Goal: Task Accomplishment & Management: Manage account settings

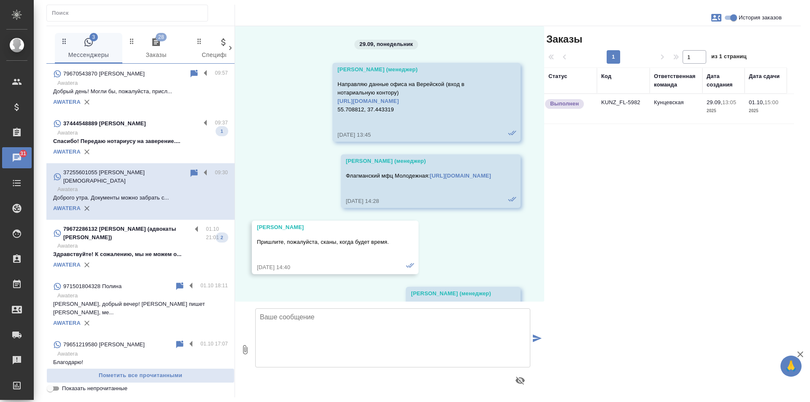
scroll to position [2705, 0]
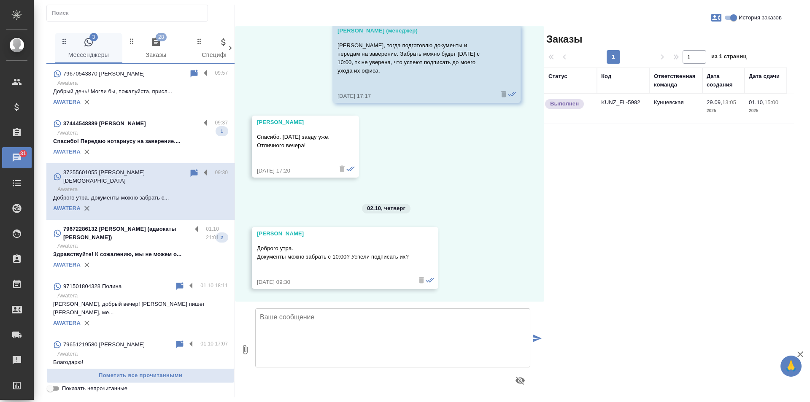
click at [334, 341] on textarea at bounding box center [392, 338] width 275 height 59
type textarea "L"
type textarea "Добрый день! Да, успели, можно забирать."
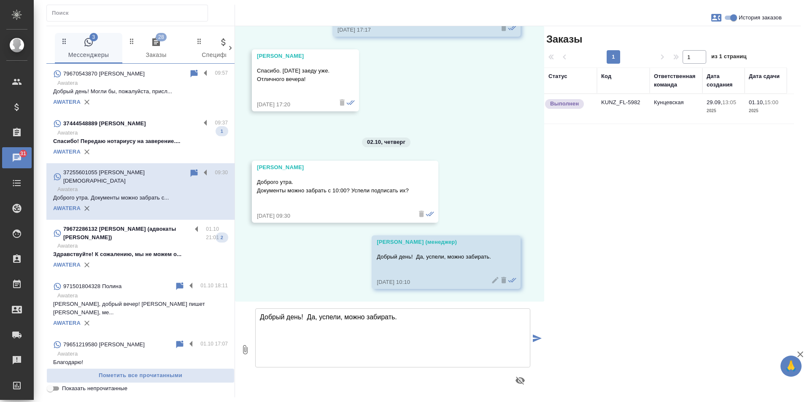
scroll to position [2771, 0]
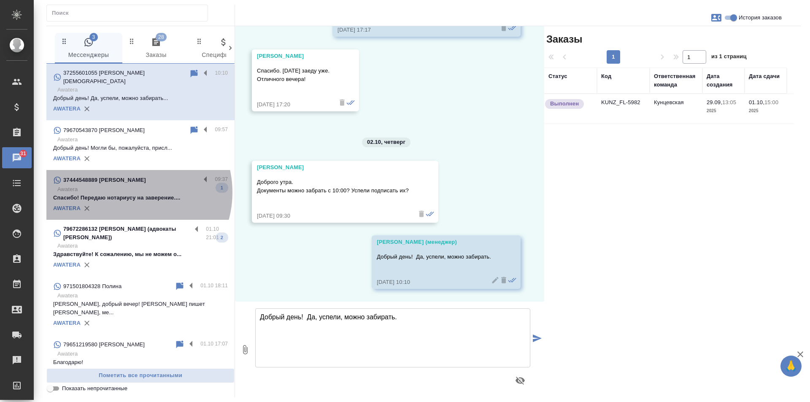
click at [128, 186] on p "Awatera" at bounding box center [142, 189] width 171 height 8
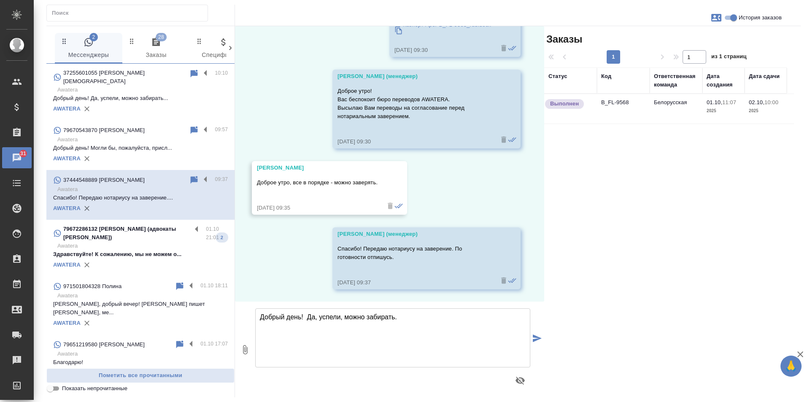
scroll to position [192, 0]
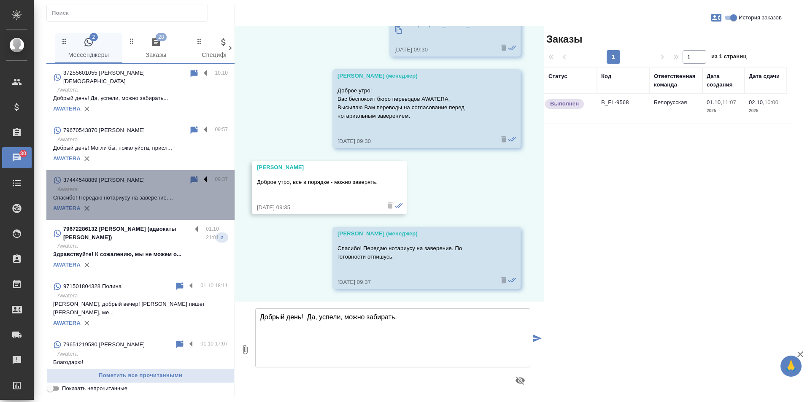
click at [204, 175] on label at bounding box center [208, 180] width 14 height 10
click at [0, 0] on input "checkbox" at bounding box center [0, 0] width 0 height 0
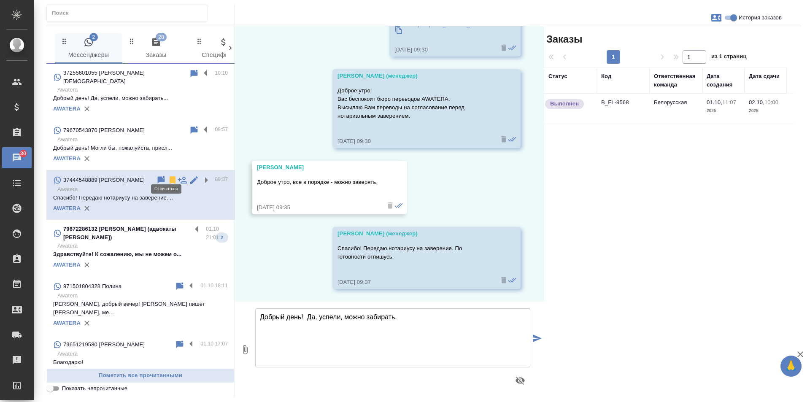
click at [170, 176] on icon at bounding box center [173, 180] width 6 height 8
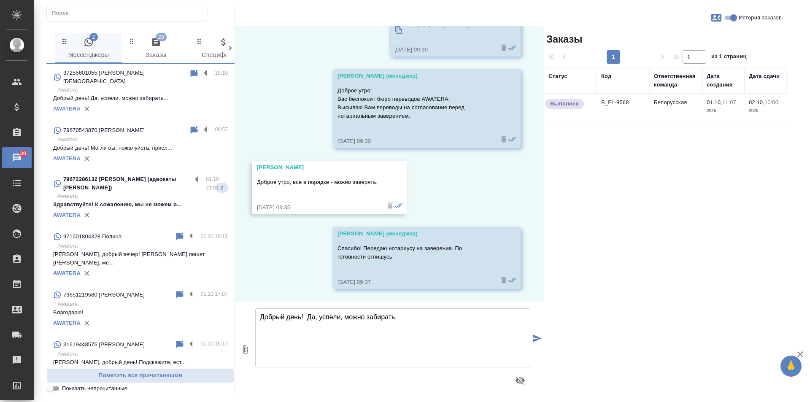
click at [149, 201] on p "Здравствуйте! К сожалению, мы не можем о..." at bounding box center [140, 205] width 175 height 8
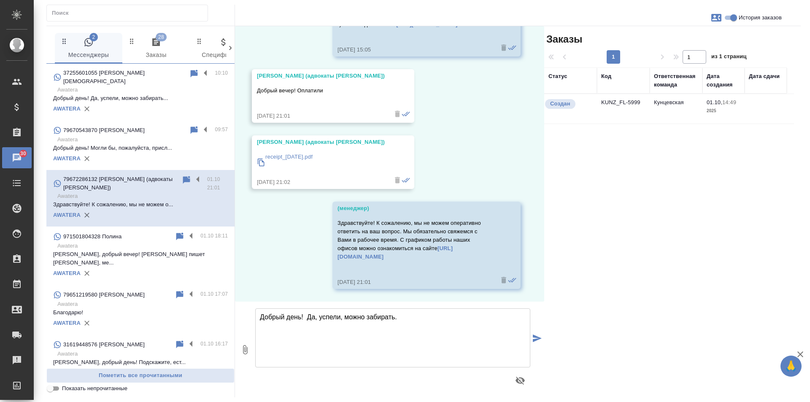
scroll to position [195, 0]
click at [609, 104] on td "KUNZ_FL-5999" at bounding box center [623, 109] width 53 height 30
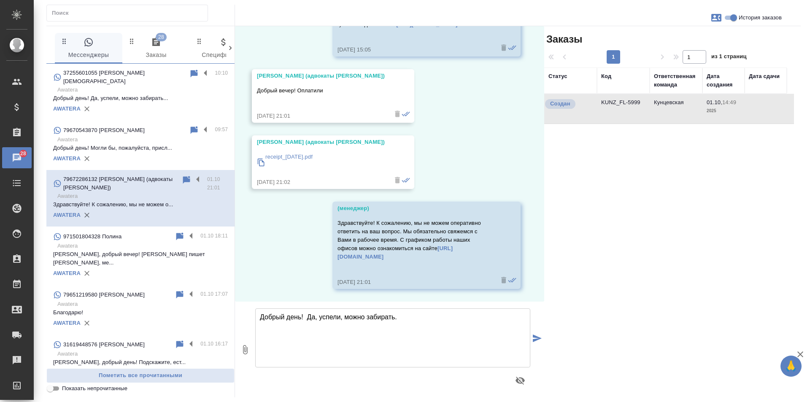
click at [609, 104] on td "KUNZ_FL-5999" at bounding box center [623, 109] width 53 height 30
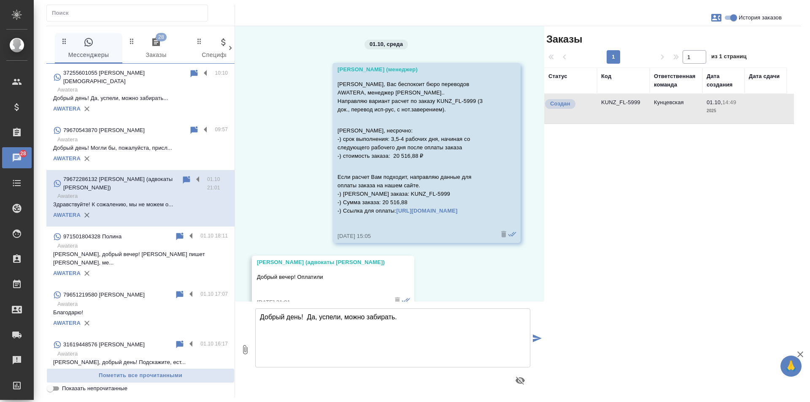
click at [304, 326] on textarea "Добрый день! Да, успели, можно забирать." at bounding box center [392, 338] width 275 height 59
click at [278, 319] on textarea "Доборый день!" at bounding box center [392, 338] width 275 height 59
click at [305, 317] on textarea "Добрый день!" at bounding box center [392, 338] width 275 height 59
type textarea "Добрый день! Оплату подтверждаю, заказ в работе!"
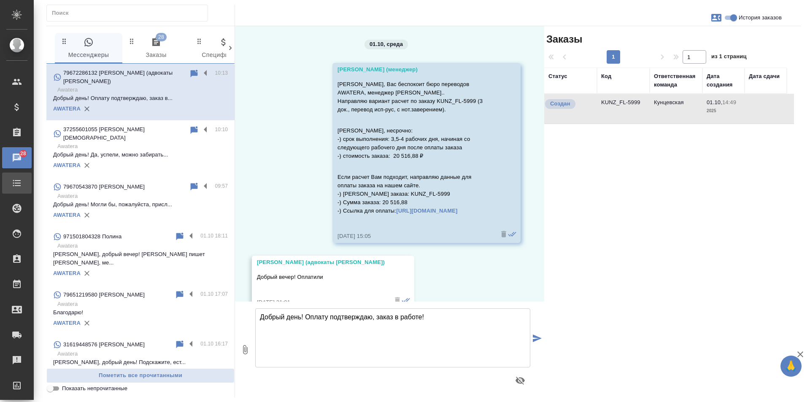
scroll to position [298, 0]
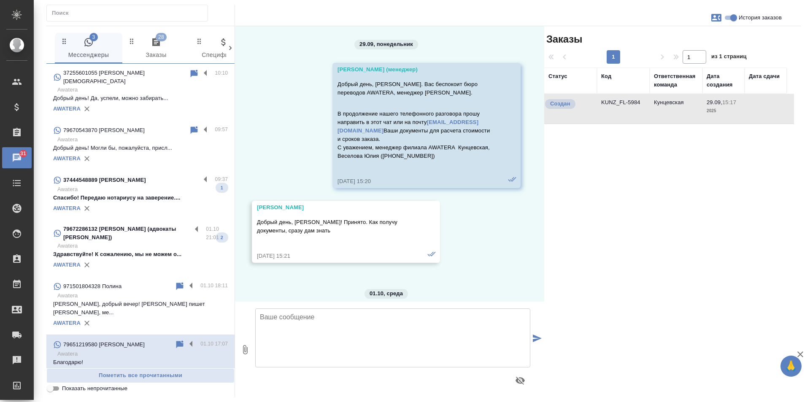
scroll to position [485, 0]
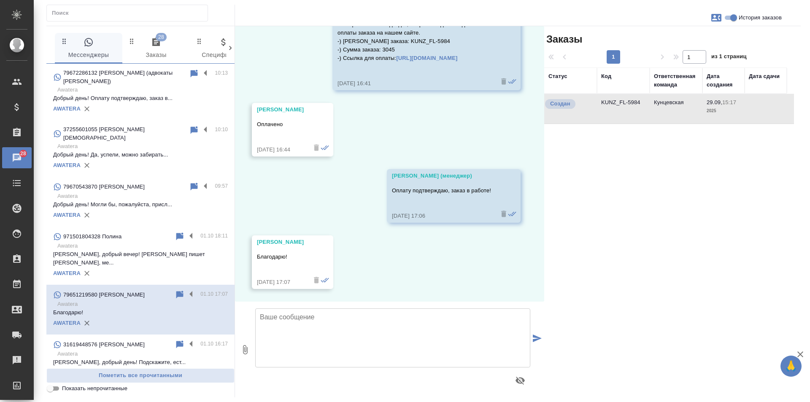
click at [118, 125] on p "37255601055 Rose Christian" at bounding box center [126, 133] width 126 height 17
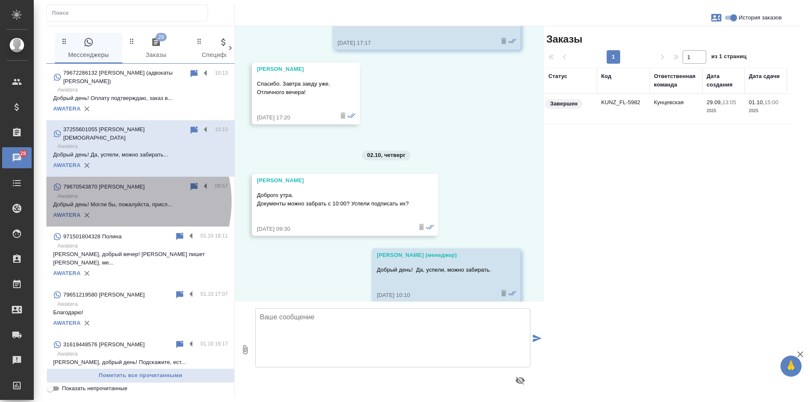
click at [115, 201] on p "Добрый день! Могли бы, пожалуйста, присл..." at bounding box center [140, 205] width 175 height 8
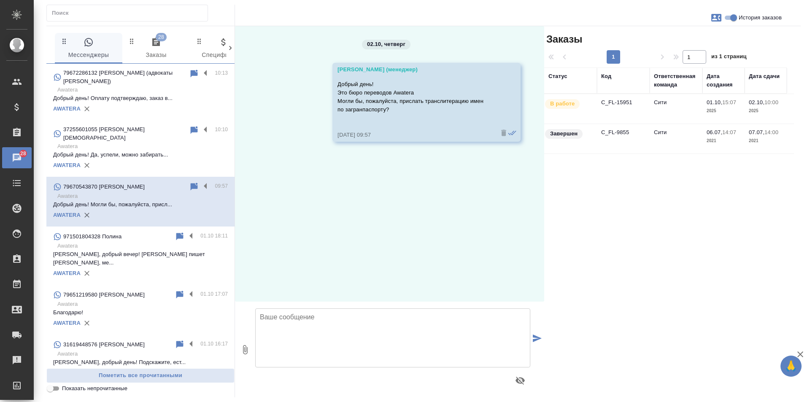
scroll to position [0, 0]
click at [201, 182] on label at bounding box center [208, 187] width 14 height 10
click at [0, 0] on input "checkbox" at bounding box center [0, 0] width 0 height 0
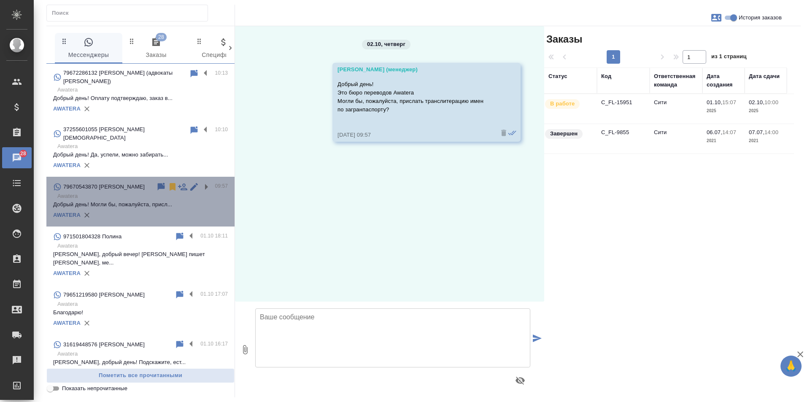
click at [170, 183] on icon at bounding box center [173, 187] width 6 height 8
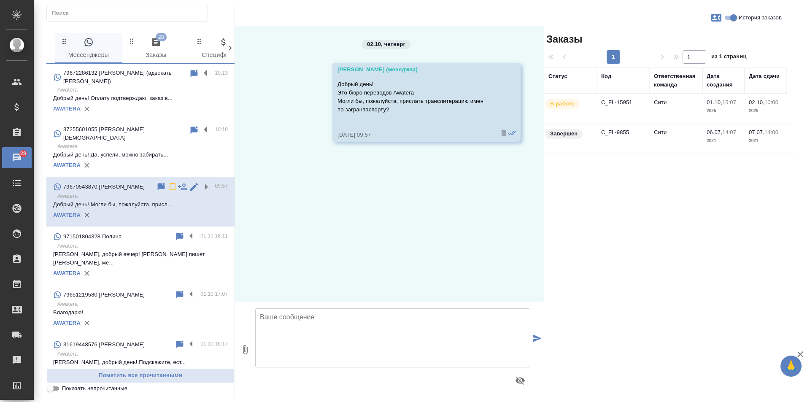
click at [132, 232] on div "971501804328 Полина" at bounding box center [114, 237] width 122 height 10
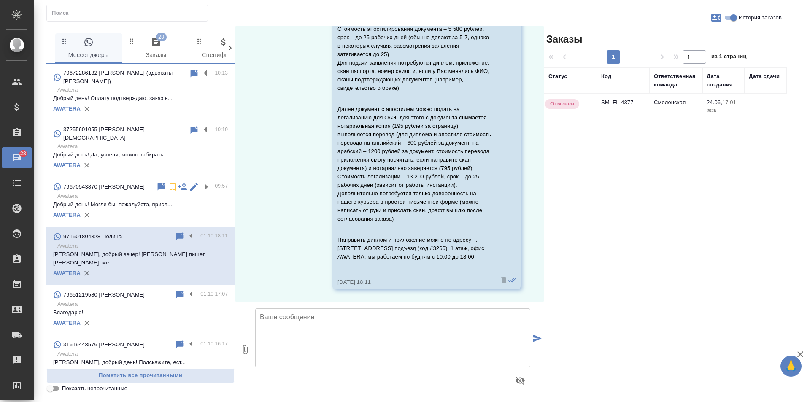
scroll to position [127, 0]
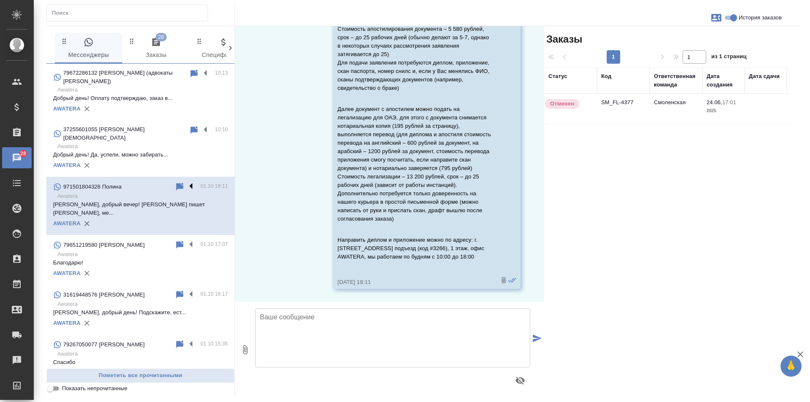
click at [186, 182] on label at bounding box center [193, 187] width 14 height 10
click at [0, 0] on input "checkbox" at bounding box center [0, 0] width 0 height 0
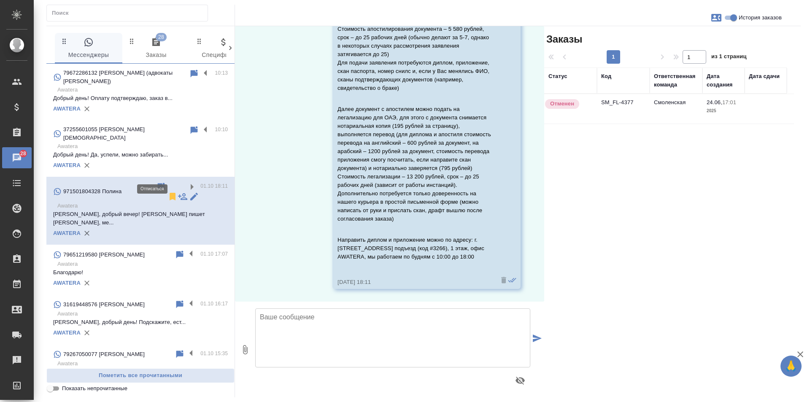
click at [170, 193] on icon at bounding box center [173, 197] width 6 height 8
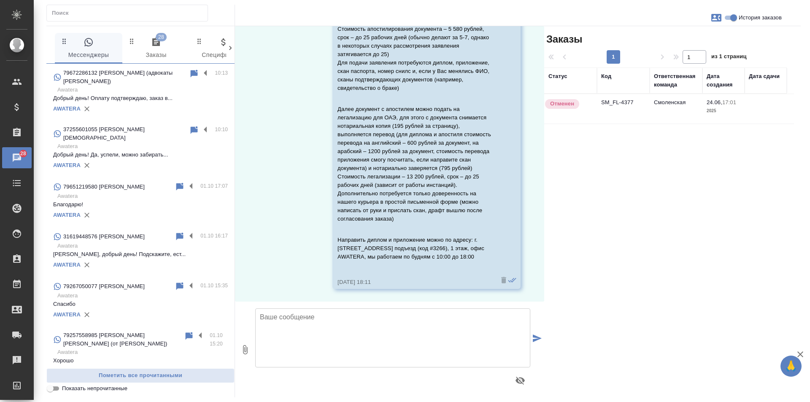
click at [132, 282] on div "79267050077 Дмитрий" at bounding box center [114, 287] width 122 height 10
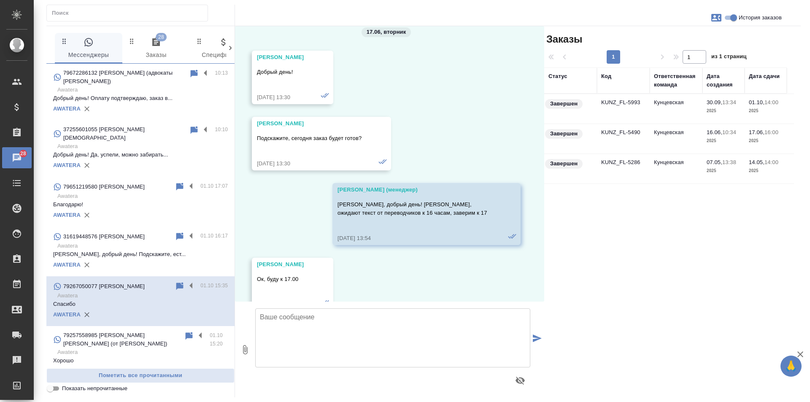
scroll to position [2087, 0]
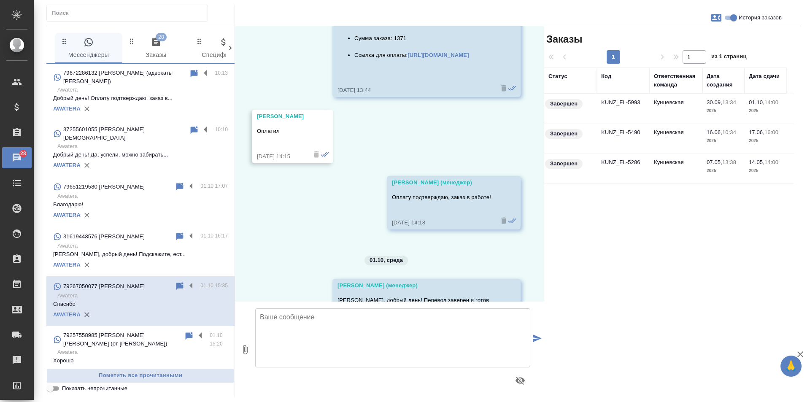
click at [131, 259] on div "AWATERA" at bounding box center [140, 265] width 175 height 13
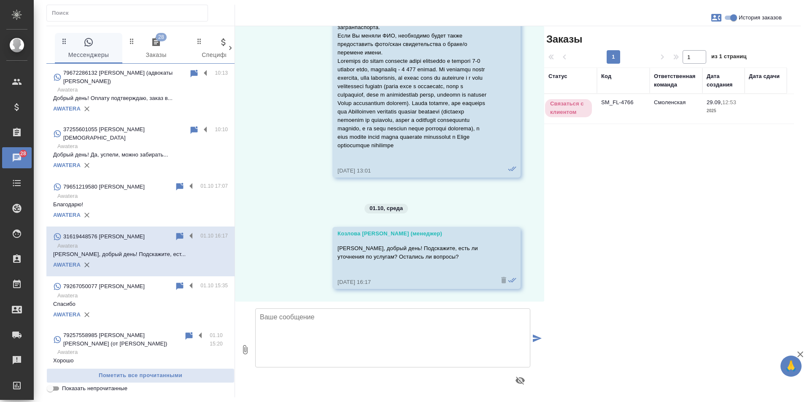
scroll to position [631, 0]
click at [189, 232] on label at bounding box center [193, 237] width 14 height 10
click at [0, 0] on input "checkbox" at bounding box center [0, 0] width 0 height 0
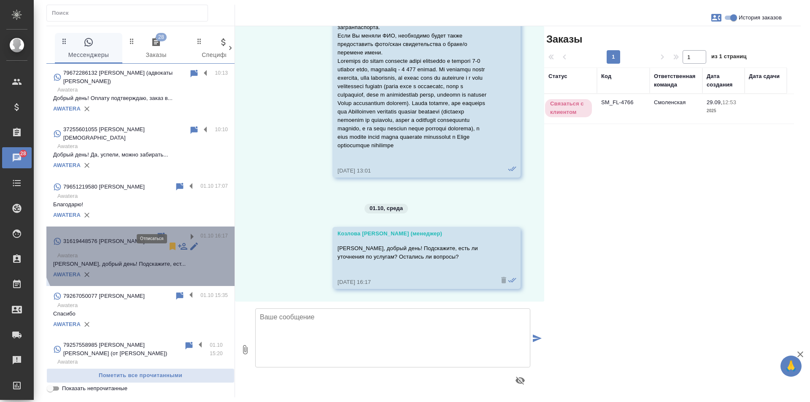
click at [170, 243] on icon at bounding box center [173, 247] width 6 height 8
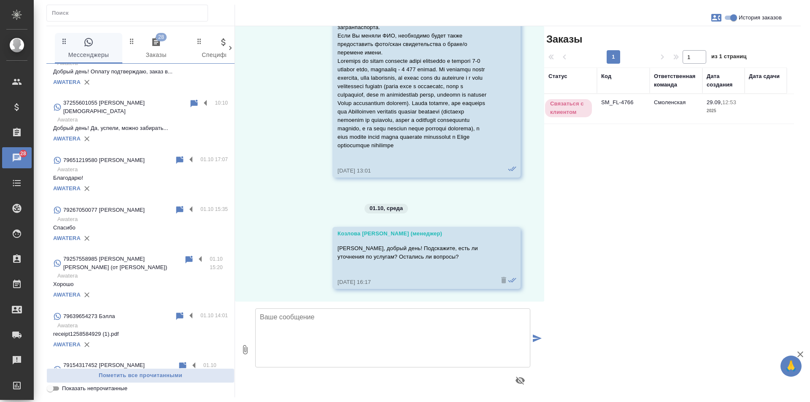
scroll to position [0, 0]
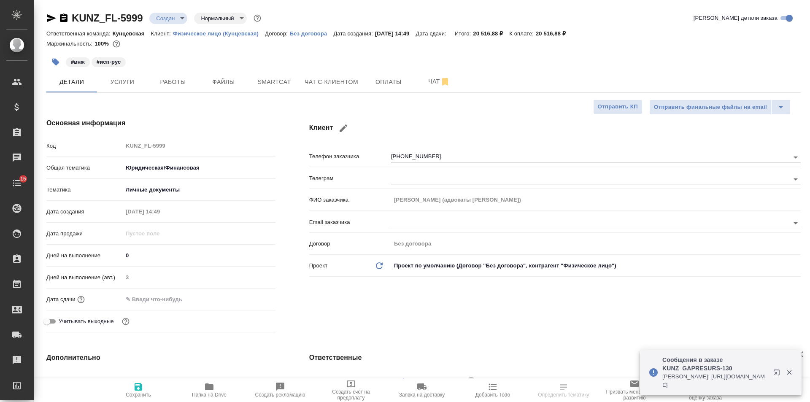
select select "RU"
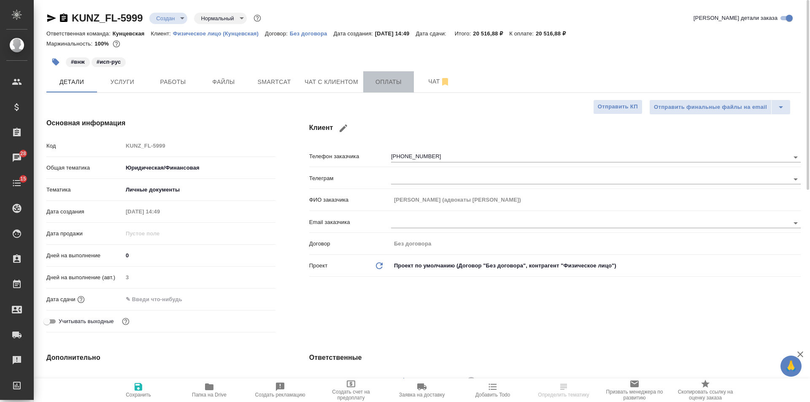
click at [404, 87] on button "Оплаты" at bounding box center [388, 81] width 51 height 21
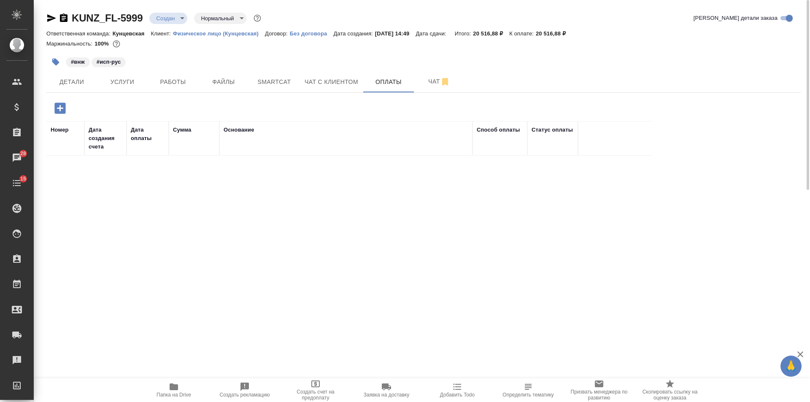
click at [67, 110] on icon "button" at bounding box center [60, 108] width 15 height 15
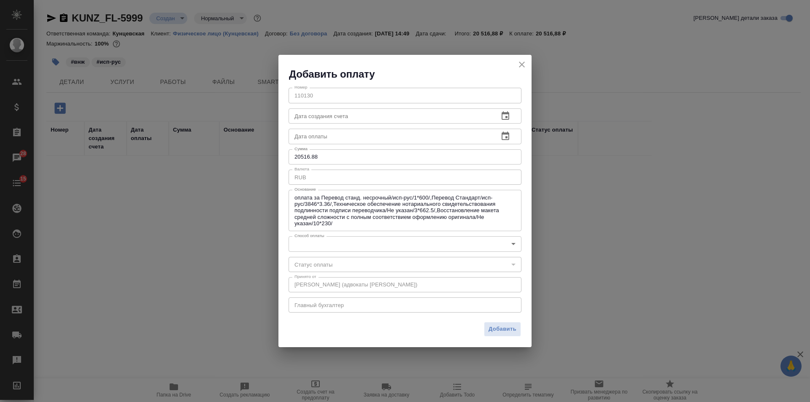
click at [375, 243] on body "🙏 .cls-1 fill:#fff; AWATERA Veselova Yulia Клиенты Спецификации Заказы 28 Чаты …" at bounding box center [405, 201] width 810 height 402
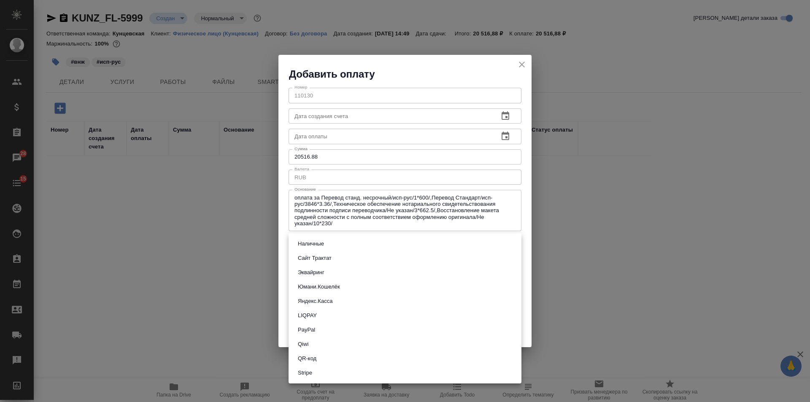
click at [350, 258] on li "Сайт Трактат" at bounding box center [405, 258] width 233 height 14
type input "site-traktat"
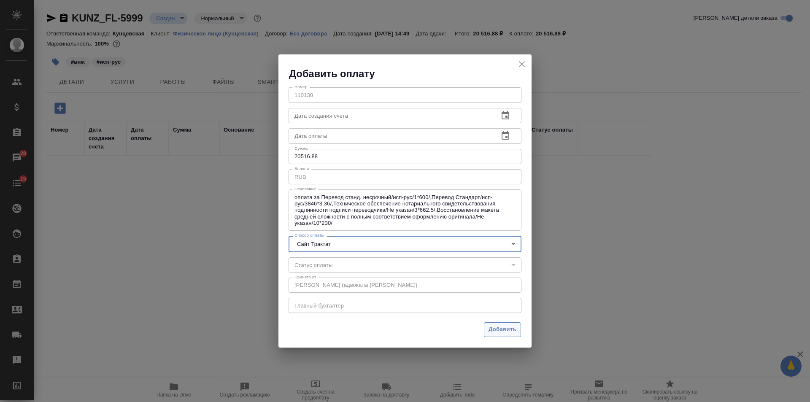
click at [493, 328] on span "Добавить" at bounding box center [503, 330] width 28 height 10
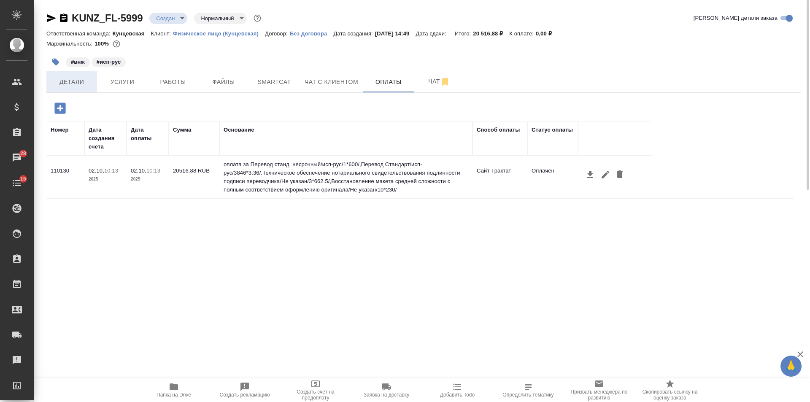
click at [67, 87] on span "Детали" at bounding box center [71, 82] width 41 height 11
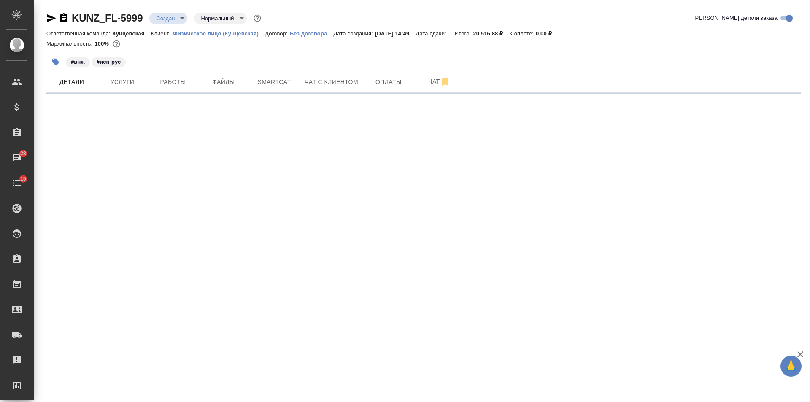
select select "RU"
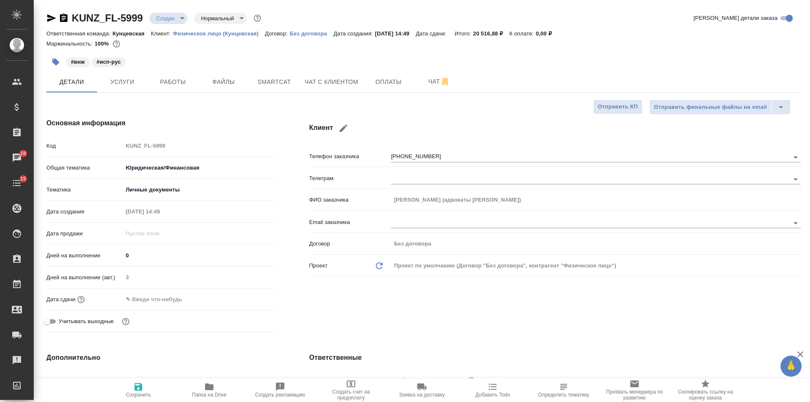
type textarea "x"
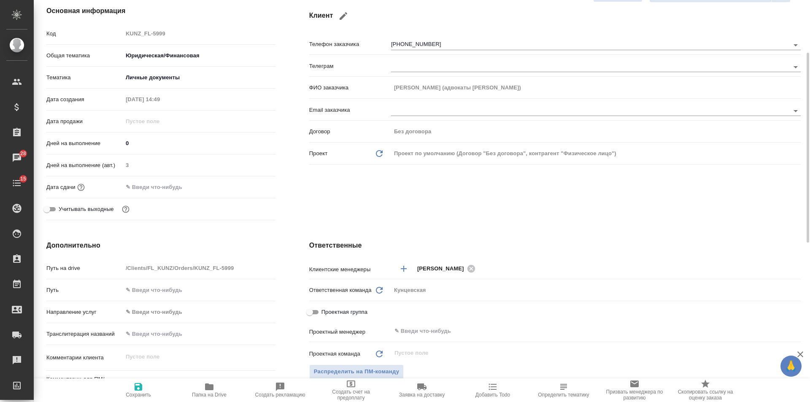
scroll to position [225, 0]
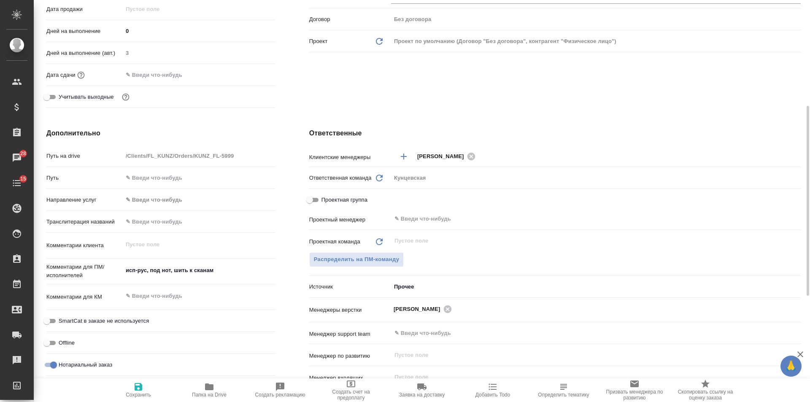
click at [188, 76] on input "text" at bounding box center [160, 75] width 74 height 12
click at [247, 74] on icon "button" at bounding box center [251, 74] width 8 height 8
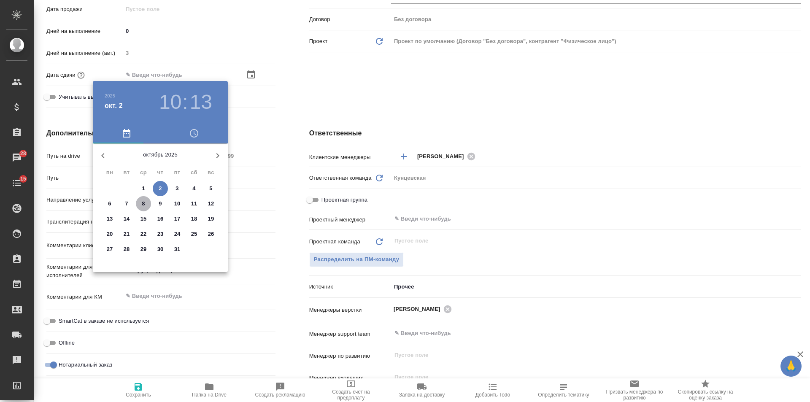
click at [141, 202] on span "8" at bounding box center [143, 204] width 15 height 8
type input "08.10.2025 10:13"
type textarea "x"
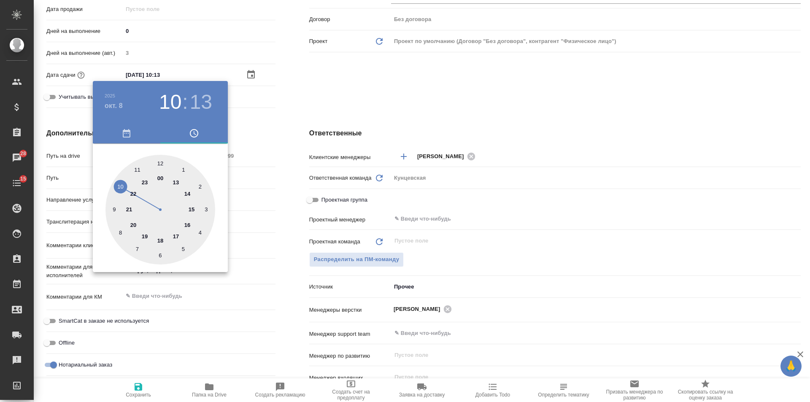
click at [163, 164] on div at bounding box center [161, 210] width 110 height 110
type input "08.10.2025 12:13"
type textarea "x"
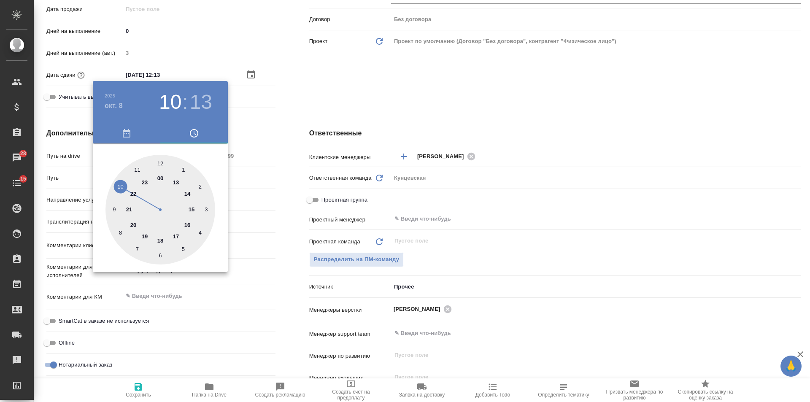
drag, startPoint x: 163, startPoint y: 164, endPoint x: 250, endPoint y: 127, distance: 95.5
click at [163, 164] on div at bounding box center [161, 210] width 110 height 110
type input "08.10.2025 12:00"
type textarea "x"
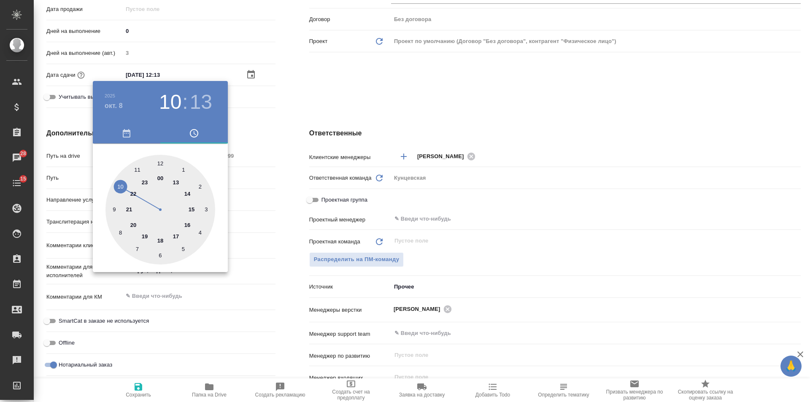
type textarea "x"
click at [253, 125] on div at bounding box center [405, 201] width 810 height 402
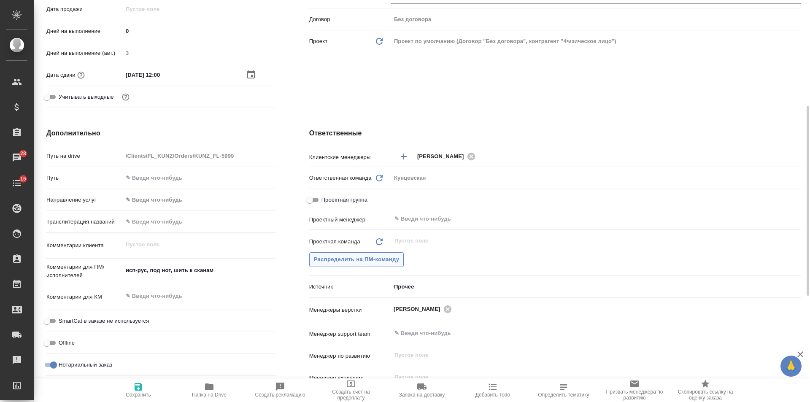
click at [337, 266] on button "Распределить на ПМ-команду" at bounding box center [356, 259] width 95 height 15
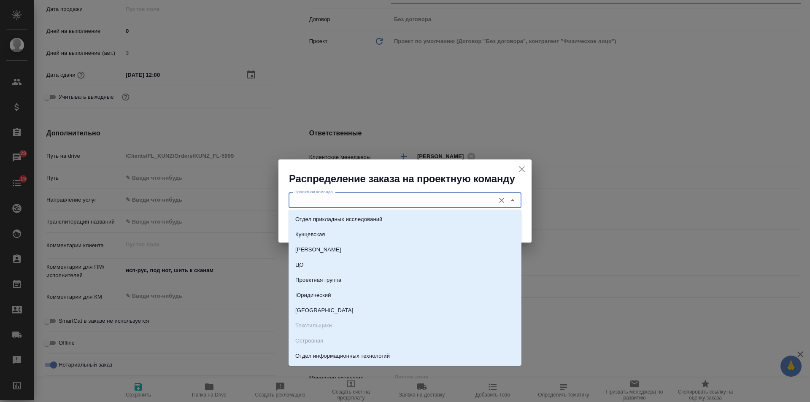
click at [336, 204] on input "Проектная команда" at bounding box center [391, 200] width 200 height 10
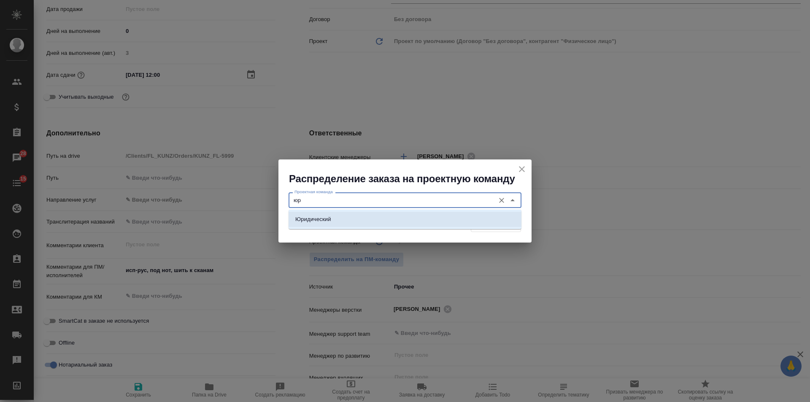
drag, startPoint x: 335, startPoint y: 216, endPoint x: 414, endPoint y: 217, distance: 78.5
click at [335, 217] on li "Юридический" at bounding box center [405, 219] width 233 height 15
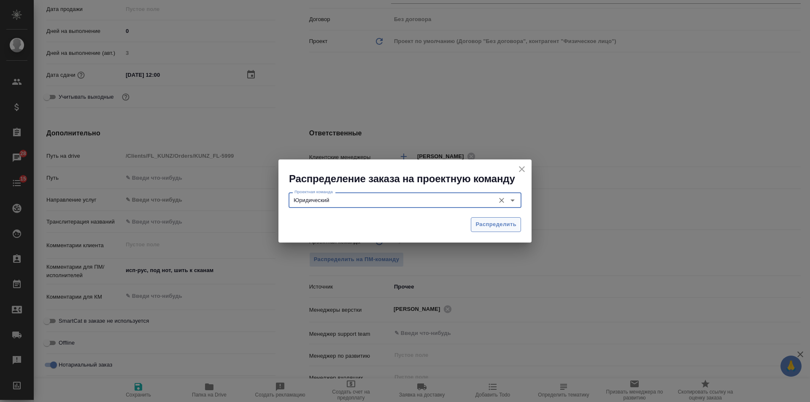
type input "Юридический"
click at [483, 222] on span "Распределить" at bounding box center [496, 225] width 41 height 10
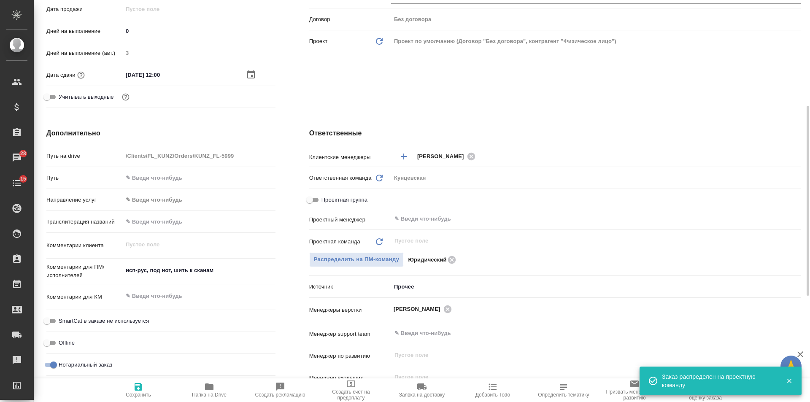
type textarea "x"
click at [136, 383] on icon "button" at bounding box center [139, 387] width 8 height 8
type textarea "x"
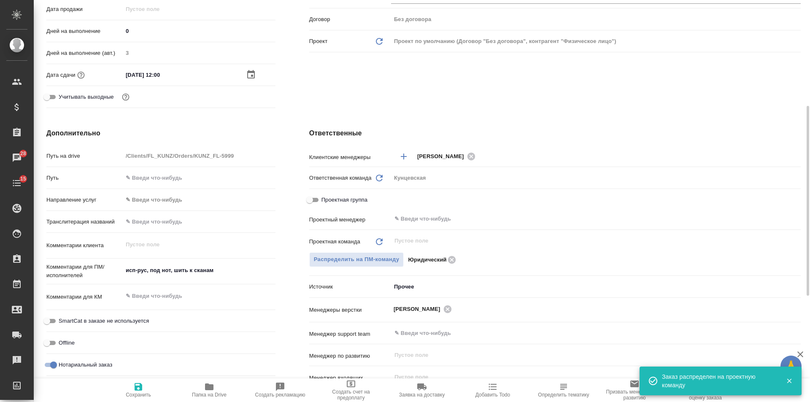
type textarea "x"
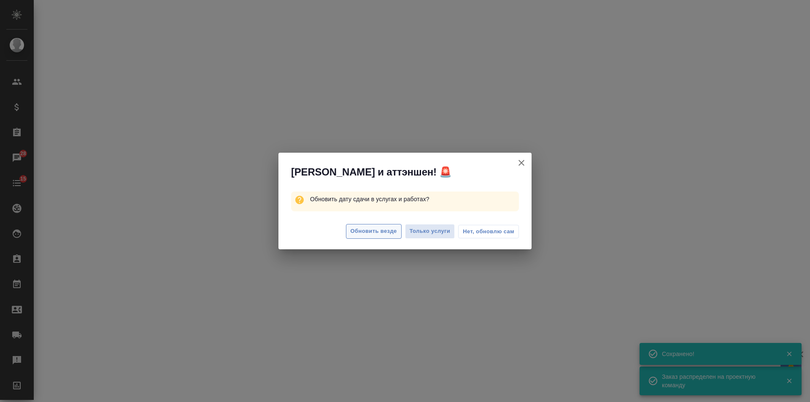
click at [363, 227] on span "Обновить везде" at bounding box center [374, 232] width 46 height 10
click at [362, 229] on span "Обновить везде" at bounding box center [374, 232] width 46 height 10
select select "RU"
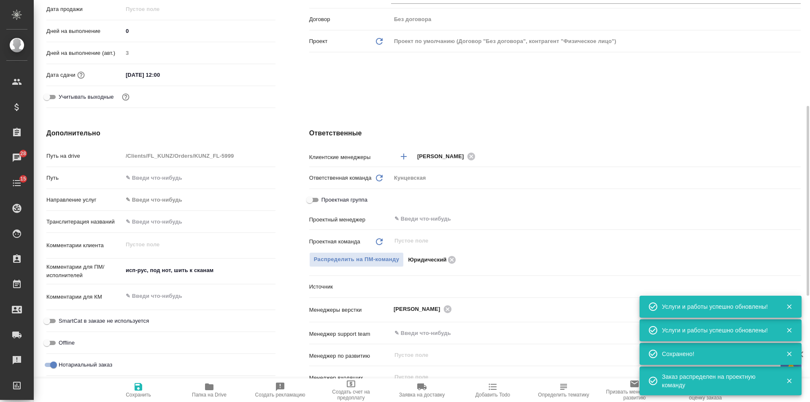
type textarea "x"
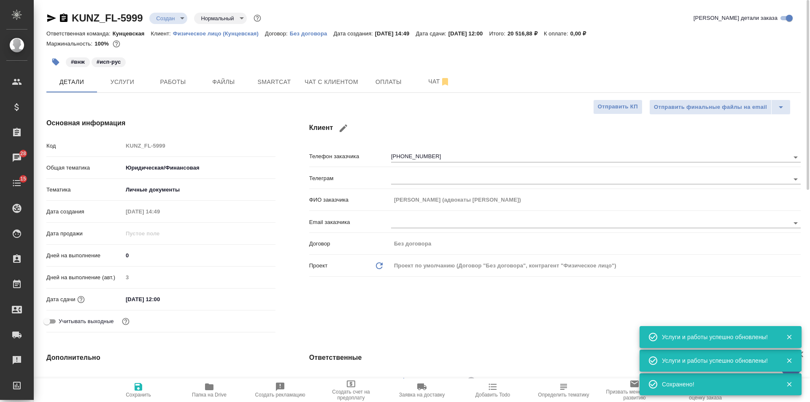
click at [174, 16] on body "🙏 .cls-1 fill:#fff; AWATERA Veselova Yulia Клиенты Спецификации Заказы 28 Чаты …" at bounding box center [405, 201] width 810 height 402
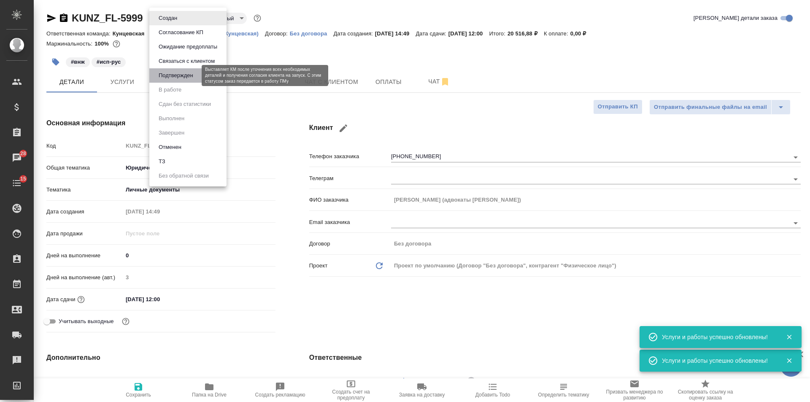
click at [172, 75] on button "Подтвержден" at bounding box center [176, 75] width 40 height 9
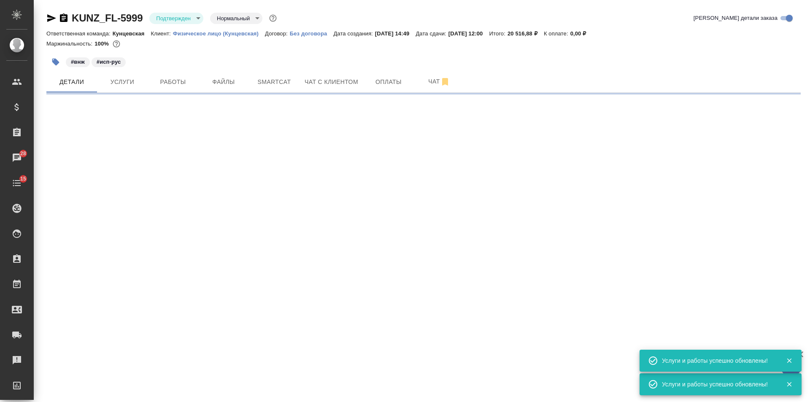
select select "RU"
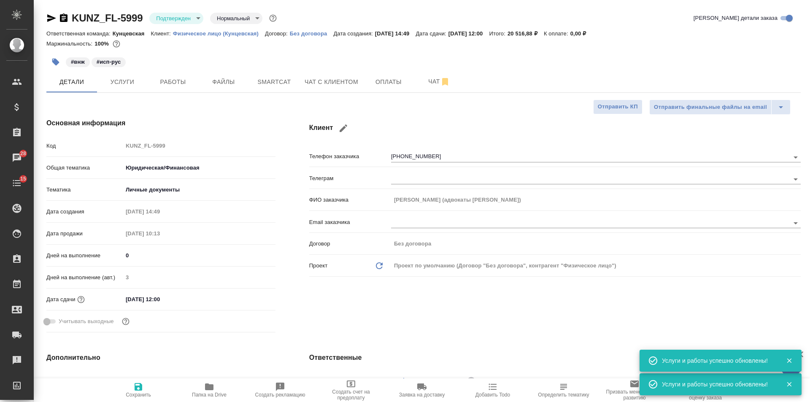
type textarea "x"
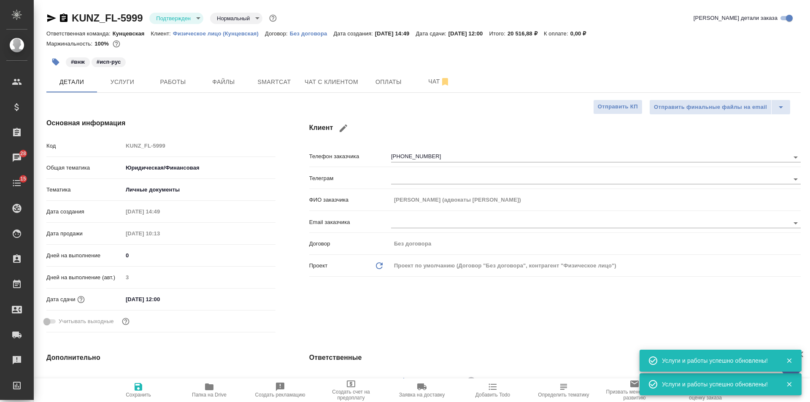
type textarea "x"
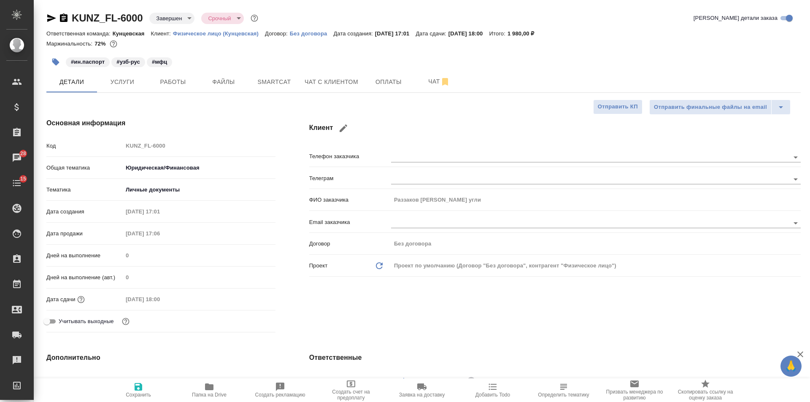
select select "RU"
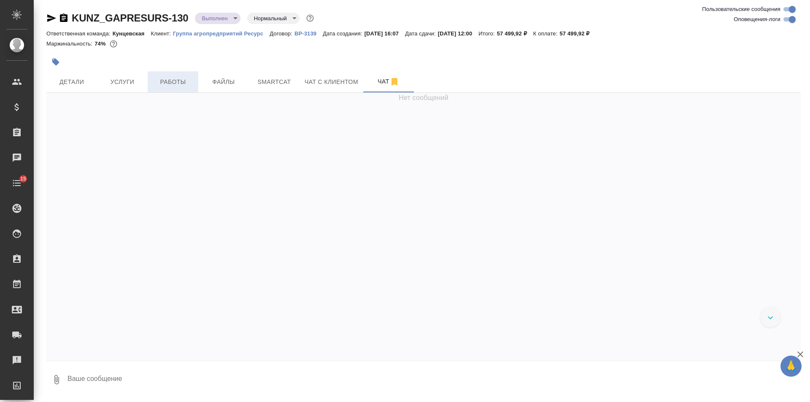
scroll to position [6678, 0]
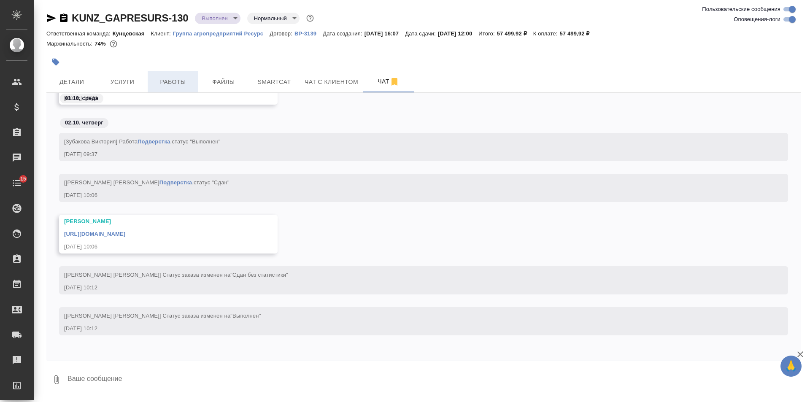
click at [178, 85] on span "Работы" at bounding box center [173, 82] width 41 height 11
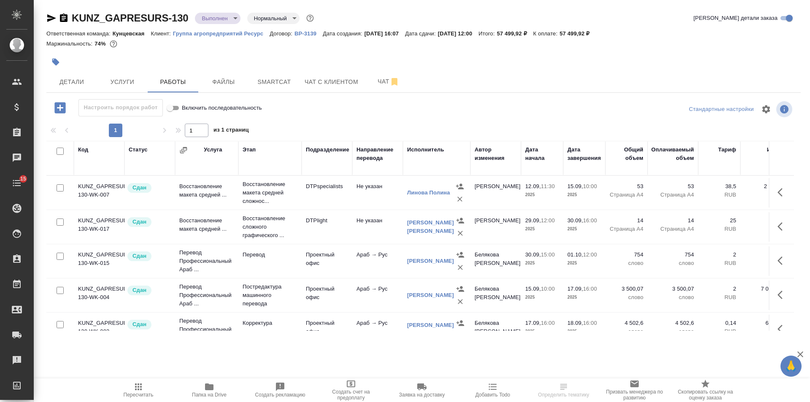
click at [135, 390] on icon "button" at bounding box center [138, 387] width 7 height 7
click at [213, 267] on td "Перевод Профессиональный Араб ..." at bounding box center [206, 261] width 63 height 34
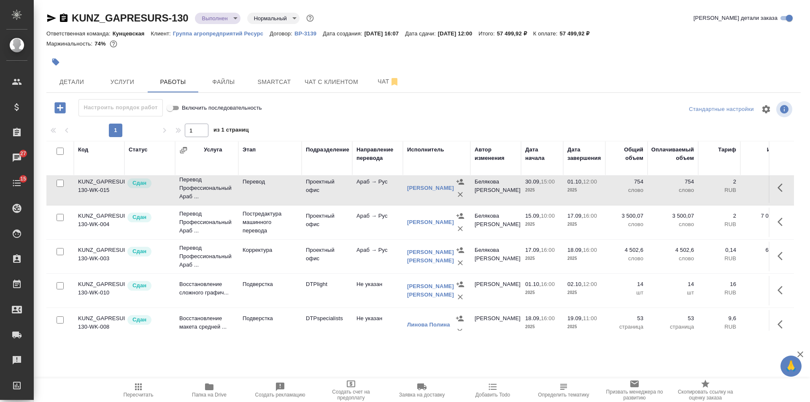
scroll to position [91, 0]
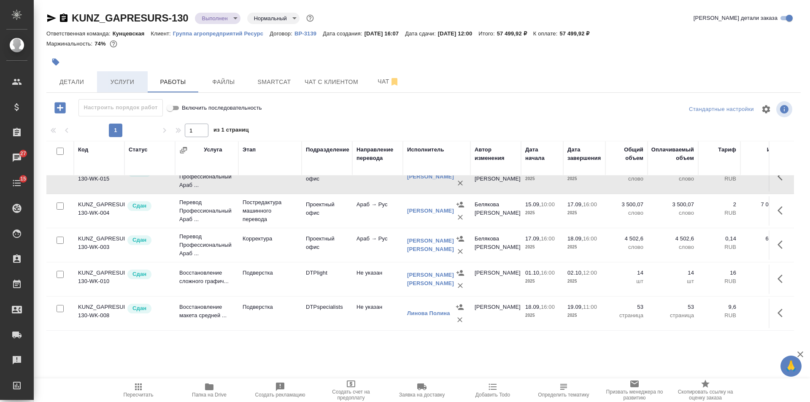
click at [133, 82] on span "Услуги" at bounding box center [122, 82] width 41 height 11
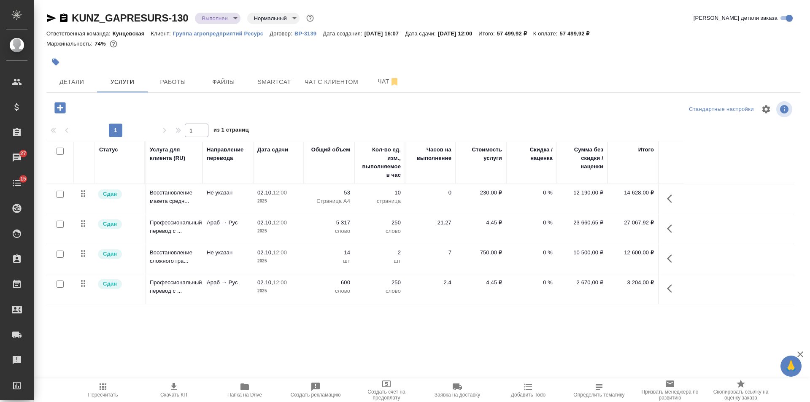
click at [675, 288] on icon "button" at bounding box center [672, 289] width 10 height 10
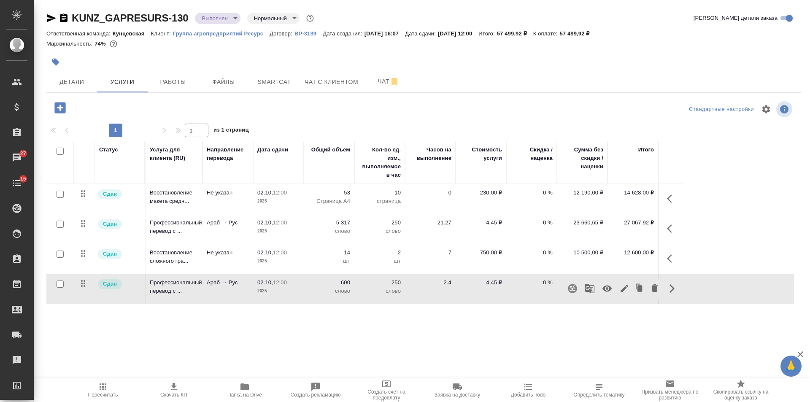
click at [628, 289] on icon "button" at bounding box center [625, 289] width 10 height 10
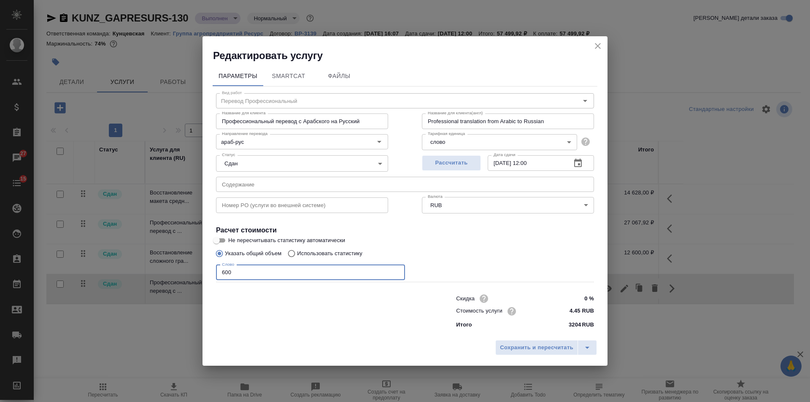
drag, startPoint x: 262, startPoint y: 271, endPoint x: 112, endPoint y: 271, distance: 150.3
click at [112, 271] on div "Редактировать услугу Параметры SmartCat Файлы Вид работ Перевод Профессиональны…" at bounding box center [405, 201] width 810 height 402
type input "754"
click at [520, 349] on span "Сохранить и пересчитать" at bounding box center [536, 348] width 73 height 10
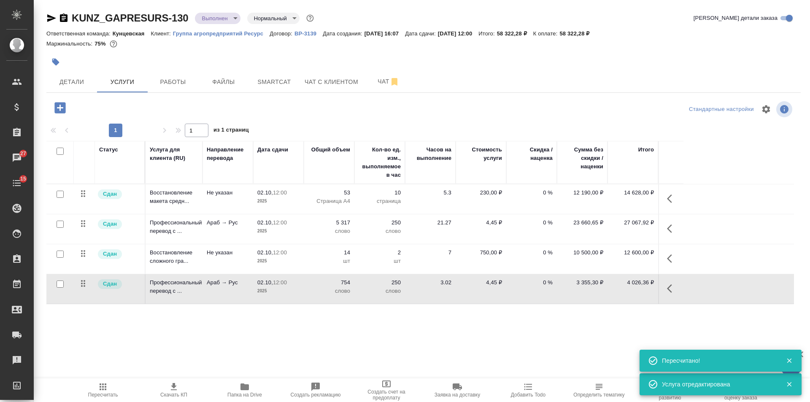
click at [182, 379] on button "Скачать КП" at bounding box center [173, 391] width 71 height 24
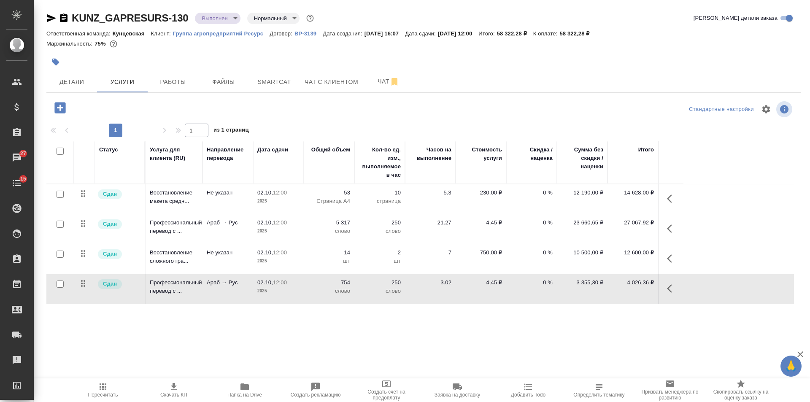
click at [68, 18] on icon "button" at bounding box center [64, 18] width 10 height 10
drag, startPoint x: 582, startPoint y: 32, endPoint x: 612, endPoint y: 35, distance: 30.2
click at [596, 35] on p "58 322,28 ₽" at bounding box center [578, 33] width 36 height 6
copy p "58 322,28 ₽"
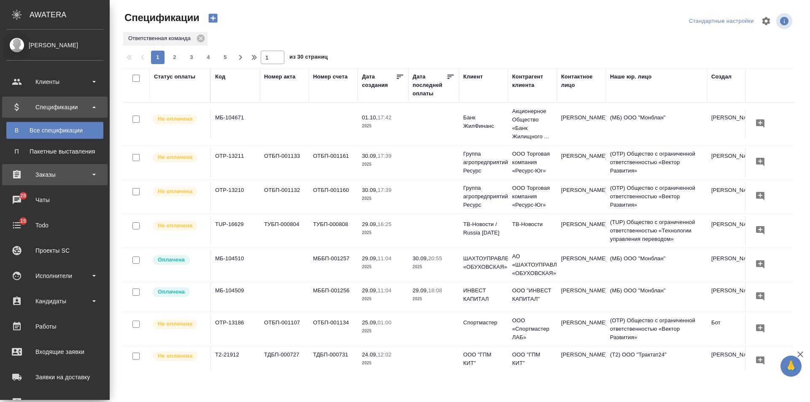
click at [22, 172] on div "Заказы" at bounding box center [54, 174] width 97 height 13
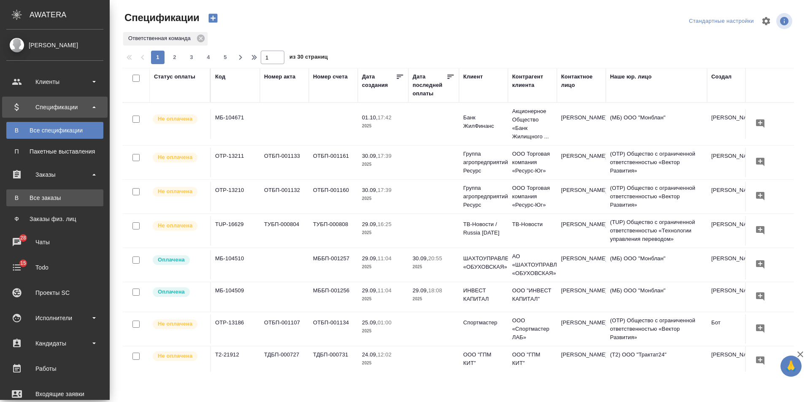
click at [18, 199] on div "Все заказы" at bounding box center [55, 198] width 89 height 8
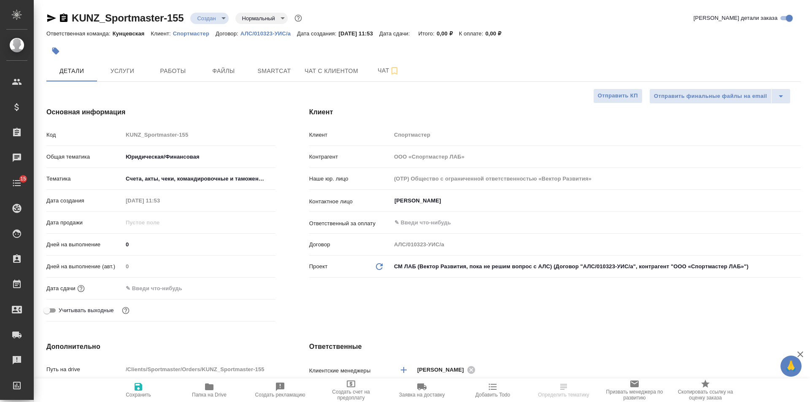
select select "RU"
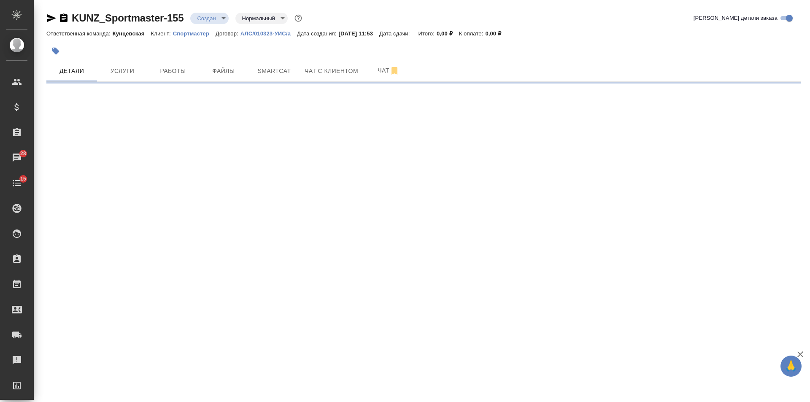
select select "RU"
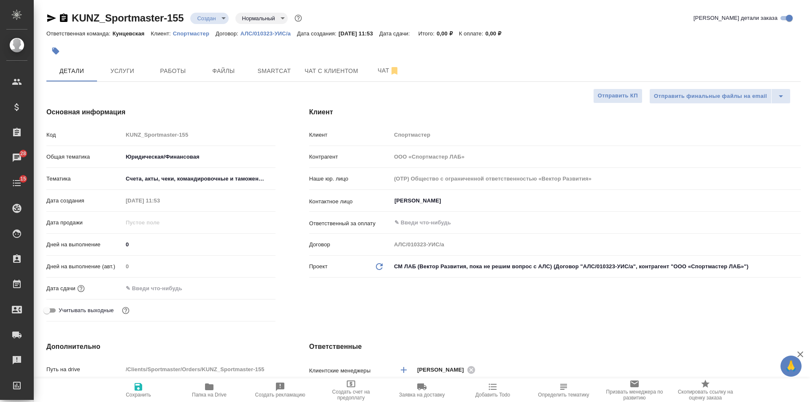
type textarea "x"
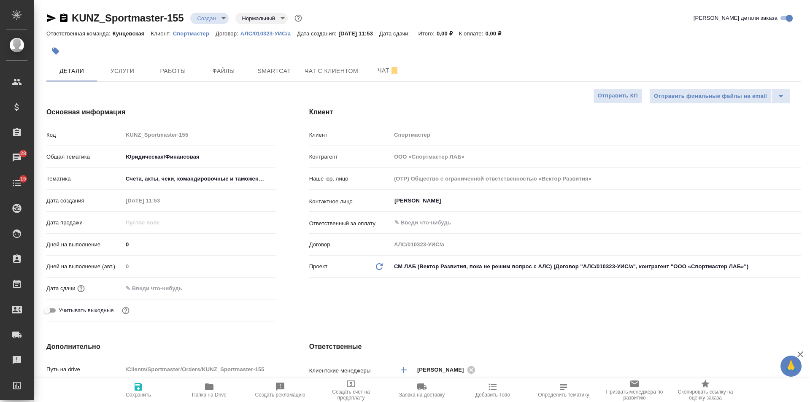
type textarea "x"
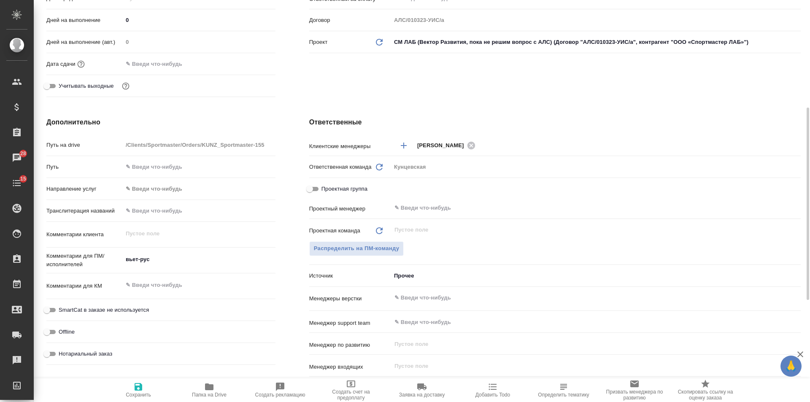
type textarea "x"
click at [190, 265] on textarea "вьет-рус" at bounding box center [199, 259] width 153 height 14
type textarea "вьет-рус"
type textarea "x"
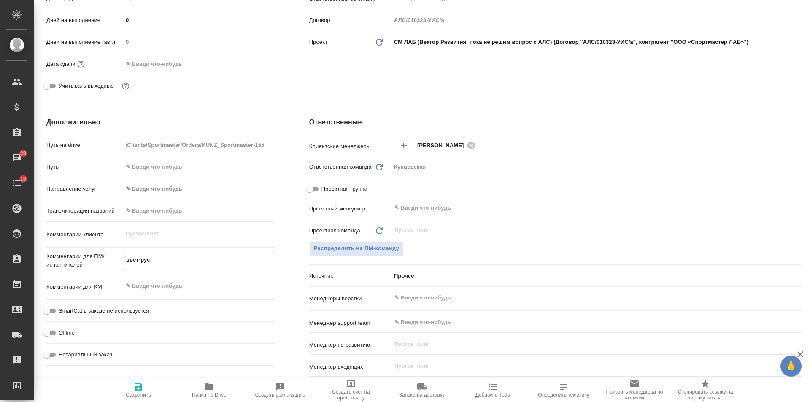
type textarea "x"
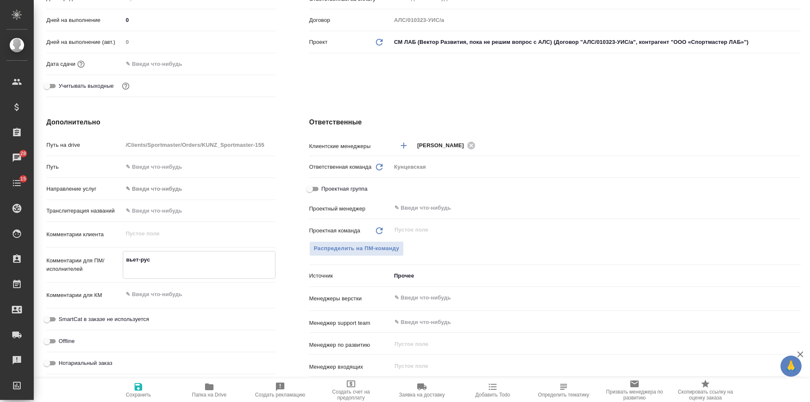
type textarea "x"
type textarea "вьет-рус С"
type textarea "x"
type textarea "вьет-рус СК"
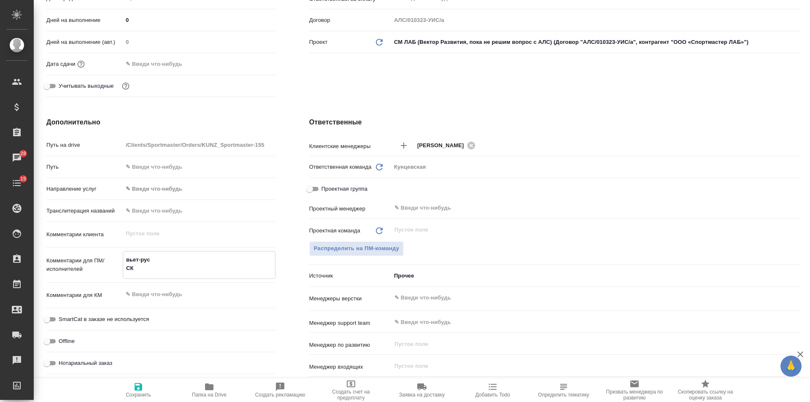
type textarea "x"
type textarea "вьет-рус СК:"
type textarea "x"
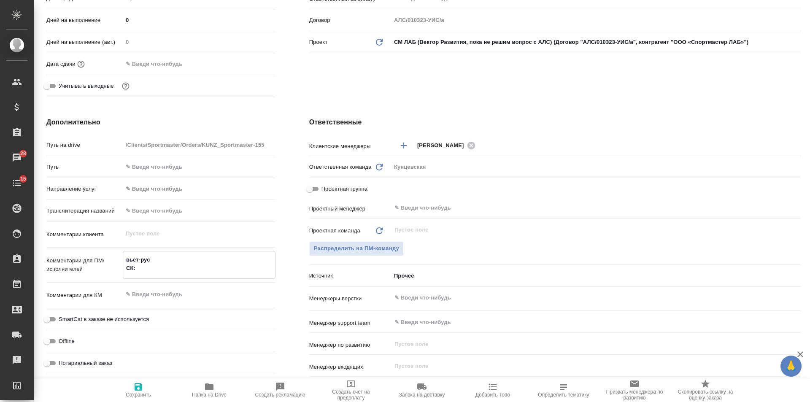
type textarea "x"
type textarea "вьет-рус СК:"
type textarea "x"
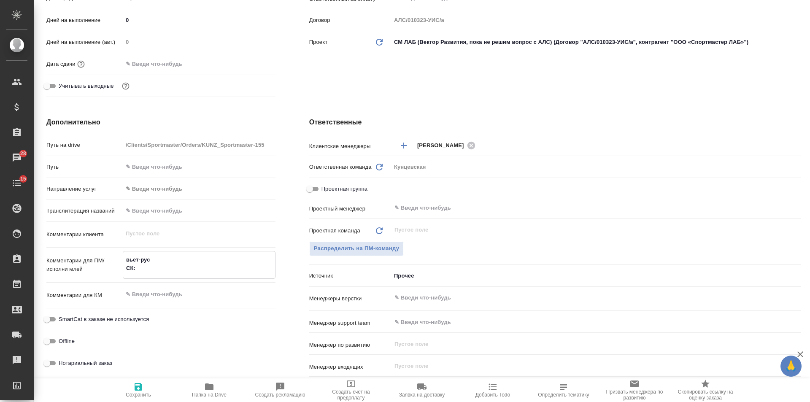
type textarea "x"
paste textarea "https://smartcat.com/projects/c6a123ba-1fc9-45e2-8cac-3a36505cf253/files"
type textarea "вьет-рус СК: https://smartcat.com/projects/c6a123ba-1fc9-45e2-8cac-3a36505cf253…"
type textarea "x"
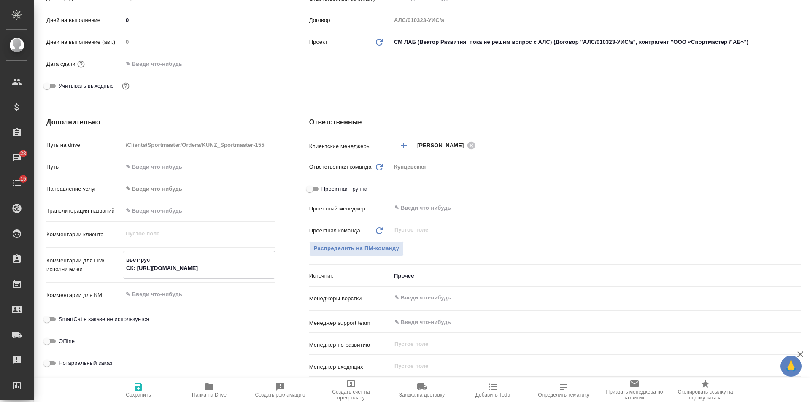
type textarea "x"
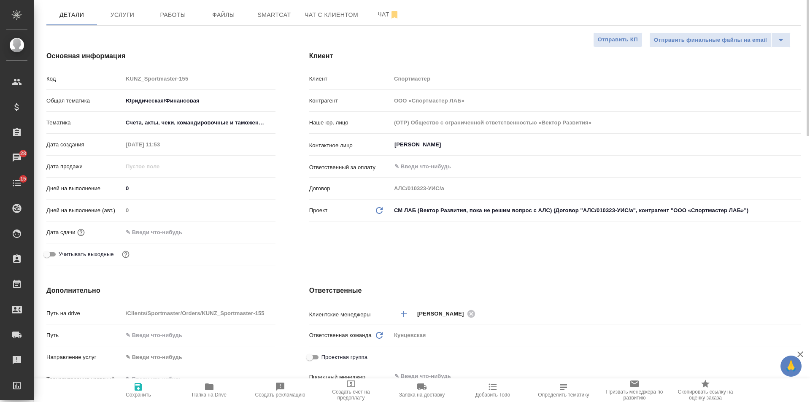
scroll to position [0, 0]
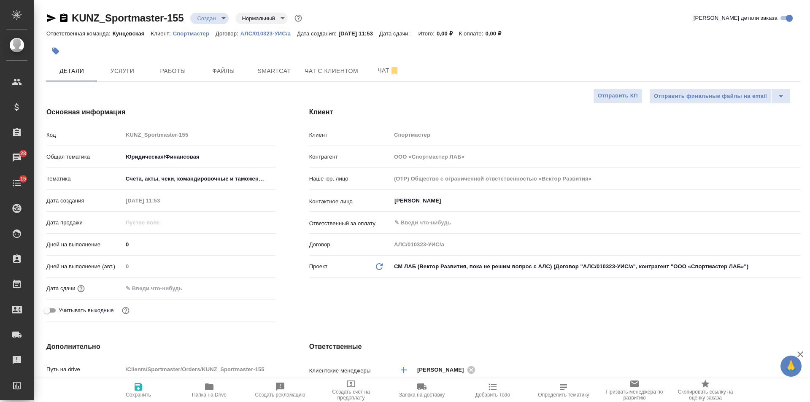
type textarea "вьет-рус СК: https://smartcat.com/projects/c6a123ba-1fc9-45e2-8cac-3a36505cf253…"
type textarea "x"
click at [145, 385] on span "Сохранить" at bounding box center [138, 390] width 61 height 16
type textarea "x"
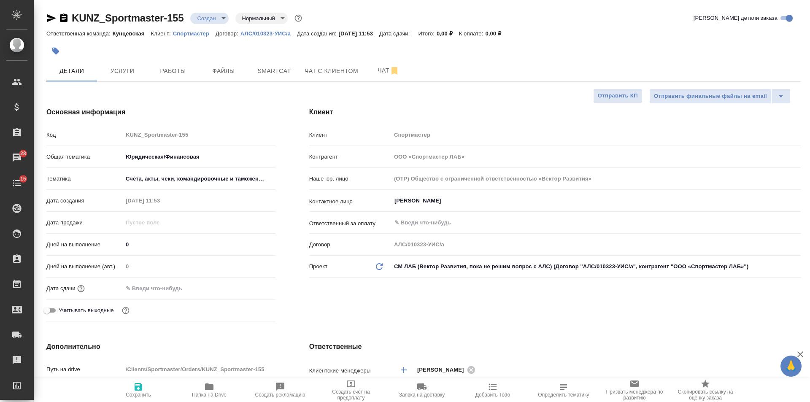
type textarea "x"
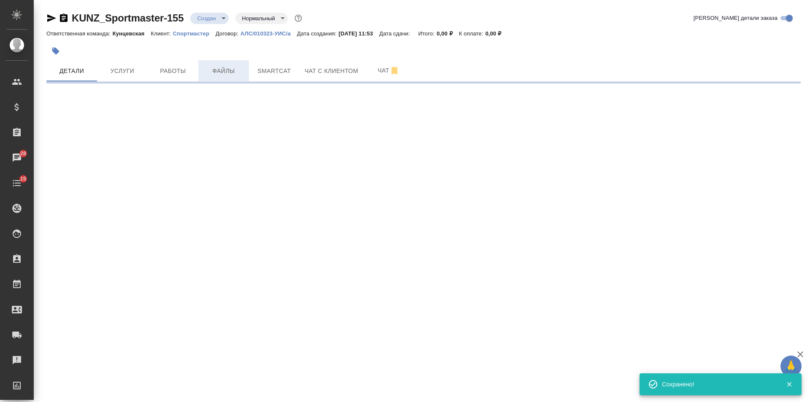
select select "RU"
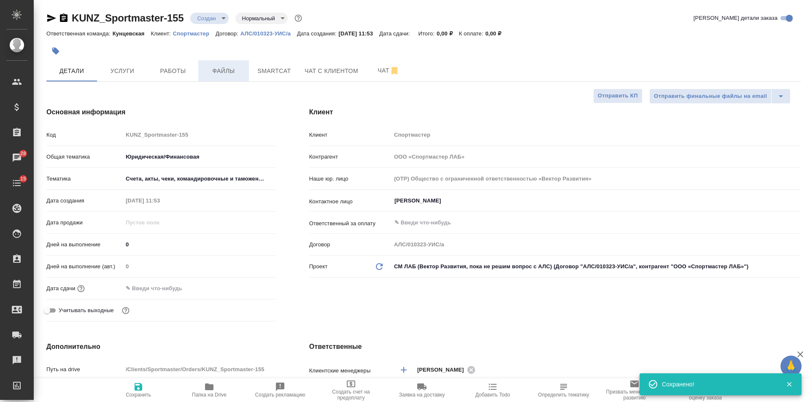
type textarea "x"
click at [256, 71] on span "Smartcat" at bounding box center [274, 71] width 41 height 11
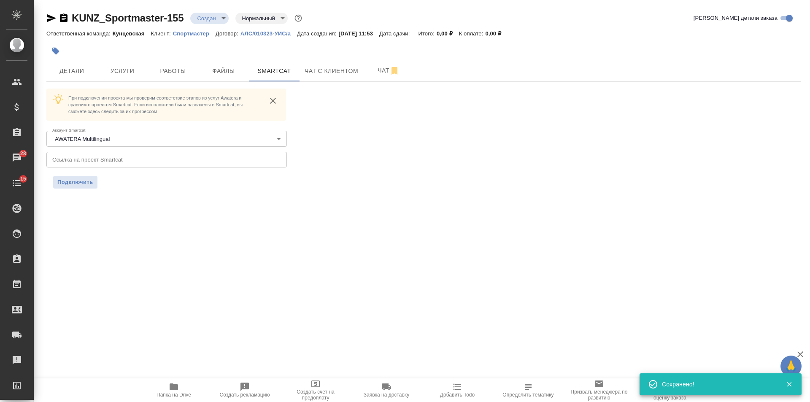
click at [81, 163] on input "text" at bounding box center [166, 159] width 241 height 15
click at [79, 174] on div "При подключении проекта мы проверим соответствие этапов из услуг Awatera и срав…" at bounding box center [166, 139] width 241 height 100
click at [77, 180] on span "Подключить" at bounding box center [75, 182] width 36 height 8
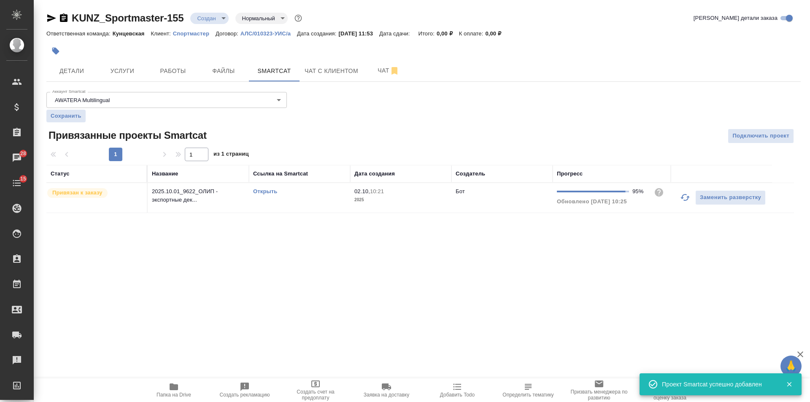
click at [188, 33] on p "Спортмастер" at bounding box center [194, 33] width 43 height 6
click at [130, 74] on span "Услуги" at bounding box center [122, 71] width 41 height 11
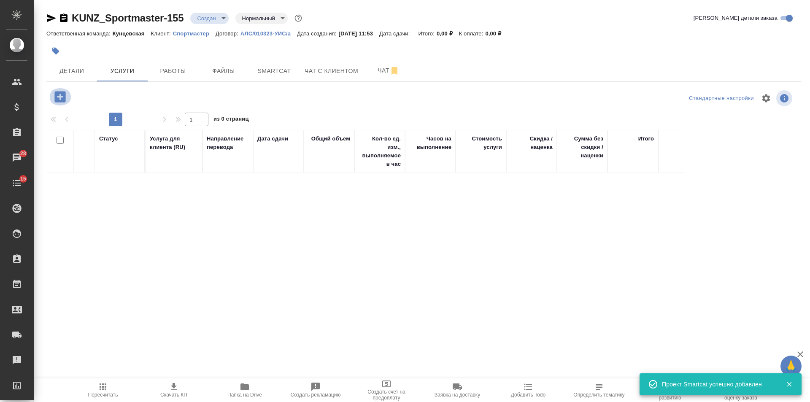
click at [61, 98] on icon "button" at bounding box center [59, 96] width 11 height 11
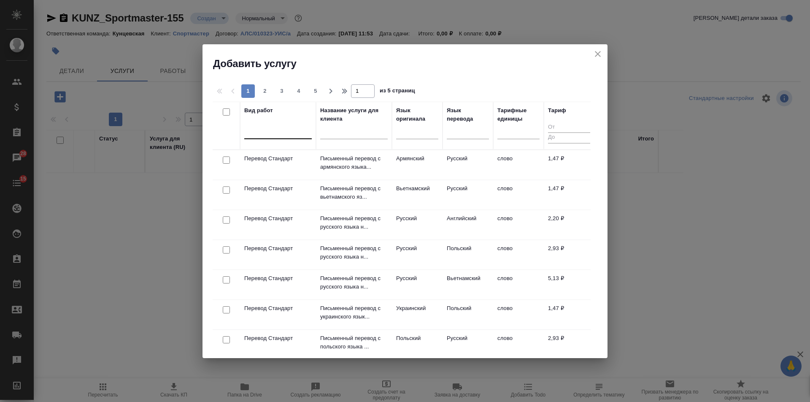
click at [260, 135] on div at bounding box center [278, 131] width 68 height 12
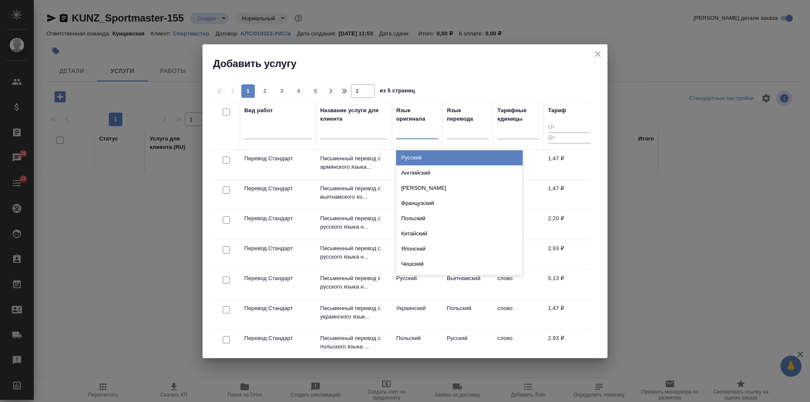
click at [407, 134] on div at bounding box center [417, 131] width 42 height 12
type input "вьет"
click at [411, 159] on div "Вьетнамский" at bounding box center [459, 157] width 127 height 15
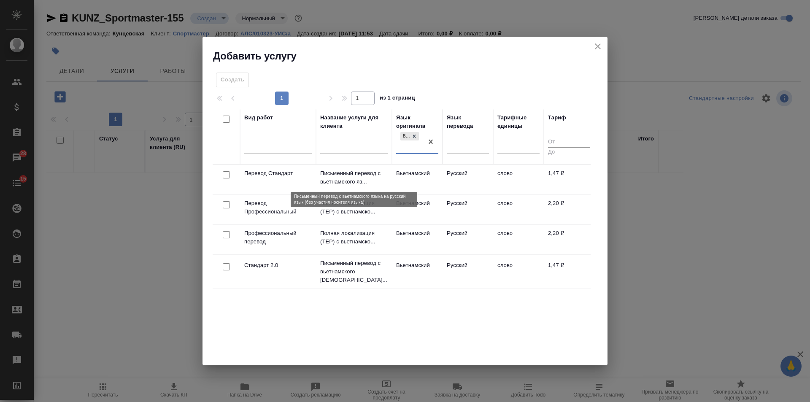
click at [374, 176] on p "Письменный перевод с вьетнамского яз..." at bounding box center [354, 177] width 68 height 17
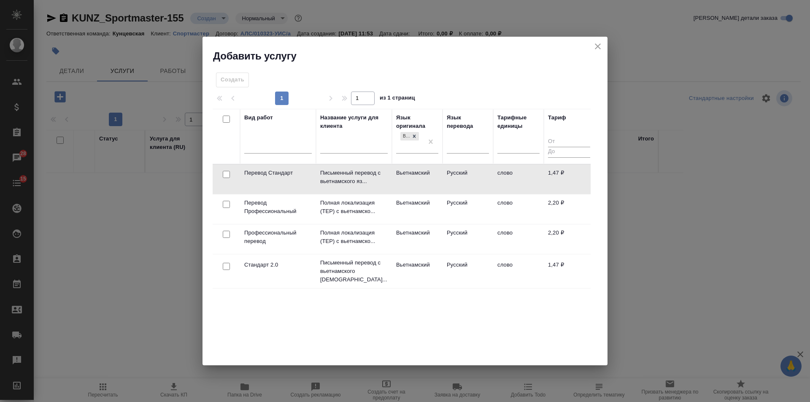
click at [417, 179] on td "Вьетнамский" at bounding box center [417, 180] width 51 height 30
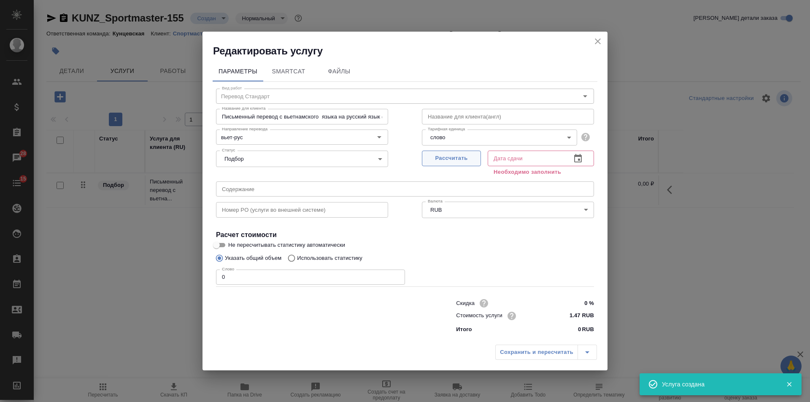
click at [433, 155] on span "Рассчитать" at bounding box center [452, 159] width 50 height 10
click at [440, 159] on span "Рассчитать" at bounding box center [452, 159] width 50 height 10
type input "02.10.2025 10:26"
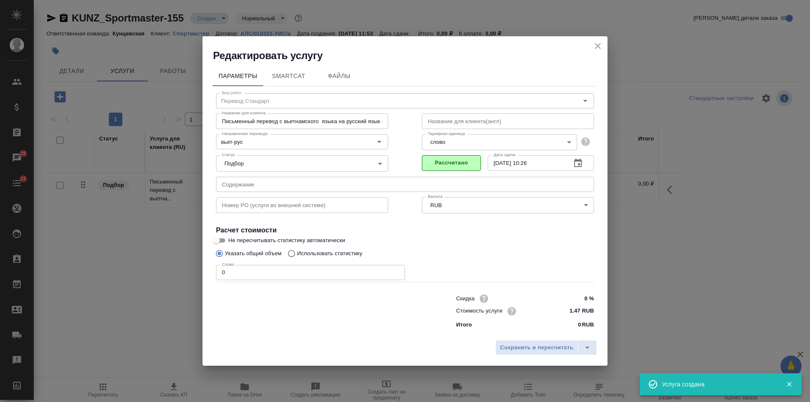
click at [524, 357] on div "Сохранить и пересчитать" at bounding box center [405, 351] width 405 height 30
click at [523, 352] on span "Сохранить и пересчитать" at bounding box center [536, 348] width 73 height 10
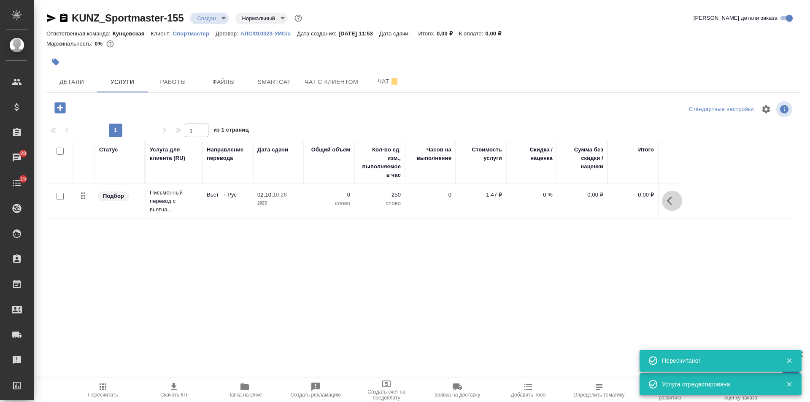
click at [668, 199] on icon "button" at bounding box center [672, 201] width 10 height 10
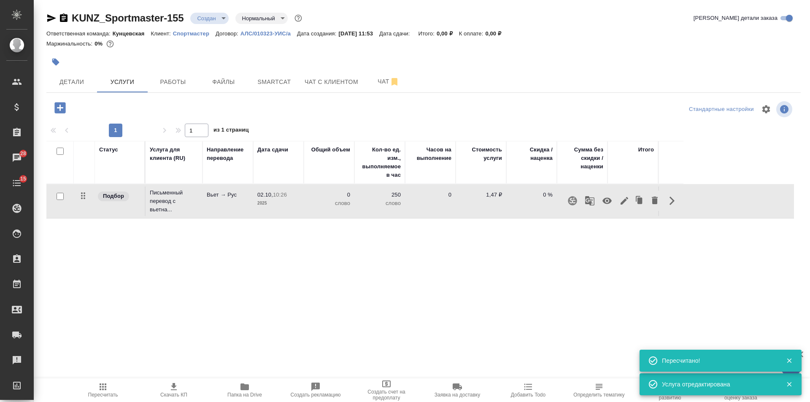
click at [626, 198] on icon "button" at bounding box center [625, 201] width 10 height 10
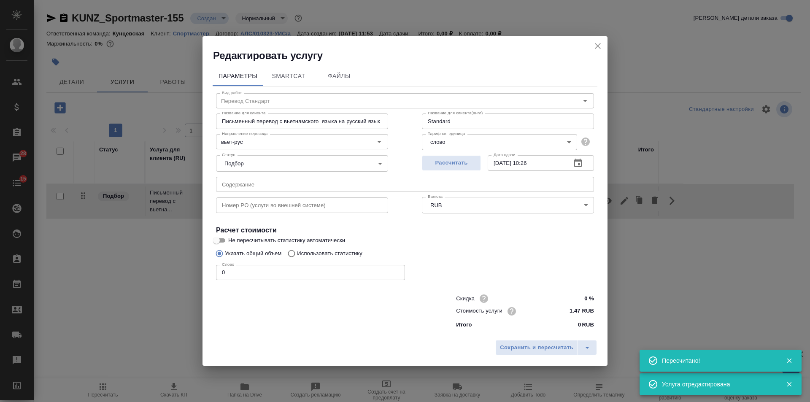
click at [308, 252] on p "Использовать статистику" at bounding box center [329, 253] width 65 height 8
click at [297, 252] on input "Использовать статистику" at bounding box center [291, 254] width 14 height 16
radio input "true"
radio input "false"
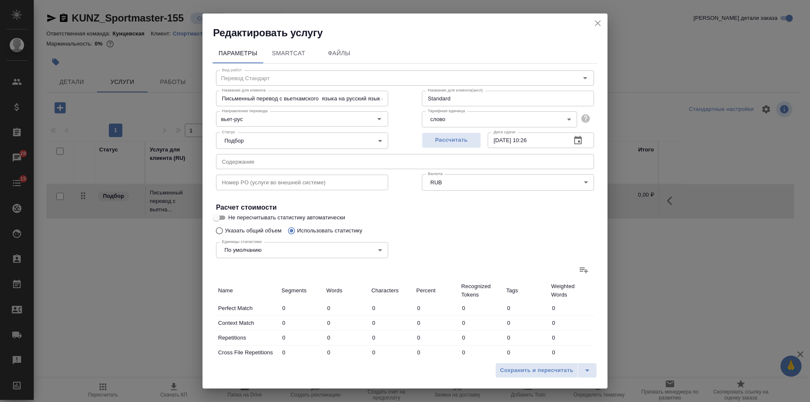
click at [568, 274] on div at bounding box center [405, 270] width 378 height 20
click at [569, 274] on div at bounding box center [405, 270] width 378 height 20
click at [574, 273] on label at bounding box center [584, 270] width 20 height 20
click at [0, 0] on input "file" at bounding box center [0, 0] width 0 height 0
type input "703"
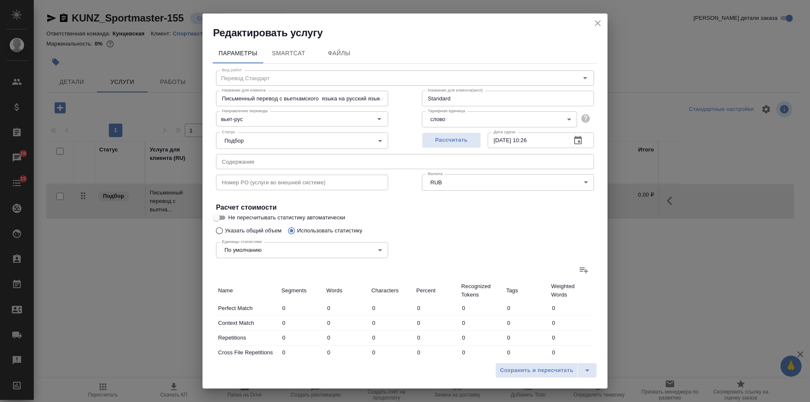
type input "2471"
type input "10357"
type input "3"
type input "6"
type input "37"
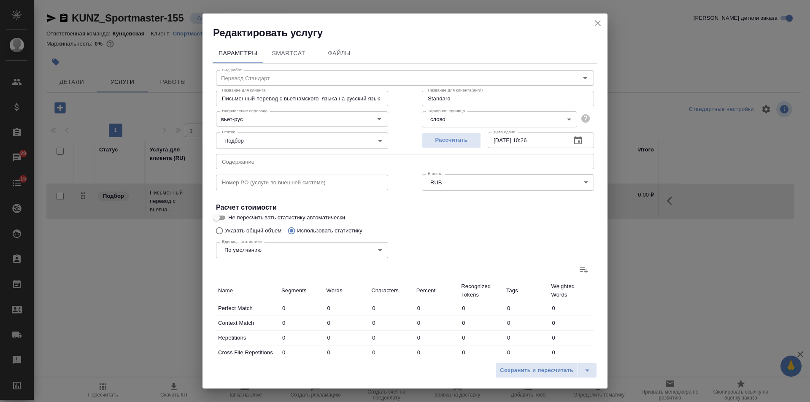
type input "1"
type input "2"
type input "8"
type input "53"
type input "157"
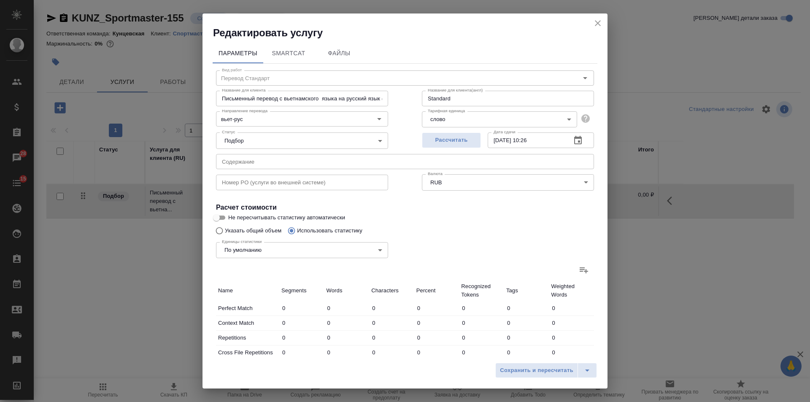
type input "647"
type input "2"
type input "5"
type input "32"
type input "3"
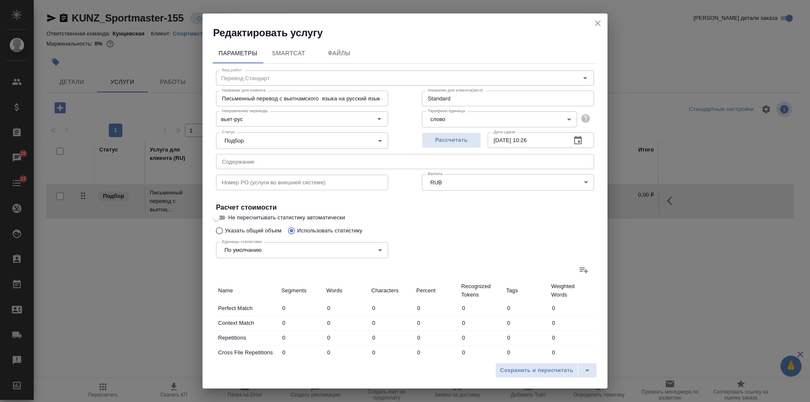
type input "10"
type input "44"
type input "6"
type input "20"
type input "102"
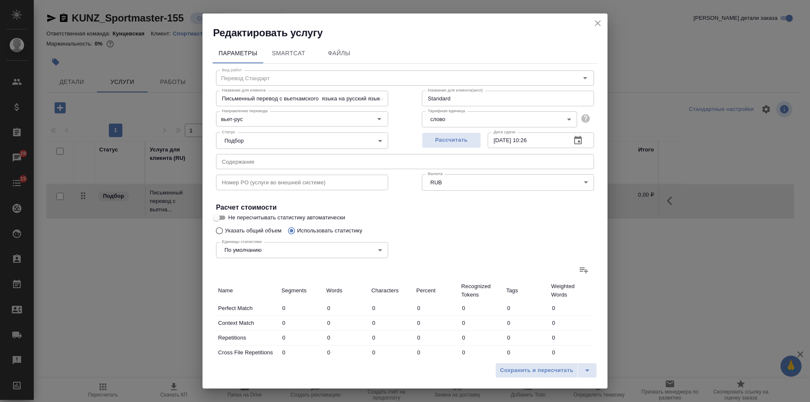
type input "17"
type input "67"
type input "308"
type input "784"
type input "2730"
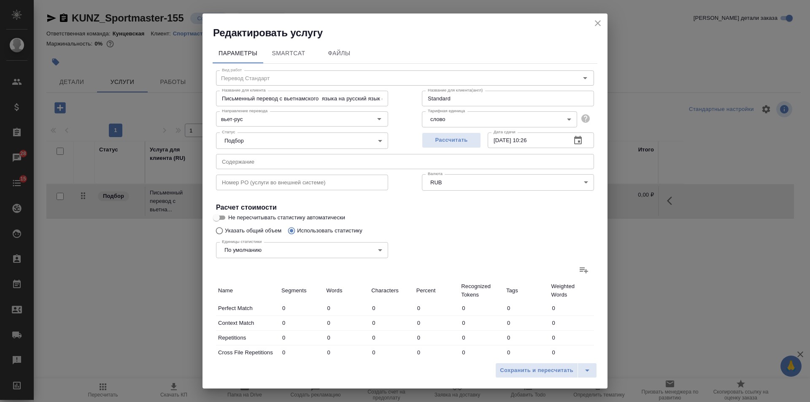
type input "11490"
type input "788"
type input "2738"
type input "11535"
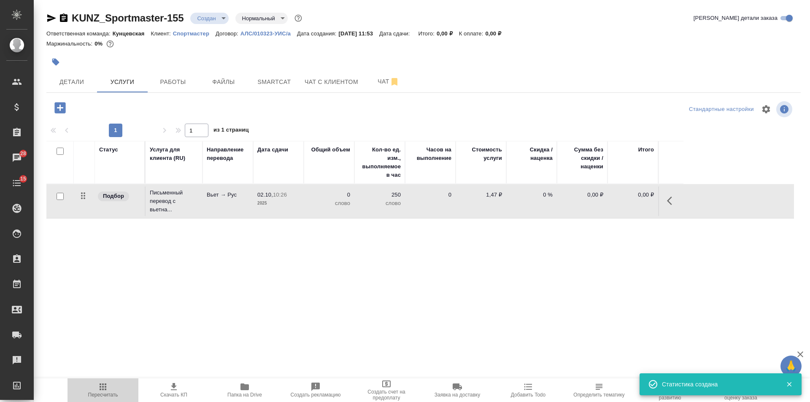
click at [127, 383] on span "Пересчитать" at bounding box center [103, 390] width 61 height 16
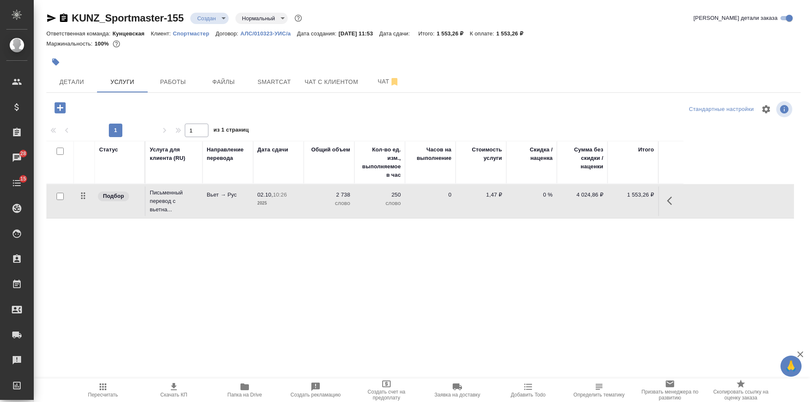
click at [662, 203] on button "button" at bounding box center [672, 201] width 20 height 20
click at [621, 201] on icon "button" at bounding box center [625, 201] width 10 height 10
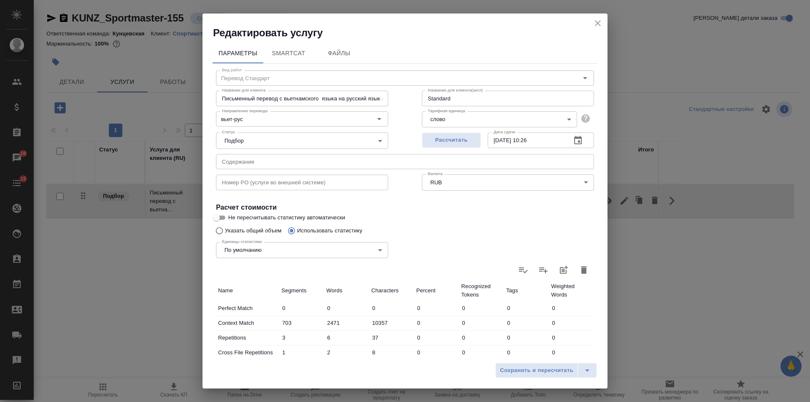
click at [241, 164] on input "text" at bounding box center [405, 161] width 378 height 15
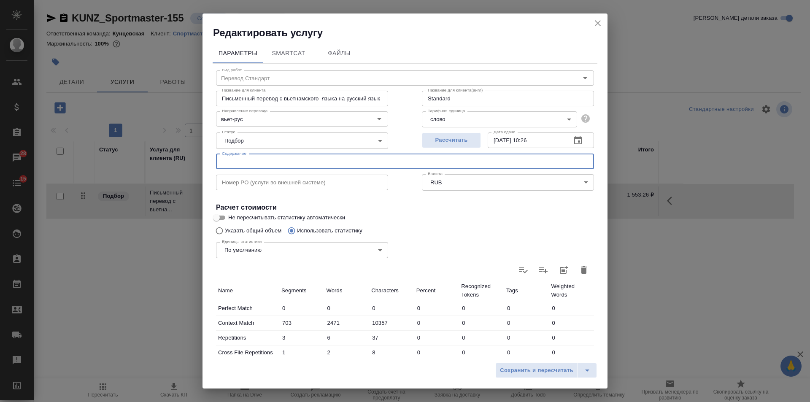
paste input "2025.10.01_9622_ОЛИП - экспортные декларации - VT_RU"
type input "2025.10.01_9622_ОЛИП - экспортные декларации - VT_RU"
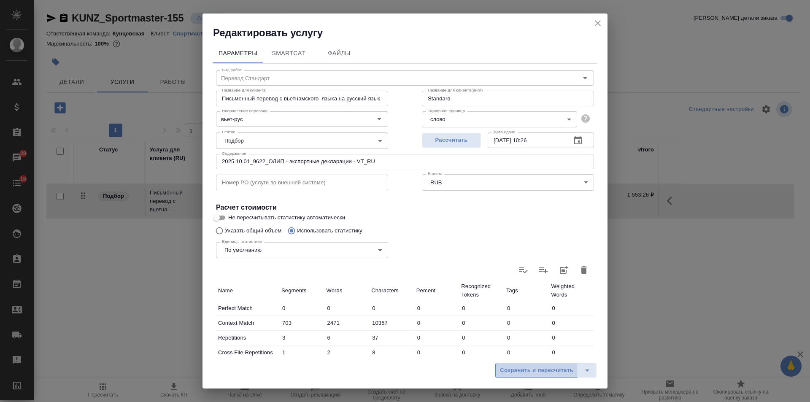
click at [526, 372] on span "Сохранить и пересчитать" at bounding box center [536, 371] width 73 height 10
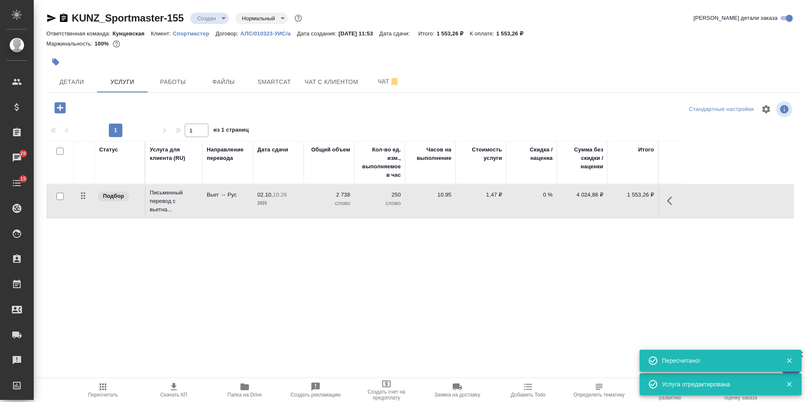
click at [184, 389] on span "Скачать КП" at bounding box center [174, 390] width 61 height 16
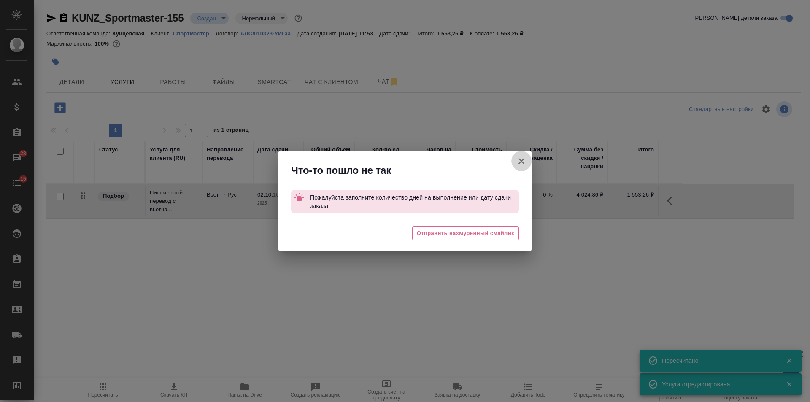
click at [523, 165] on icon "button" at bounding box center [522, 161] width 10 height 10
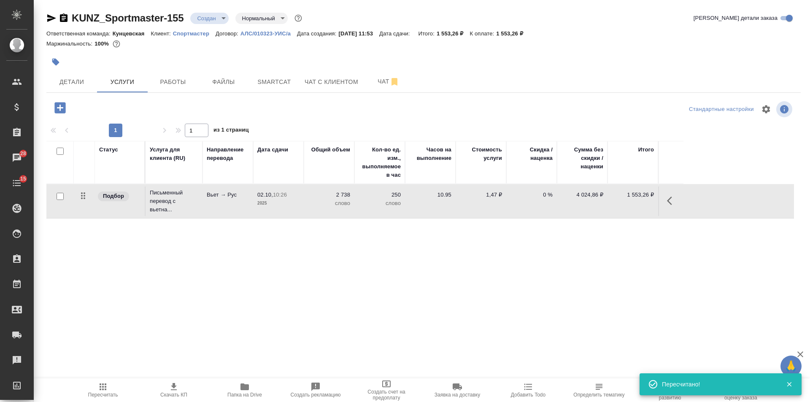
click at [219, 198] on p "Вьет → Рус" at bounding box center [228, 195] width 42 height 8
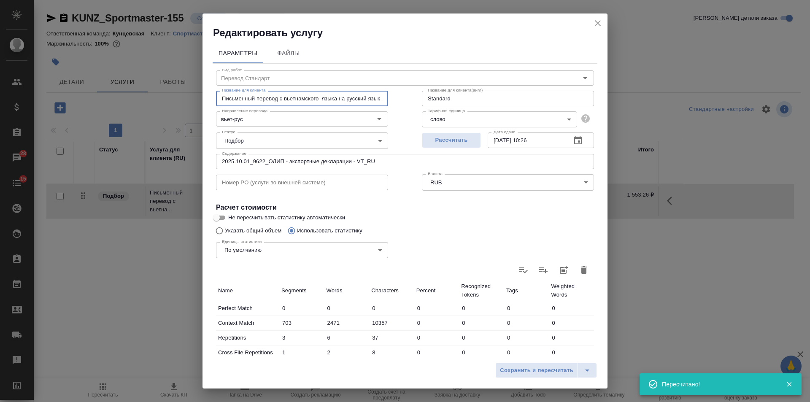
scroll to position [0, 79]
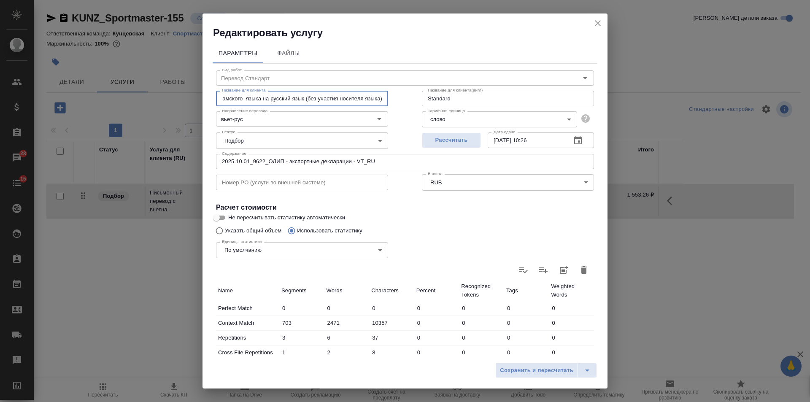
drag, startPoint x: 223, startPoint y: 98, endPoint x: 391, endPoint y: 97, distance: 168.4
click at [391, 97] on div "Вид работ Перевод Стандарт Вид работ Название для клиента Письменный перевод с …" at bounding box center [405, 296] width 385 height 465
drag, startPoint x: 602, startPoint y: 19, endPoint x: 349, endPoint y: 117, distance: 270.5
click at [602, 19] on icon "close" at bounding box center [598, 23] width 10 height 10
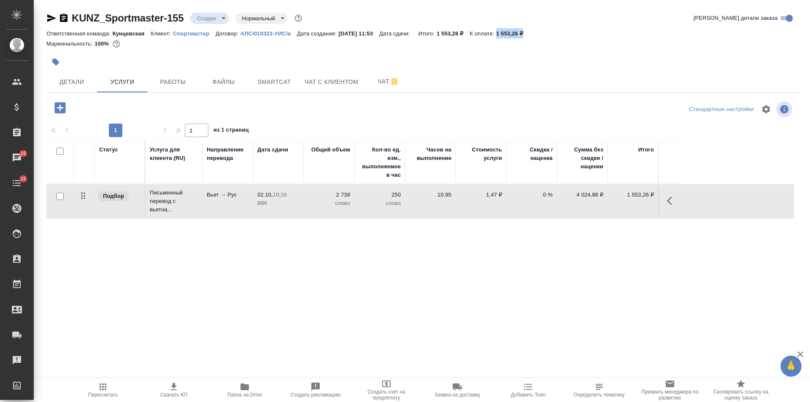
drag, startPoint x: 507, startPoint y: 33, endPoint x: 534, endPoint y: 33, distance: 27.4
click at [530, 33] on p "1 553,26 ₽" at bounding box center [512, 33] width 33 height 6
copy p "1 553,26 ₽"
click at [77, 77] on span "Детали" at bounding box center [71, 82] width 41 height 11
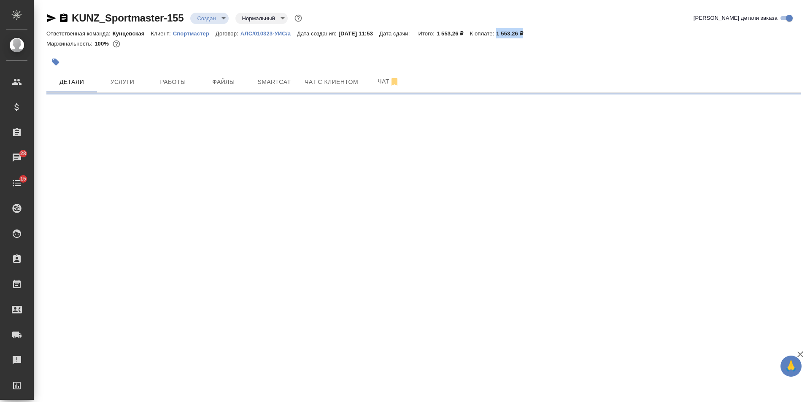
select select "RU"
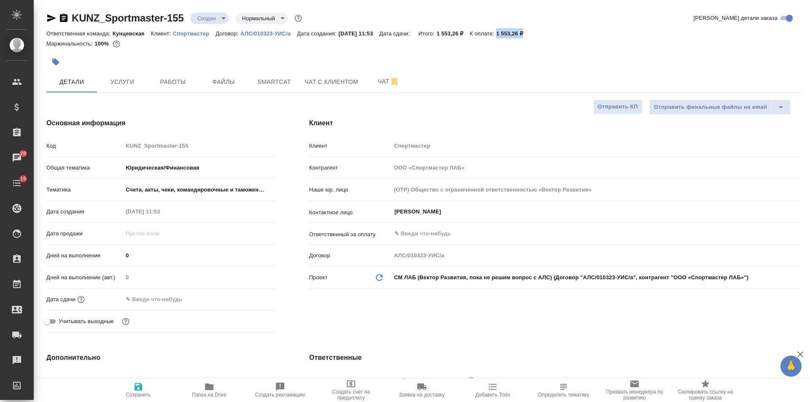
type textarea "x"
click at [165, 305] on input "text" at bounding box center [160, 299] width 74 height 12
click at [250, 299] on icon "button" at bounding box center [251, 299] width 10 height 10
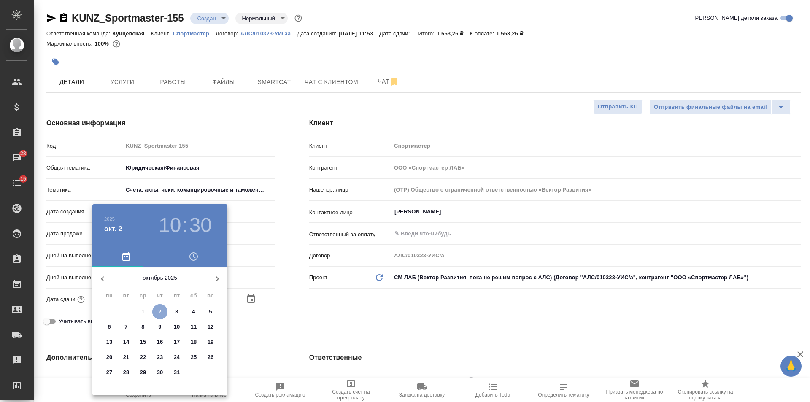
click at [158, 312] on span "2" at bounding box center [159, 312] width 15 height 8
type input "02.10.2025 10:30"
type textarea "x"
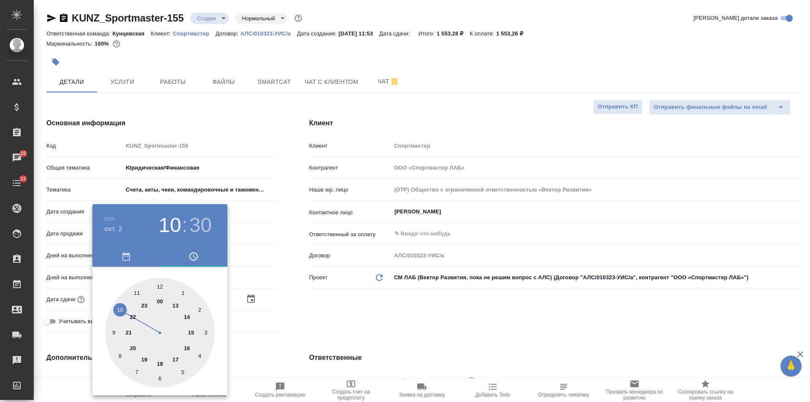
drag, startPoint x: 175, startPoint y: 356, endPoint x: 169, endPoint y: 297, distance: 59.8
click at [175, 354] on div at bounding box center [160, 333] width 110 height 110
type input "02.10.2025 17:30"
type textarea "x"
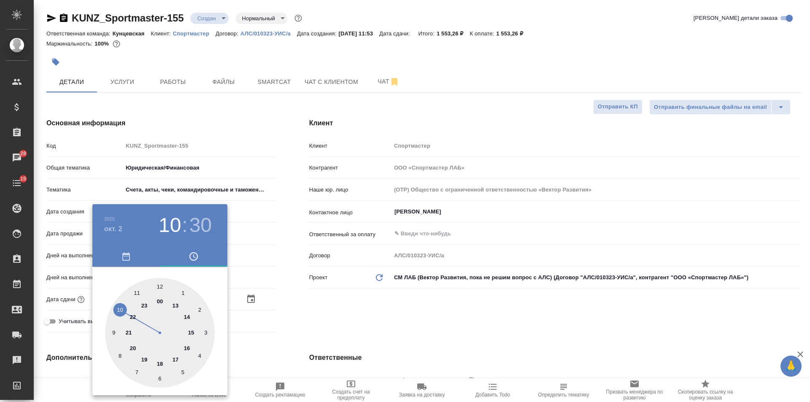
type textarea "x"
click at [159, 285] on div at bounding box center [160, 333] width 110 height 110
type input "02.10.2025 17:00"
type textarea "x"
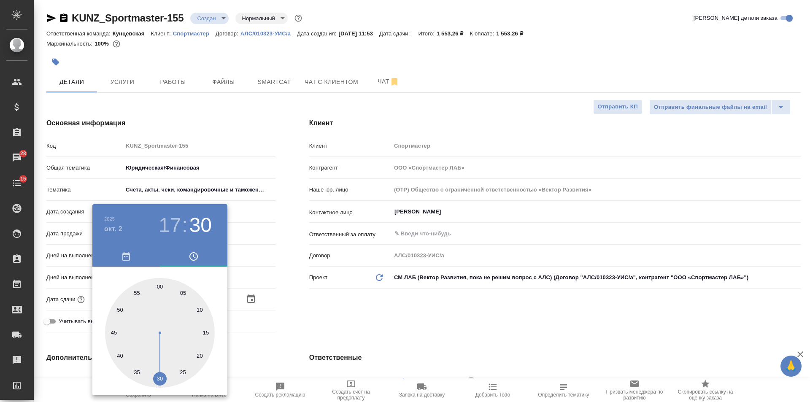
type textarea "x"
click at [295, 281] on div at bounding box center [405, 201] width 810 height 402
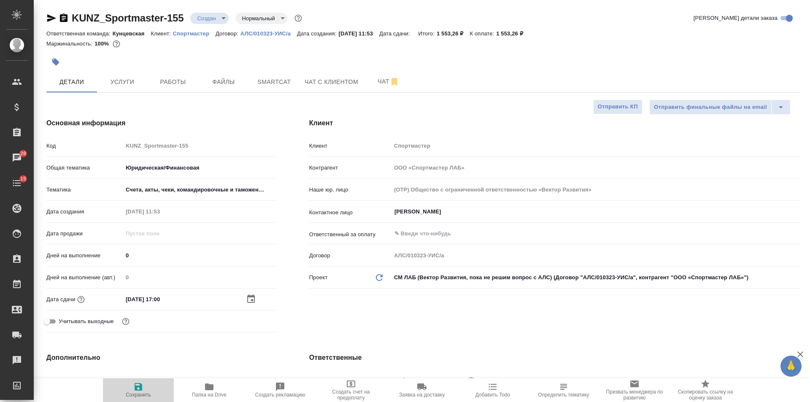
click at [160, 390] on span "Сохранить" at bounding box center [138, 390] width 61 height 16
type textarea "x"
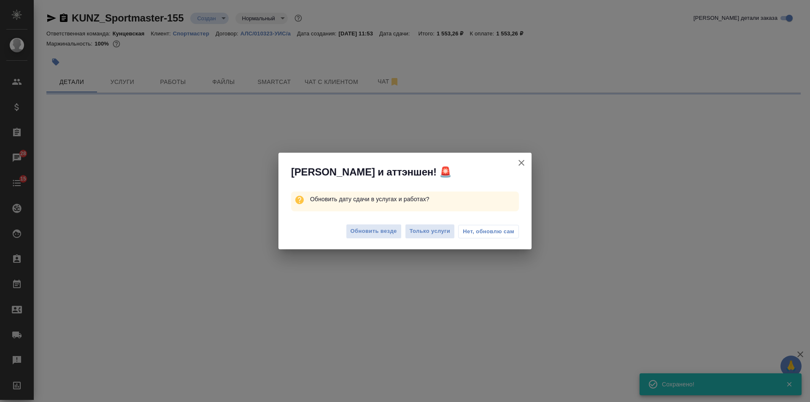
select select "RU"
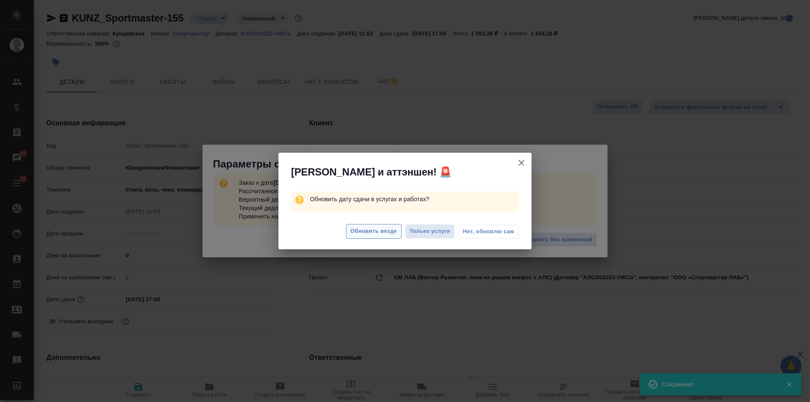
click at [390, 235] on span "Обновить везде" at bounding box center [374, 232] width 46 height 10
type textarea "x"
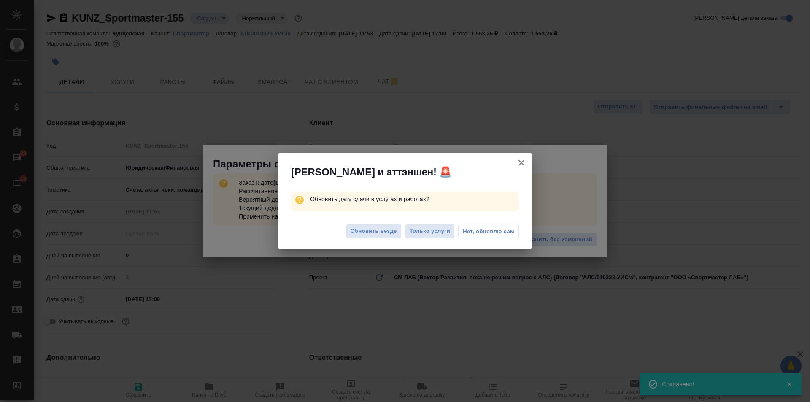
type textarea "x"
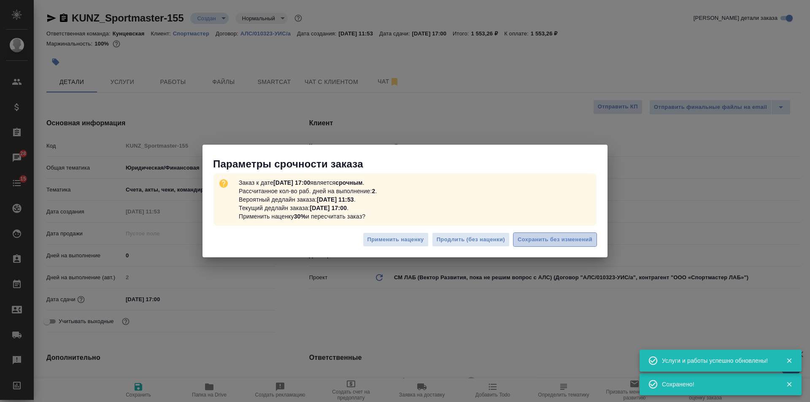
click at [588, 245] on button "Сохранить без изменений" at bounding box center [555, 240] width 84 height 15
type textarea "x"
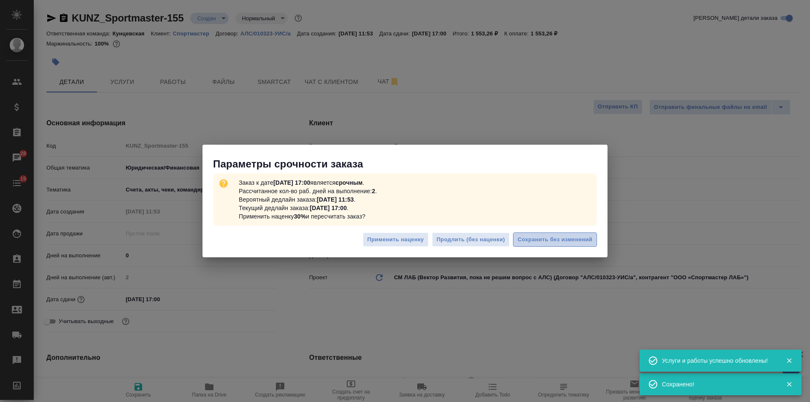
type textarea "x"
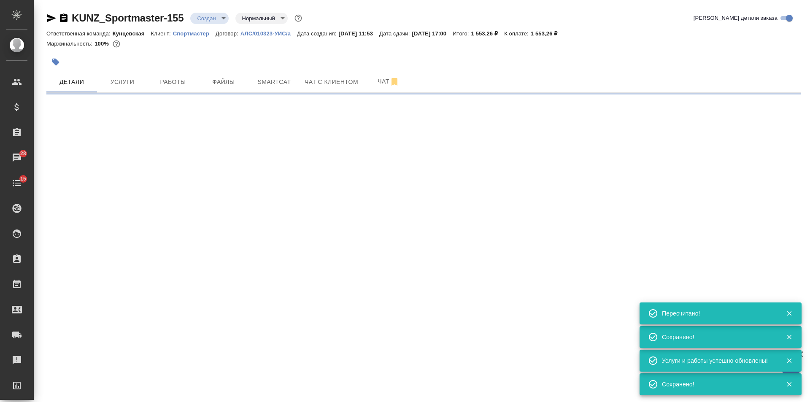
type input "urgent"
select select "RU"
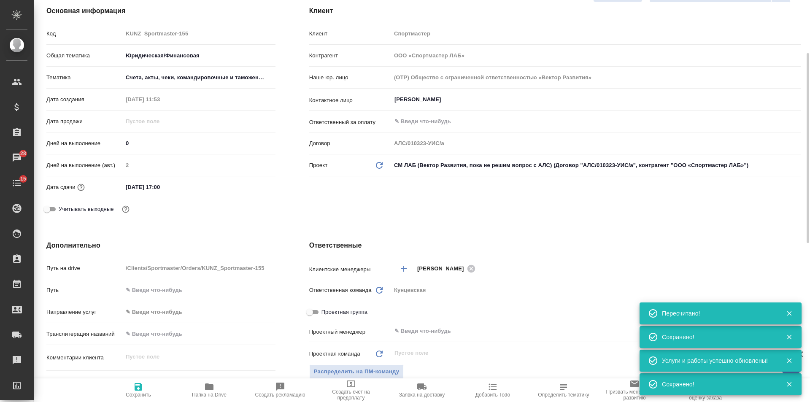
scroll to position [225, 0]
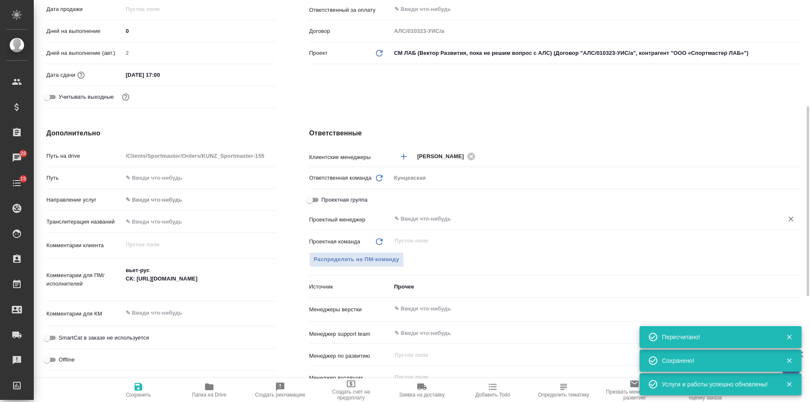
type textarea "x"
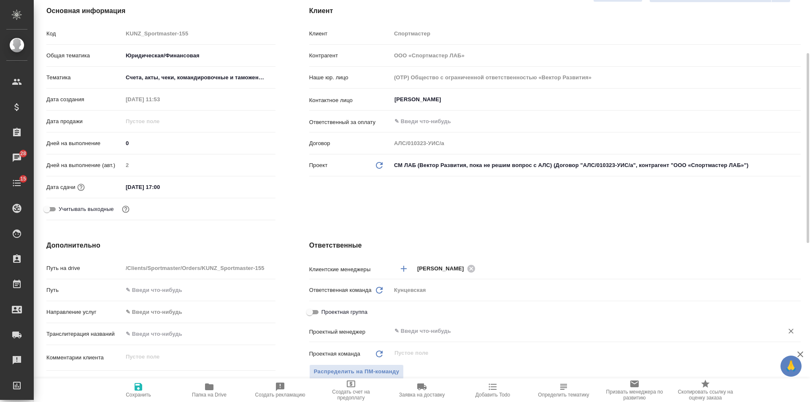
scroll to position [168, 0]
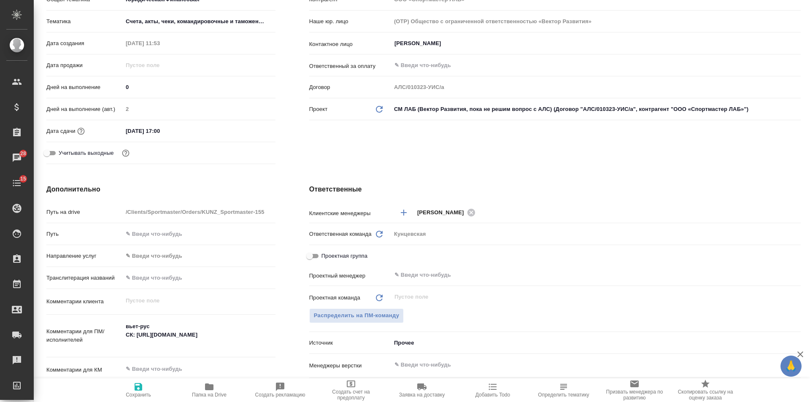
type textarea "x"
click at [199, 346] on textarea "вьет-рус СК: https://smartcat.com/projects/c6a123ba-1fc9-45e2-8cac-3a36505cf253…" at bounding box center [199, 335] width 153 height 31
type textarea "вьет-рус СК: https://smartcat.com/projects/c6a123ba-1fc9-45e2-8cac-3a36505cf253…"
type textarea "x"
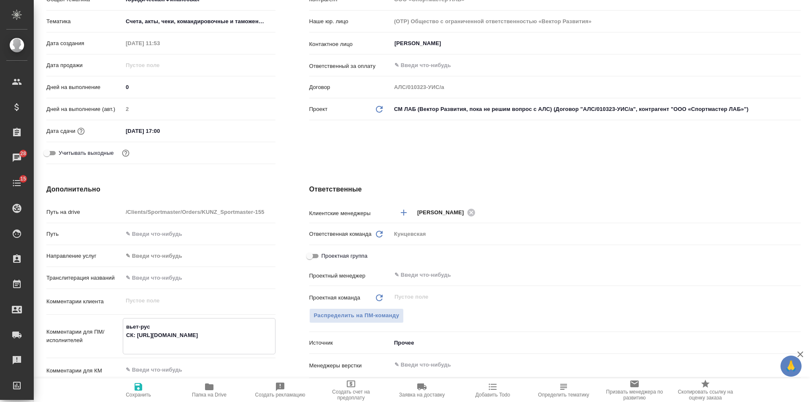
type textarea "x"
type textarea "вьет-рус СК: https://smartcat.com/projects/c6a123ba-1fc9-45e2-8cac-3a36505cf253…"
type textarea "x"
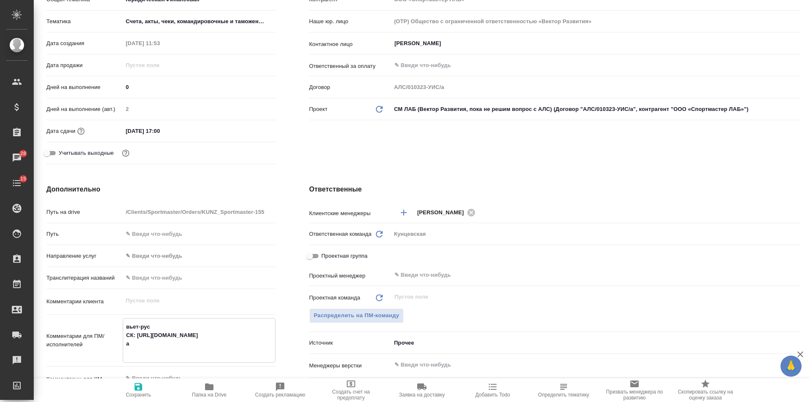
type textarea "вьет-рус СК: https://smartcat.com/projects/c6a123ba-1fc9-45e2-8cac-3a36505cf253…"
type textarea "x"
type textarea "вьет-рус СК: https://smartcat.com/projects/c6a123ba-1fc9-45e2-8cac-3a36505cf253…"
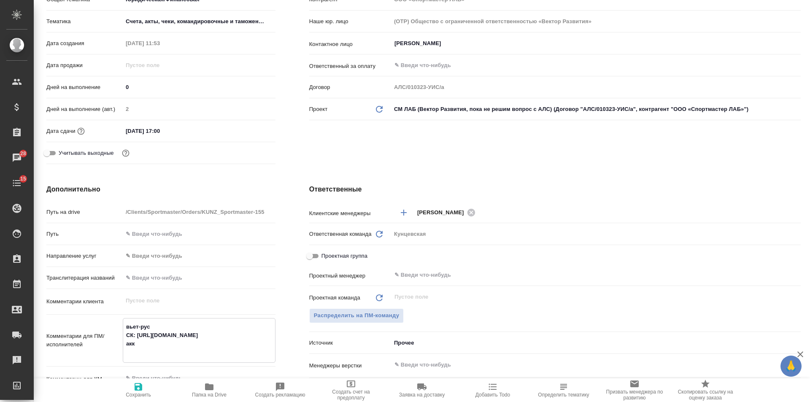
type textarea "x"
type textarea "вьет-рус СК: https://smartcat.com/projects/c6a123ba-1fc9-45e2-8cac-3a36505cf253…"
type textarea "x"
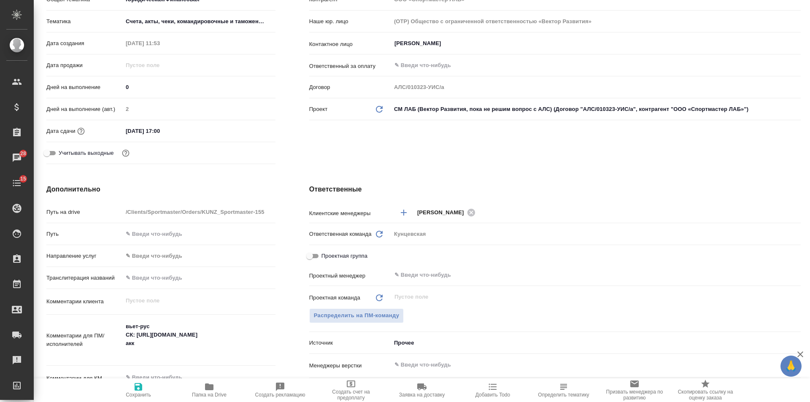
type textarea "x"
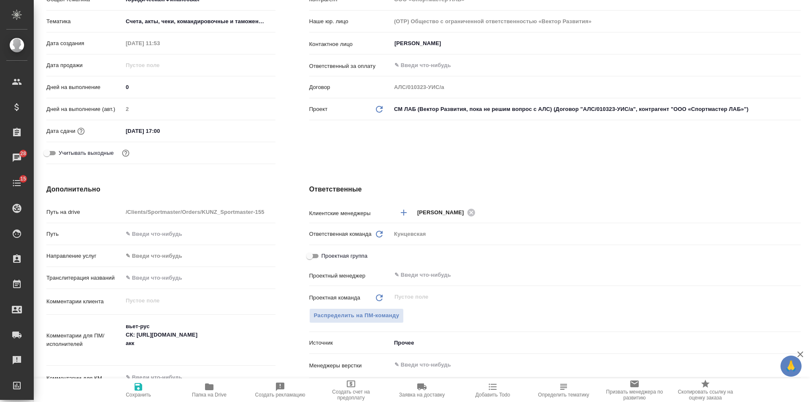
type textarea "x"
click at [154, 351] on textarea "вьет-рус СК: https://smartcat.com/projects/c6a123ba-1fc9-45e2-8cac-3a36505cf253…" at bounding box center [199, 340] width 152 height 40
paste textarea "AWATERA Multilingual"
type textarea "вьет-рус СК: https://smartcat.com/projects/c6a123ba-1fc9-45e2-8cac-3a36505cf253…"
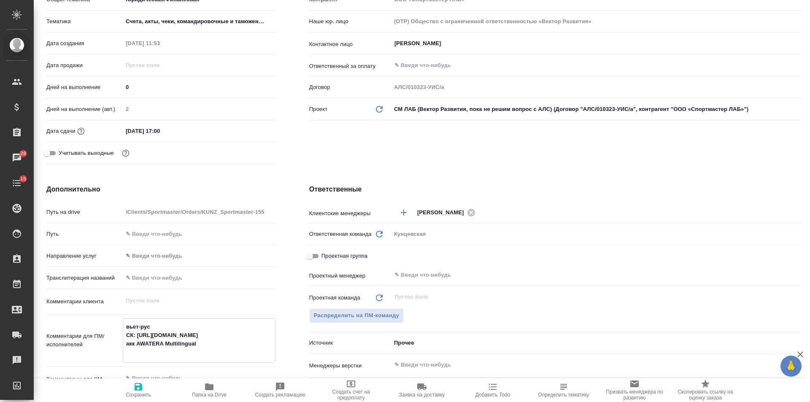
type textarea "x"
type textarea "вьет-рус СК: https://smartcat.com/projects/c6a123ba-1fc9-45e2-8cac-3a36505cf253…"
type textarea "x"
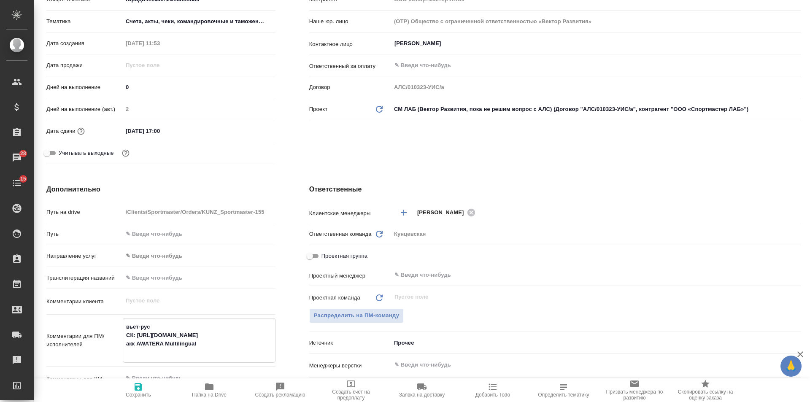
click at [141, 396] on span "Сохранить" at bounding box center [138, 395] width 25 height 6
type textarea "x"
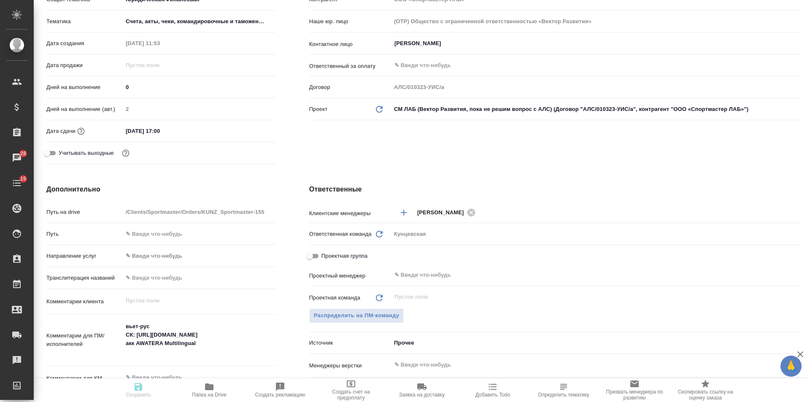
type textarea "x"
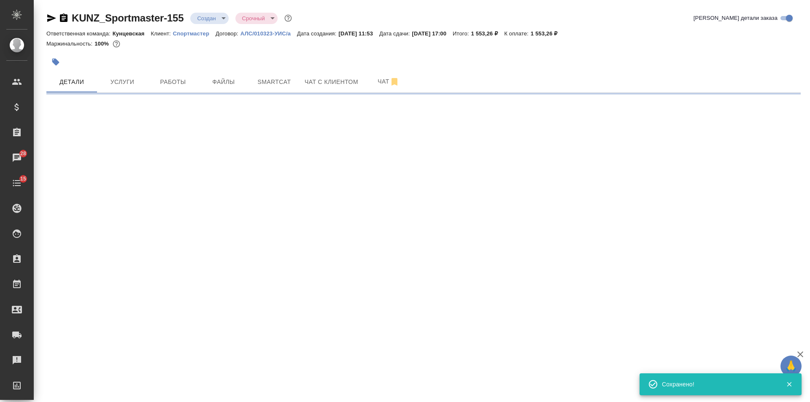
scroll to position [0, 0]
select select "RU"
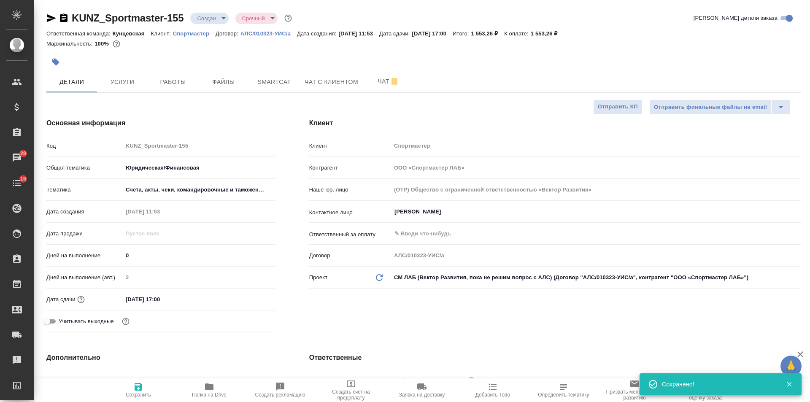
type textarea "x"
click at [115, 80] on span "Услуги" at bounding box center [122, 82] width 41 height 11
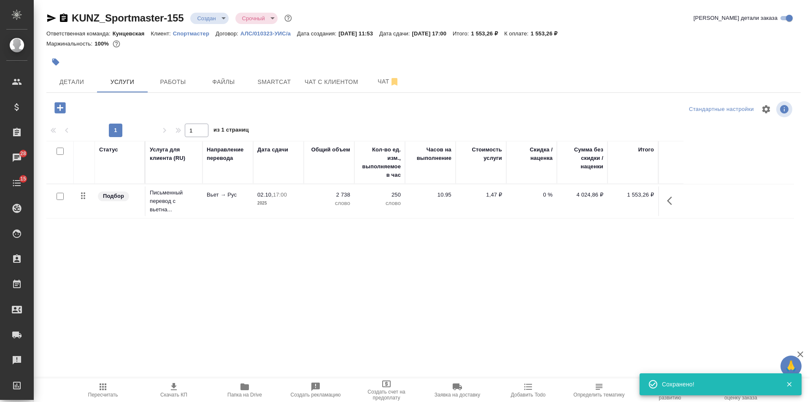
click at [181, 398] on button "Скачать КП" at bounding box center [173, 391] width 71 height 24
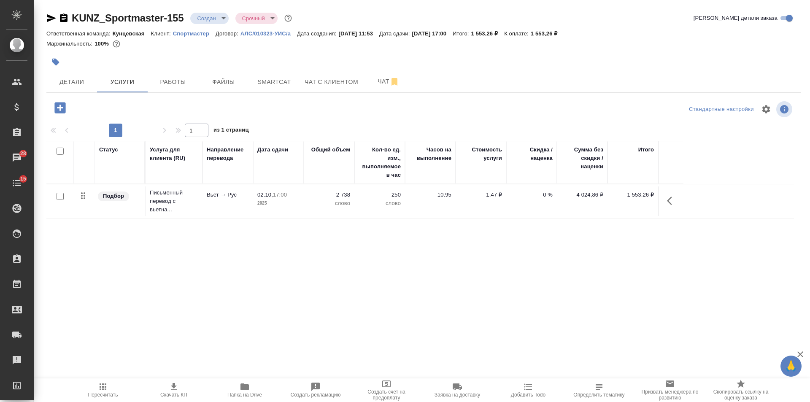
click at [576, 69] on div at bounding box center [423, 62] width 755 height 19
click at [58, 79] on span "Детали" at bounding box center [71, 82] width 41 height 11
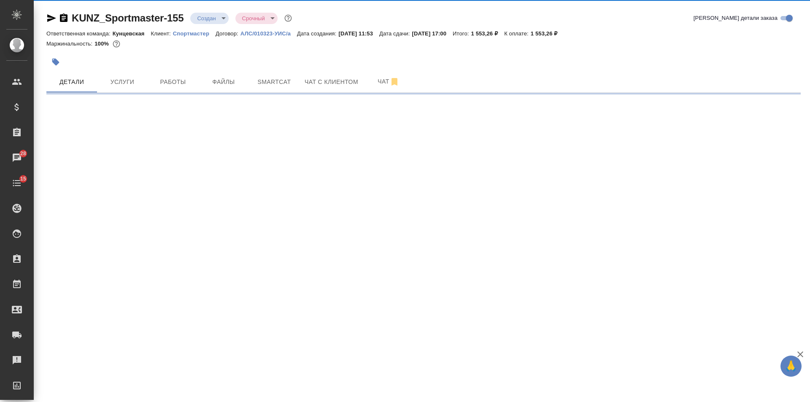
select select "RU"
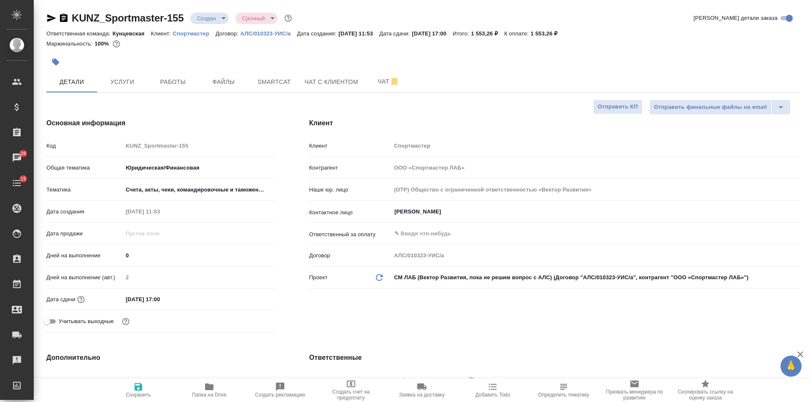
type textarea "x"
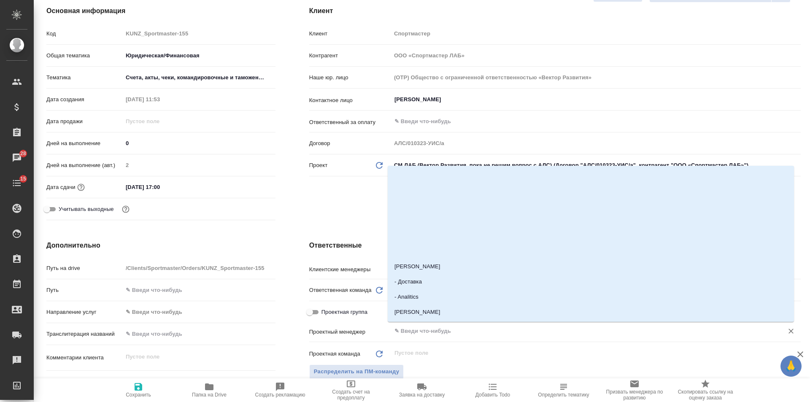
click at [418, 331] on input "text" at bounding box center [582, 331] width 377 height 10
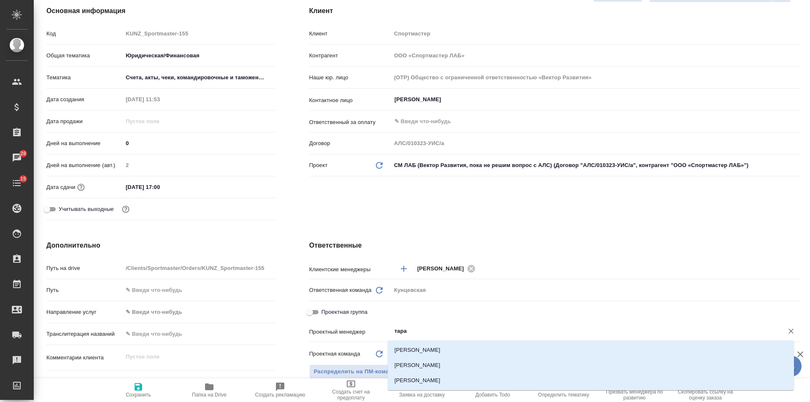
type input "тараб"
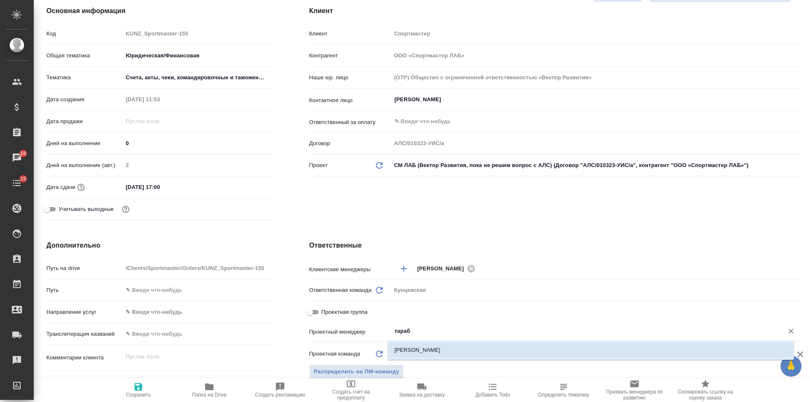
click at [422, 354] on li "Тарабановская Анастасия" at bounding box center [591, 350] width 407 height 15
type textarea "x"
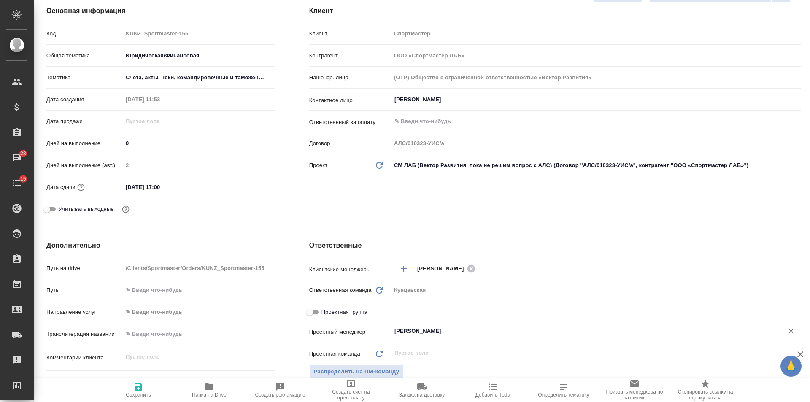
type input "Тарабановская Анастасия"
click at [144, 390] on span "Сохранить" at bounding box center [138, 390] width 61 height 16
type textarea "x"
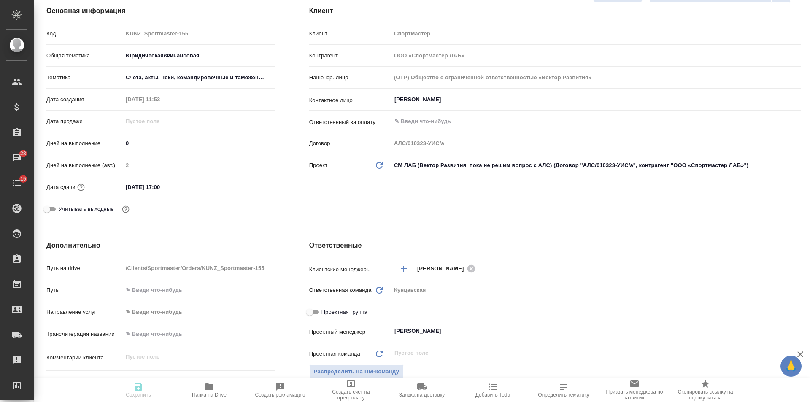
type textarea "x"
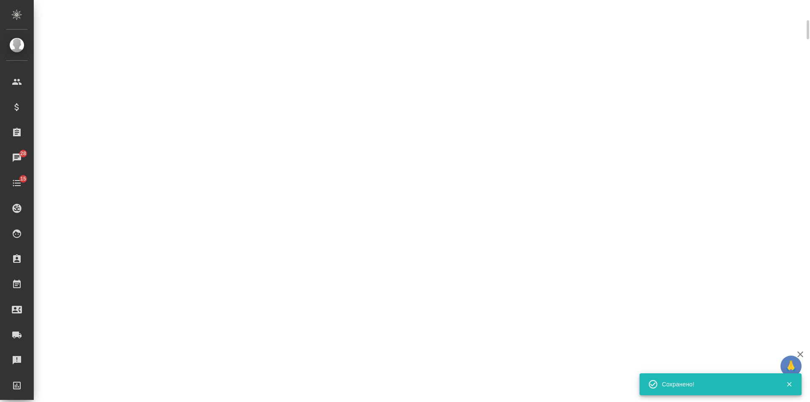
select select "RU"
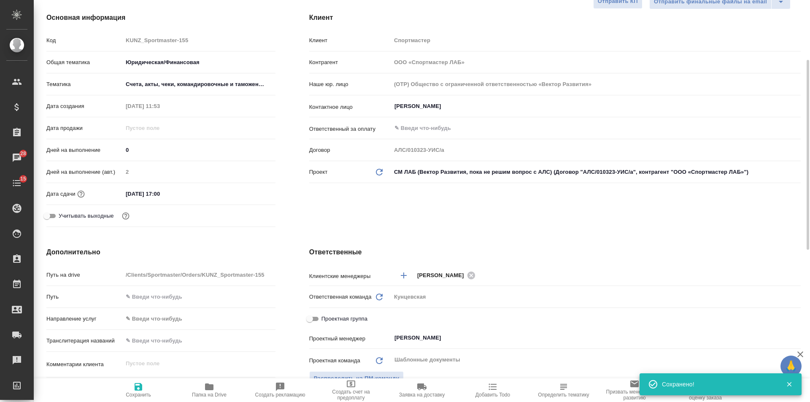
type textarea "x"
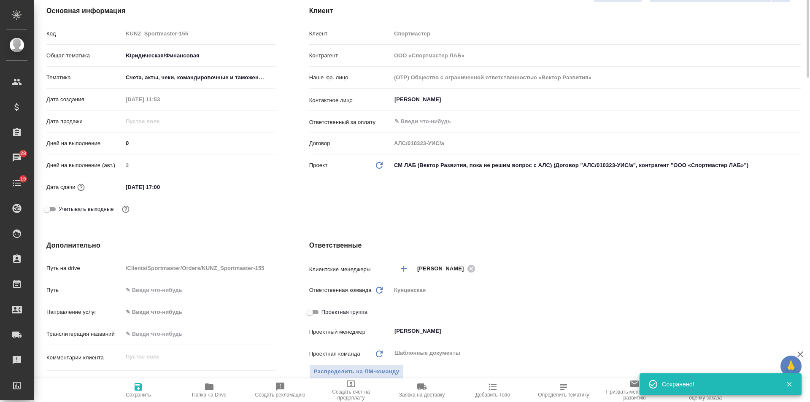
scroll to position [0, 0]
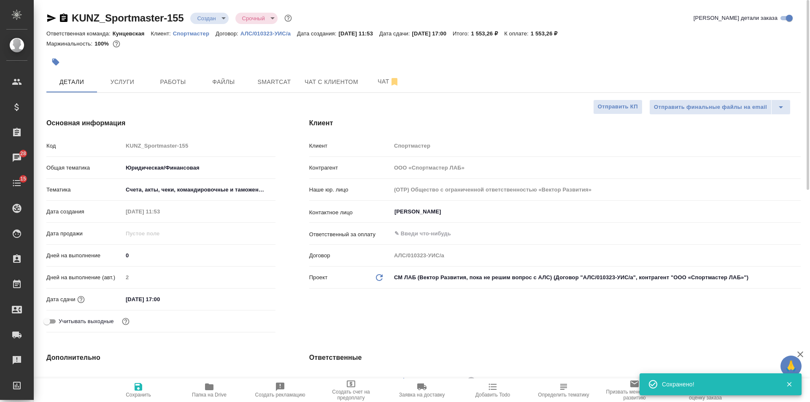
click at [203, 15] on body "🙏 .cls-1 fill:#fff; AWATERA Veselova Yulia Клиенты Спецификации Заказы 28 Чаты …" at bounding box center [405, 201] width 810 height 402
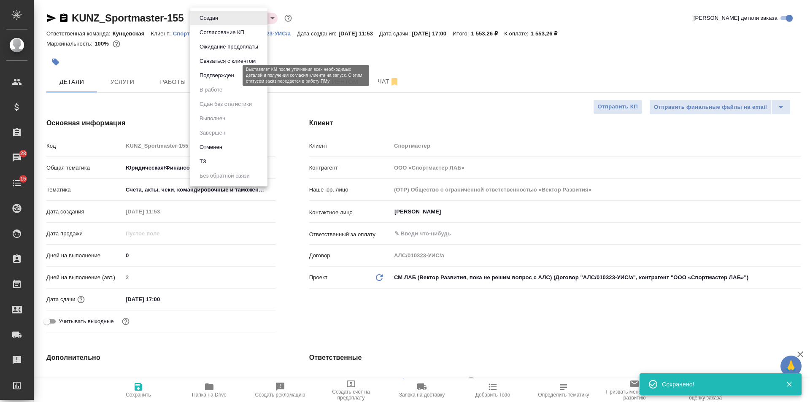
click at [206, 74] on button "Подтвержден" at bounding box center [217, 75] width 40 height 9
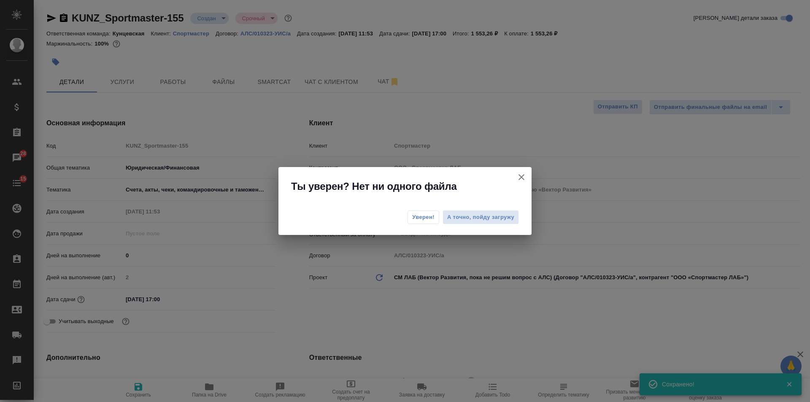
click at [429, 216] on span "Уверен!" at bounding box center [423, 217] width 22 height 8
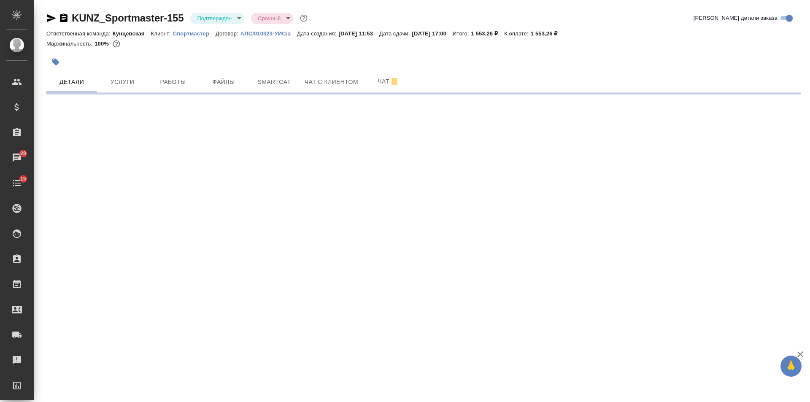
click at [222, 84] on span "Файлы" at bounding box center [223, 82] width 41 height 11
select select "RU"
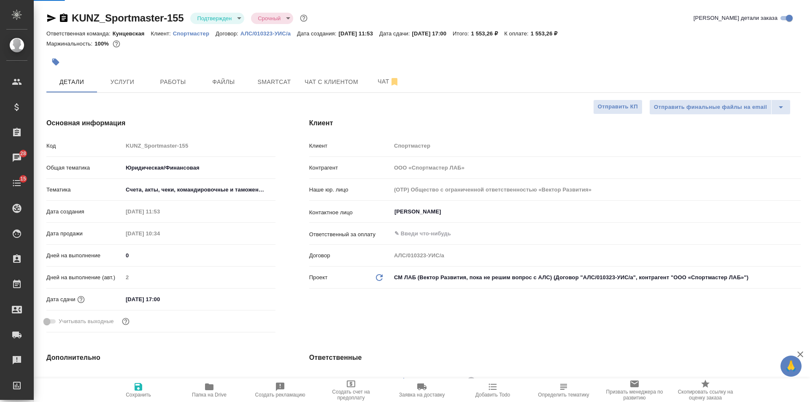
type textarea "x"
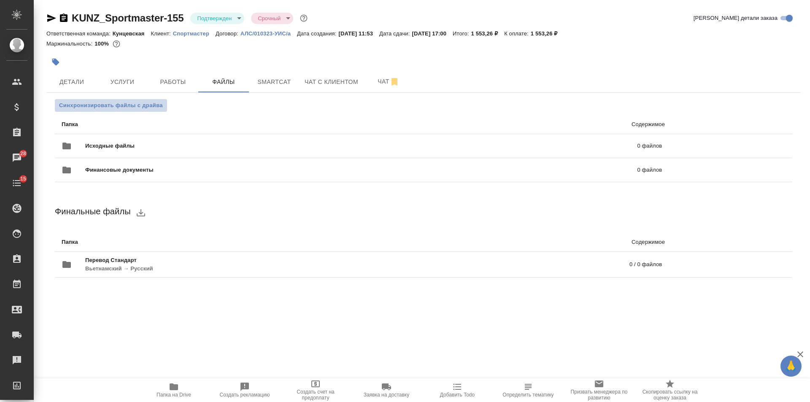
click at [155, 106] on span "Синхронизировать файлы с драйва" at bounding box center [111, 105] width 104 height 8
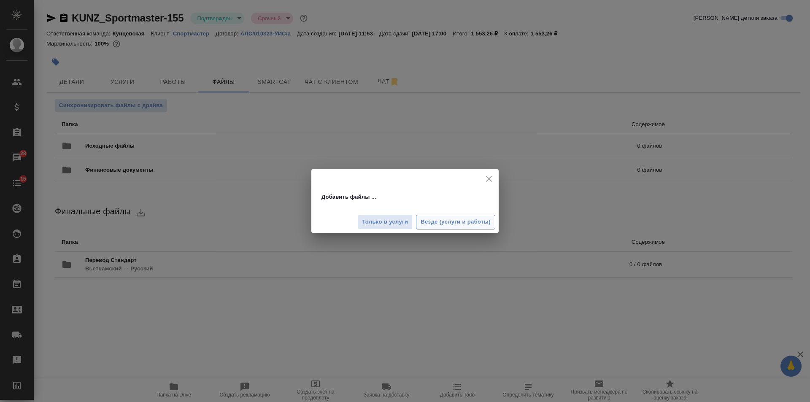
click at [473, 217] on button "Везде (услуги и работы)" at bounding box center [455, 222] width 79 height 15
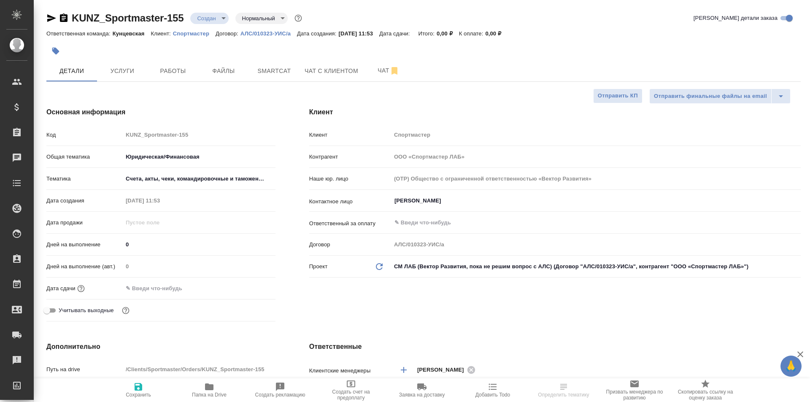
select select "RU"
type textarea "x"
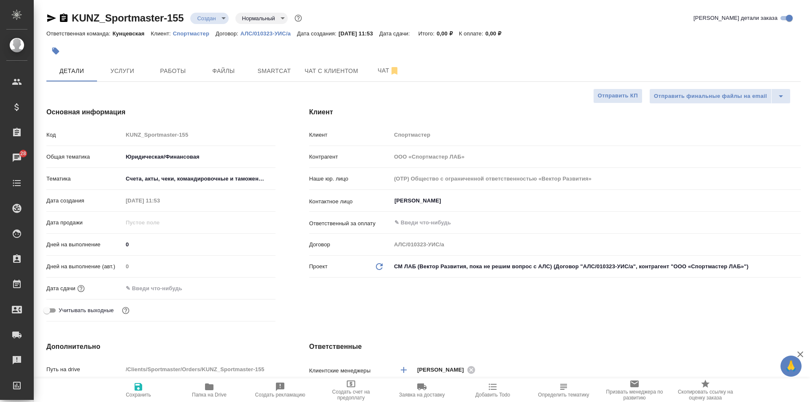
type textarea "x"
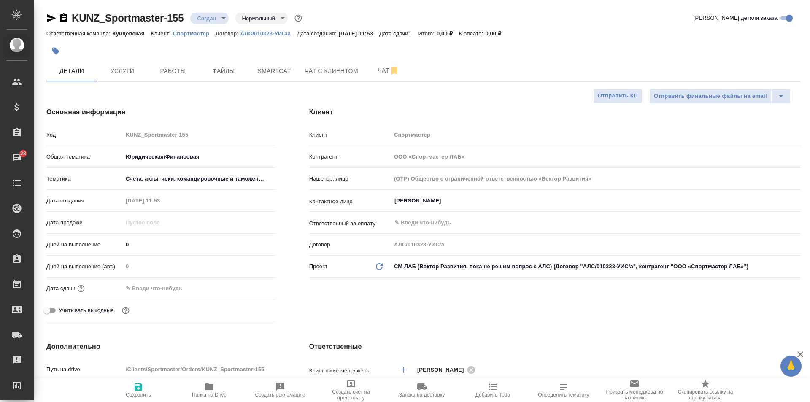
type textarea "x"
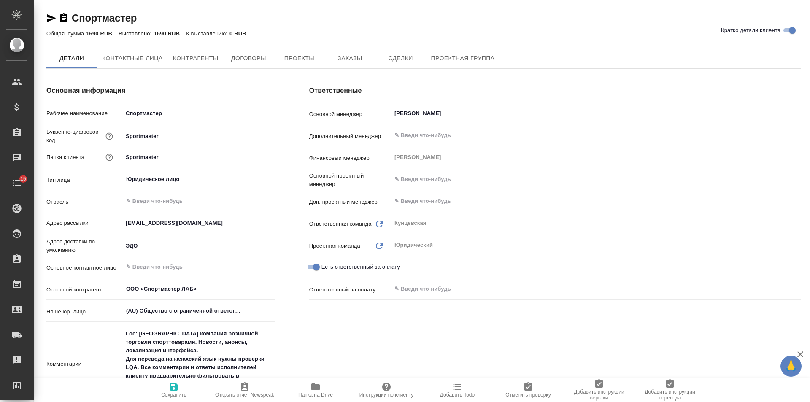
click at [346, 57] on span "Заказы" at bounding box center [350, 58] width 41 height 11
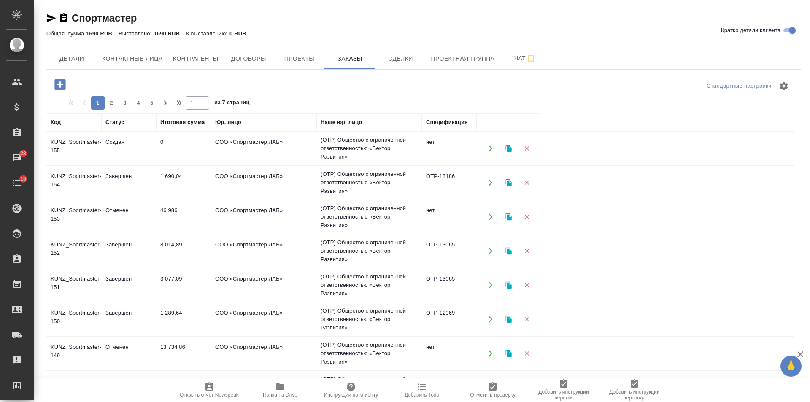
click at [127, 241] on td "Завершен" at bounding box center [128, 251] width 55 height 30
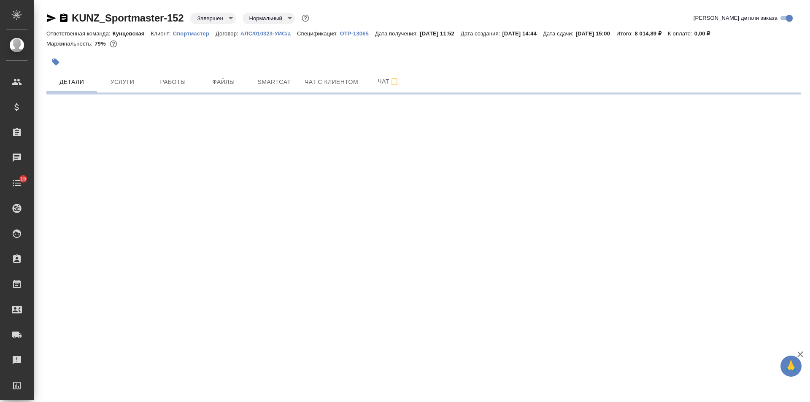
select select "RU"
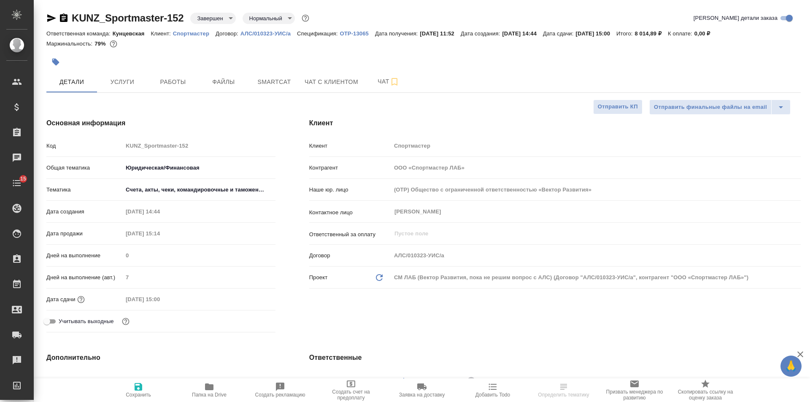
type textarea "x"
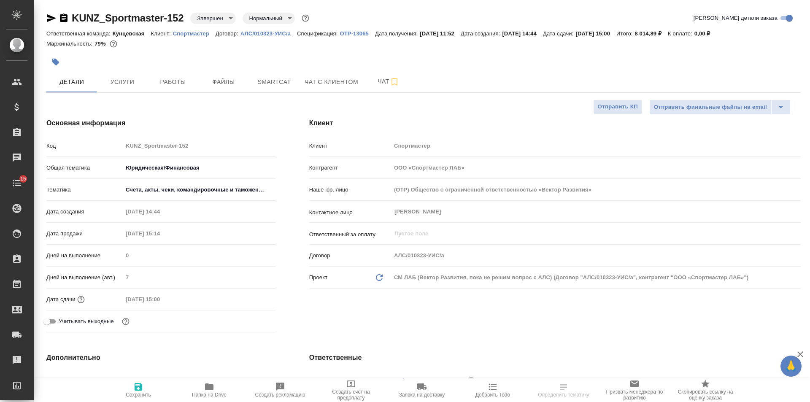
type textarea "x"
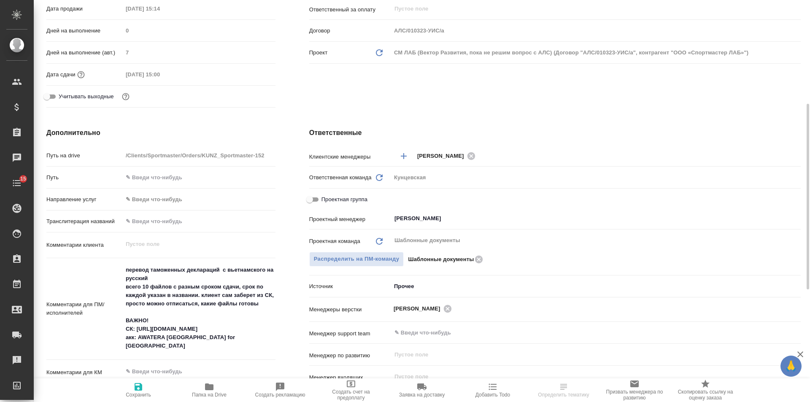
type textarea "x"
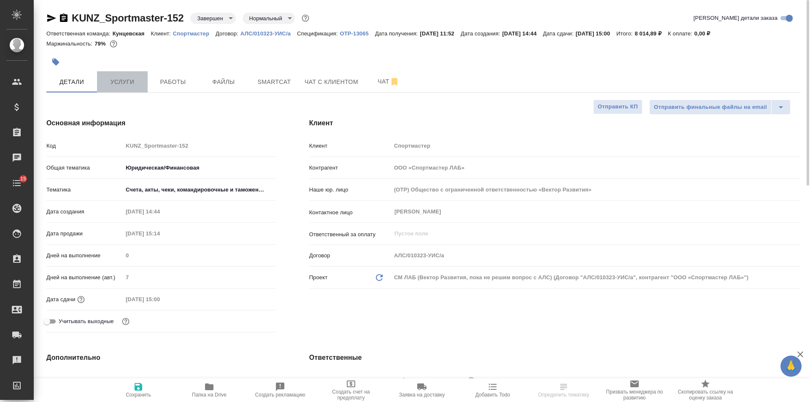
click at [118, 82] on span "Услуги" at bounding box center [122, 82] width 41 height 11
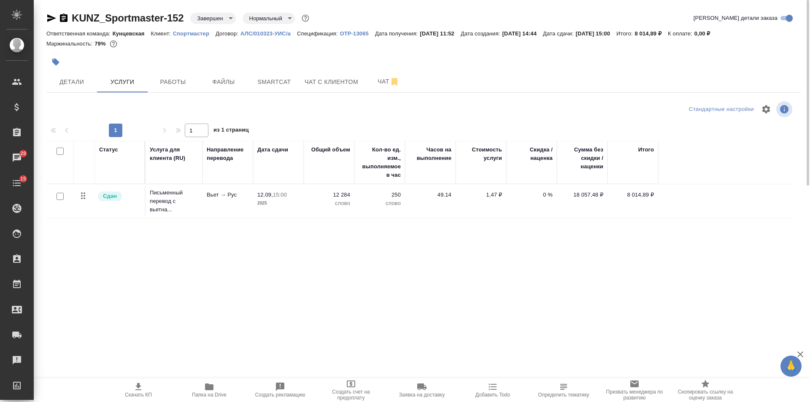
click at [239, 192] on p "Вьет → Рус" at bounding box center [228, 195] width 42 height 8
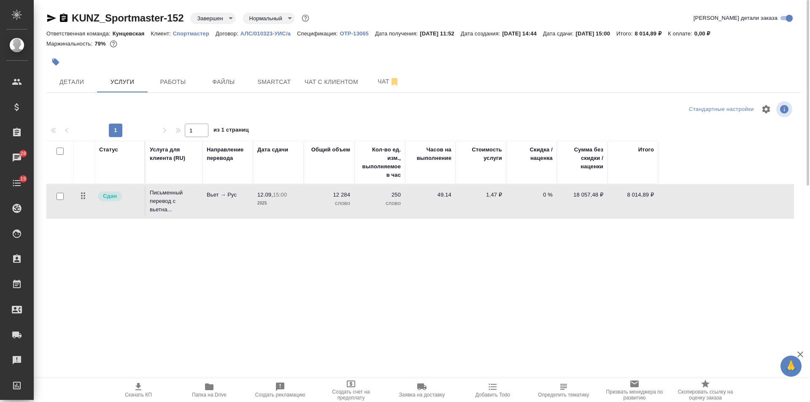
click at [239, 192] on p "Вьет → Рус" at bounding box center [228, 195] width 42 height 8
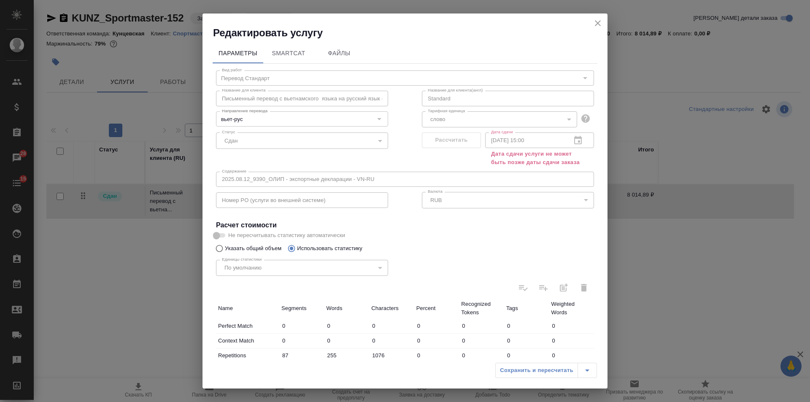
click at [601, 24] on icon "close" at bounding box center [598, 23] width 10 height 10
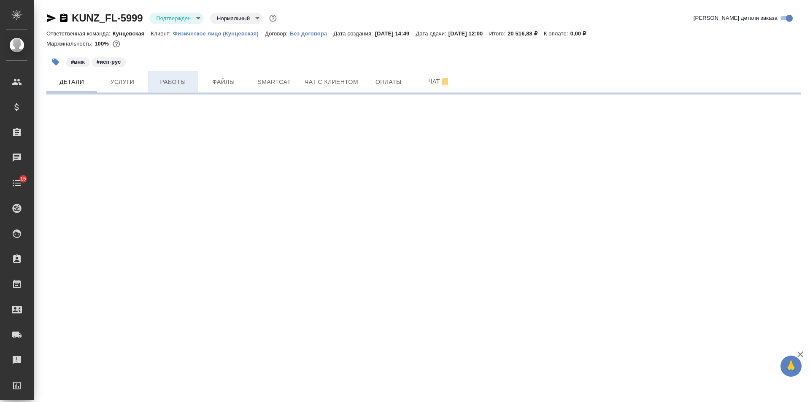
select select "RU"
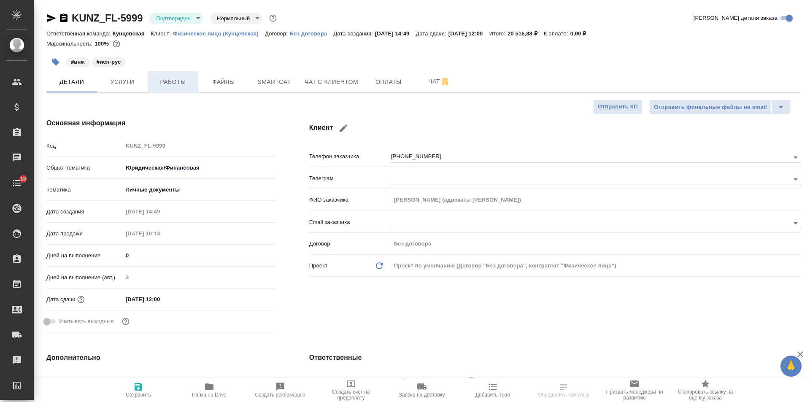
type textarea "x"
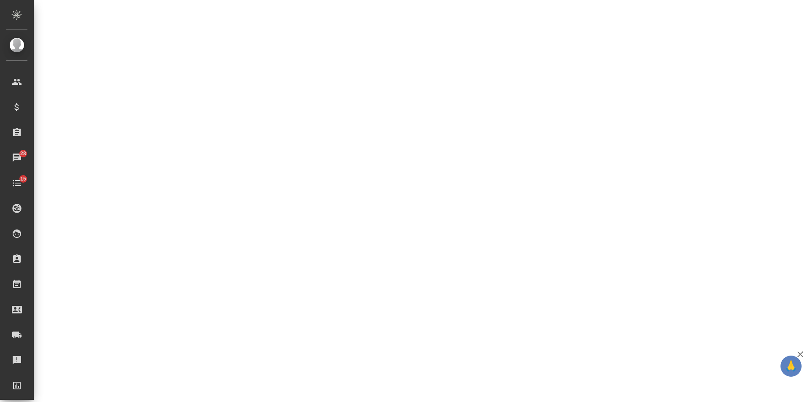
select select "RU"
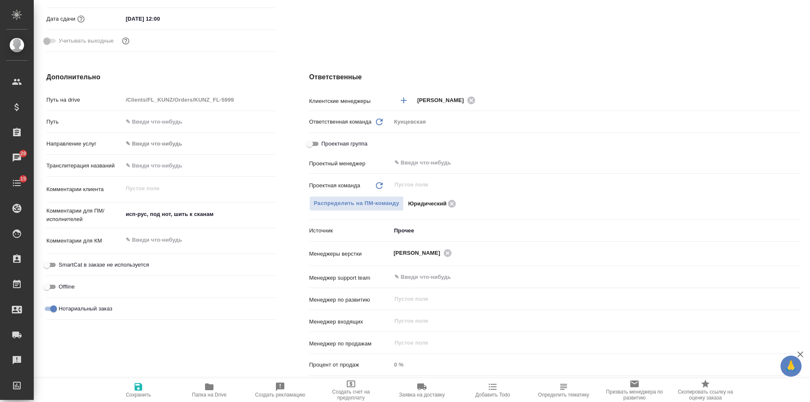
type textarea "x"
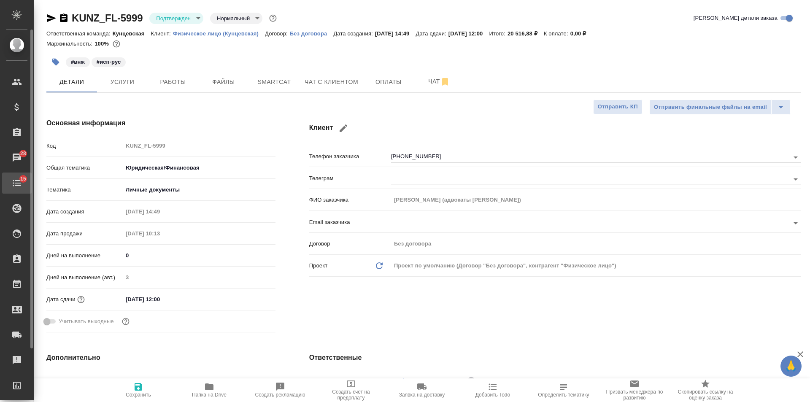
type textarea "x"
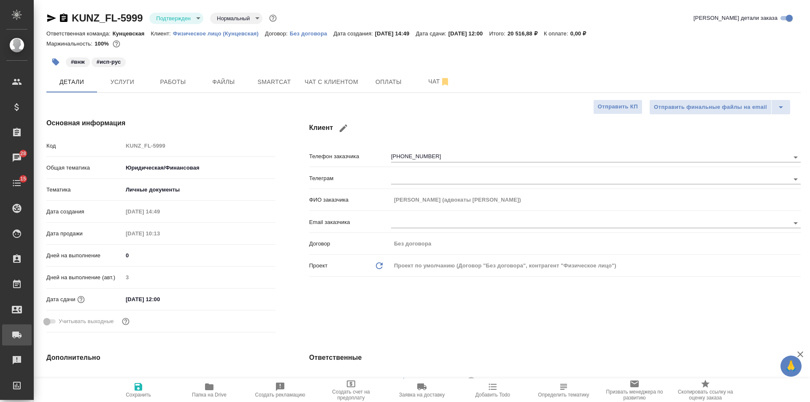
type textarea "x"
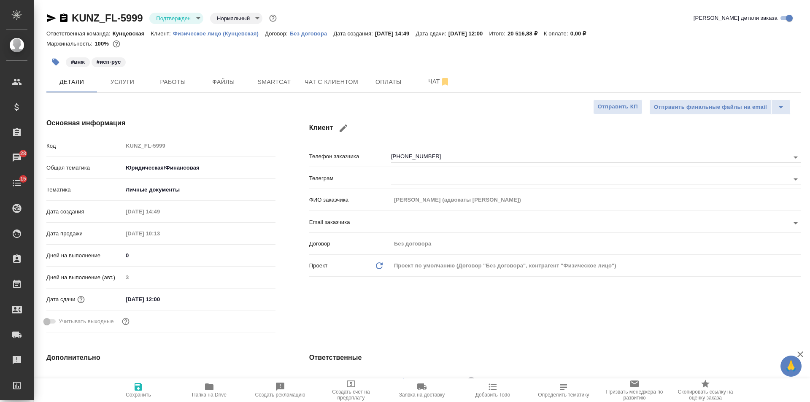
type textarea "x"
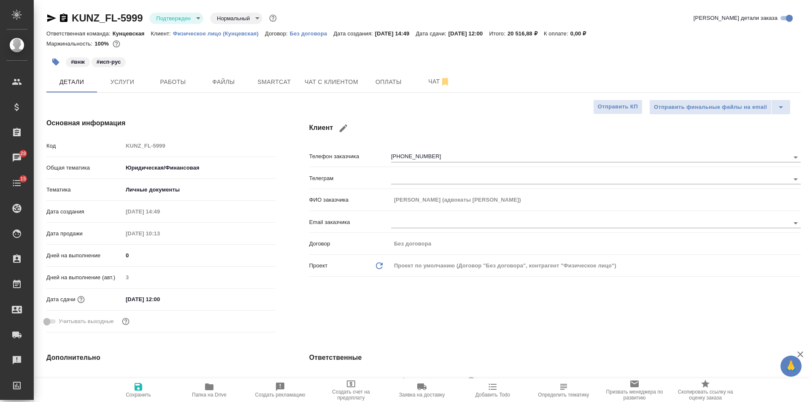
type textarea "x"
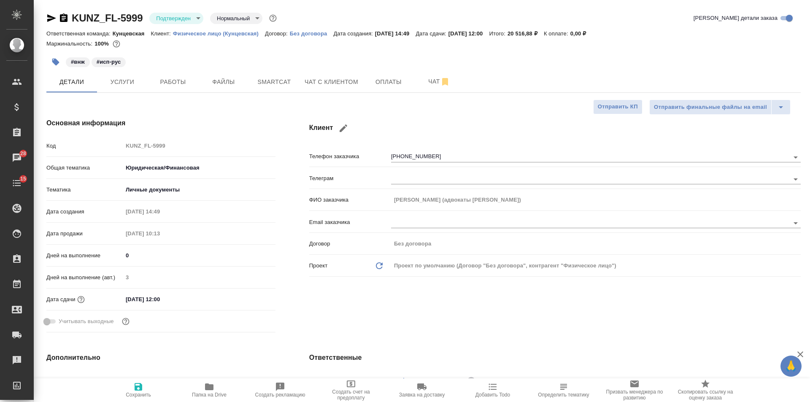
type textarea "x"
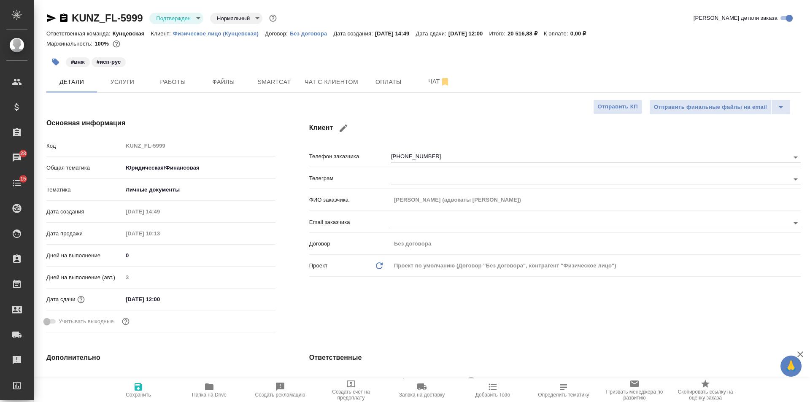
type textarea "x"
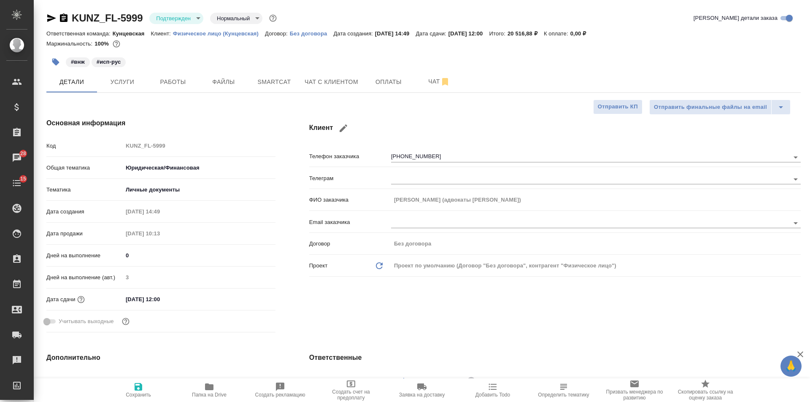
type textarea "x"
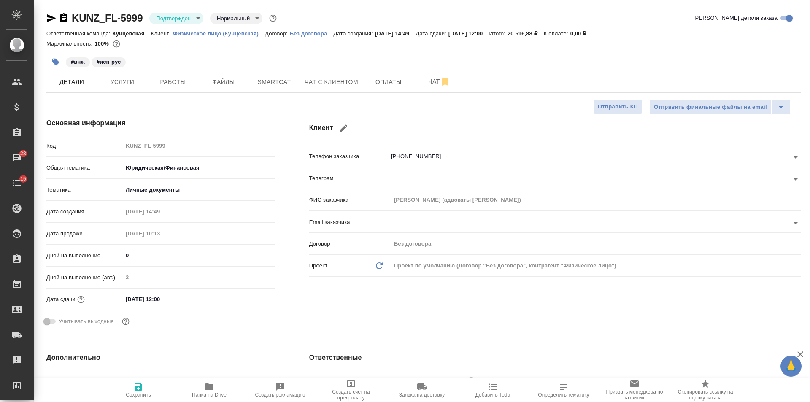
type textarea "x"
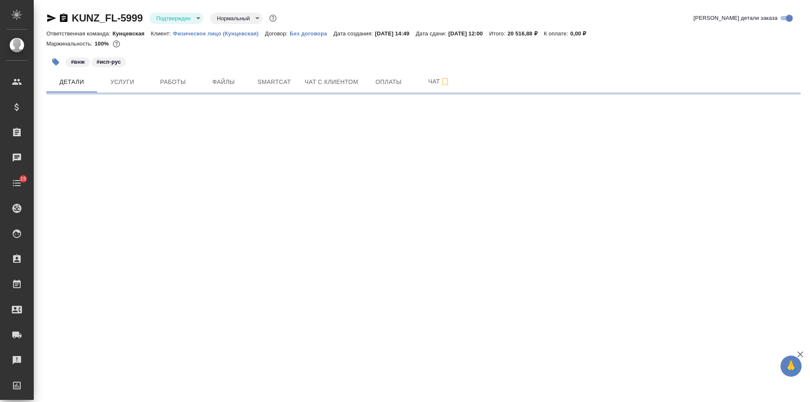
select select "RU"
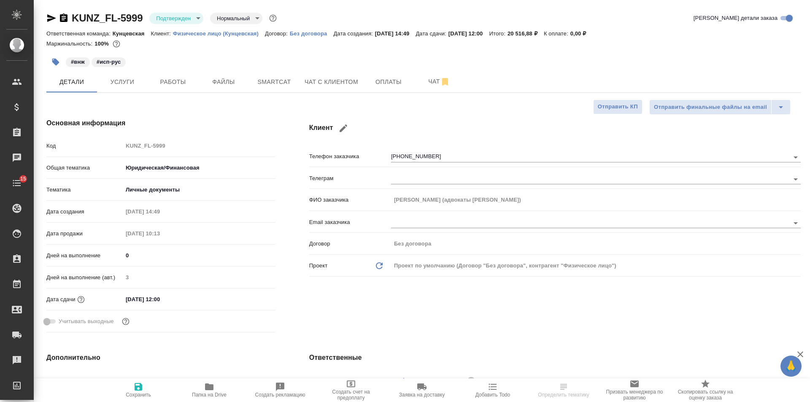
type textarea "x"
select select "RU"
type textarea "x"
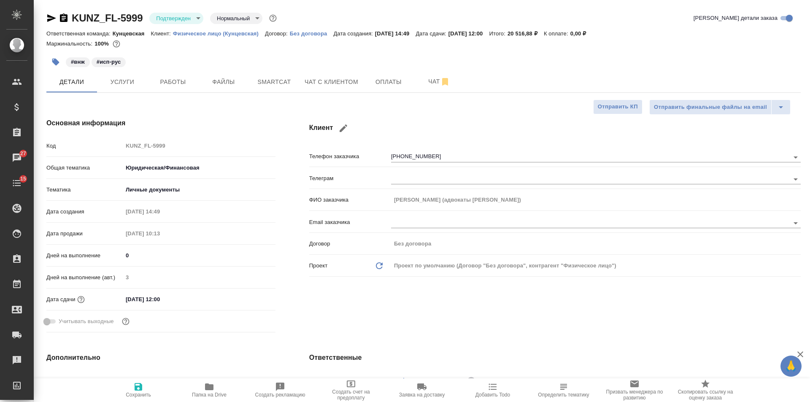
type textarea "x"
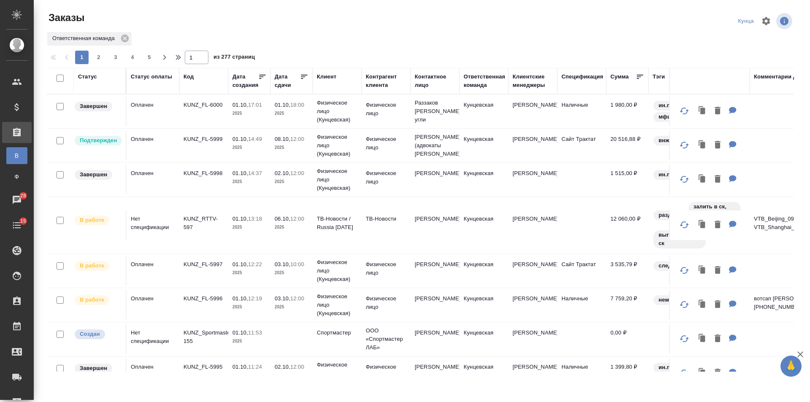
click at [279, 86] on div "Дата сдачи" at bounding box center [287, 81] width 25 height 17
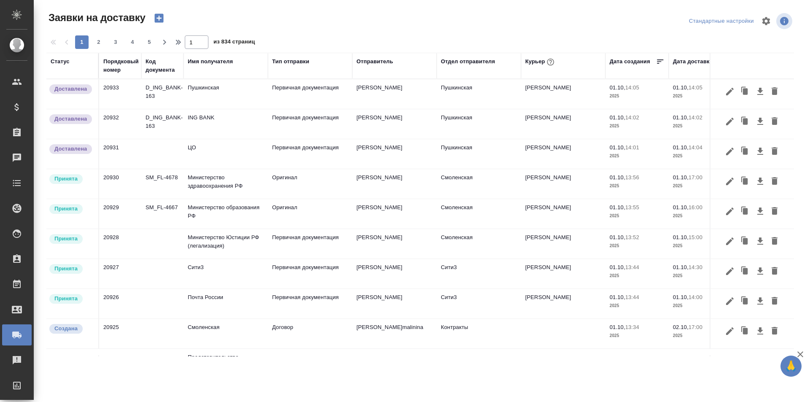
drag, startPoint x: 526, startPoint y: 62, endPoint x: 535, endPoint y: 87, distance: 25.9
click at [527, 62] on div "Курьер" at bounding box center [541, 62] width 31 height 11
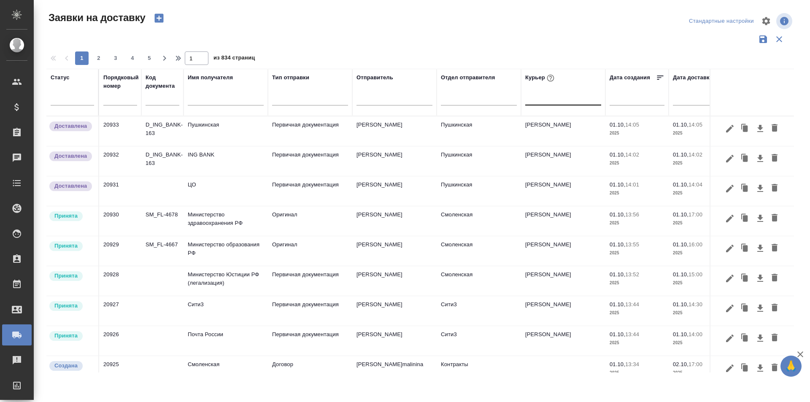
click at [535, 98] on div at bounding box center [564, 97] width 76 height 12
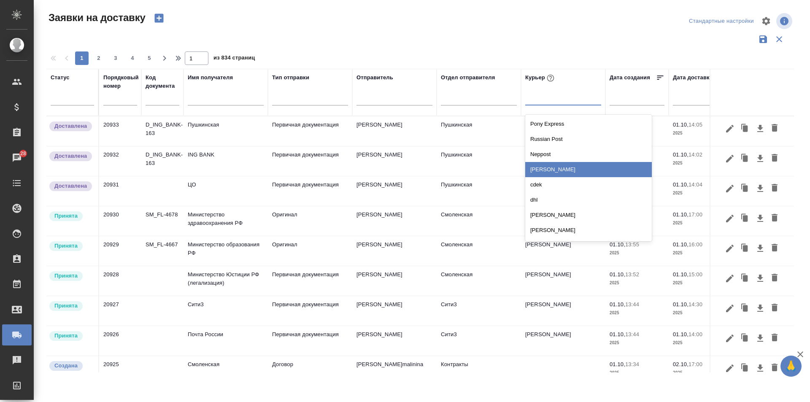
click at [536, 166] on div "[PERSON_NAME]" at bounding box center [589, 169] width 127 height 15
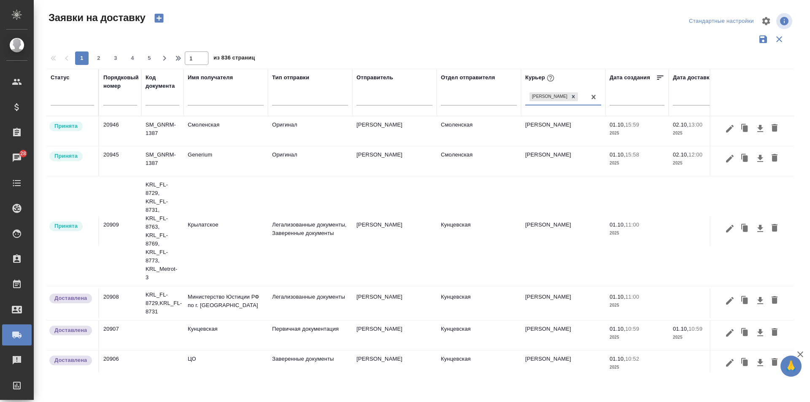
click at [725, 228] on icon "button" at bounding box center [730, 229] width 10 height 10
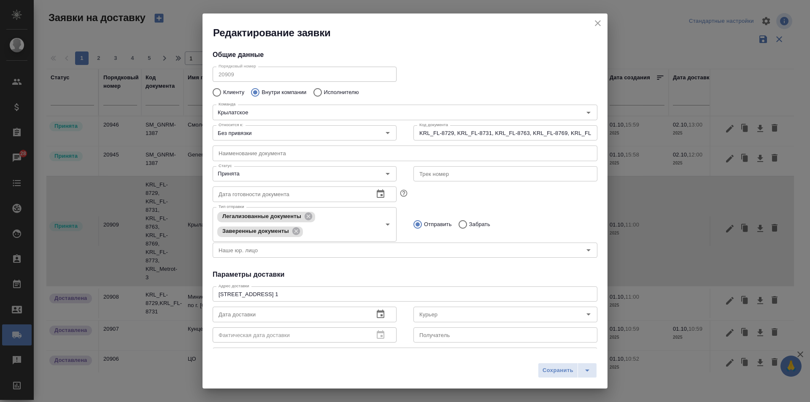
type input "[PERSON_NAME]"
click at [231, 169] on input "Принята" at bounding box center [290, 174] width 151 height 10
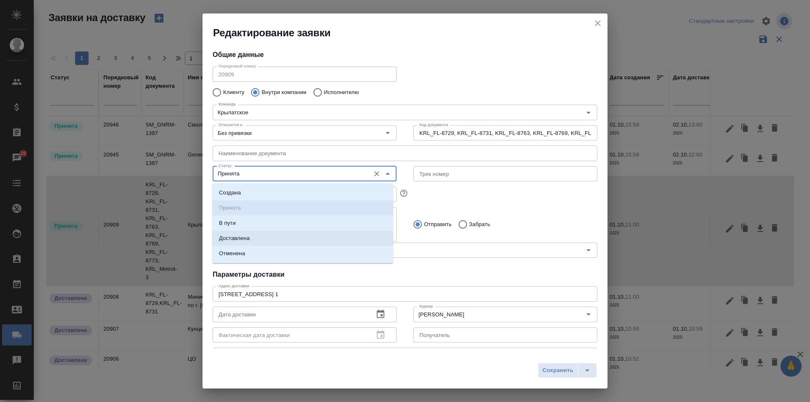
click at [252, 232] on li "Доставлена" at bounding box center [302, 238] width 181 height 15
type input "Доставлена"
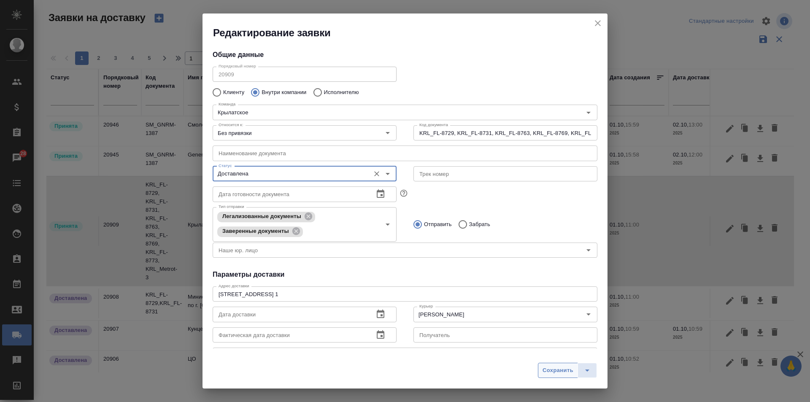
click at [561, 371] on span "Сохранить" at bounding box center [558, 371] width 31 height 10
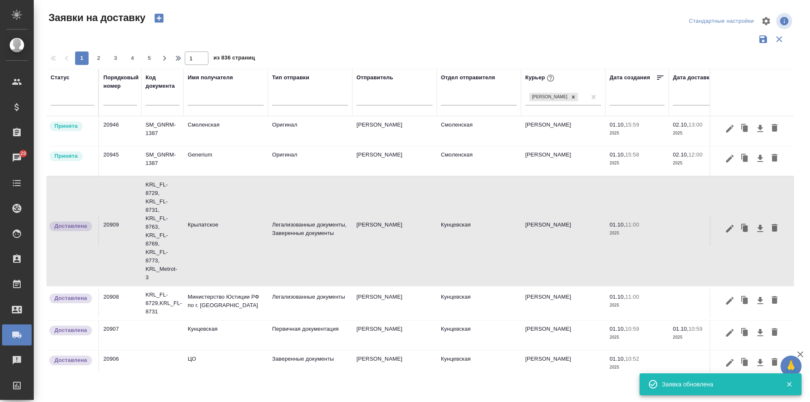
click at [160, 16] on icon "button" at bounding box center [158, 18] width 9 height 9
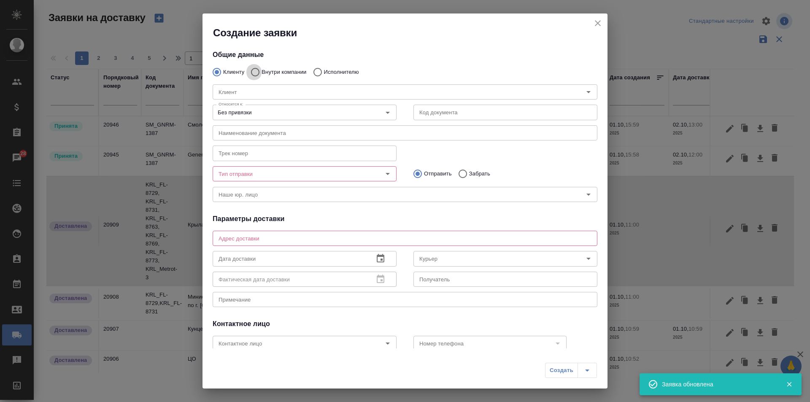
click at [262, 73] on input "Внутри компании" at bounding box center [254, 72] width 15 height 18
radio input "true"
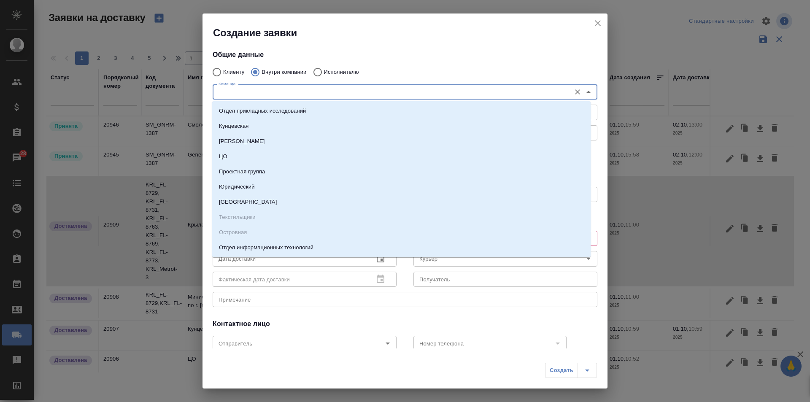
click at [252, 90] on input "Команда" at bounding box center [391, 92] width 352 height 10
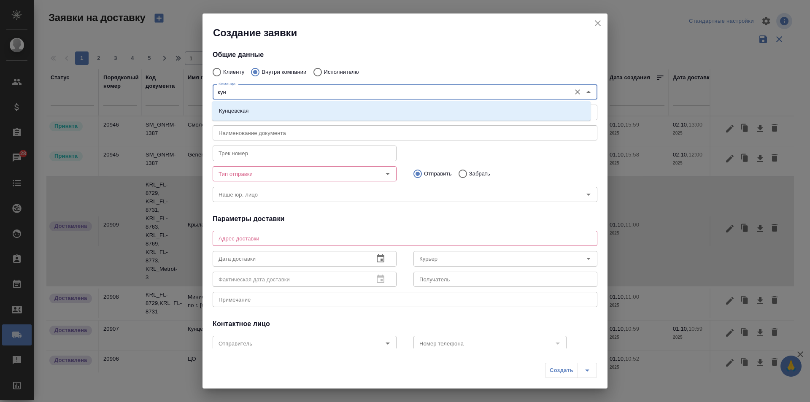
type input "кунц"
click at [251, 108] on li "Кунцевская" at bounding box center [401, 110] width 379 height 15
type textarea "ул. Верейская, 29, стр. 151, "Лофт", 1 этаж, офис "Нотариус""
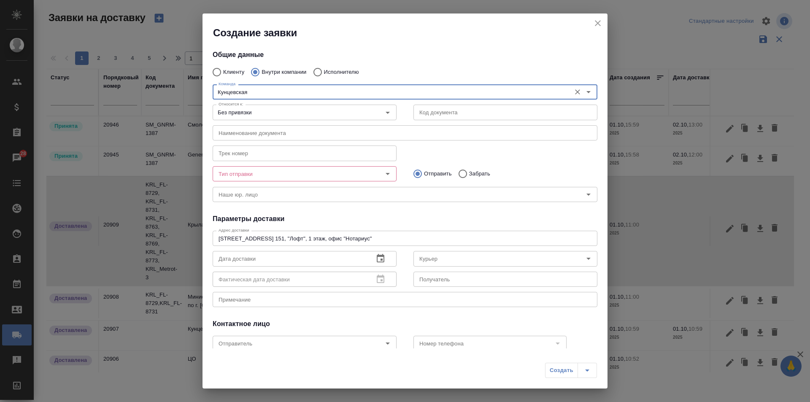
type input "Кунцевская"
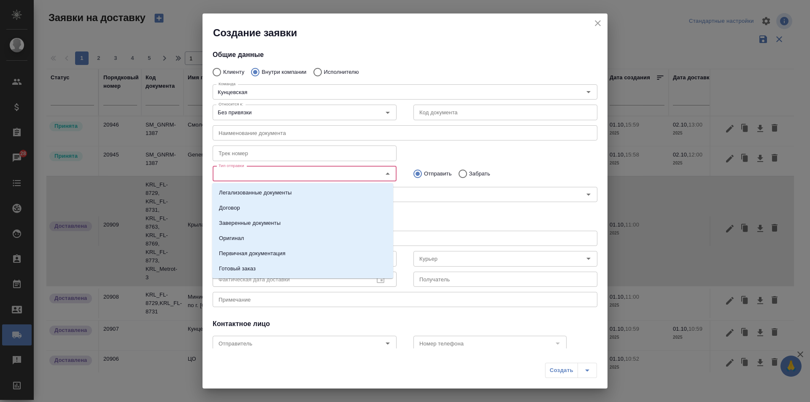
click at [243, 175] on input "Тип отправки" at bounding box center [290, 174] width 151 height 10
click at [249, 257] on p "Первичная документация" at bounding box center [252, 253] width 67 height 8
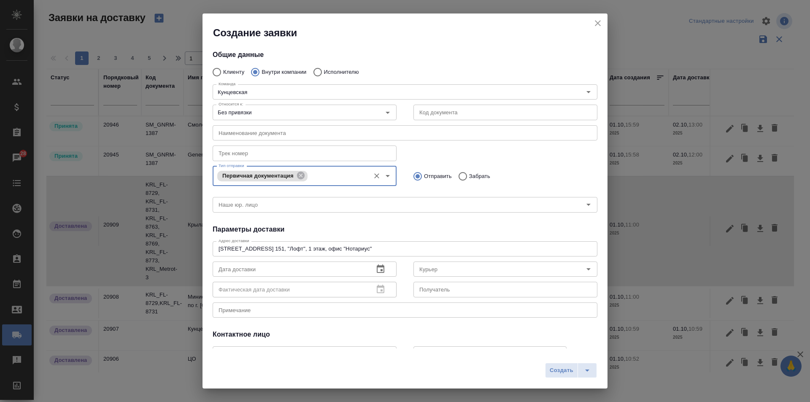
click at [461, 174] on input "Забрать" at bounding box center [461, 177] width 15 height 18
radio input "true"
click at [383, 266] on button "button" at bounding box center [381, 269] width 20 height 20
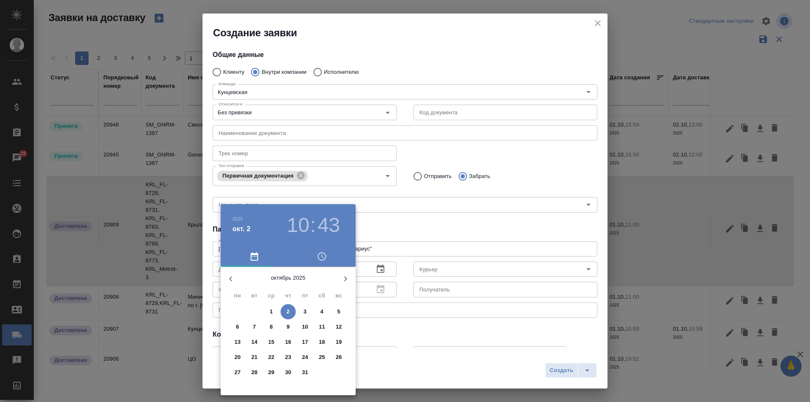
click at [343, 173] on div at bounding box center [405, 201] width 810 height 402
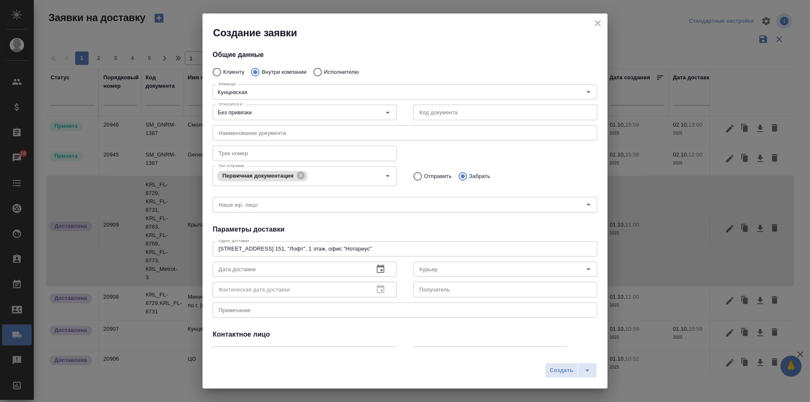
click at [340, 175] on div "2025 окт. 2 10 : 43 октябрь 2025 пн вт ср чт пт сб вс 29 30 1 2 3 4 5 6 7 8 9 1…" at bounding box center [405, 201] width 810 height 402
click at [339, 176] on input "Тип отправки" at bounding box center [338, 176] width 56 height 10
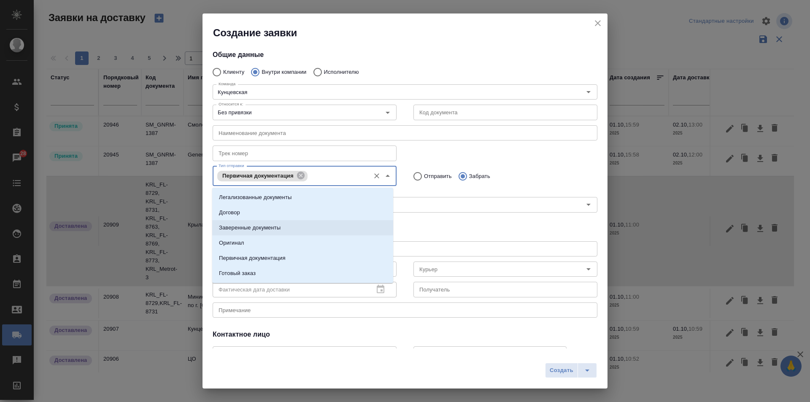
click at [264, 226] on p "Заверенные документы" at bounding box center [250, 228] width 62 height 8
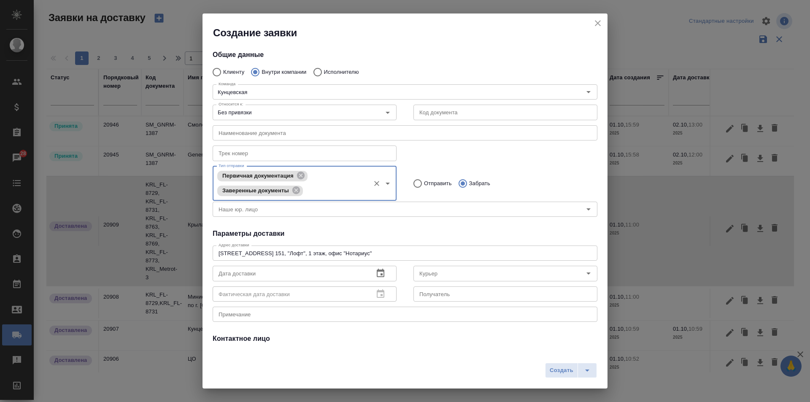
click at [377, 273] on icon "button" at bounding box center [381, 273] width 8 height 8
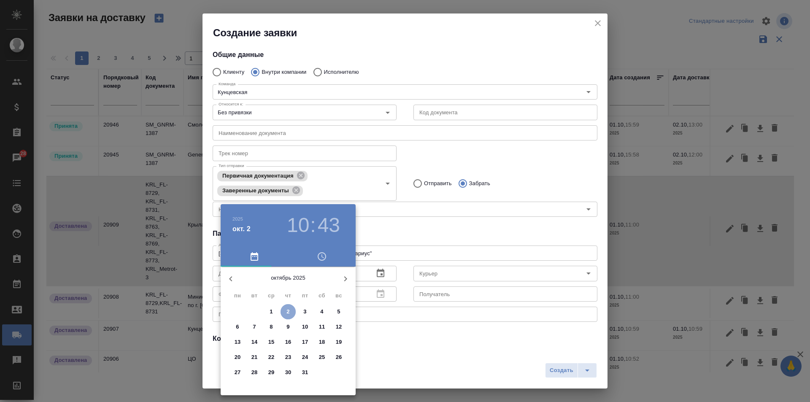
click at [286, 309] on span "2" at bounding box center [288, 312] width 15 height 8
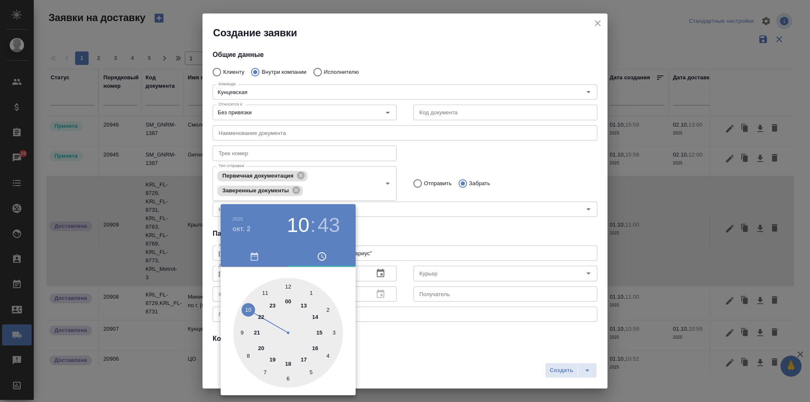
click at [250, 309] on div at bounding box center [288, 333] width 110 height 110
click at [287, 286] on div at bounding box center [288, 333] width 110 height 110
type input "02.10.2025 10:00"
click at [455, 217] on div at bounding box center [405, 201] width 810 height 402
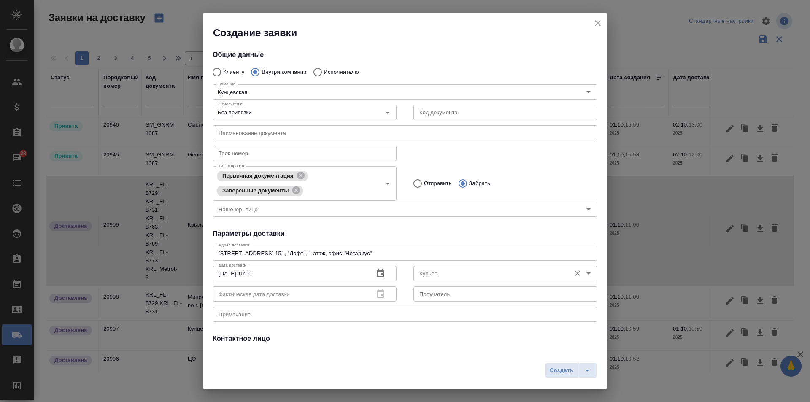
click at [440, 271] on input "Курьер" at bounding box center [491, 273] width 151 height 10
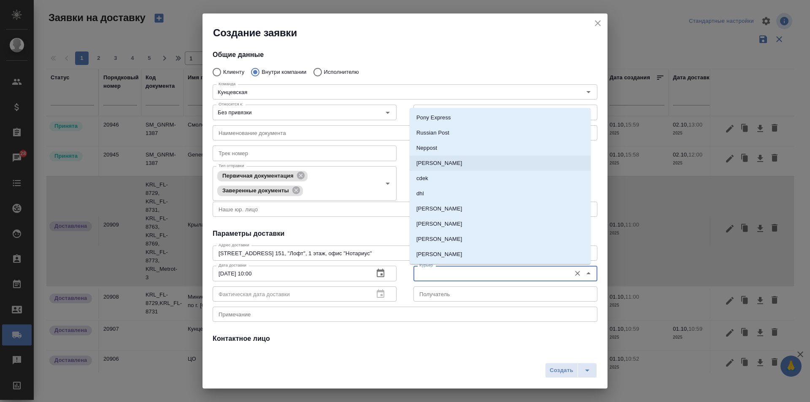
click at [436, 163] on p "Бородулин Сергей" at bounding box center [440, 163] width 46 height 8
type input "Бородулин Сергей"
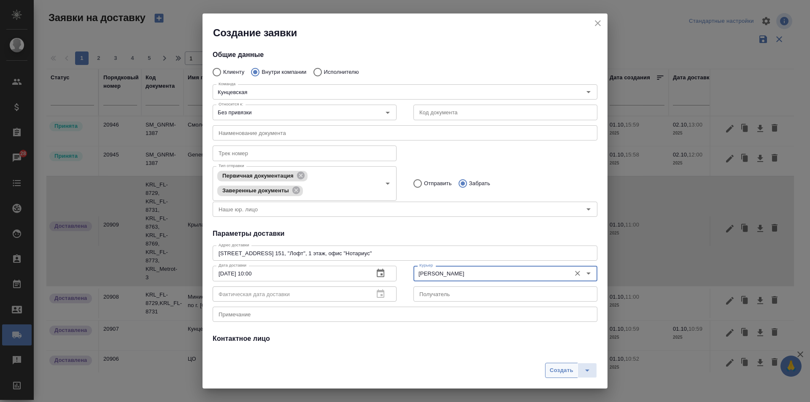
click at [558, 374] on span "Создать" at bounding box center [562, 371] width 24 height 10
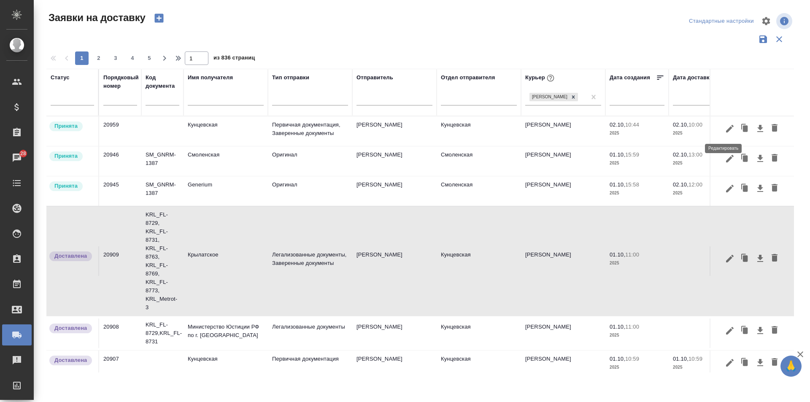
click at [726, 132] on icon "button" at bounding box center [730, 129] width 10 height 10
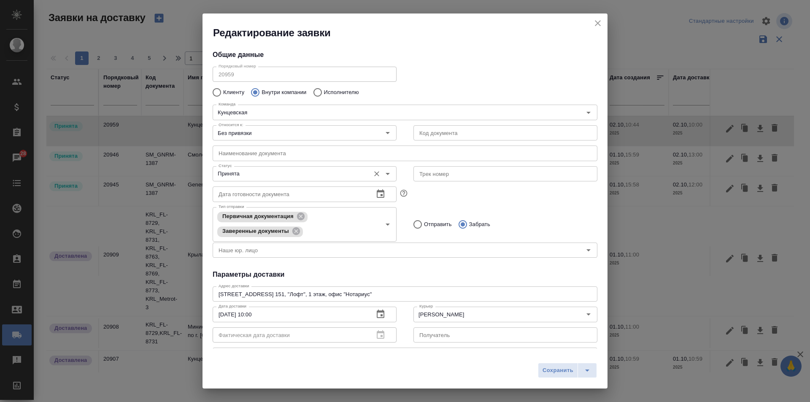
click at [249, 173] on input "Принята" at bounding box center [290, 174] width 151 height 10
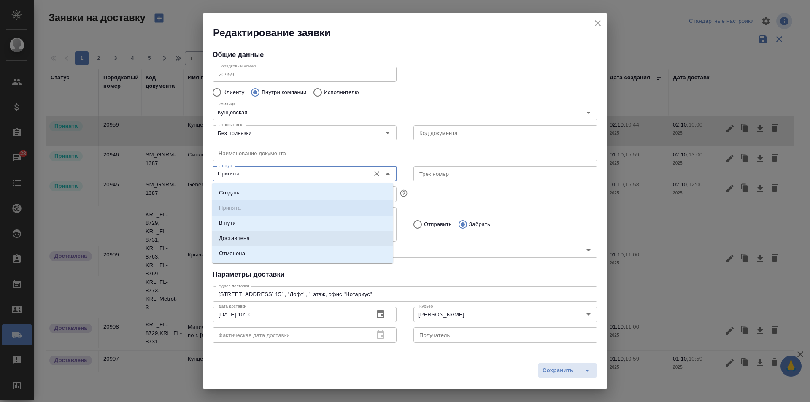
drag, startPoint x: 234, startPoint y: 237, endPoint x: 359, endPoint y: 286, distance: 134.2
click at [234, 237] on p "Доставлена" at bounding box center [234, 238] width 31 height 8
type input "Доставлена"
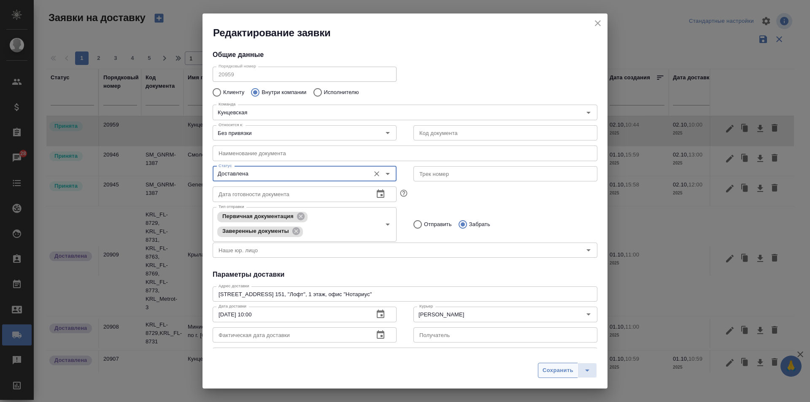
click at [545, 370] on span "Сохранить" at bounding box center [558, 371] width 31 height 10
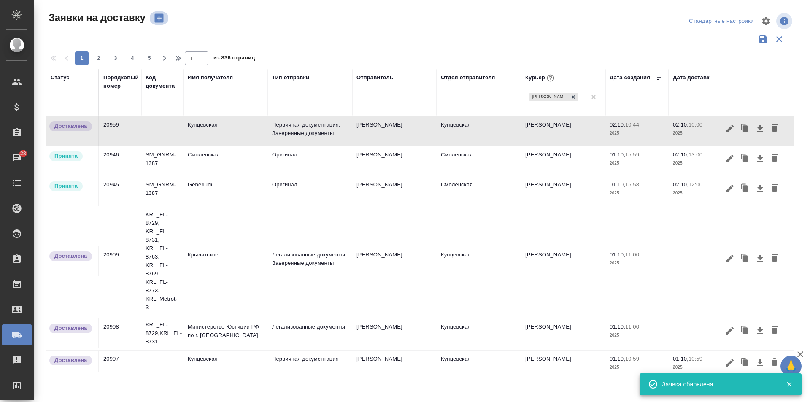
click at [158, 21] on icon "button" at bounding box center [158, 18] width 9 height 9
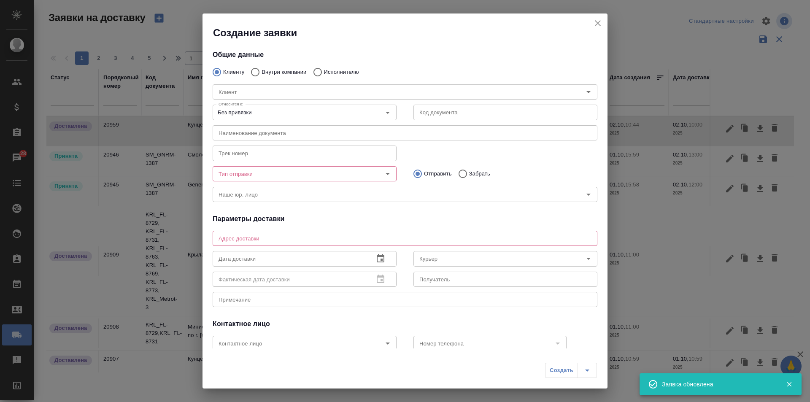
click at [254, 73] on input "Внутри компании" at bounding box center [254, 72] width 15 height 18
radio input "true"
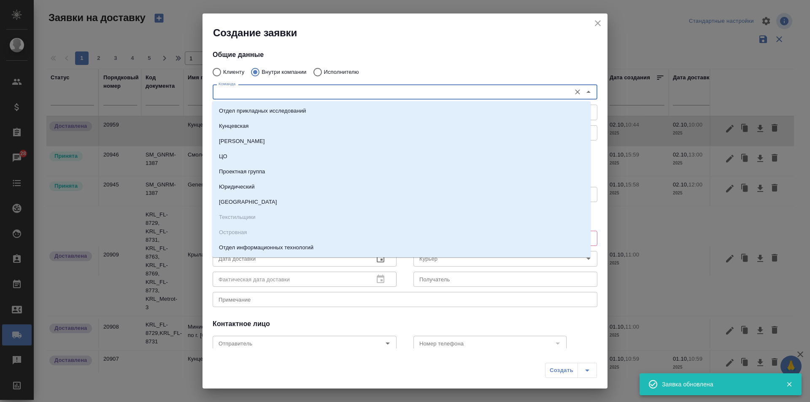
click at [240, 89] on input "Команда" at bounding box center [391, 92] width 352 height 10
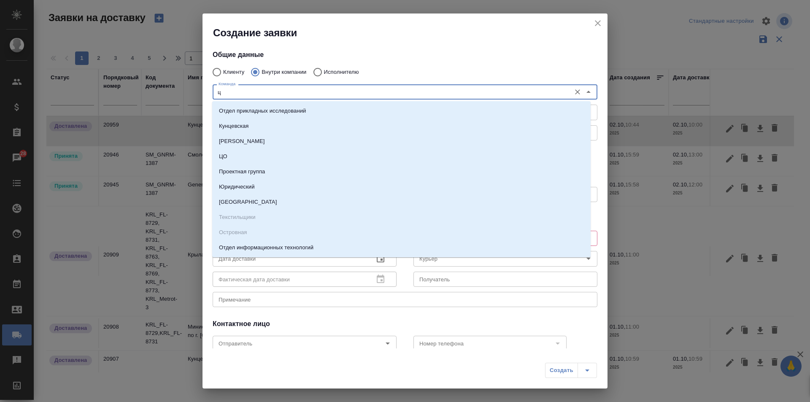
type input "цо"
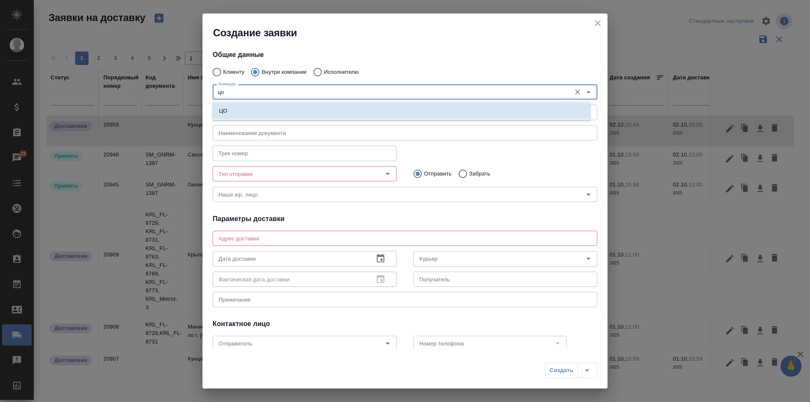
click at [242, 109] on li "ЦО" at bounding box center [401, 110] width 379 height 15
type textarea "ул. Золотая, д. 11"
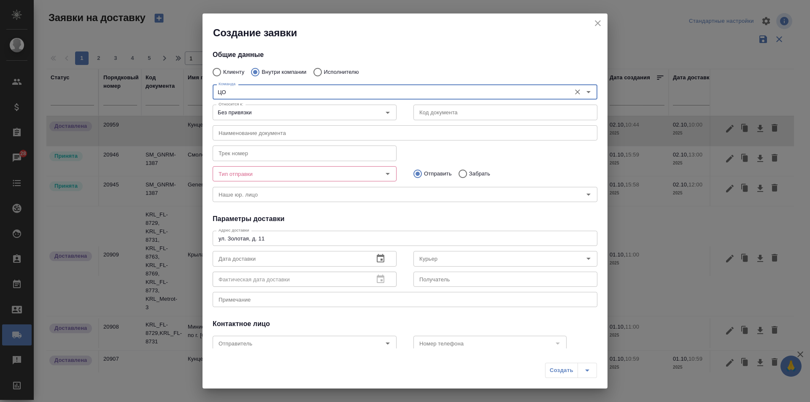
type input "ЦО"
click at [233, 176] on input "Тип отправки" at bounding box center [290, 174] width 151 height 10
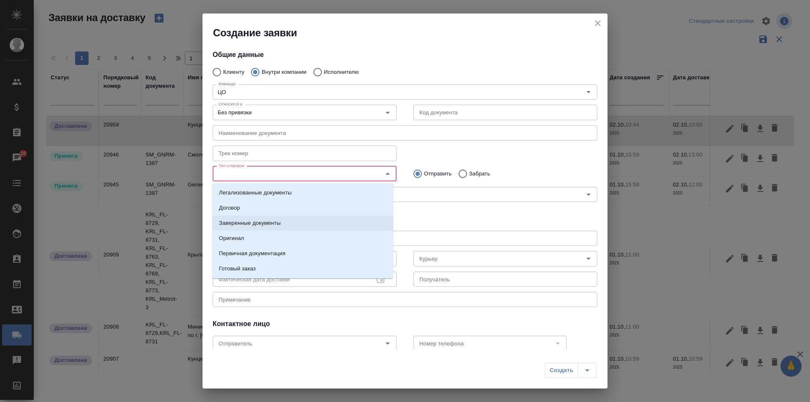
click at [243, 222] on p "Заверенные документы" at bounding box center [250, 223] width 62 height 8
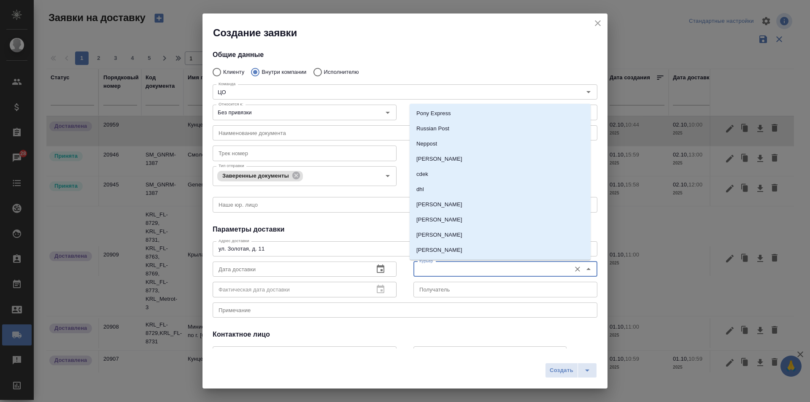
click at [429, 267] on input "Курьер" at bounding box center [491, 269] width 151 height 10
click at [437, 163] on p "Бородулин Сергей" at bounding box center [440, 159] width 46 height 8
type input "Бородулин Сергей"
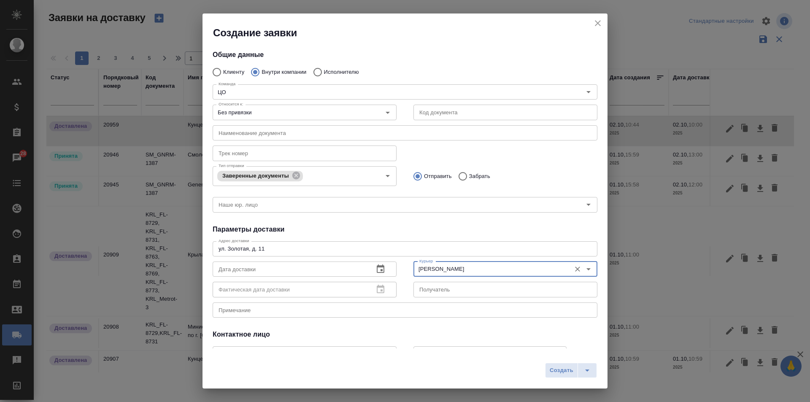
click at [376, 264] on icon "button" at bounding box center [381, 269] width 10 height 10
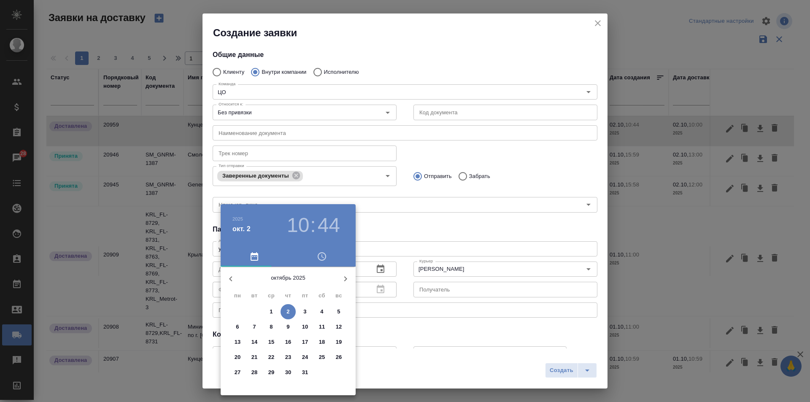
click at [288, 310] on p "2" at bounding box center [288, 312] width 3 height 8
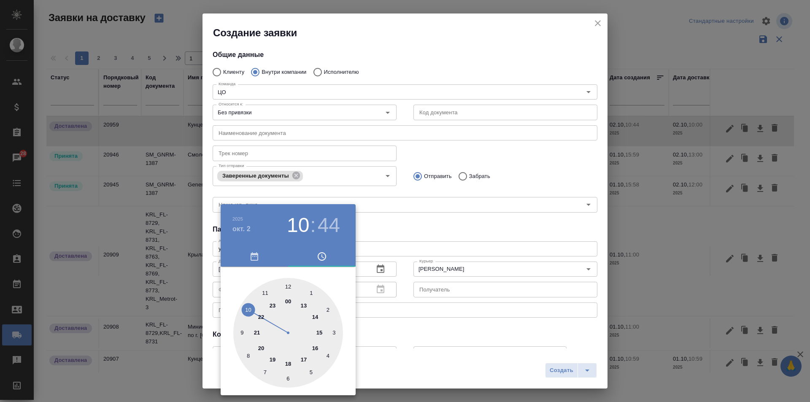
click at [265, 291] on div at bounding box center [288, 333] width 110 height 110
click at [288, 379] on div at bounding box center [288, 333] width 110 height 110
type input "02.10.2025 11:30"
click at [397, 319] on div at bounding box center [405, 201] width 810 height 402
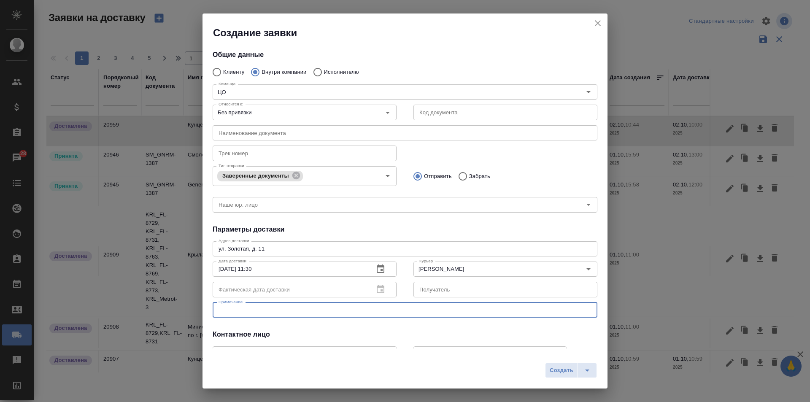
click at [350, 311] on textarea at bounding box center [405, 310] width 373 height 6
drag, startPoint x: 346, startPoint y: 309, endPoint x: 78, endPoint y: 331, distance: 268.6
click at [78, 331] on div "Создание заявки Общие данные Клиенту Внутри компании Исполнителю Команда ЦО Ком…" at bounding box center [405, 201] width 810 height 402
type textarea "проставить на переводы ТВ-новости печать ТУП"
click at [566, 373] on span "Создать" at bounding box center [562, 371] width 24 height 10
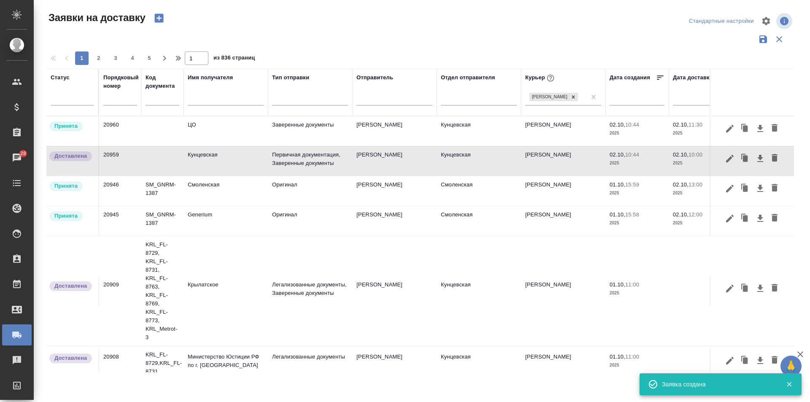
click at [161, 19] on icon "button" at bounding box center [158, 18] width 9 height 9
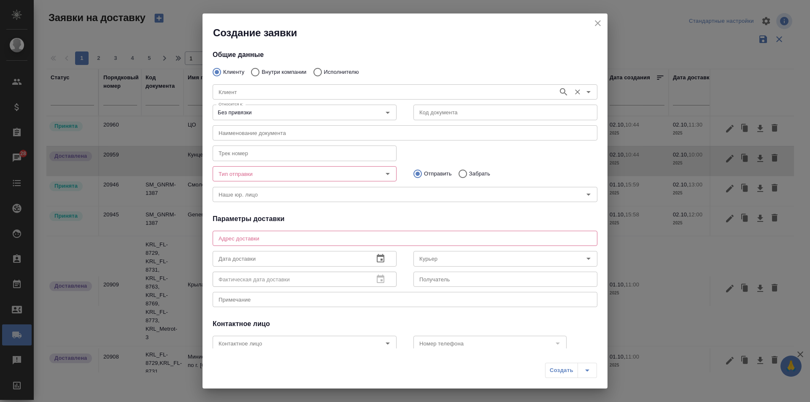
click at [244, 86] on div "Клиент" at bounding box center [405, 91] width 385 height 15
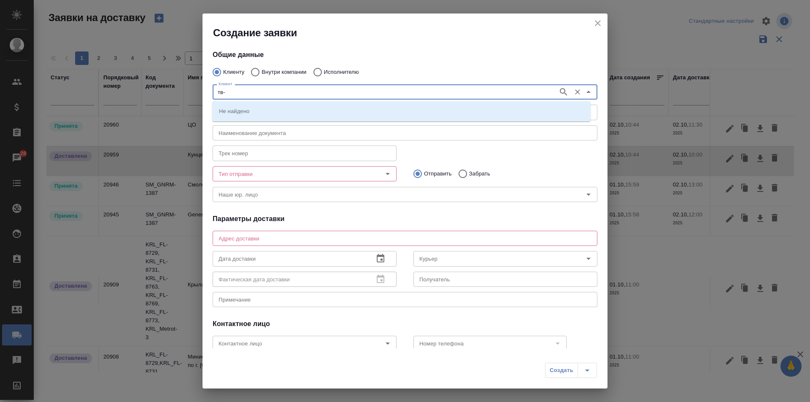
type input "тв-"
click at [249, 107] on p "ТВ-Новости / Russia Today" at bounding box center [255, 111] width 72 height 8
type input "ТВ-Новости / Russia Today"
type textarea "111020, Москва г, Боровая ул., дом №3, корпус 1"
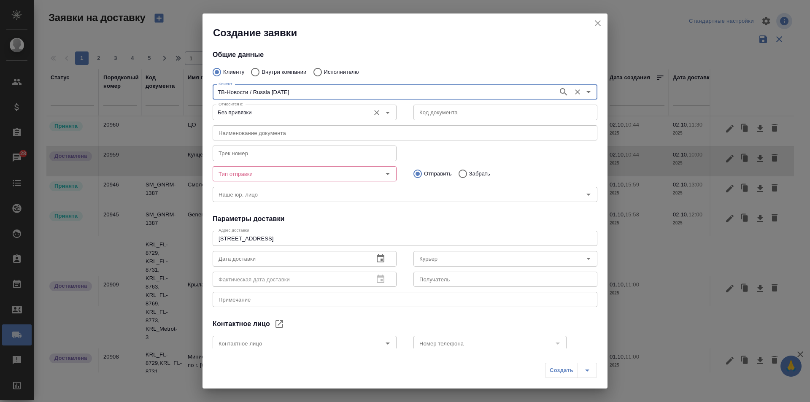
click at [254, 110] on input "Без привязки" at bounding box center [290, 112] width 151 height 10
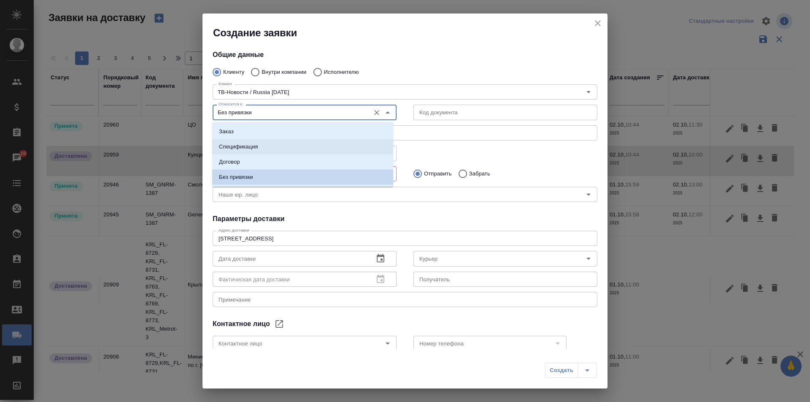
click at [255, 149] on p "Спецификация" at bounding box center [238, 147] width 39 height 8
type input "Спецификация"
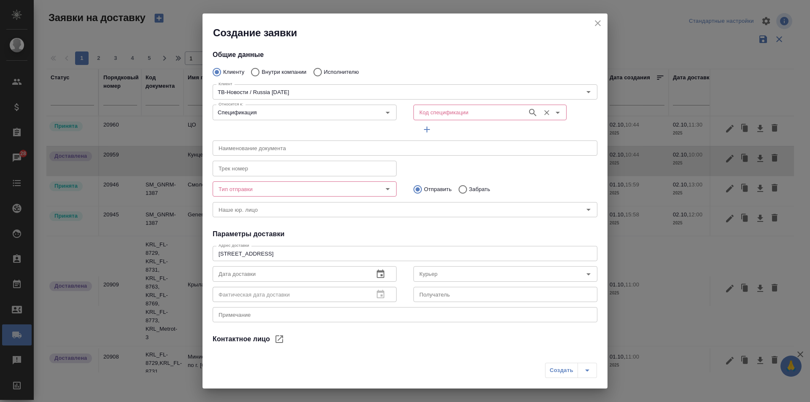
click at [429, 109] on input "Код спецификации" at bounding box center [469, 112] width 107 height 10
click at [249, 192] on input "Тип отправки" at bounding box center [290, 189] width 151 height 10
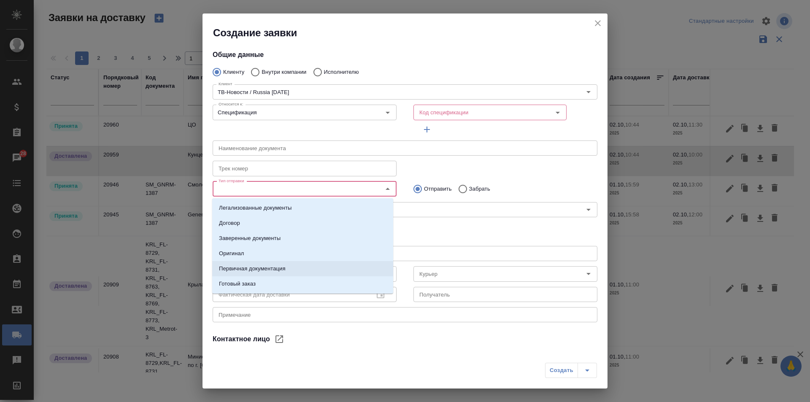
drag, startPoint x: 263, startPoint y: 270, endPoint x: 377, endPoint y: 261, distance: 114.7
click at [263, 270] on p "Первичная документация" at bounding box center [252, 269] width 67 height 8
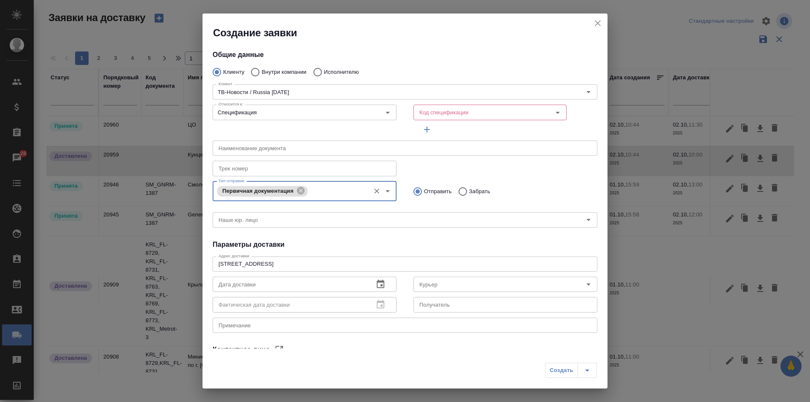
click at [334, 180] on div "Тип отправки Первичная документация Тип отправки" at bounding box center [305, 190] width 184 height 25
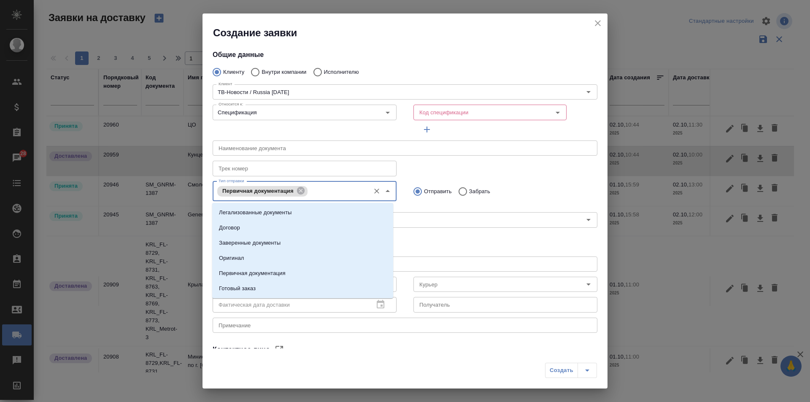
click at [333, 187] on input "Тип отправки" at bounding box center [338, 191] width 56 height 10
click at [266, 238] on li "Заверенные документы" at bounding box center [302, 243] width 181 height 15
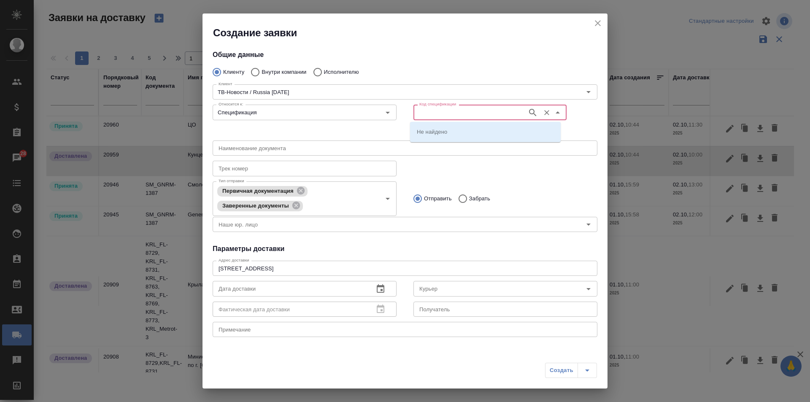
click at [455, 117] on input "Код спецификации" at bounding box center [469, 112] width 107 height 10
paste input "TUP-16629"
type input "TUP-16629"
click at [454, 127] on li "TUP-16629" at bounding box center [485, 131] width 151 height 15
type input "(TUP) Общество с ограниченной ответственностью «Технологии управления переводом»"
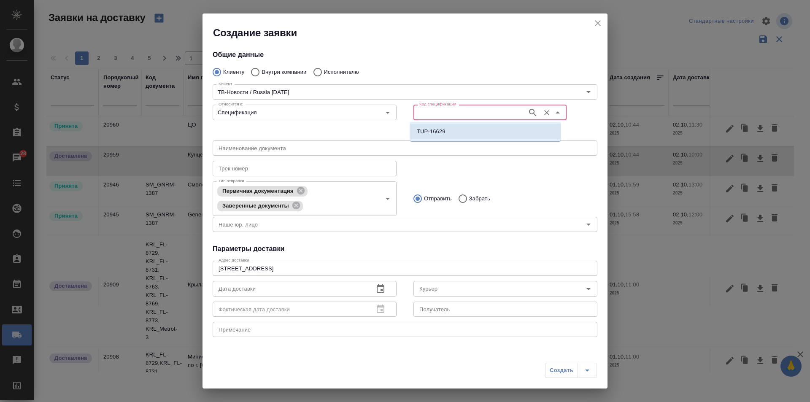
type input "TUP-16629"
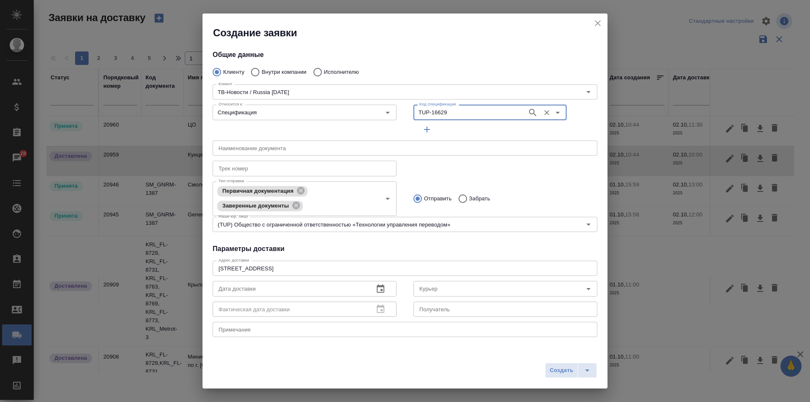
type input "Канищева Елена"
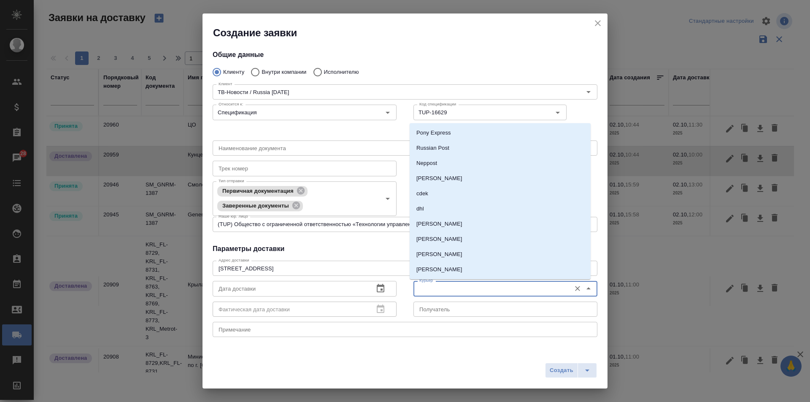
click at [439, 294] on input "Курьер" at bounding box center [491, 289] width 151 height 10
click at [442, 176] on p "Бородулин Сергей" at bounding box center [440, 178] width 46 height 8
type input "Бородулин Сергей"
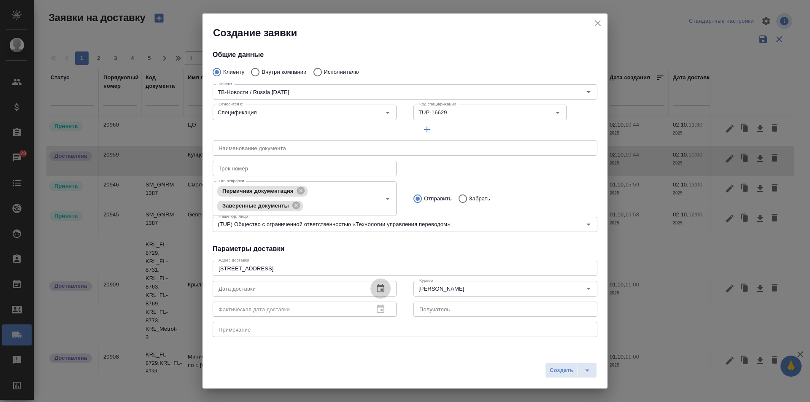
click at [380, 287] on icon "button" at bounding box center [381, 288] width 8 height 8
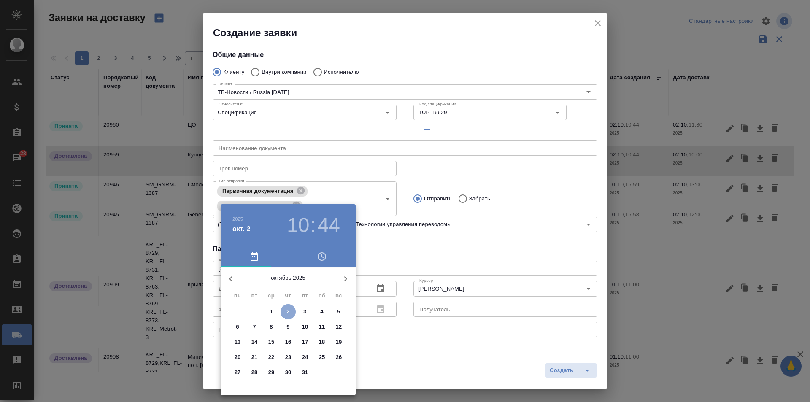
click at [290, 309] on span "2" at bounding box center [288, 312] width 15 height 8
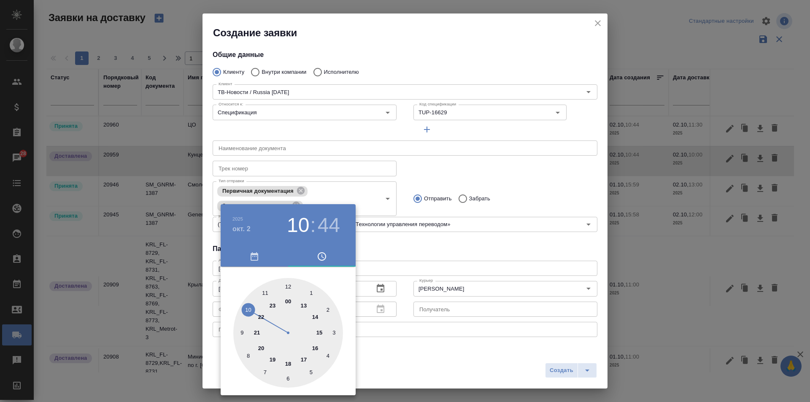
click at [289, 285] on div at bounding box center [288, 333] width 110 height 110
click at [290, 378] on div at bounding box center [288, 333] width 110 height 110
type input "02.10.2025 12:30"
click at [424, 268] on div at bounding box center [405, 201] width 810 height 402
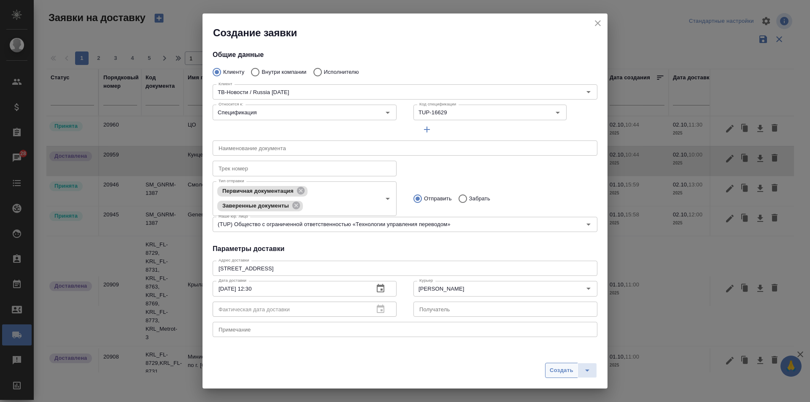
click at [577, 377] on button "Создать" at bounding box center [561, 370] width 33 height 15
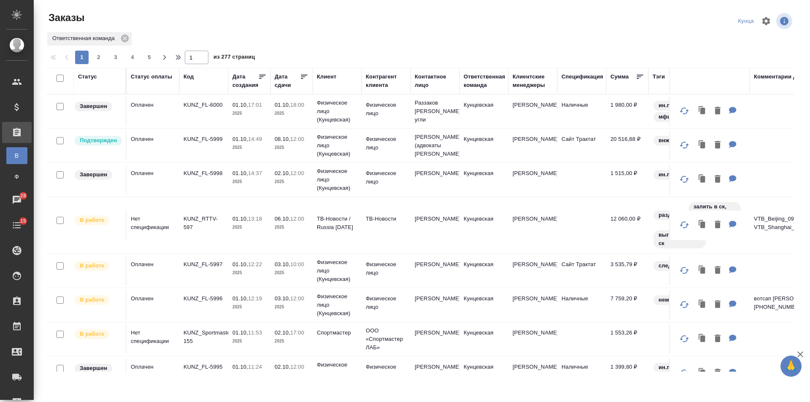
click at [279, 90] on th "Дата сдачи" at bounding box center [292, 81] width 42 height 26
click at [279, 87] on div "Дата сдачи" at bounding box center [287, 81] width 25 height 17
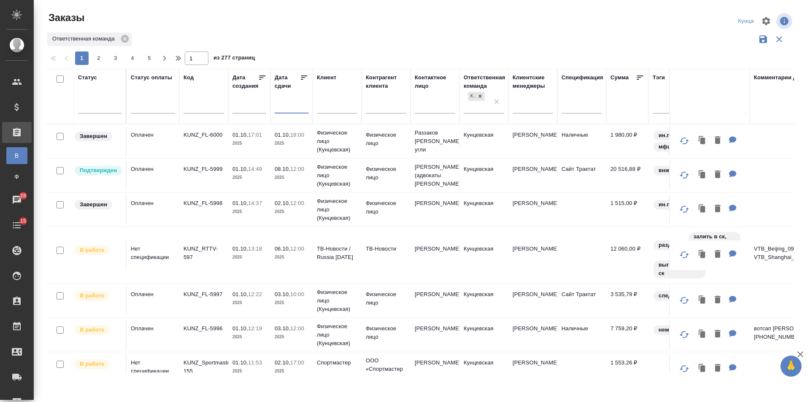
click at [281, 111] on input "text" at bounding box center [294, 106] width 29 height 12
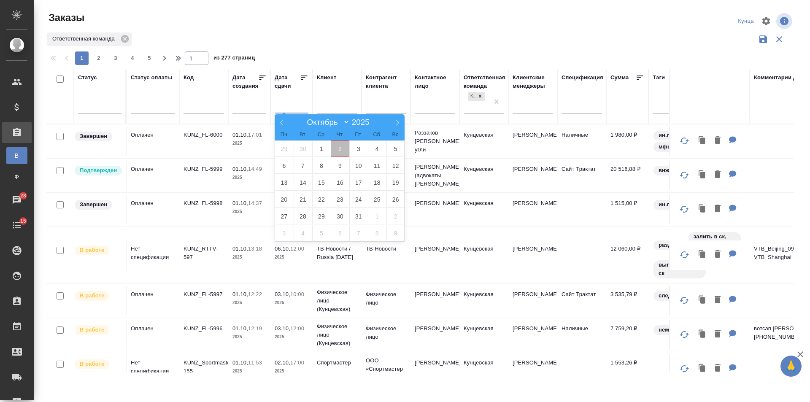
click at [345, 150] on span "2" at bounding box center [340, 149] width 19 height 16
type div "[DATE]T21:00:00.000Z"
click at [403, 152] on span "5" at bounding box center [396, 149] width 19 height 16
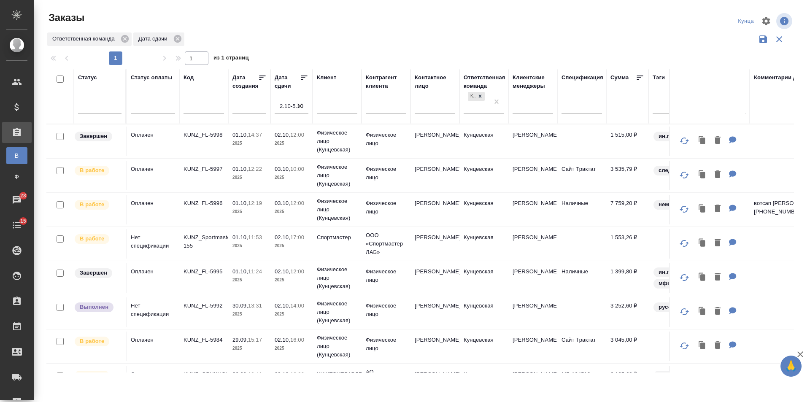
click at [302, 77] on icon at bounding box center [304, 77] width 8 height 8
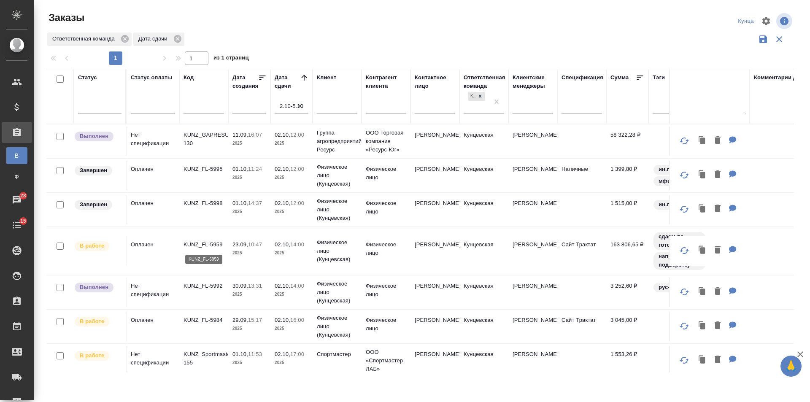
click at [216, 247] on p "KUNZ_FL-5959" at bounding box center [204, 245] width 41 height 8
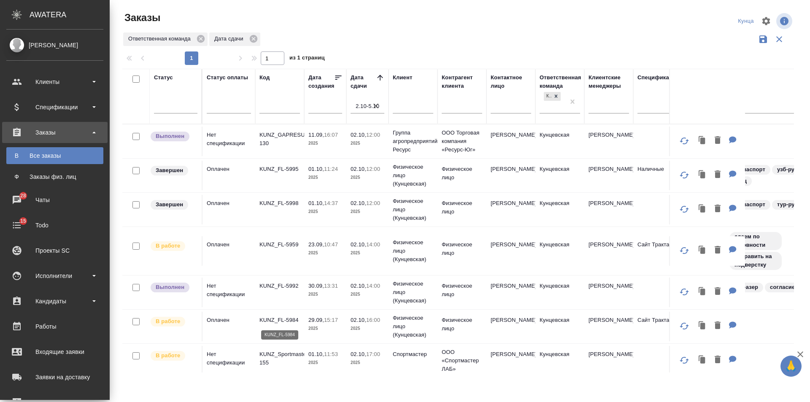
click at [281, 320] on p "KUNZ_FL-5984" at bounding box center [280, 320] width 41 height 8
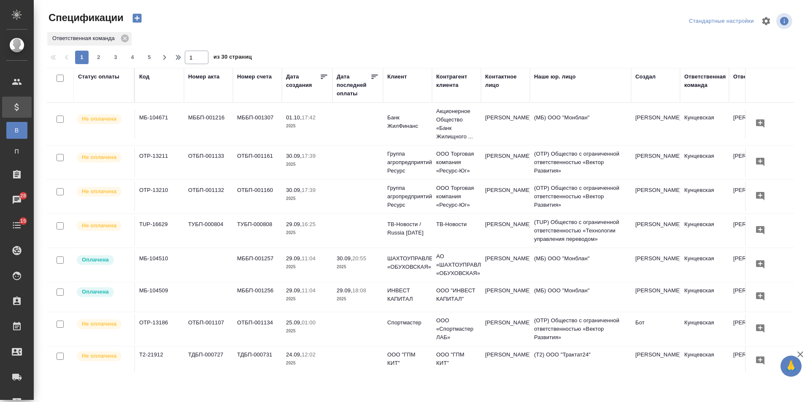
click at [403, 230] on p "ТВ-Новости / Russia Today" at bounding box center [408, 228] width 41 height 17
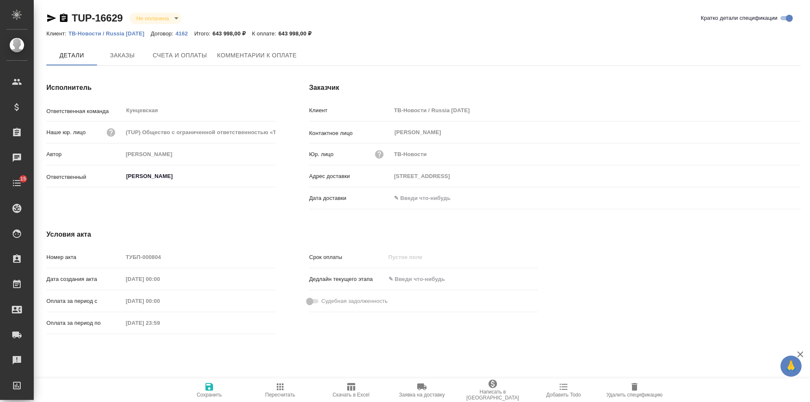
click at [66, 20] on icon "button" at bounding box center [64, 18] width 8 height 8
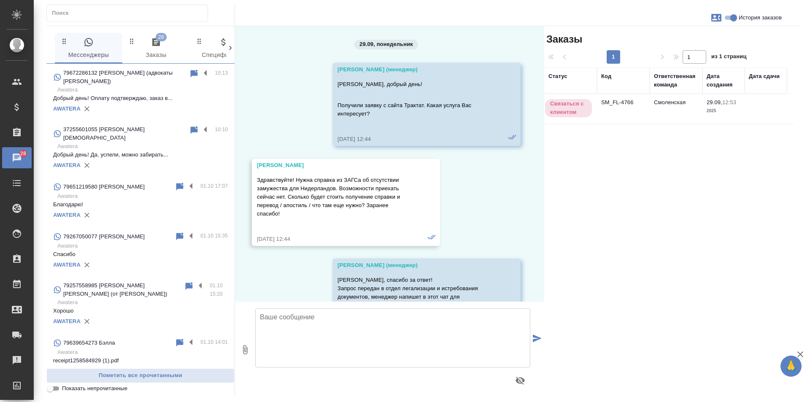
scroll to position [631, 0]
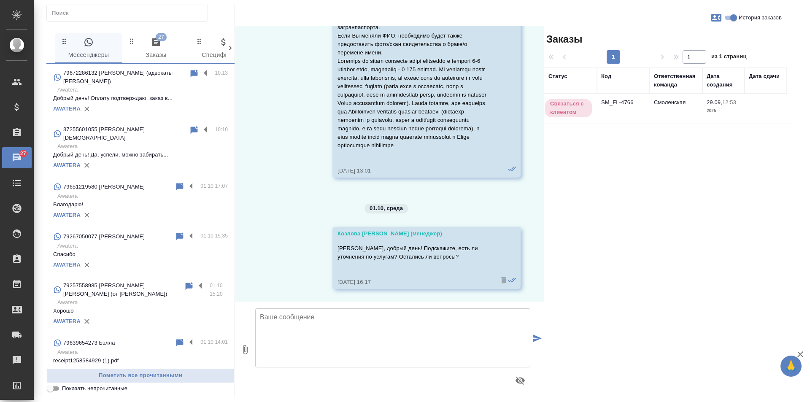
click at [154, 103] on div "AWATERA" at bounding box center [140, 109] width 175 height 13
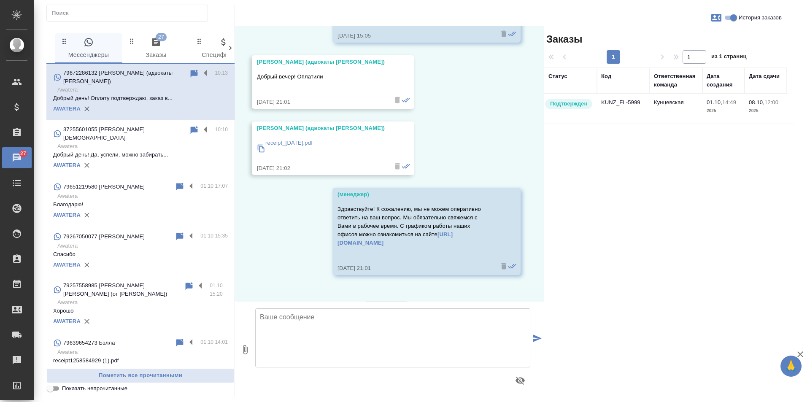
scroll to position [298, 0]
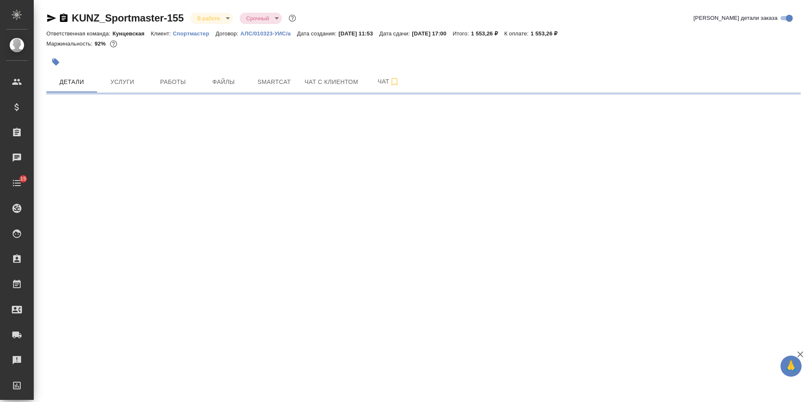
select select "RU"
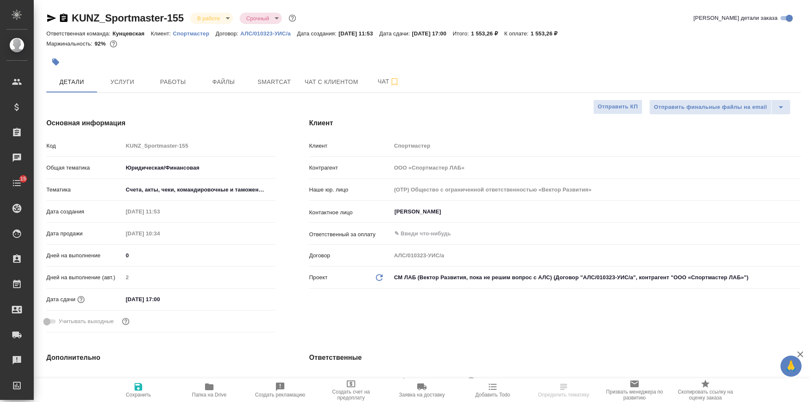
type textarea "x"
click at [177, 76] on button "Работы" at bounding box center [173, 81] width 51 height 21
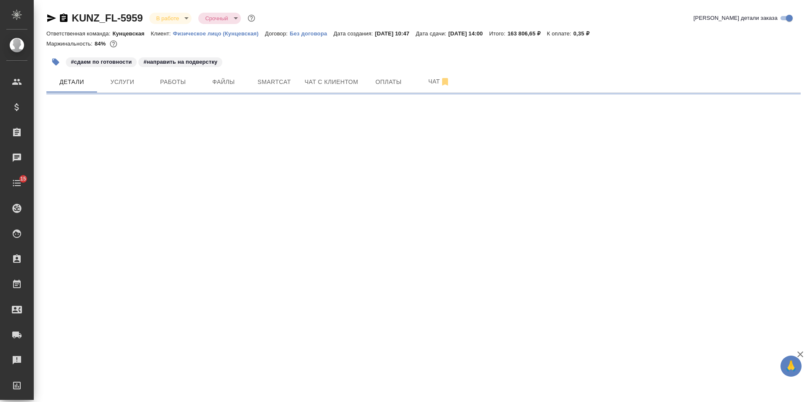
select select "RU"
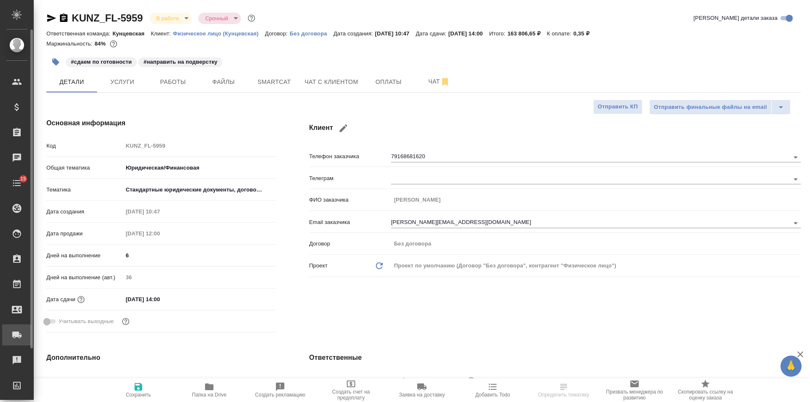
type textarea "x"
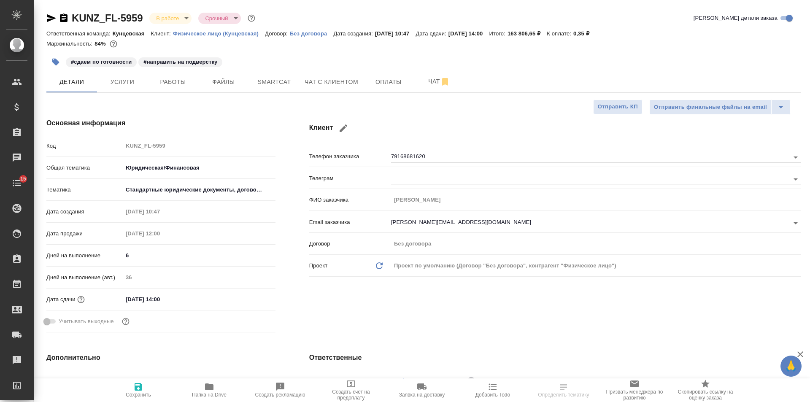
type textarea "x"
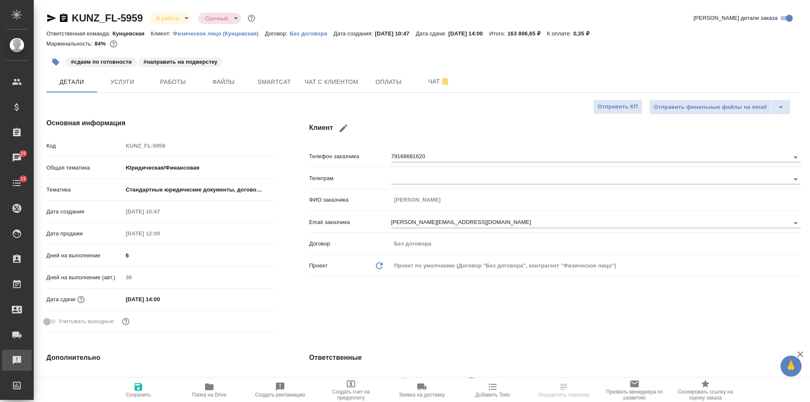
type textarea "x"
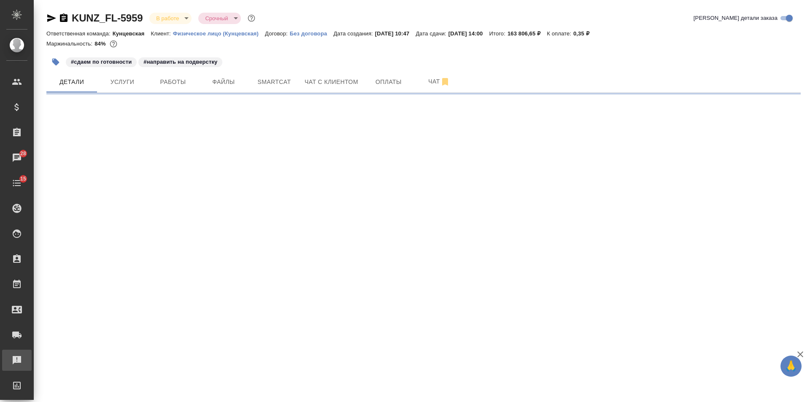
select select "RU"
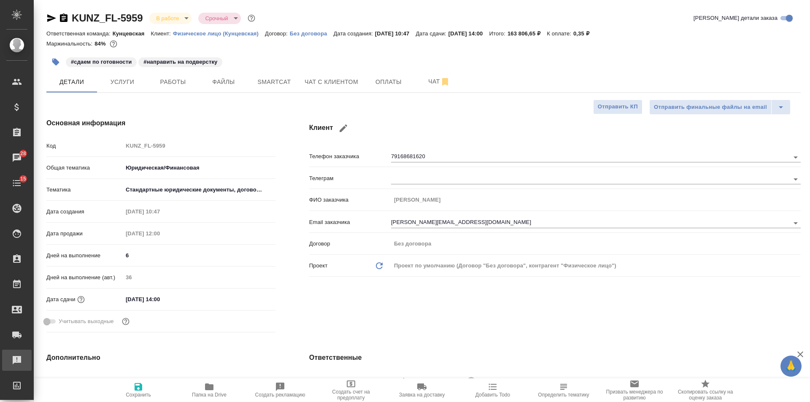
type textarea "x"
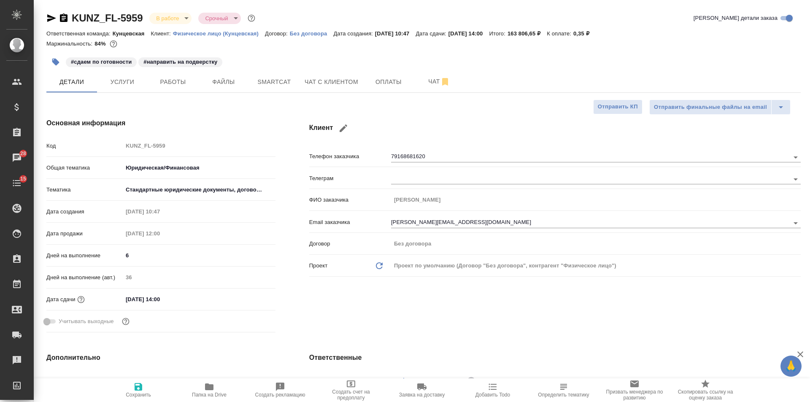
type textarea "x"
click at [201, 382] on button "Папка на Drive" at bounding box center [209, 391] width 71 height 24
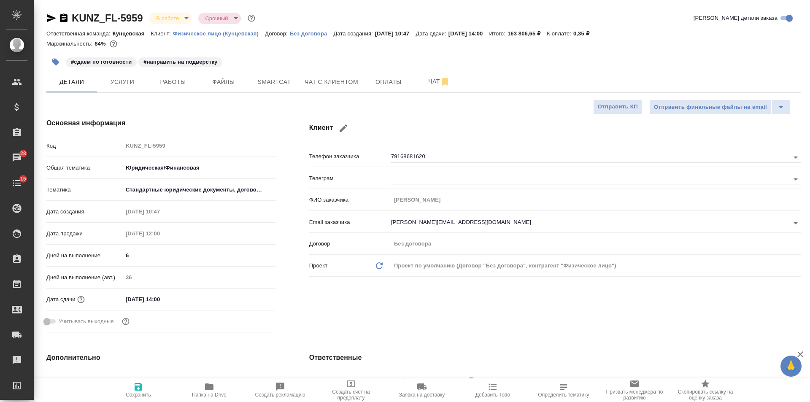
type textarea "x"
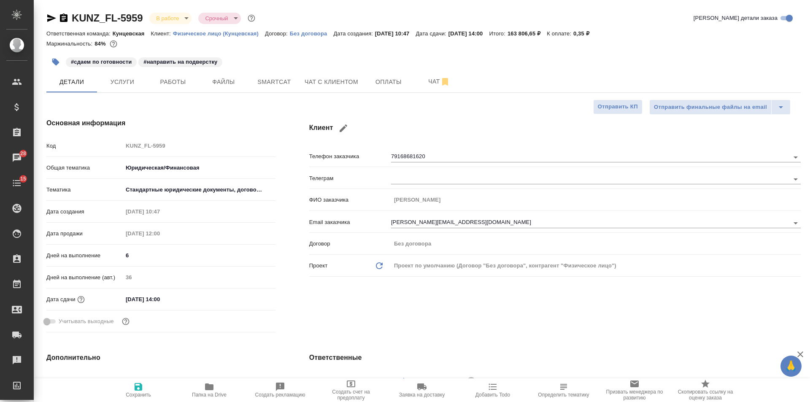
type textarea "x"
click at [60, 19] on icon "button" at bounding box center [64, 18] width 8 height 8
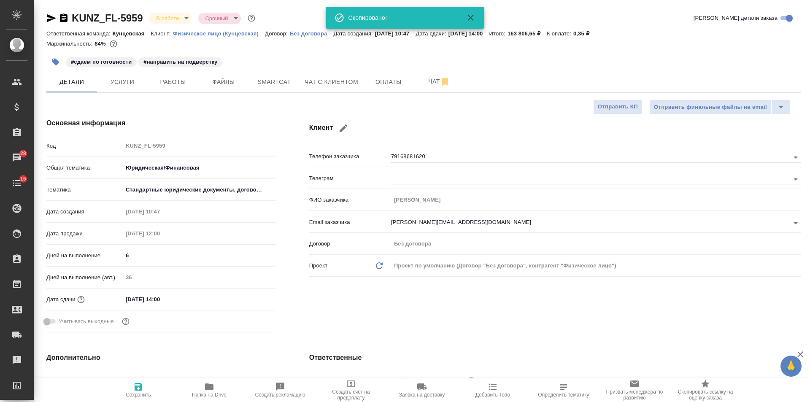
type textarea "x"
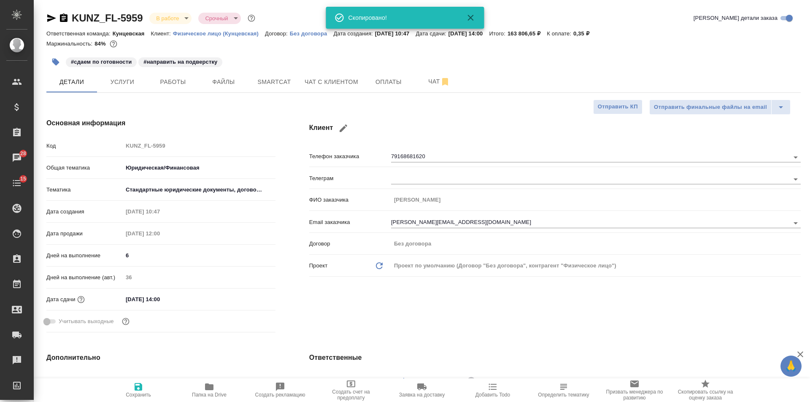
type textarea "x"
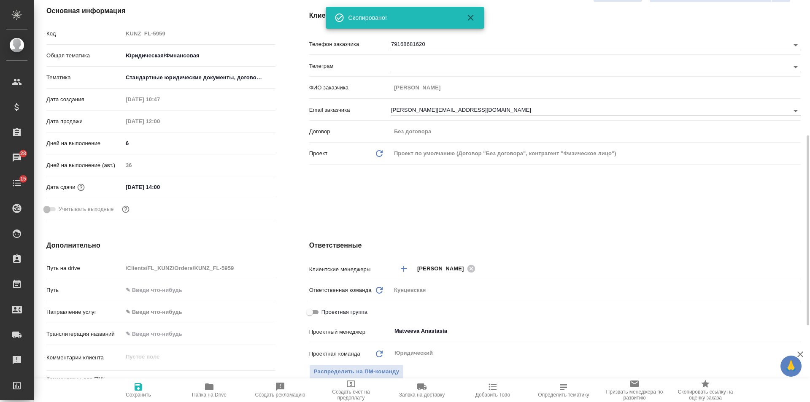
scroll to position [168, 0]
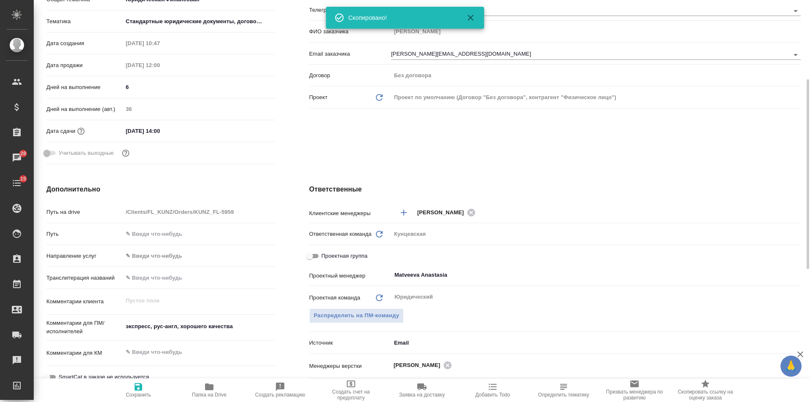
type textarea "x"
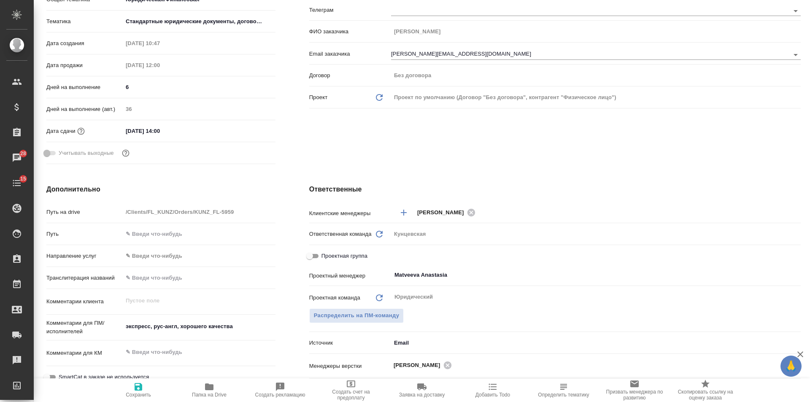
type textarea "x"
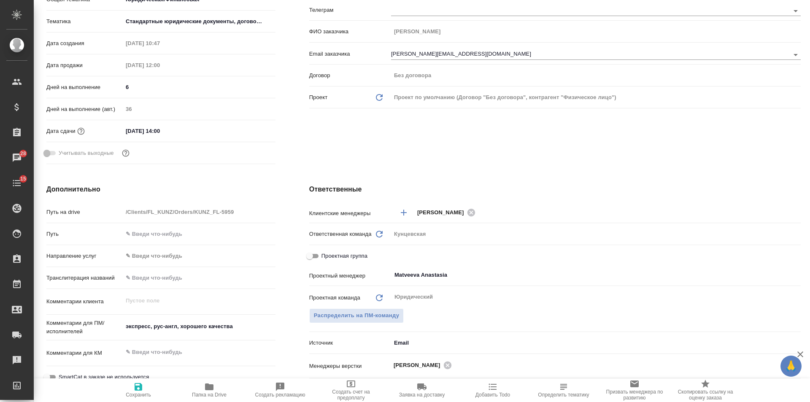
type textarea "x"
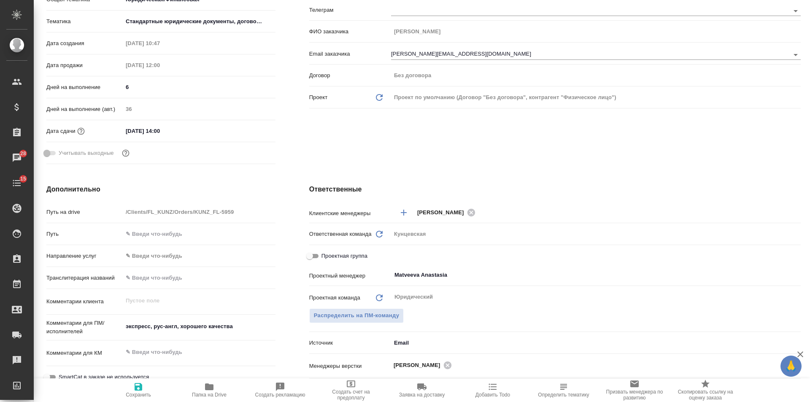
type textarea "x"
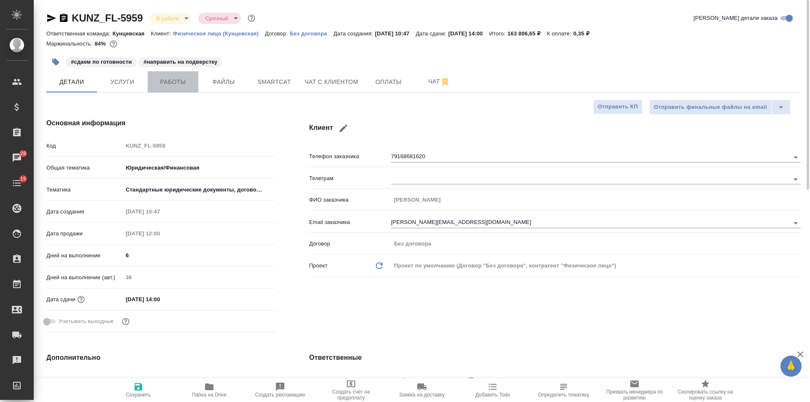
click at [173, 80] on span "Работы" at bounding box center [173, 82] width 41 height 11
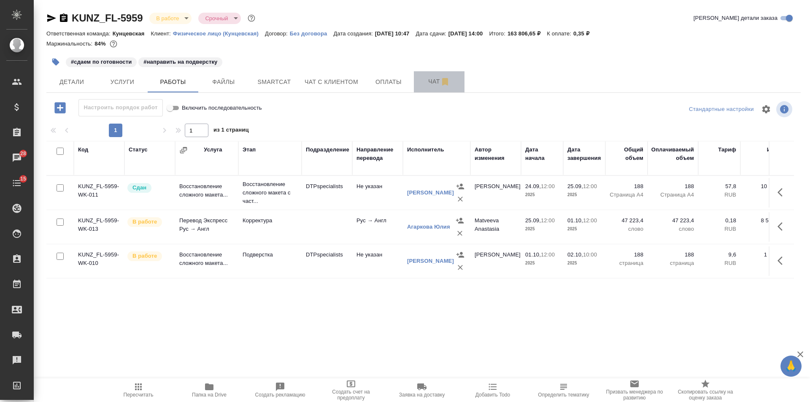
click at [422, 79] on span "Чат" at bounding box center [439, 81] width 41 height 11
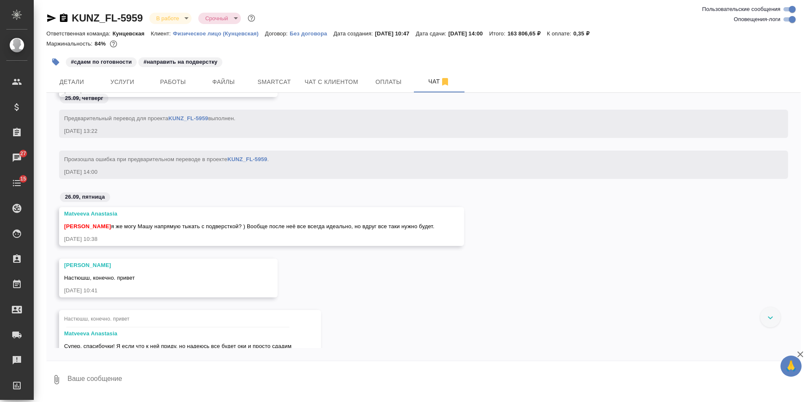
scroll to position [3117, 0]
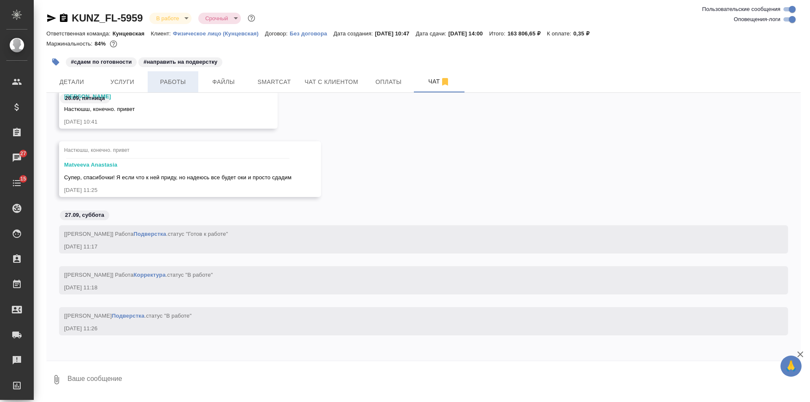
click at [167, 85] on span "Работы" at bounding box center [173, 82] width 41 height 11
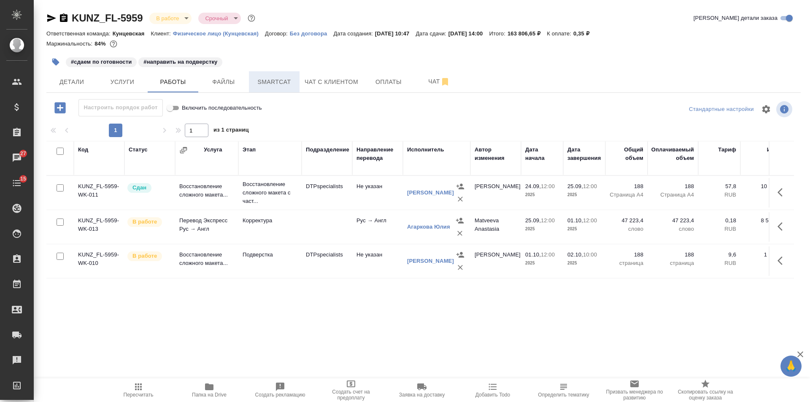
click at [292, 81] on span "Smartcat" at bounding box center [274, 82] width 41 height 11
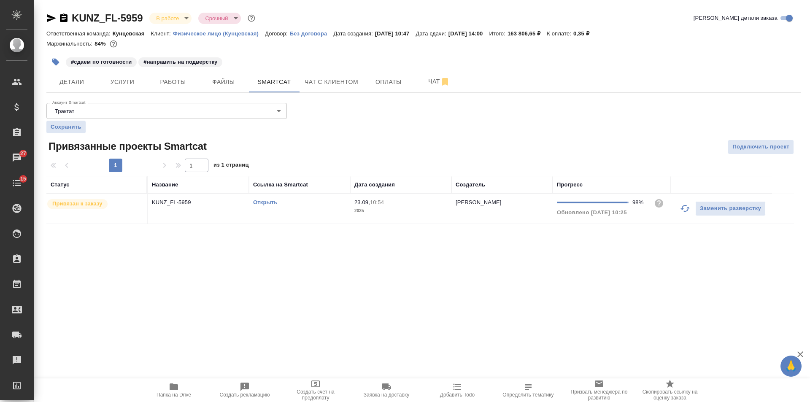
click at [280, 201] on div "Открыть" at bounding box center [299, 202] width 93 height 8
click at [267, 203] on link "Открыть" at bounding box center [265, 202] width 24 height 6
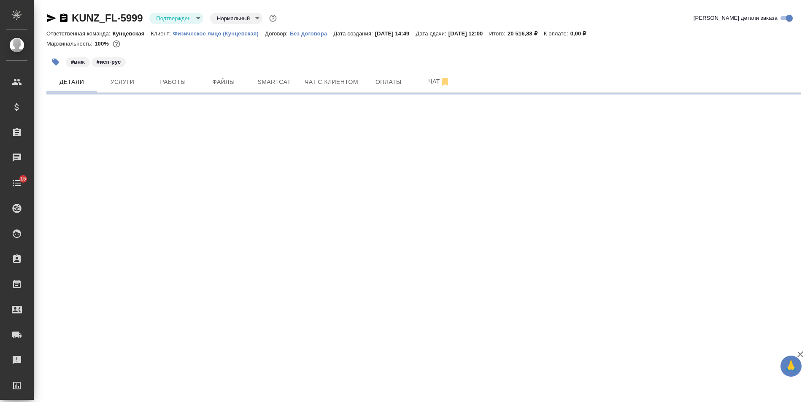
select select "RU"
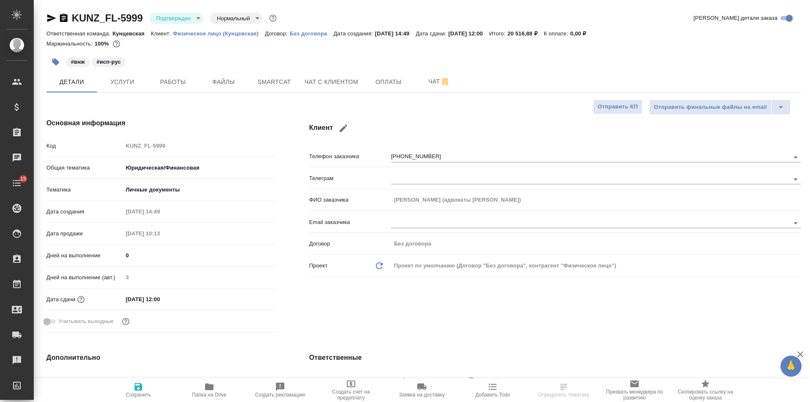
type textarea "x"
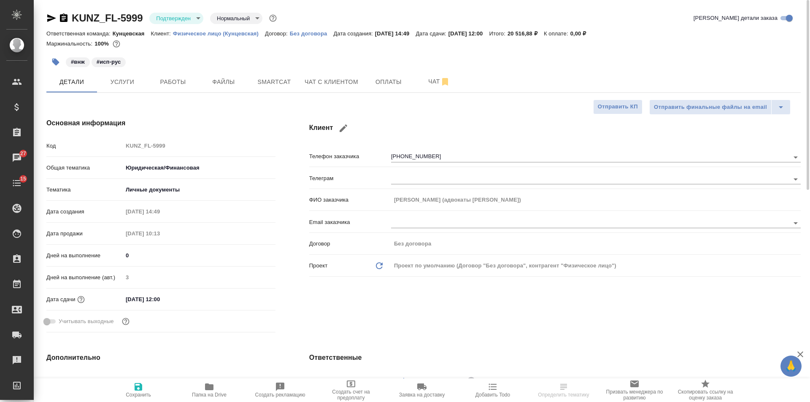
type textarea "x"
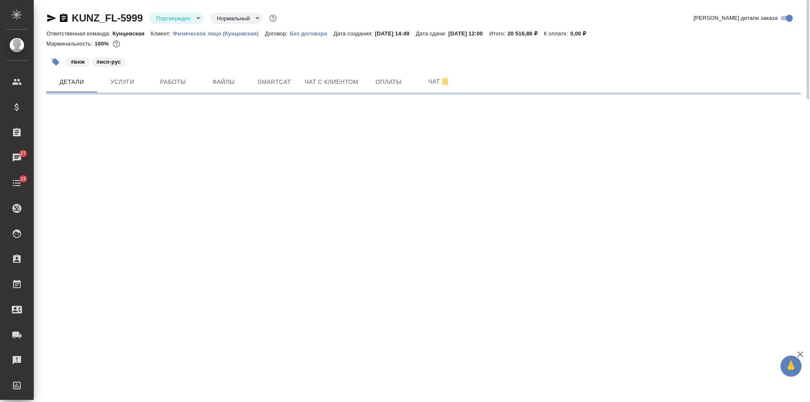
select select "RU"
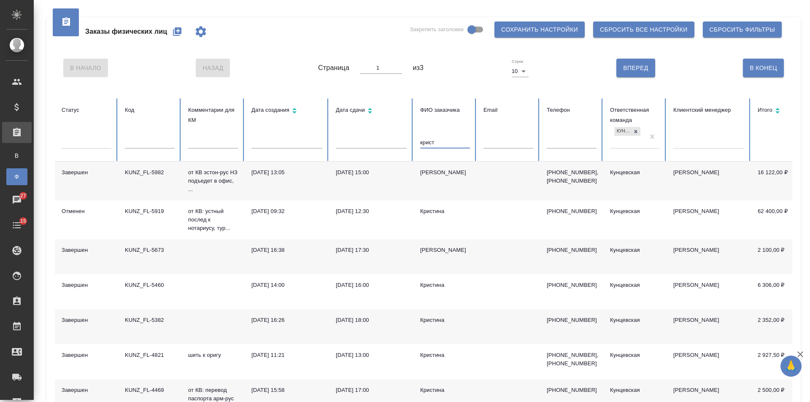
type input "крист"
click at [427, 176] on div "Кристиан" at bounding box center [445, 172] width 50 height 8
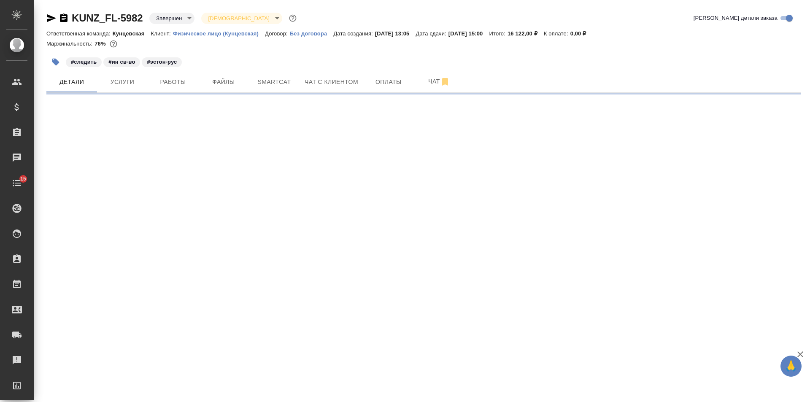
select select "RU"
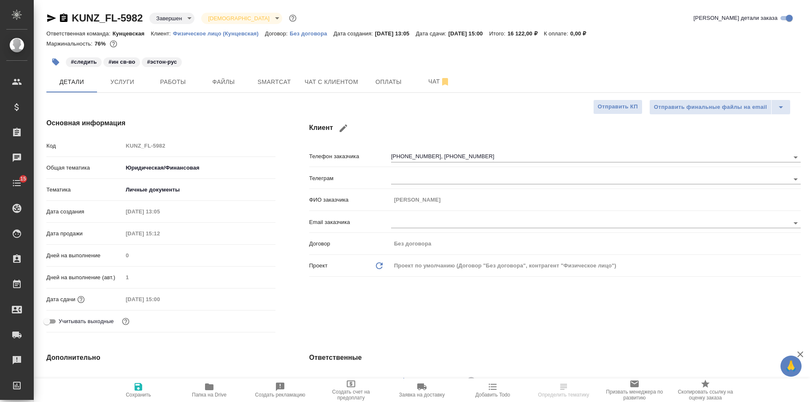
type textarea "x"
type input "[PERSON_NAME]"
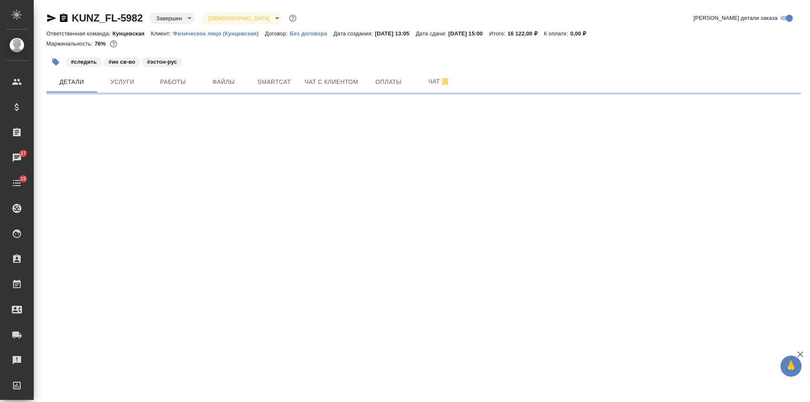
select select "RU"
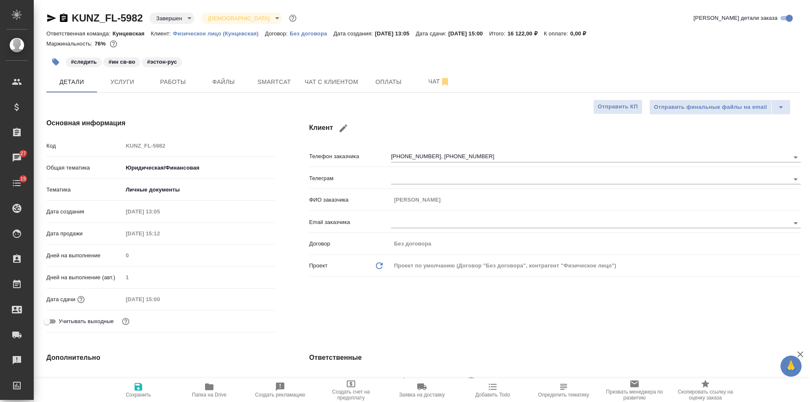
type textarea "x"
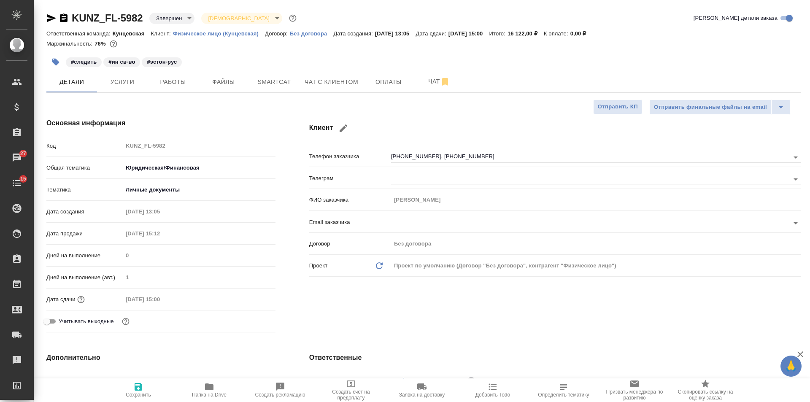
type textarea "x"
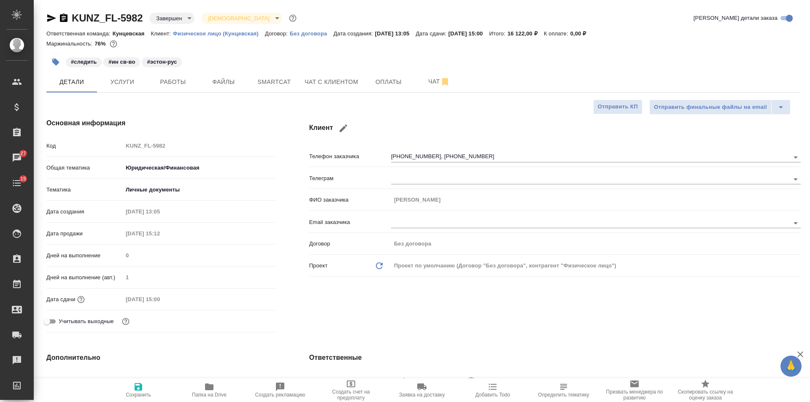
type textarea "x"
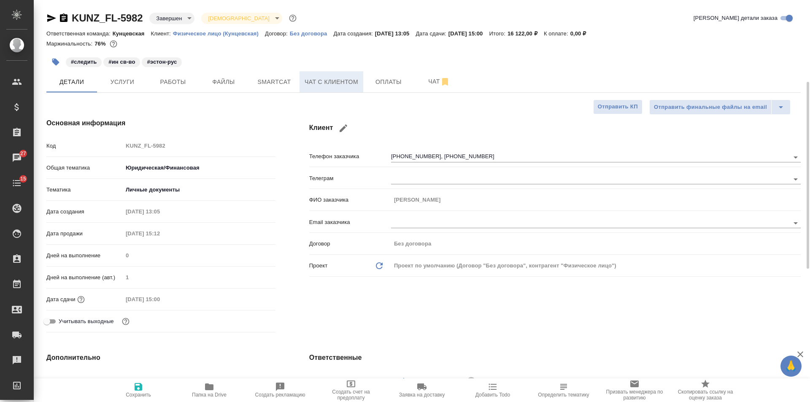
scroll to position [56, 0]
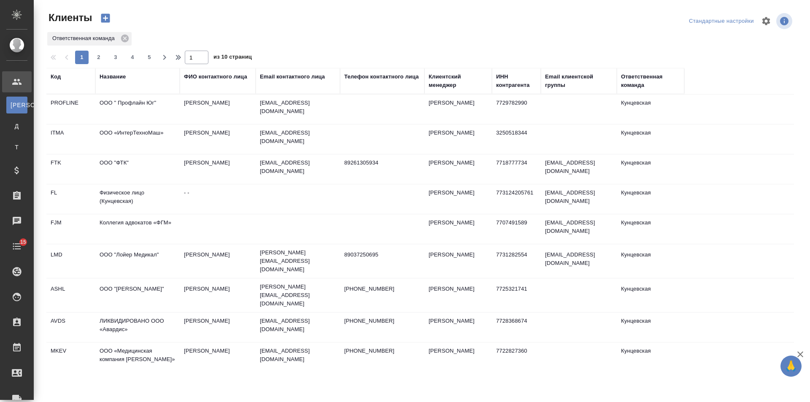
select select "RU"
click at [115, 76] on div "Название" at bounding box center [113, 77] width 26 height 8
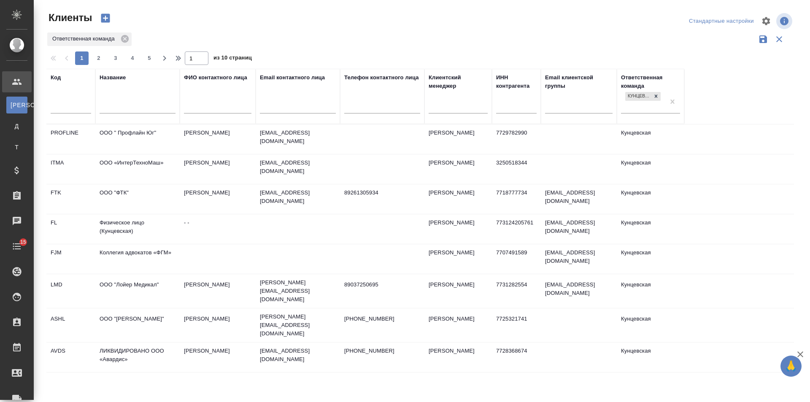
click at [116, 107] on input "text" at bounding box center [138, 108] width 76 height 11
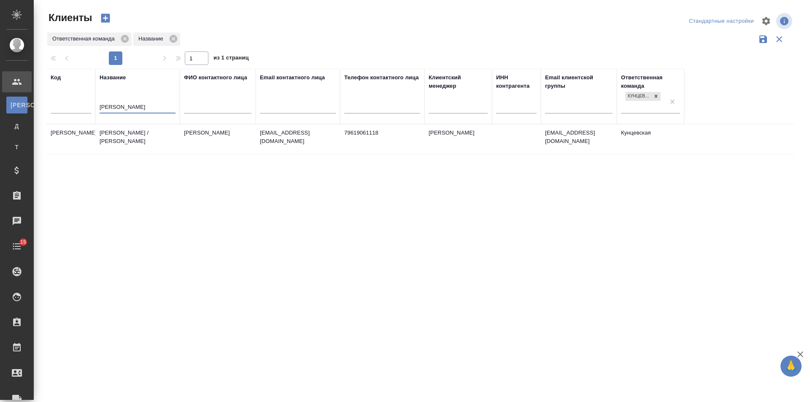
type input "[PERSON_NAME]"
click at [157, 136] on td "[PERSON_NAME] / [PERSON_NAME]" at bounding box center [137, 140] width 84 height 30
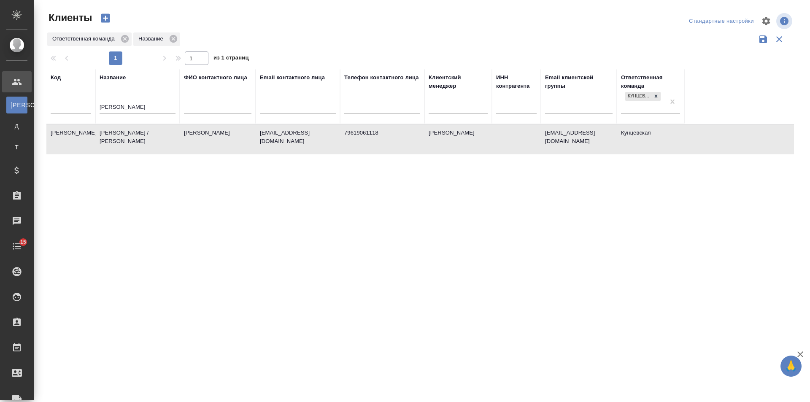
click at [157, 136] on td "[PERSON_NAME] / [PERSON_NAME]" at bounding box center [137, 140] width 84 height 30
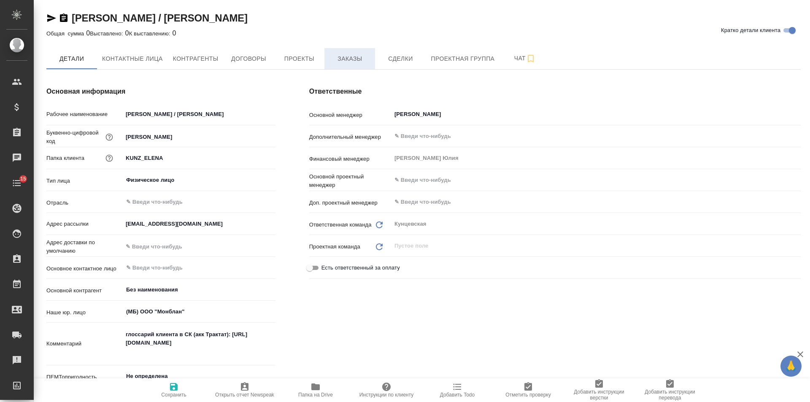
click at [365, 58] on span "Заказы" at bounding box center [350, 59] width 41 height 11
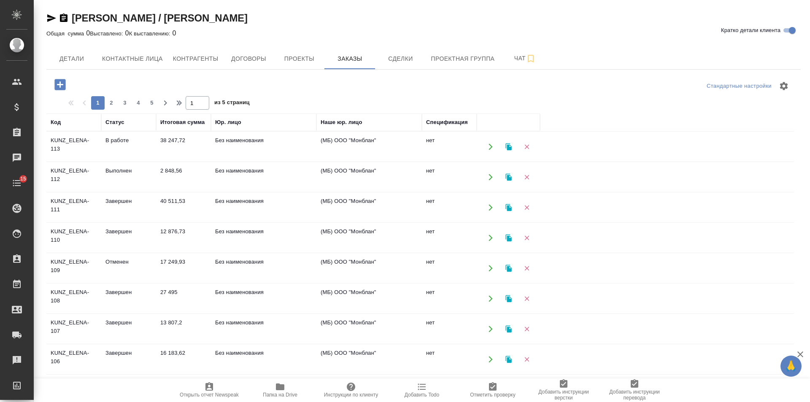
click at [128, 141] on td "В работе" at bounding box center [128, 147] width 55 height 30
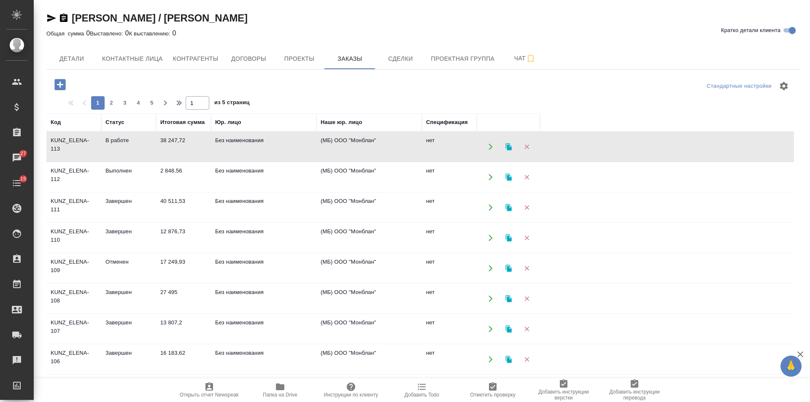
click at [128, 141] on td "В работе" at bounding box center [128, 147] width 55 height 30
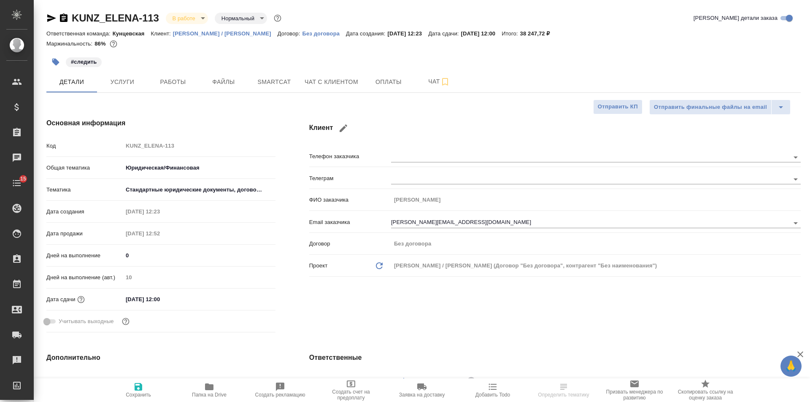
select select "RU"
click at [62, 19] on icon "button" at bounding box center [64, 18] width 8 height 8
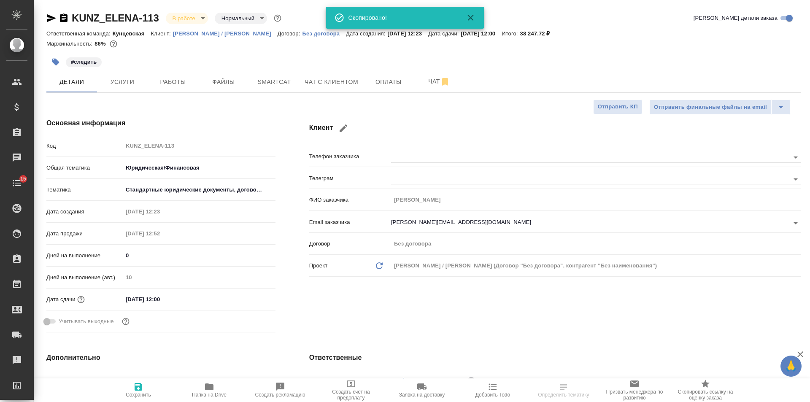
click at [48, 18] on icon "button" at bounding box center [51, 18] width 10 height 10
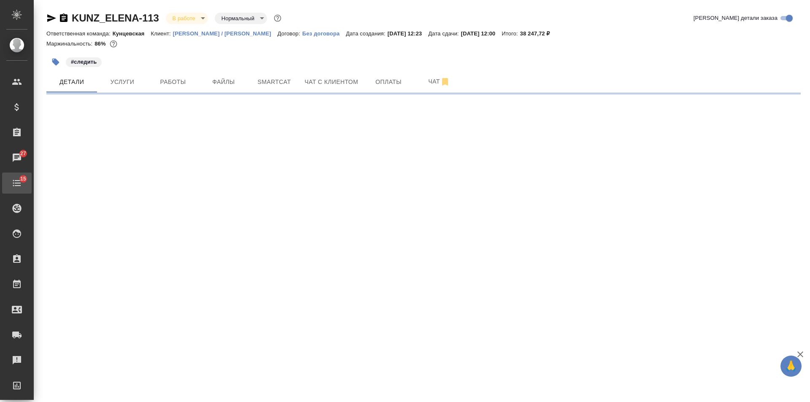
select select "RU"
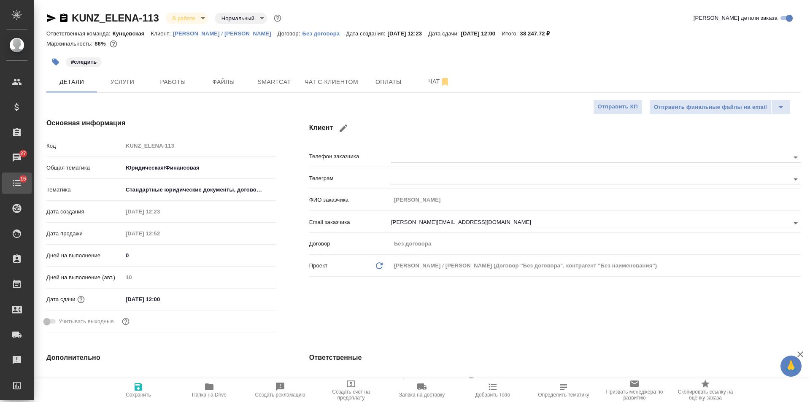
type textarea "x"
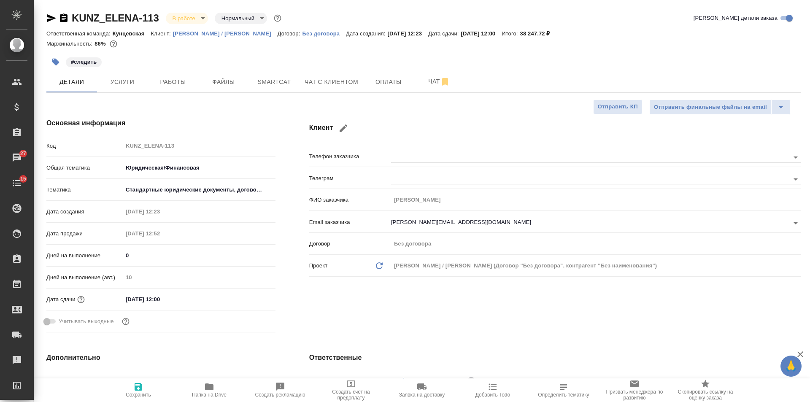
type textarea "x"
drag, startPoint x: 53, startPoint y: 19, endPoint x: 73, endPoint y: 30, distance: 22.5
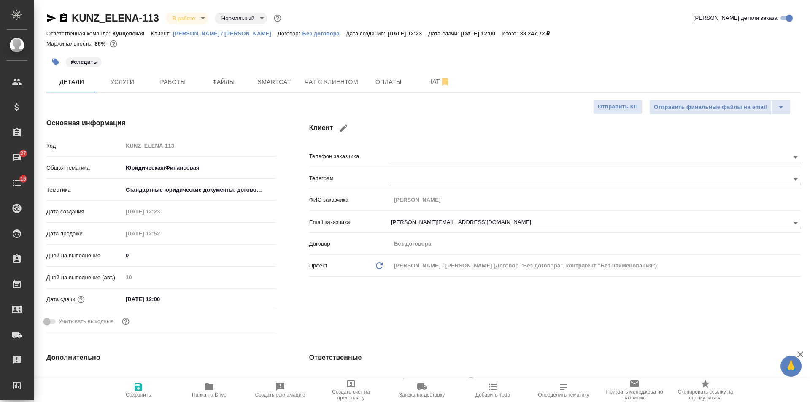
click at [53, 19] on icon "button" at bounding box center [51, 18] width 9 height 8
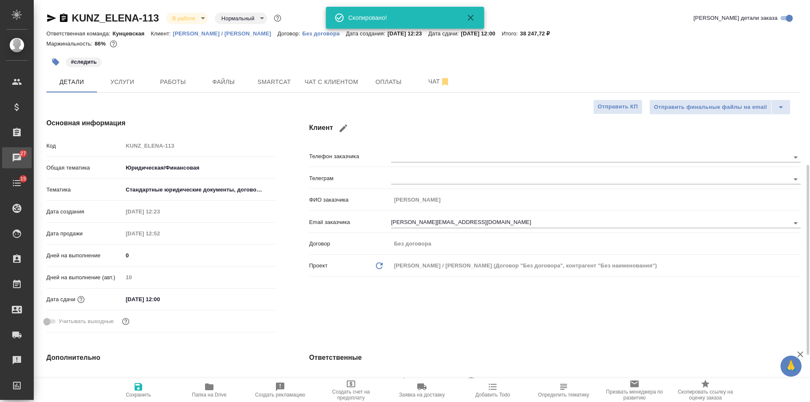
type textarea "x"
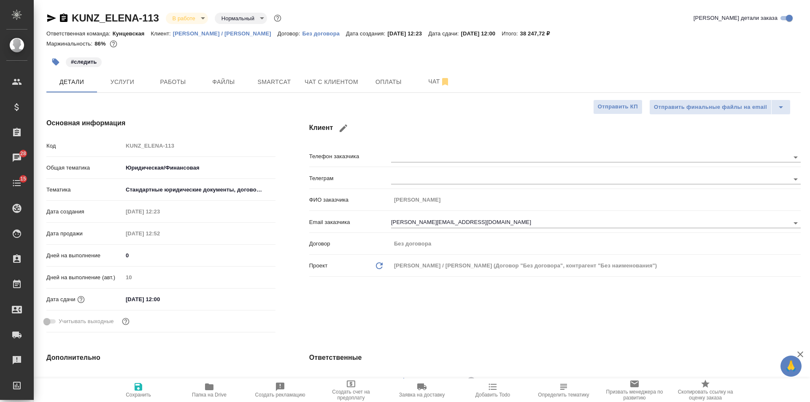
type textarea "x"
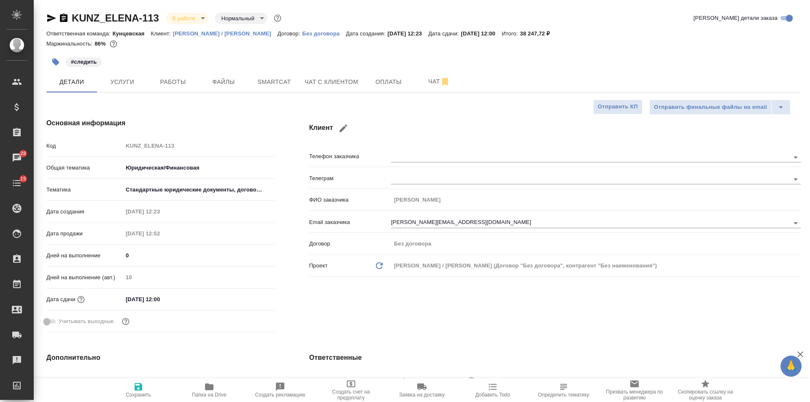
type textarea "x"
click at [50, 23] on icon "button" at bounding box center [51, 18] width 10 height 10
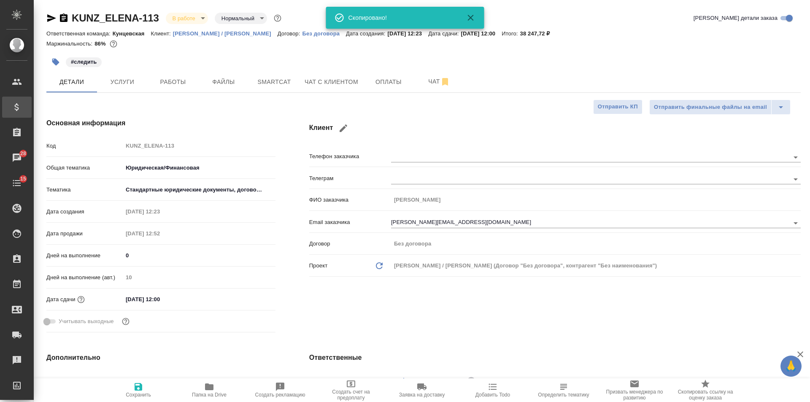
type textarea "x"
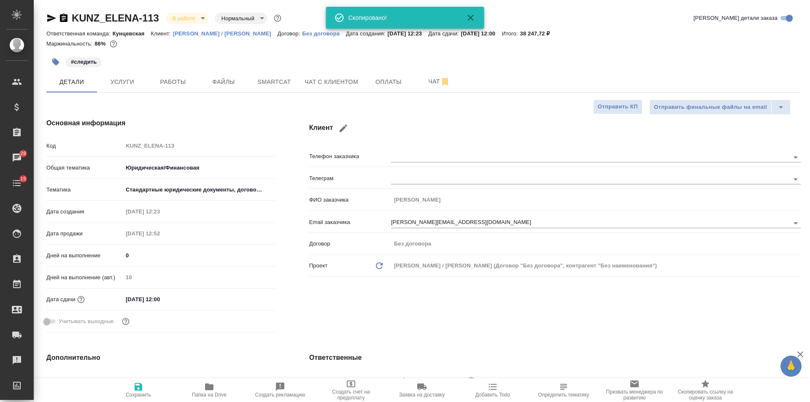
type textarea "x"
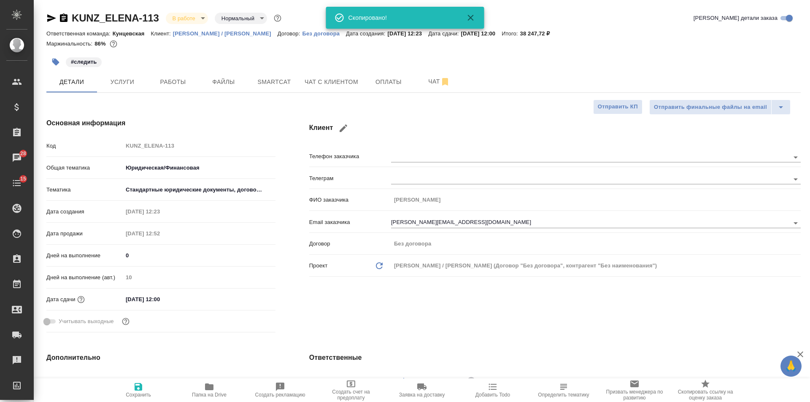
type textarea "x"
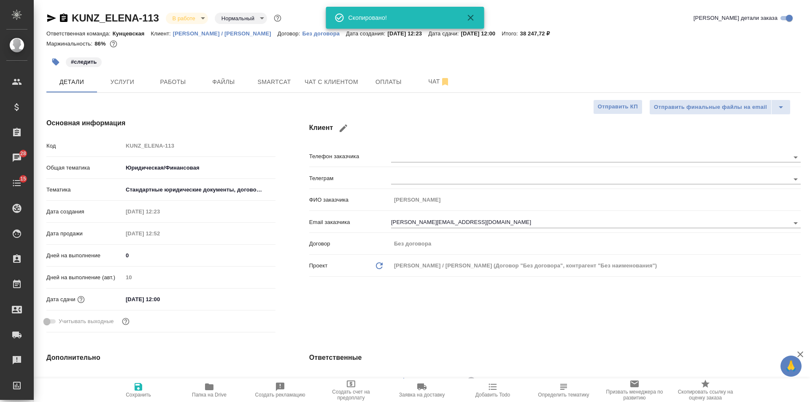
click at [512, 130] on h4 "Клиент" at bounding box center [555, 128] width 492 height 20
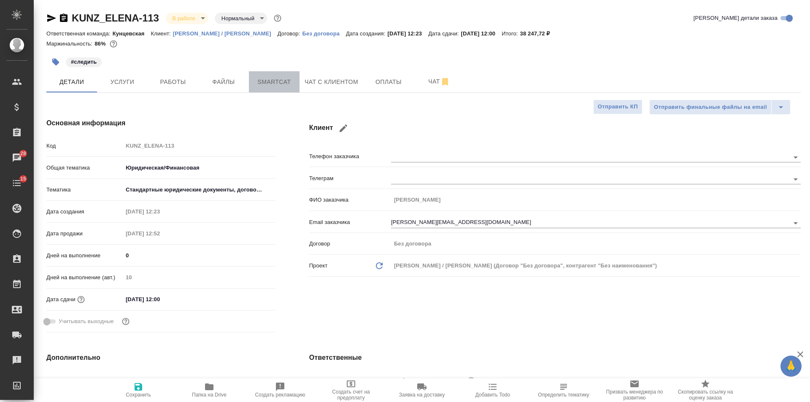
click at [274, 78] on span "Smartcat" at bounding box center [274, 82] width 41 height 11
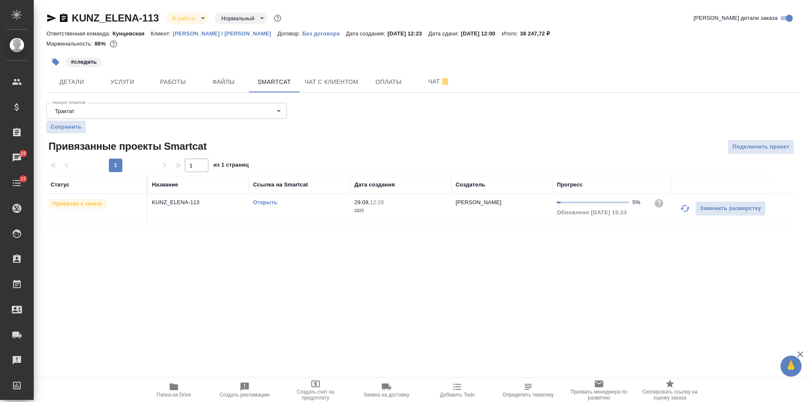
click at [274, 202] on link "Открыть" at bounding box center [265, 202] width 24 height 6
click at [273, 202] on link "Открыть" at bounding box center [265, 202] width 24 height 6
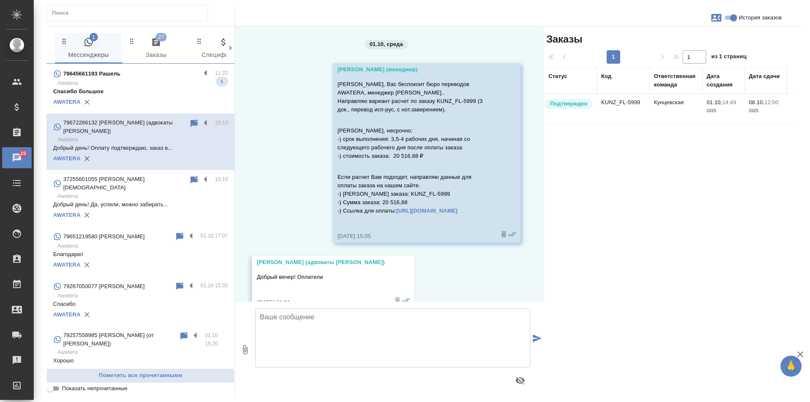
scroll to position [298, 0]
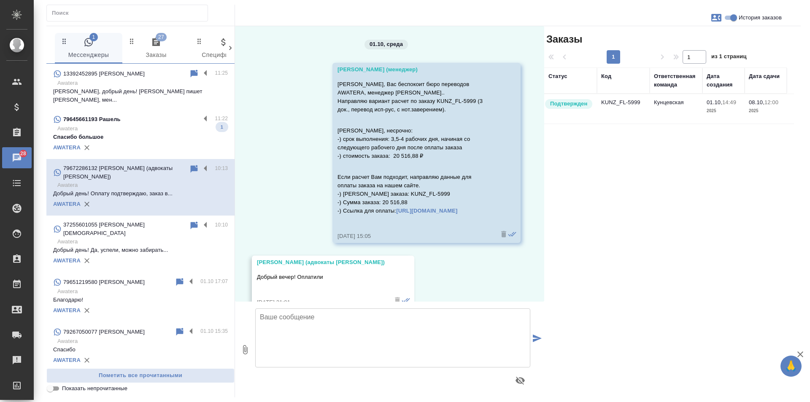
scroll to position [298, 0]
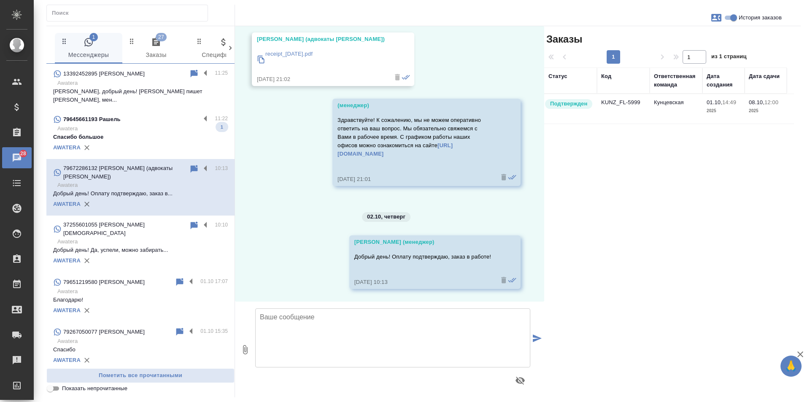
click at [172, 141] on div "AWATERA" at bounding box center [140, 147] width 175 height 13
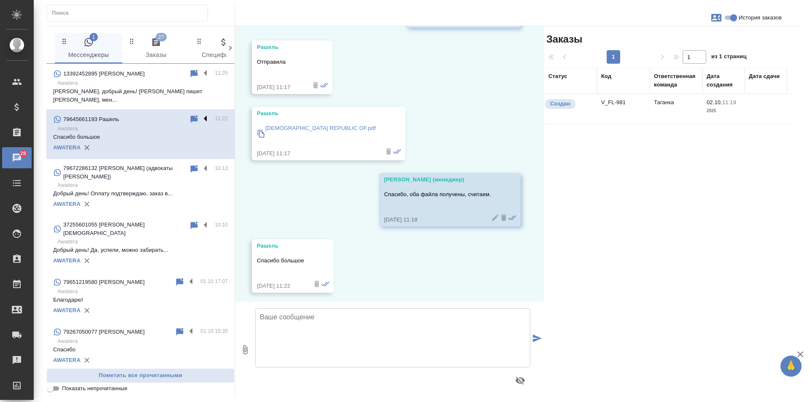
scroll to position [1279, 0]
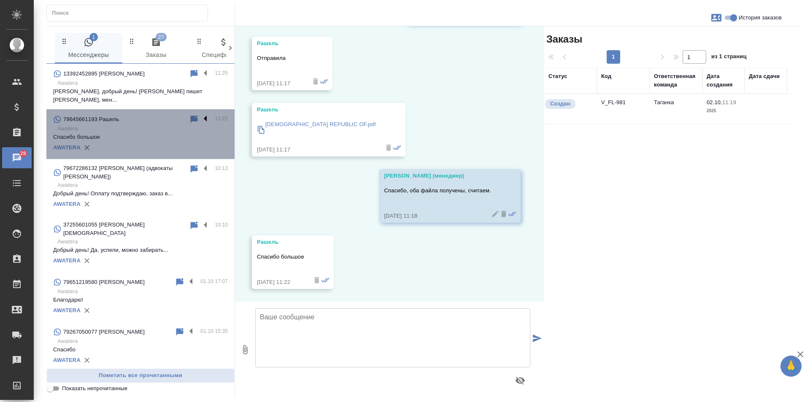
click at [201, 114] on label at bounding box center [208, 119] width 14 height 10
click at [0, 0] on input "checkbox" at bounding box center [0, 0] width 0 height 0
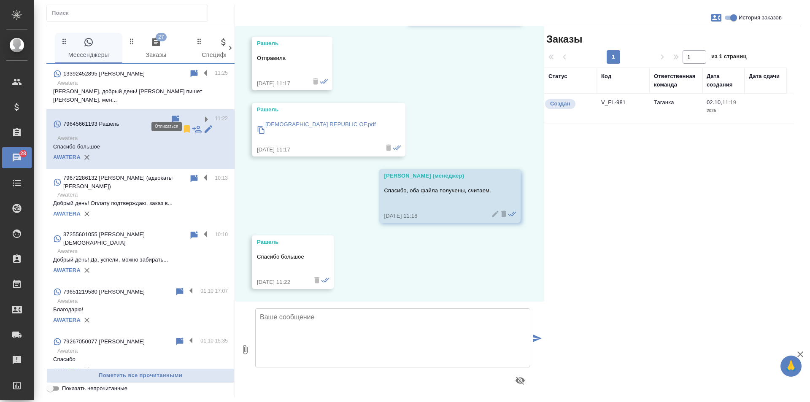
drag, startPoint x: 168, startPoint y: 112, endPoint x: 164, endPoint y: 90, distance: 22.8
click at [184, 125] on icon at bounding box center [187, 129] width 6 height 8
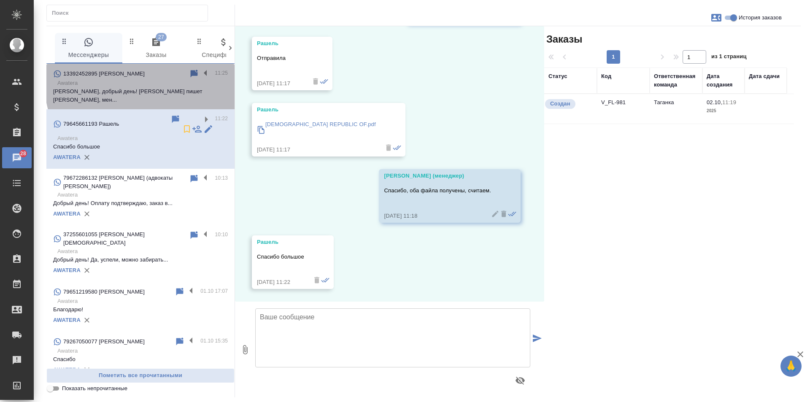
click at [162, 80] on p "Awatera" at bounding box center [142, 83] width 171 height 8
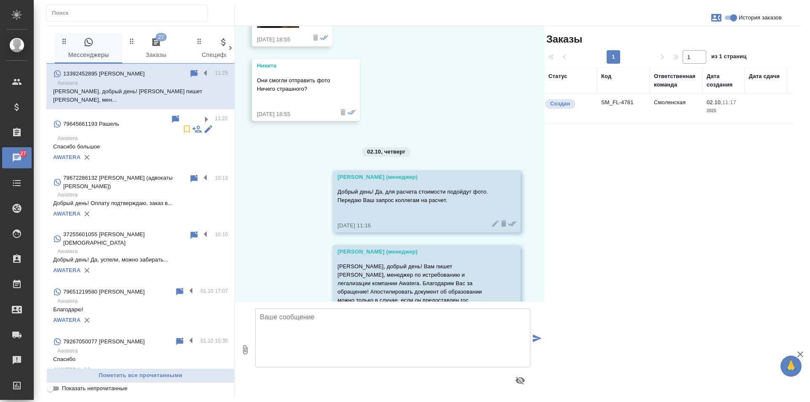
scroll to position [876, 0]
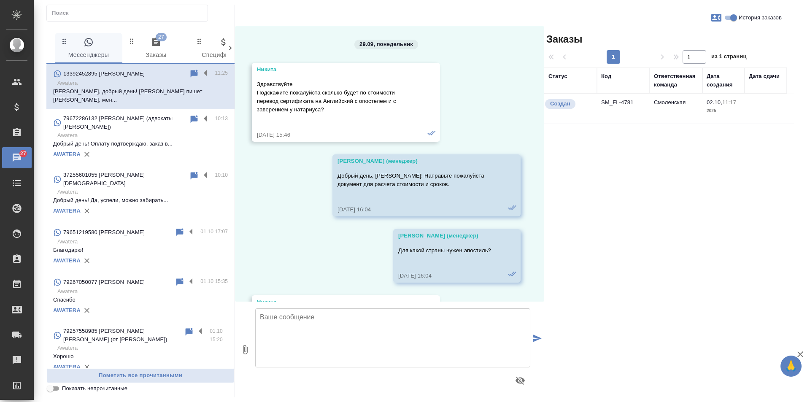
scroll to position [876, 0]
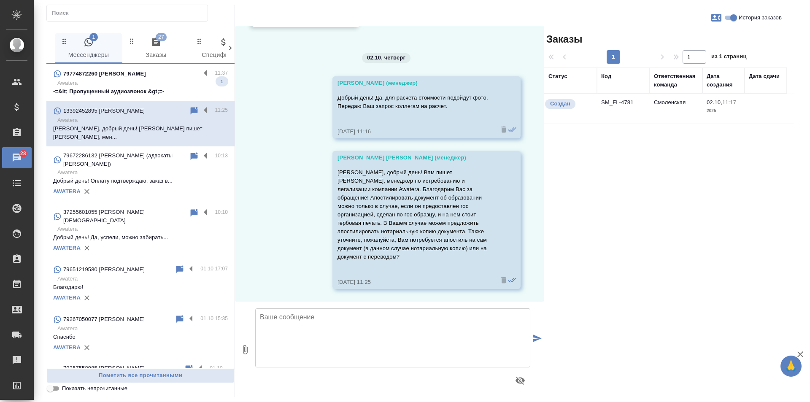
click at [155, 96] on div "79774872260 Darina 11:37 Awatera -=&lt; Пропущенный аудиозвонок &gt;=- 1" at bounding box center [140, 82] width 188 height 37
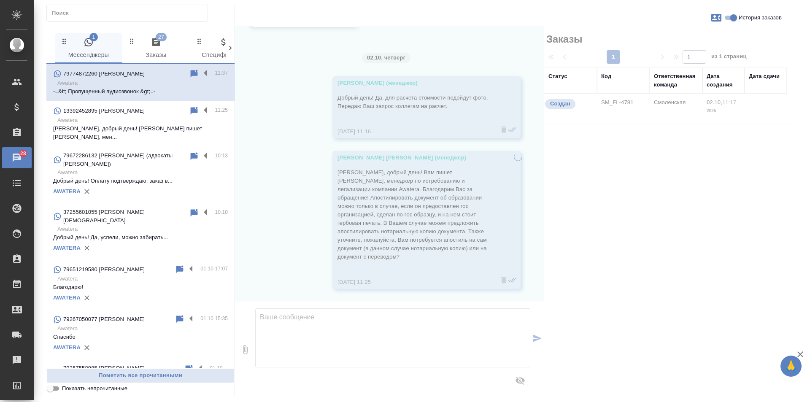
scroll to position [129, 0]
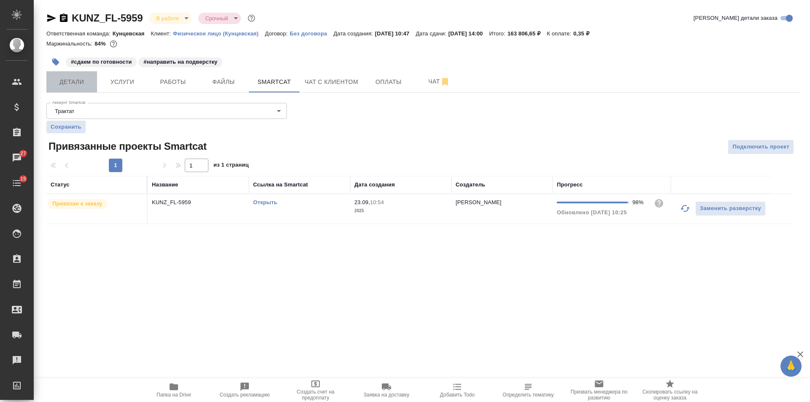
click at [85, 81] on span "Детали" at bounding box center [71, 82] width 41 height 11
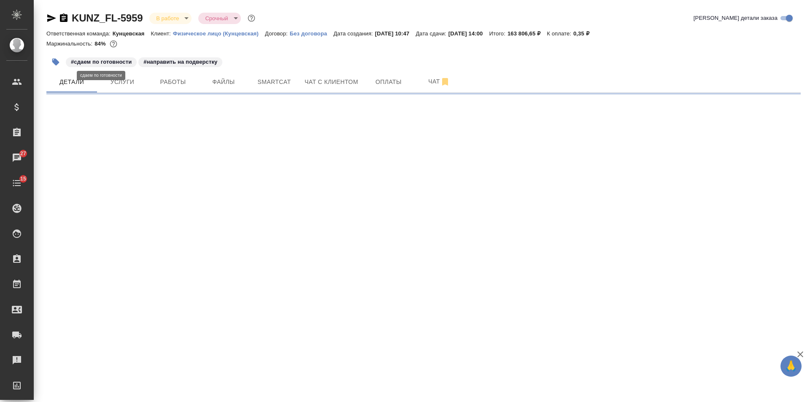
select select "RU"
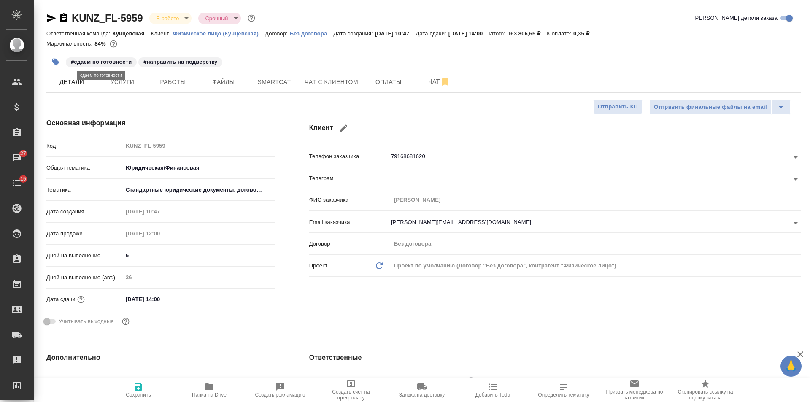
type textarea "x"
click at [64, 15] on icon "button" at bounding box center [64, 18] width 8 height 8
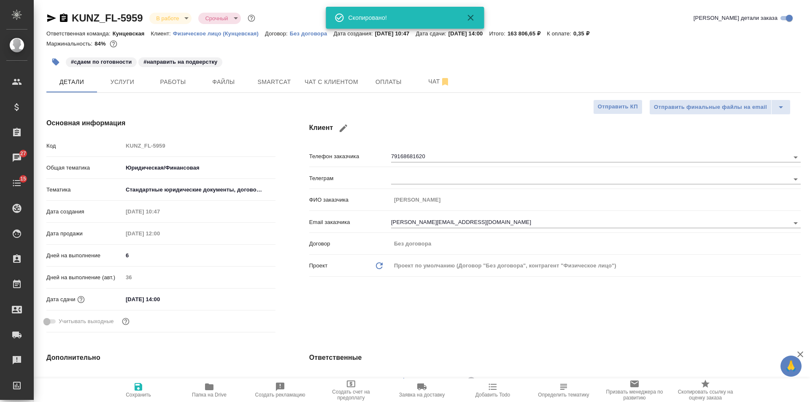
type textarea "x"
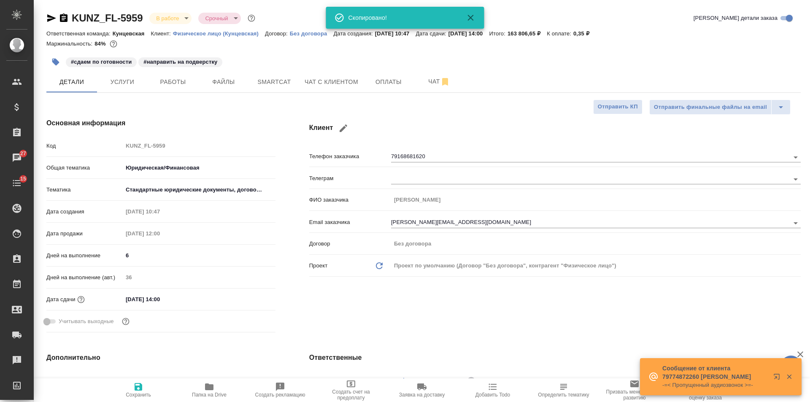
type textarea "x"
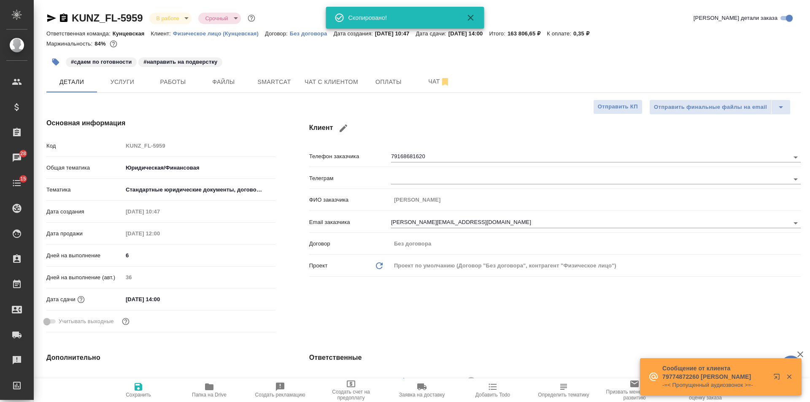
type textarea "x"
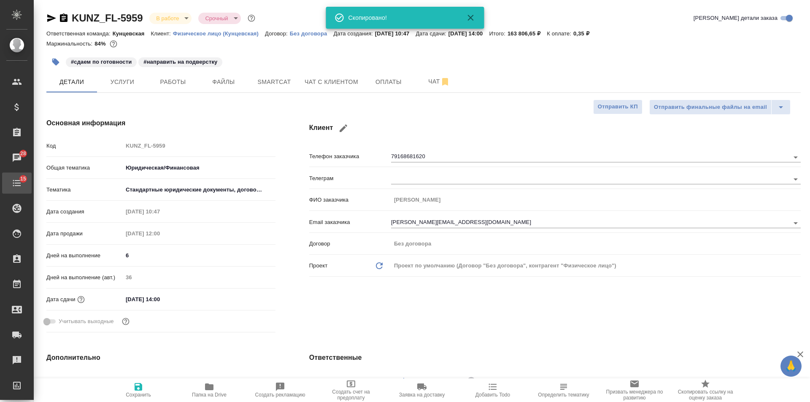
type textarea "x"
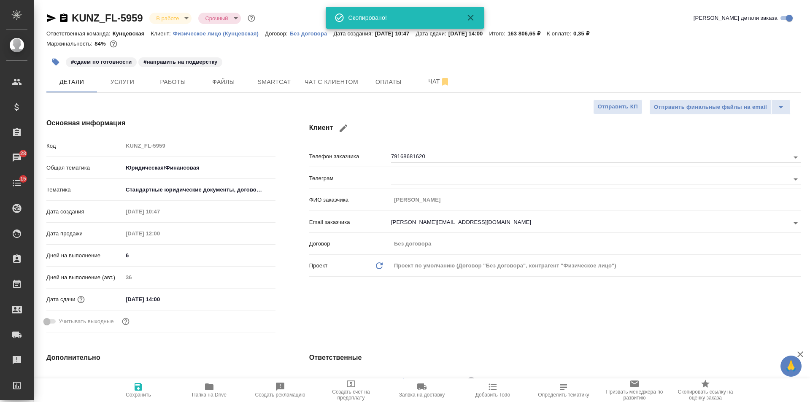
type textarea "x"
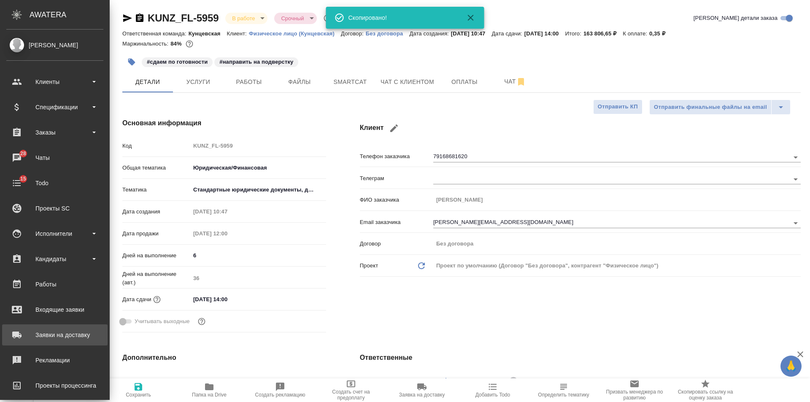
type textarea "x"
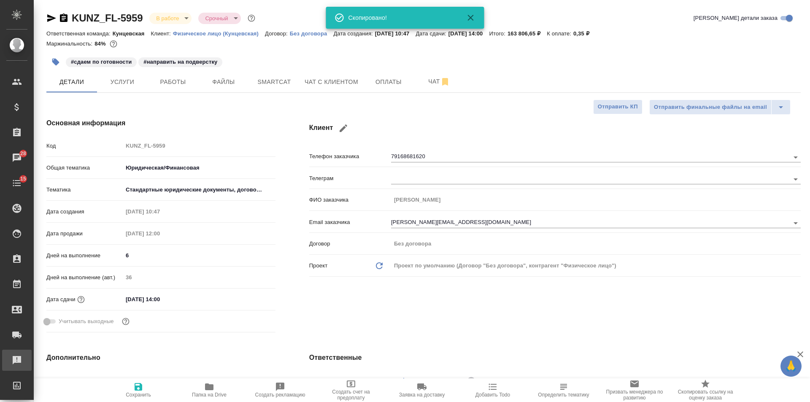
type textarea "x"
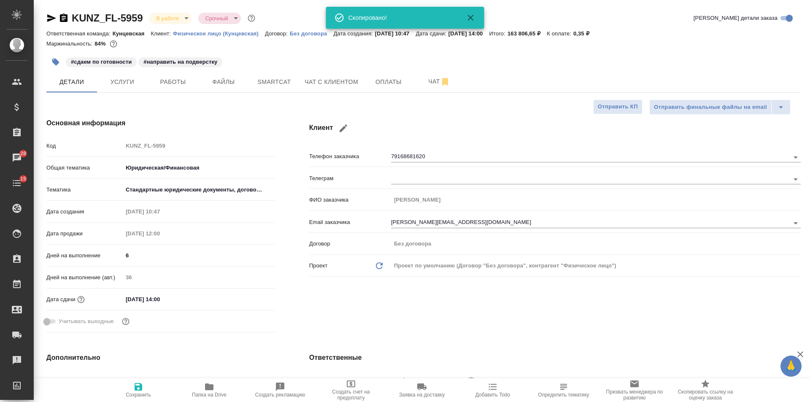
type textarea "x"
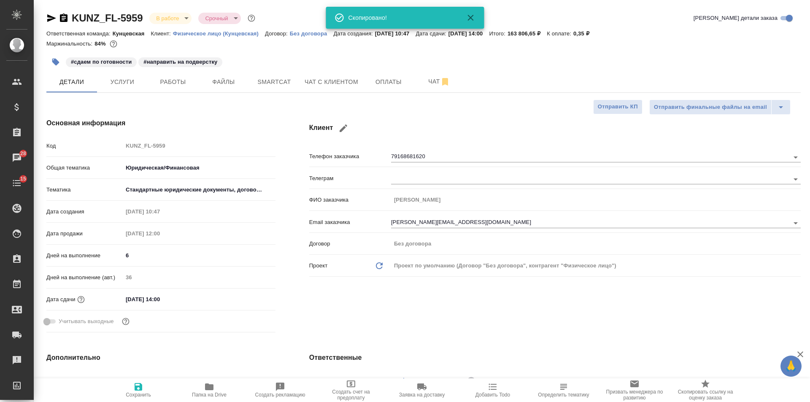
type textarea "x"
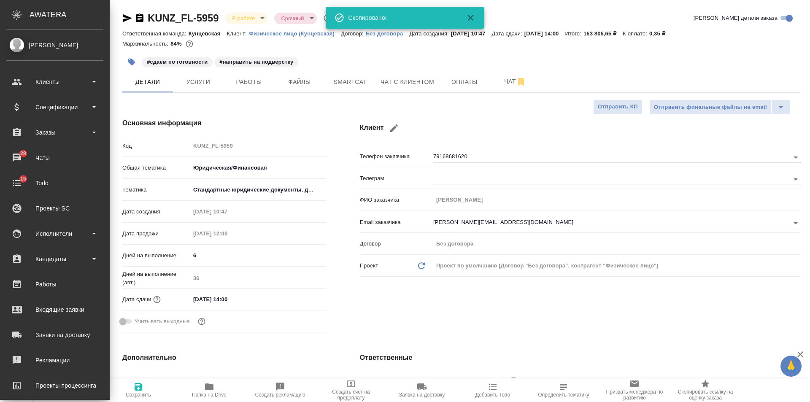
click at [223, 114] on div "Основная информация Код KUNZ_FL-5959 Общая тематика Юридическая/Финансовая yr-f…" at bounding box center [225, 227] width 238 height 252
type textarea "x"
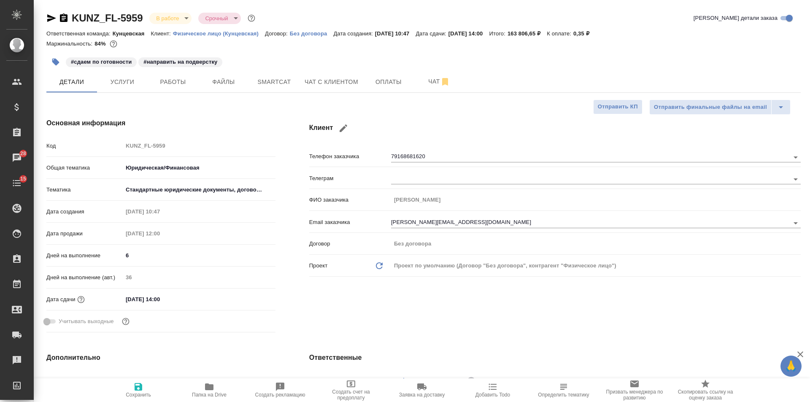
type textarea "x"
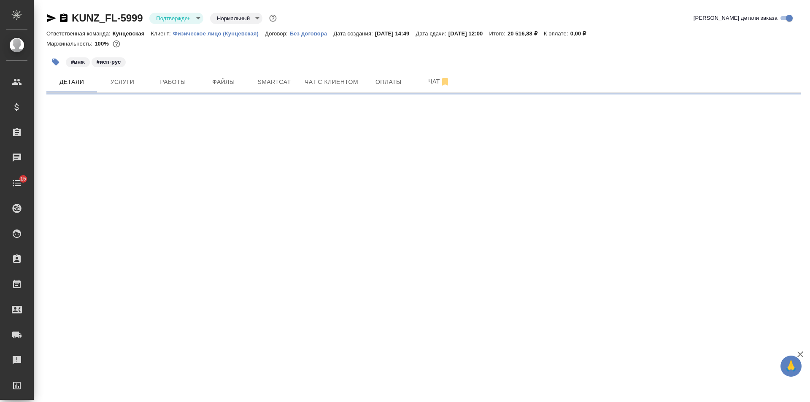
select select "RU"
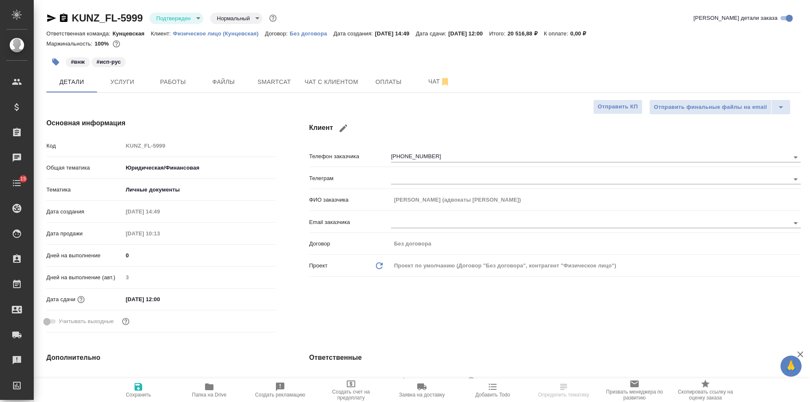
type textarea "x"
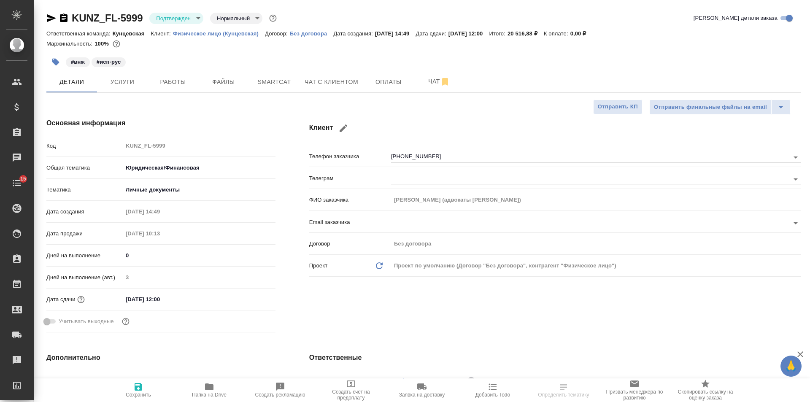
type textarea "x"
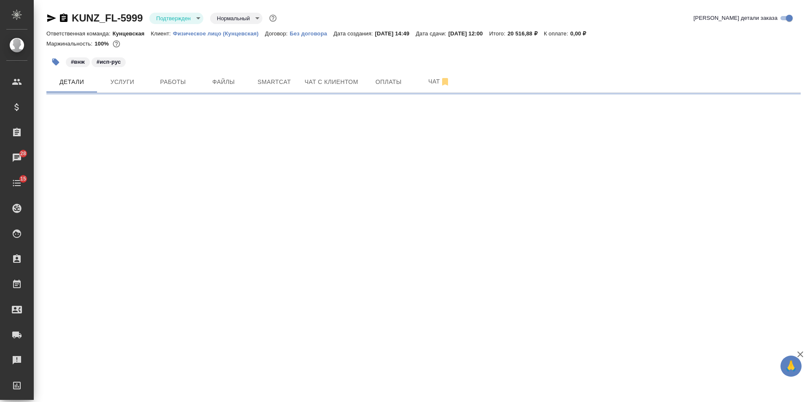
select select "RU"
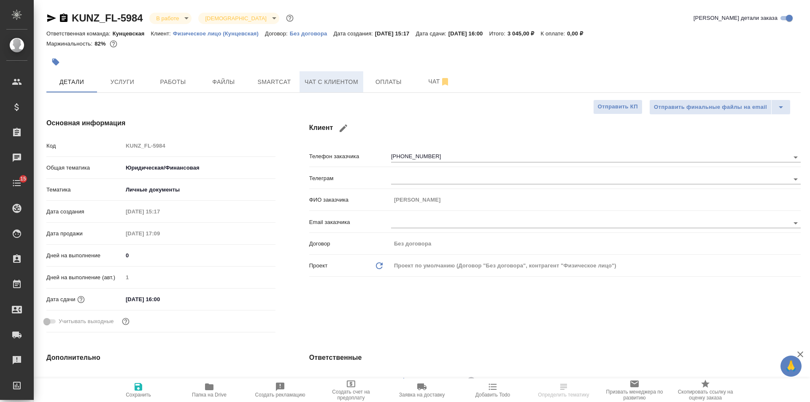
type textarea "x"
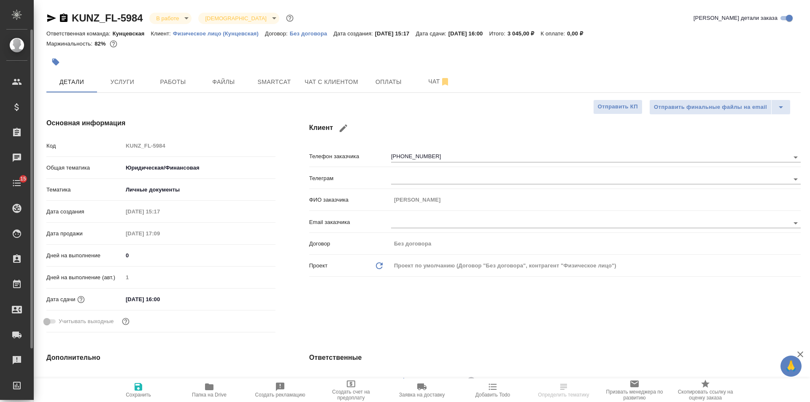
type textarea "x"
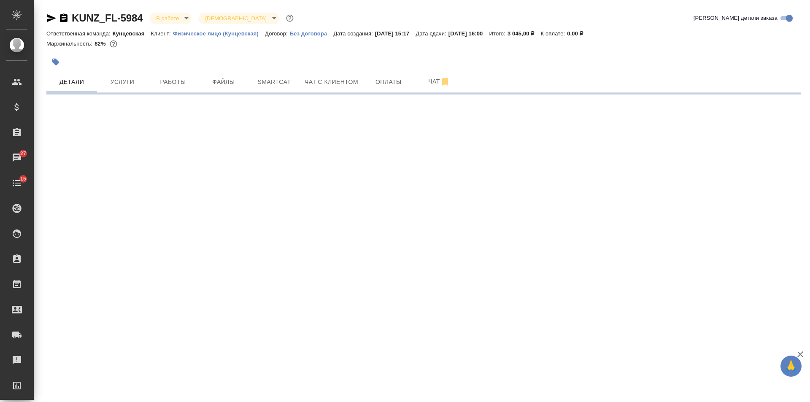
select select "RU"
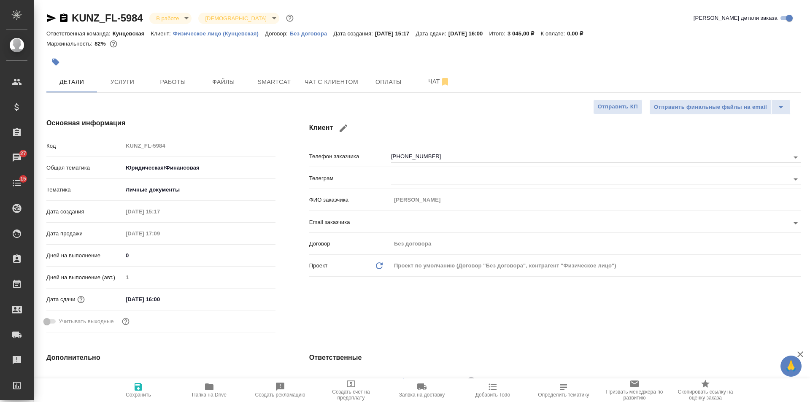
type textarea "x"
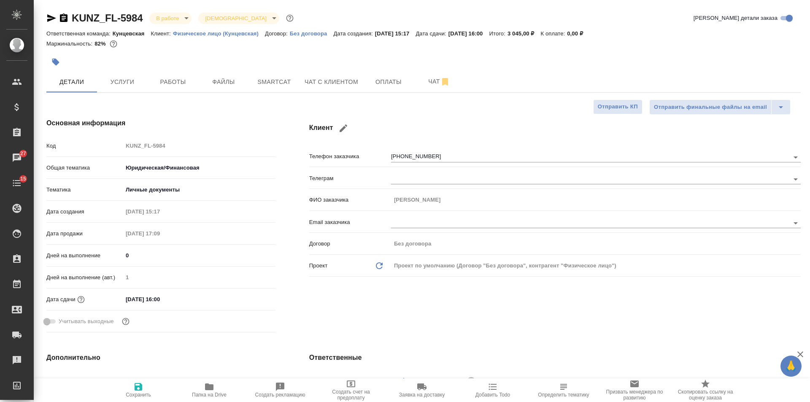
type textarea "x"
click at [175, 86] on span "Работы" at bounding box center [173, 82] width 41 height 11
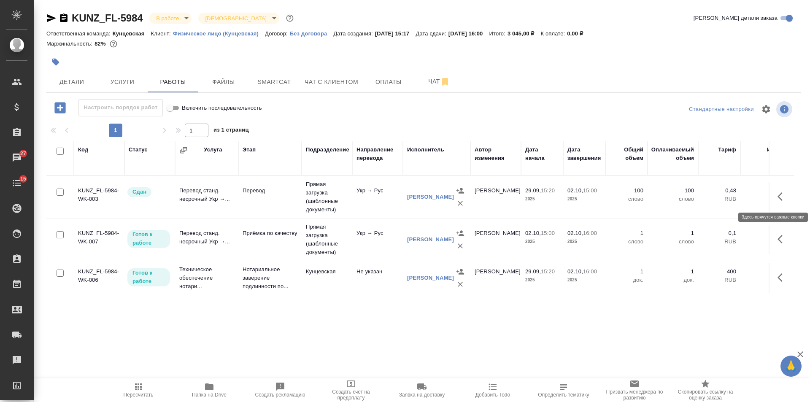
click at [781, 191] on button "button" at bounding box center [783, 197] width 20 height 20
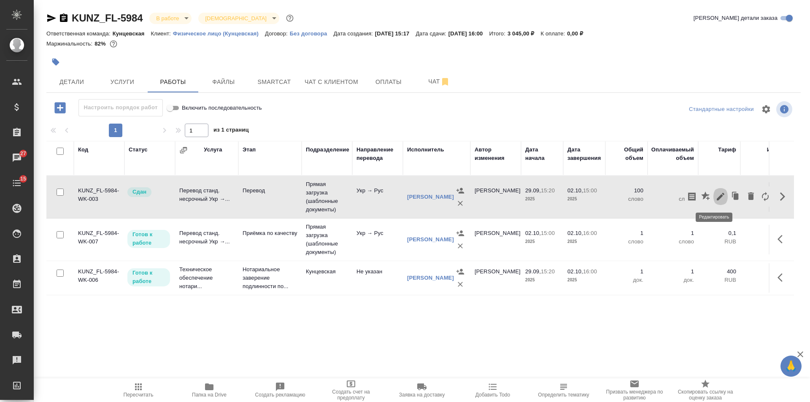
click at [716, 191] on button "button" at bounding box center [721, 197] width 14 height 20
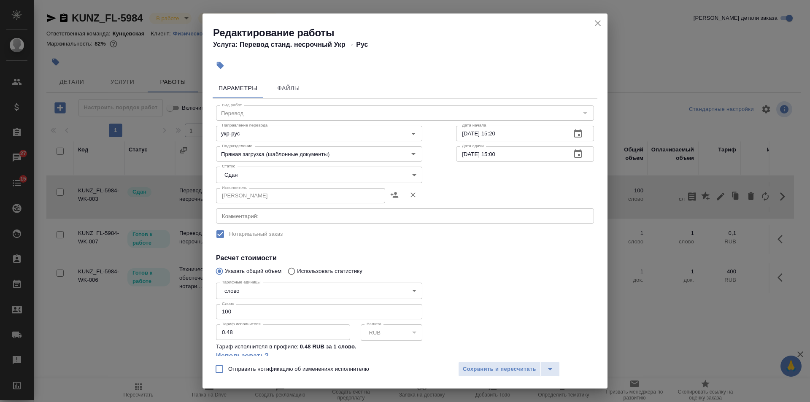
click at [599, 22] on icon "close" at bounding box center [598, 23] width 6 height 6
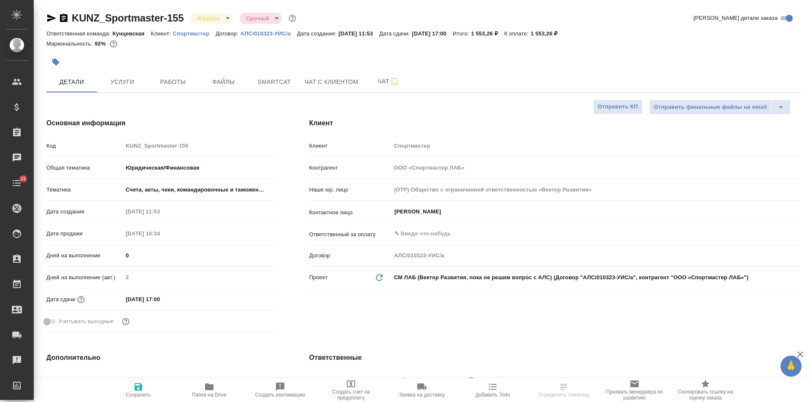
select select "RU"
type textarea "x"
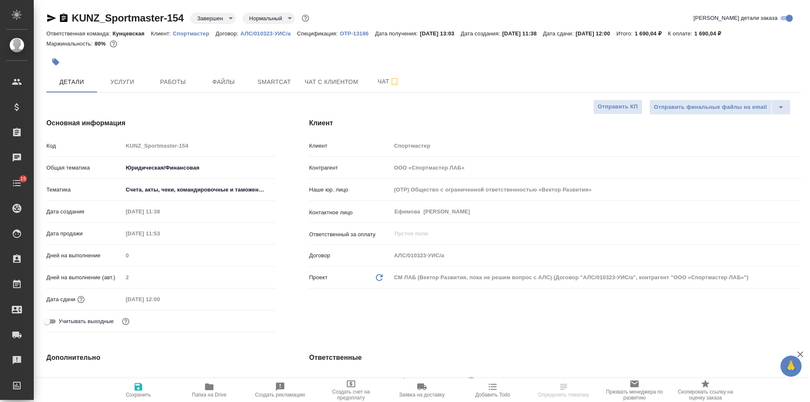
select select "RU"
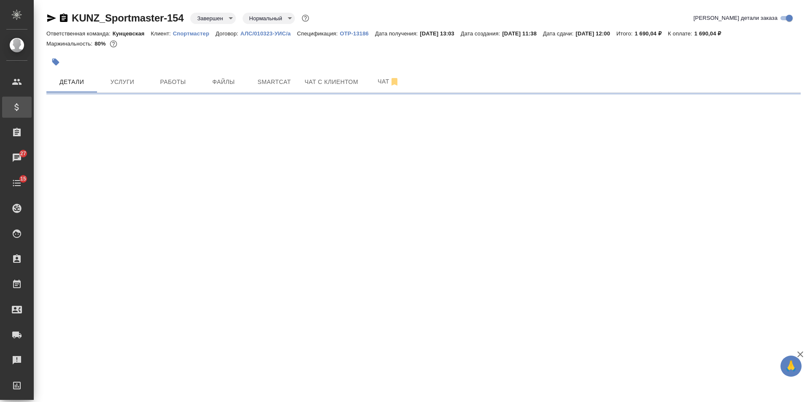
select select "RU"
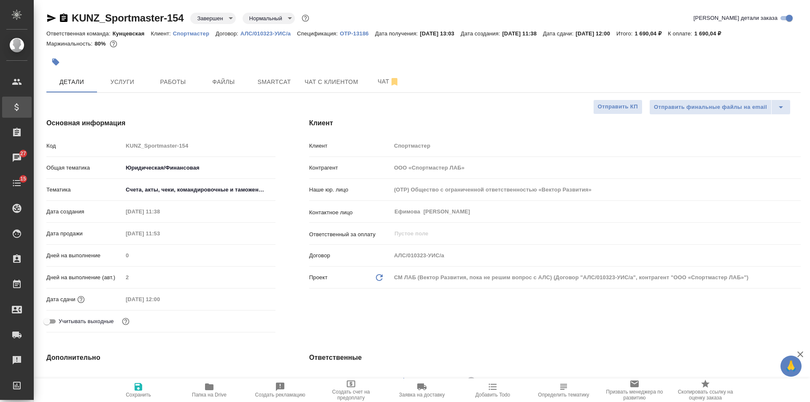
type textarea "x"
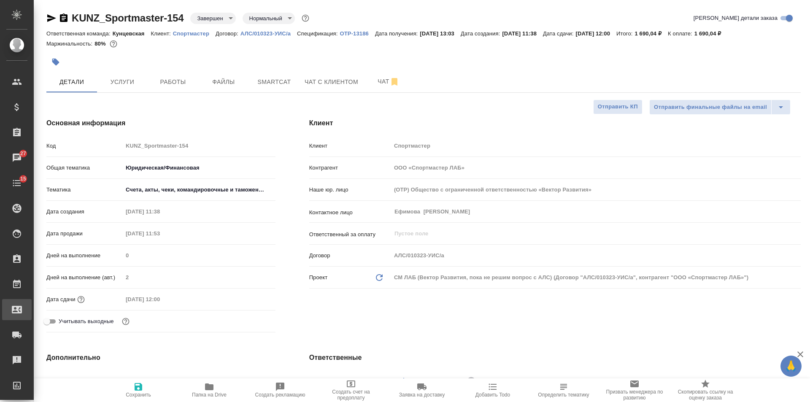
type textarea "x"
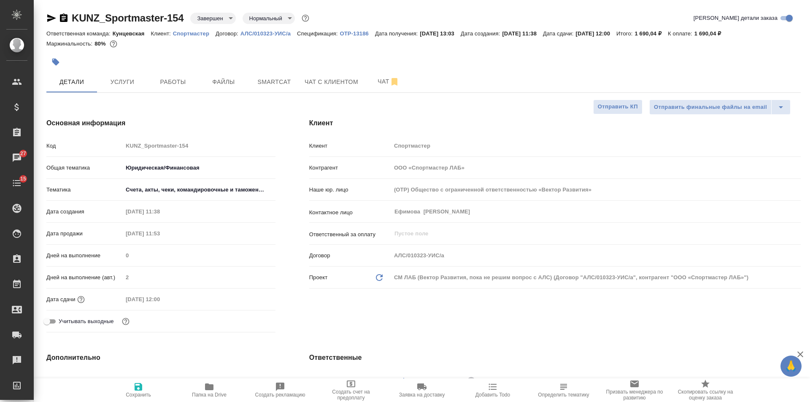
type textarea "x"
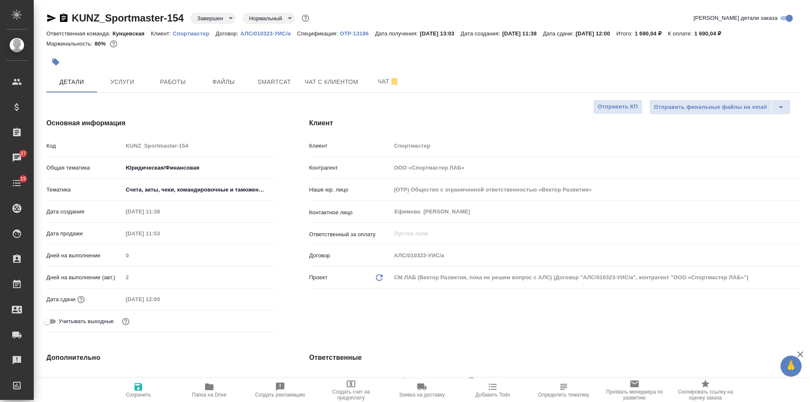
type textarea "x"
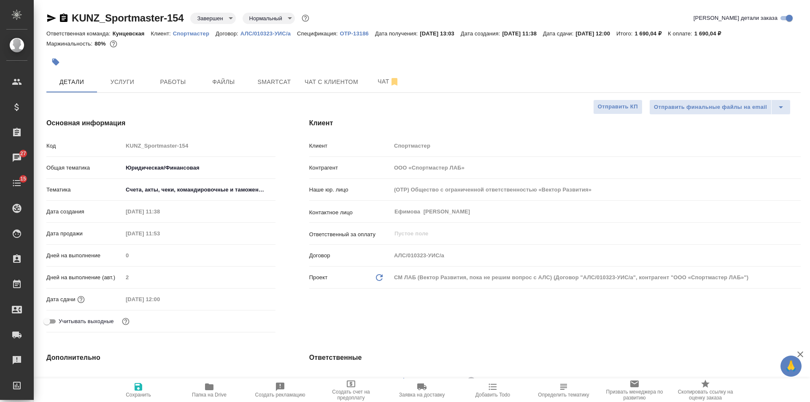
type textarea "x"
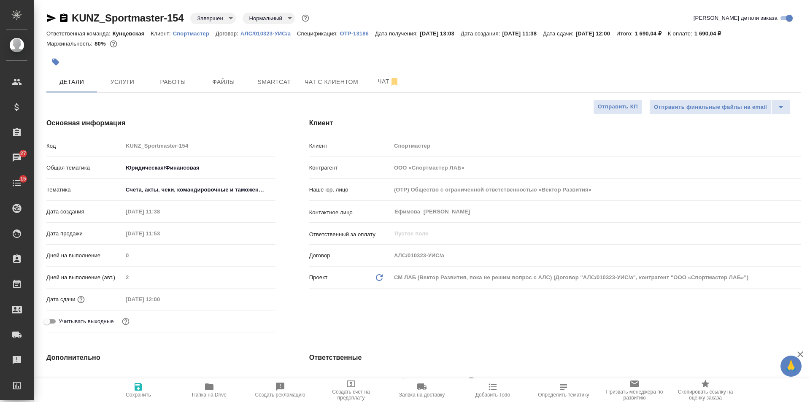
type textarea "x"
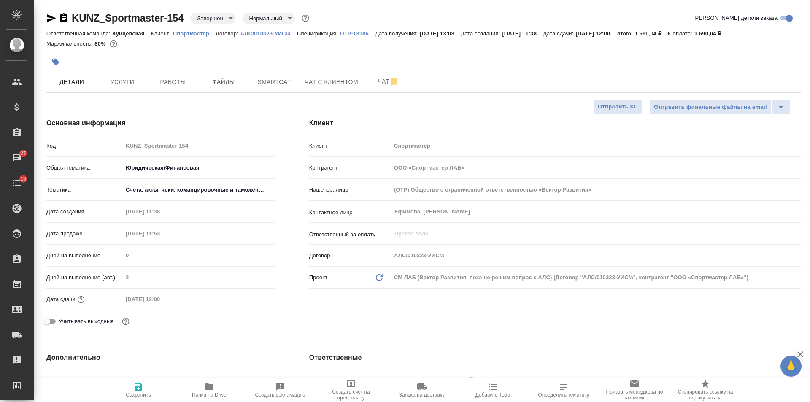
type textarea "x"
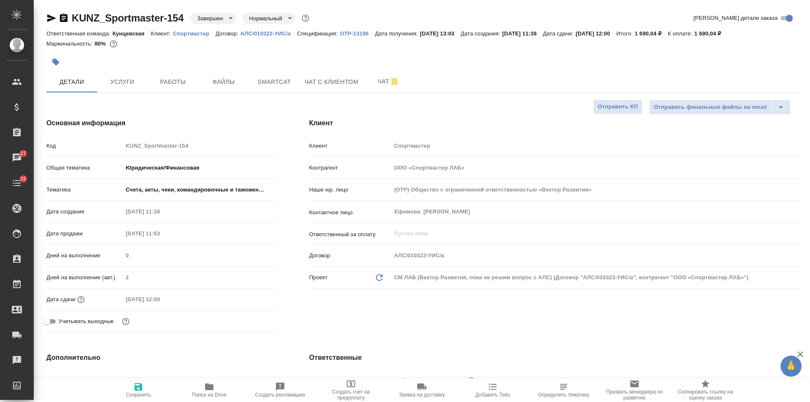
type textarea "x"
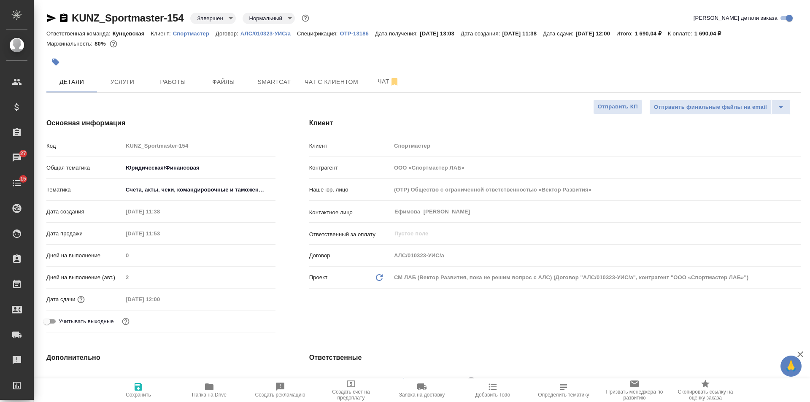
type textarea "x"
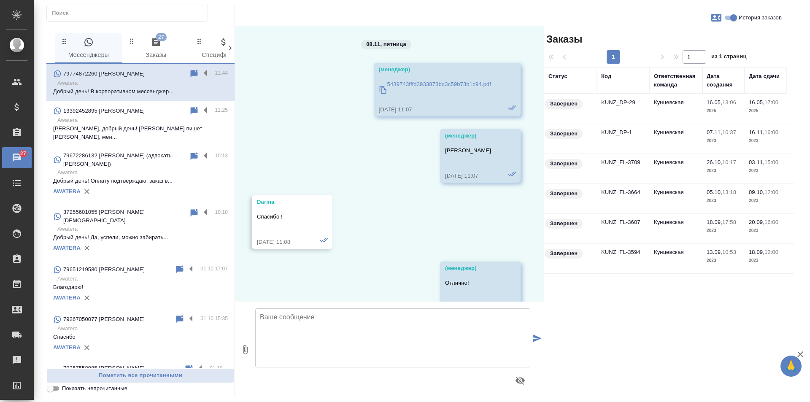
scroll to position [221, 0]
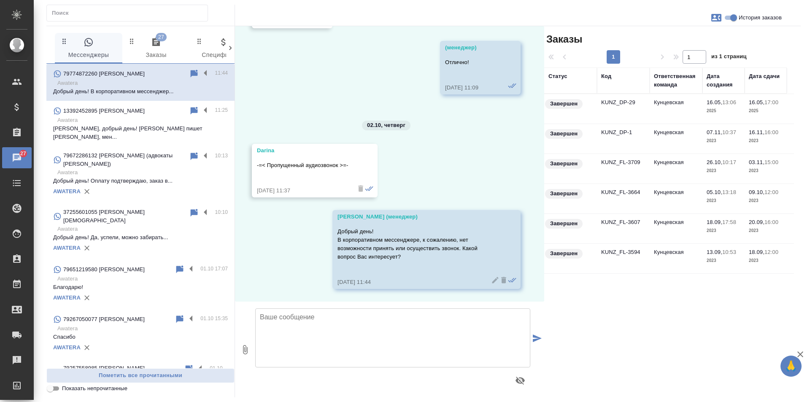
click at [322, 317] on textarea at bounding box center [392, 338] width 275 height 59
type textarea "R"
type textarea "[PERSON_NAME] привезли!"
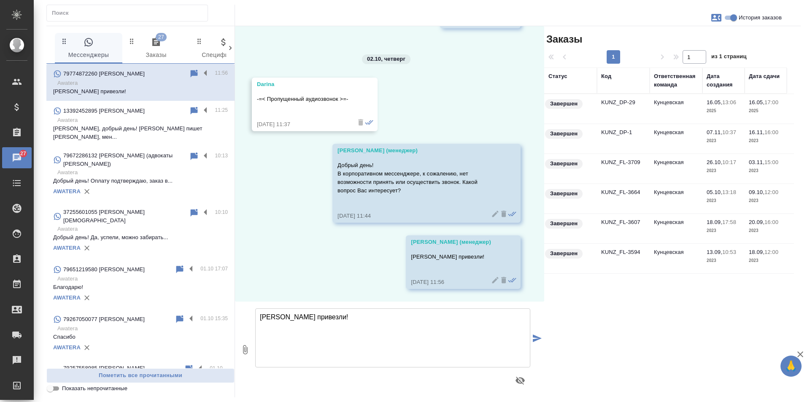
click at [620, 99] on td "KUNZ_DP-29" at bounding box center [623, 109] width 53 height 30
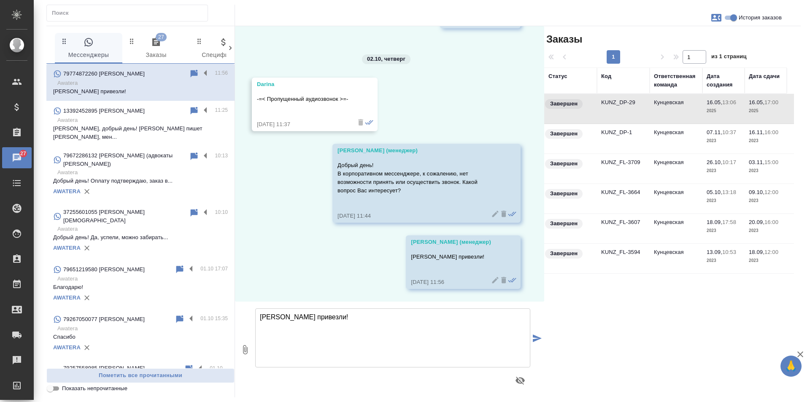
click at [620, 99] on td "KUNZ_DP-29" at bounding box center [623, 109] width 53 height 30
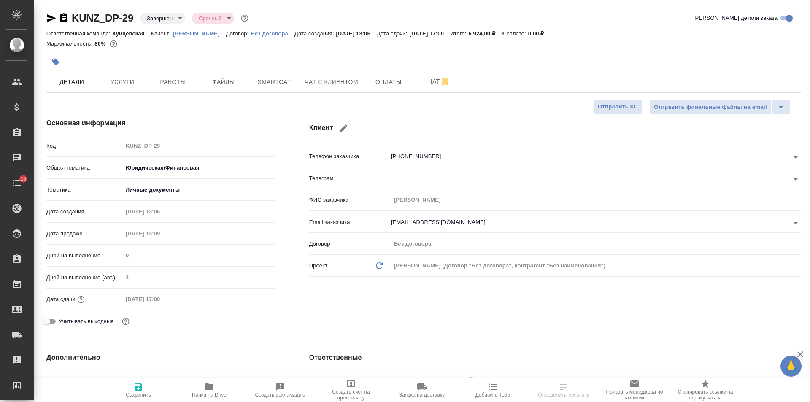
select select "RU"
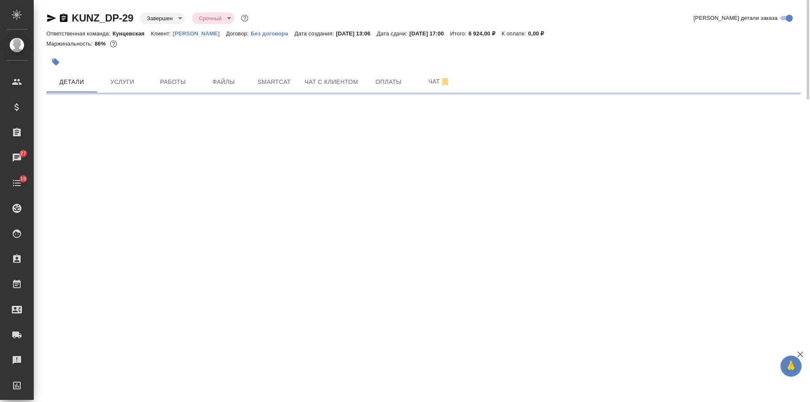
select select "RU"
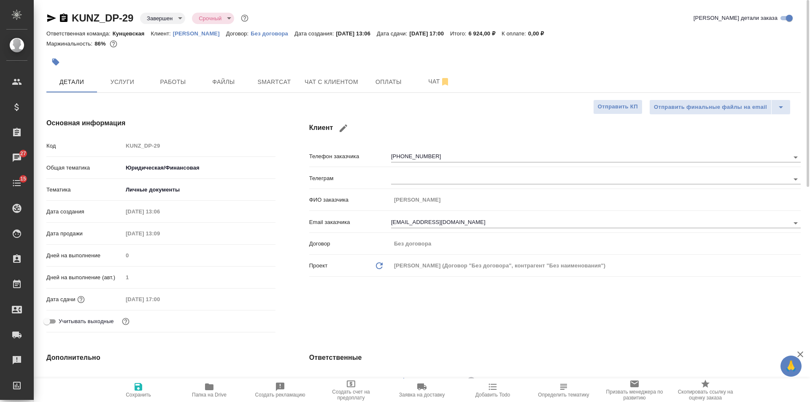
type textarea "x"
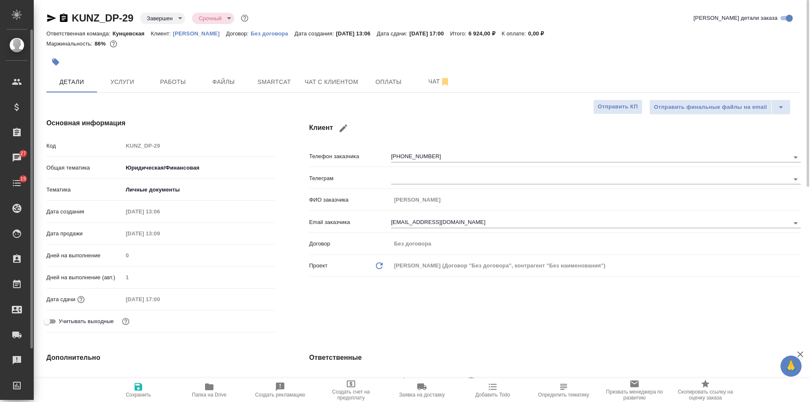
type textarea "x"
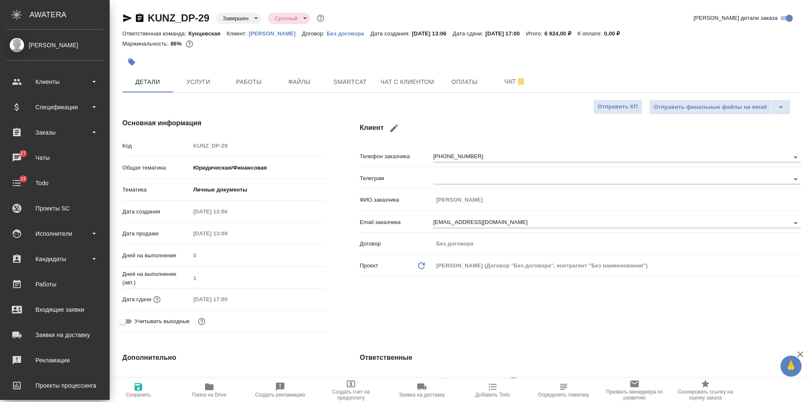
type textarea "x"
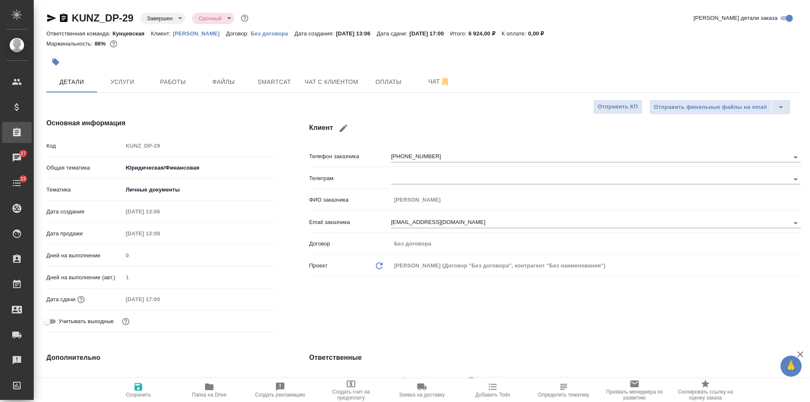
type textarea "x"
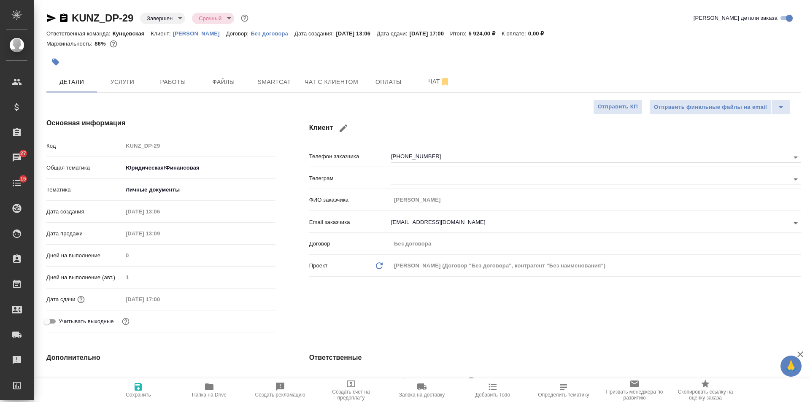
type textarea "x"
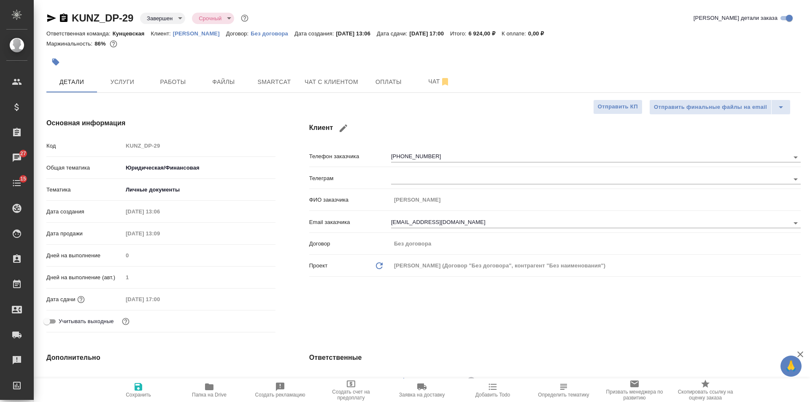
type textarea "x"
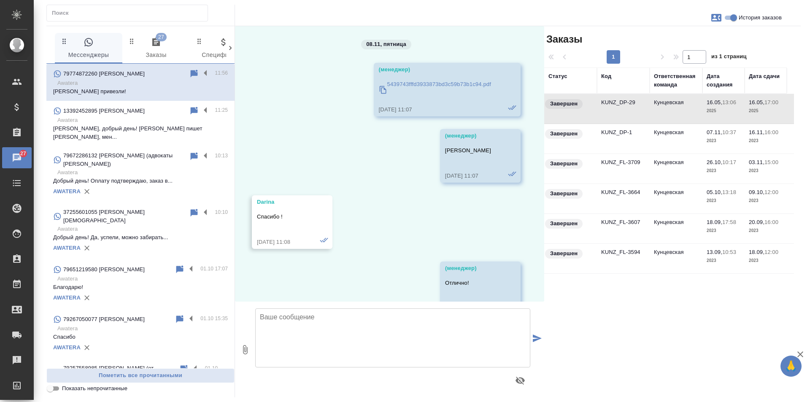
scroll to position [287, 0]
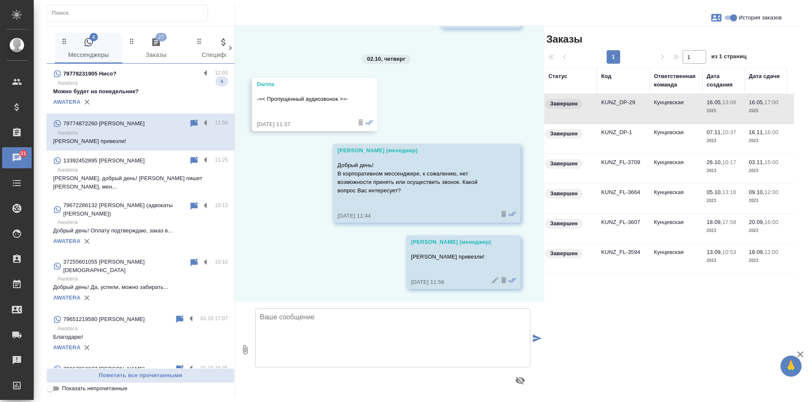
click at [116, 64] on div "4 Мессенджеры 27 Заказы 0 Спецификации 0 Клиенты 0 Входящие 0 Тендеры 0 Исполни…" at bounding box center [140, 211] width 189 height 371
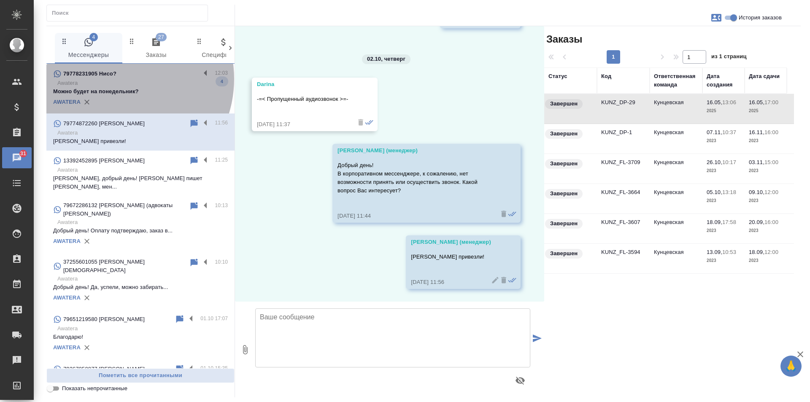
click at [117, 79] on p "Awatera" at bounding box center [142, 83] width 171 height 8
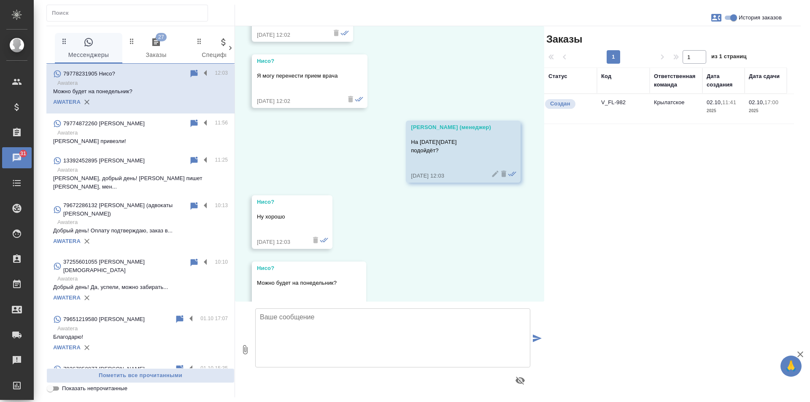
scroll to position [607, 0]
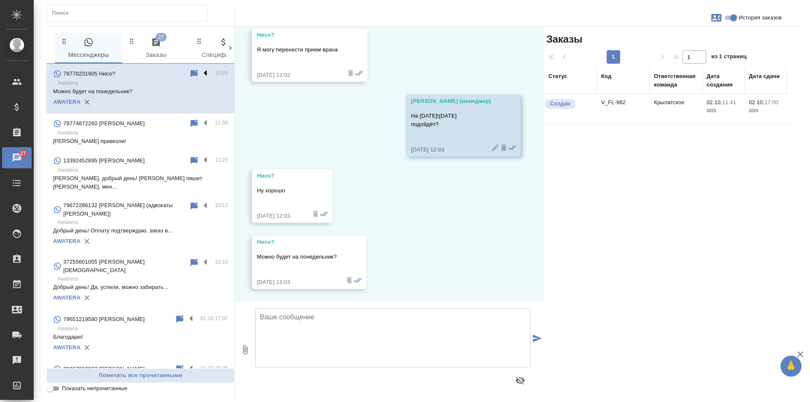
click at [201, 69] on label at bounding box center [208, 74] width 14 height 10
click at [0, 0] on input "checkbox" at bounding box center [0, 0] width 0 height 0
click at [170, 76] on icon at bounding box center [173, 74] width 6 height 8
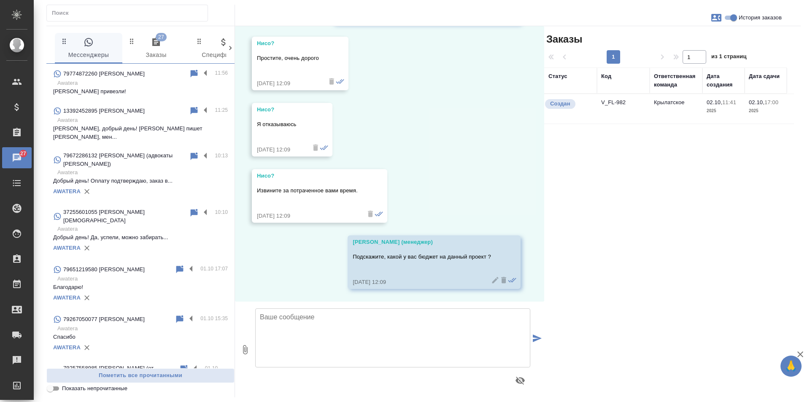
scroll to position [1031, 0]
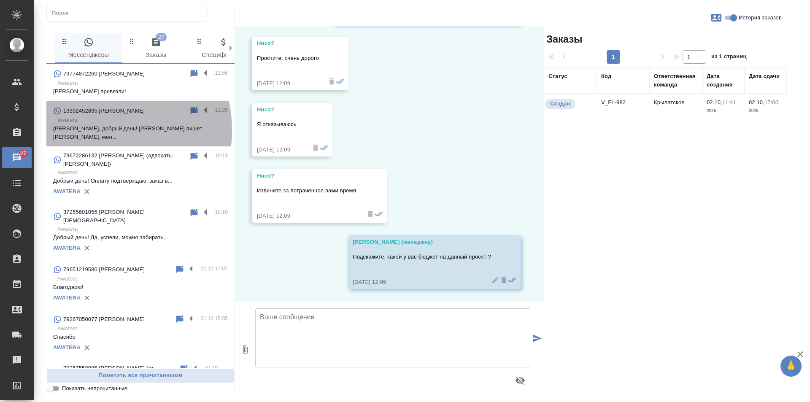
click at [102, 130] on p "Никита, добрый день! Вам пишет Анна, мен..." at bounding box center [140, 133] width 175 height 17
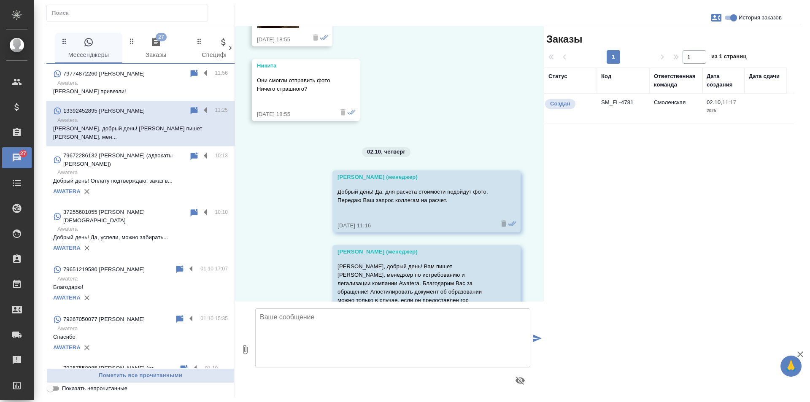
scroll to position [876, 0]
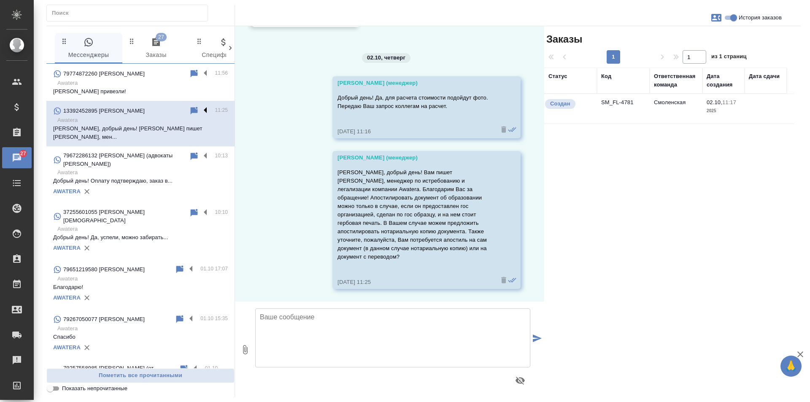
click at [201, 111] on label at bounding box center [208, 111] width 14 height 10
click at [0, 0] on input "checkbox" at bounding box center [0, 0] width 0 height 0
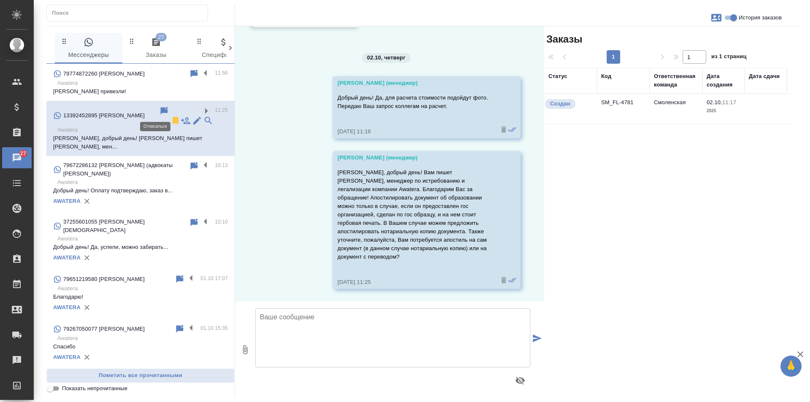
click at [173, 117] on icon at bounding box center [176, 121] width 6 height 8
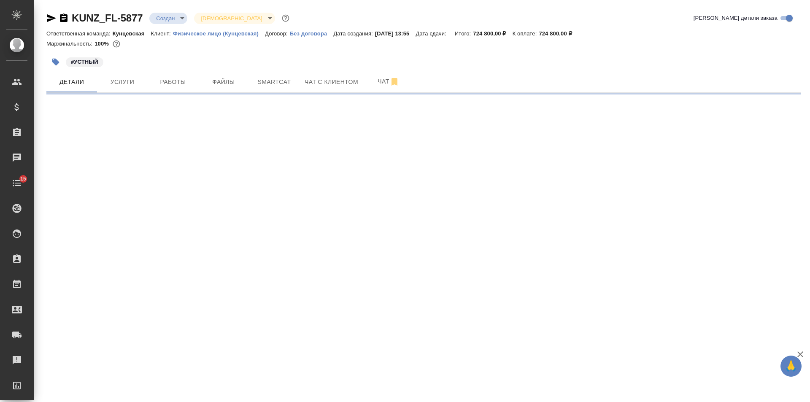
select select "RU"
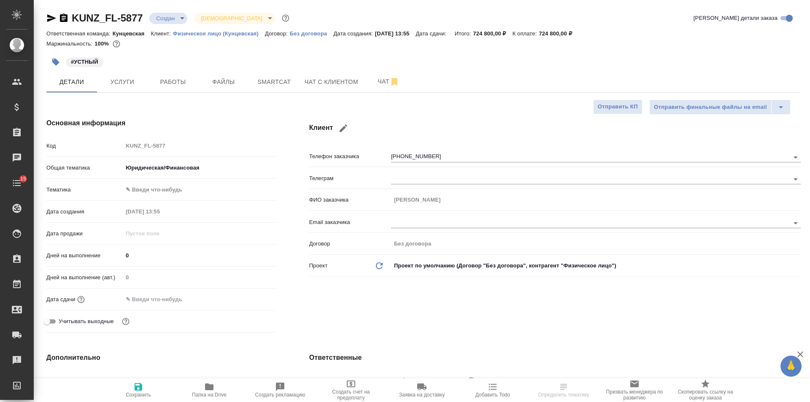
type textarea "x"
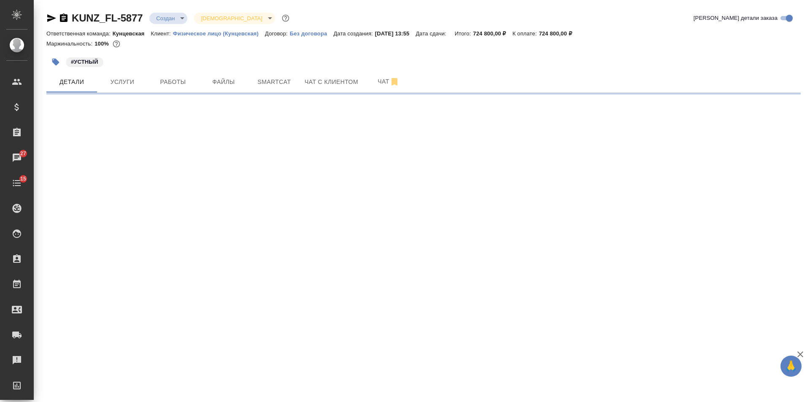
select select "RU"
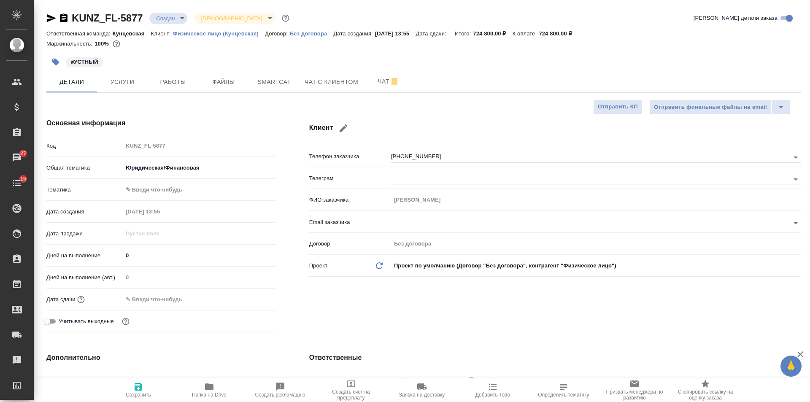
type textarea "x"
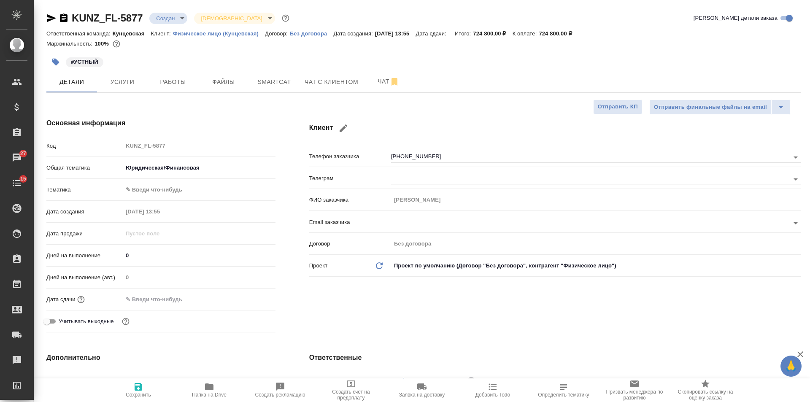
type textarea "x"
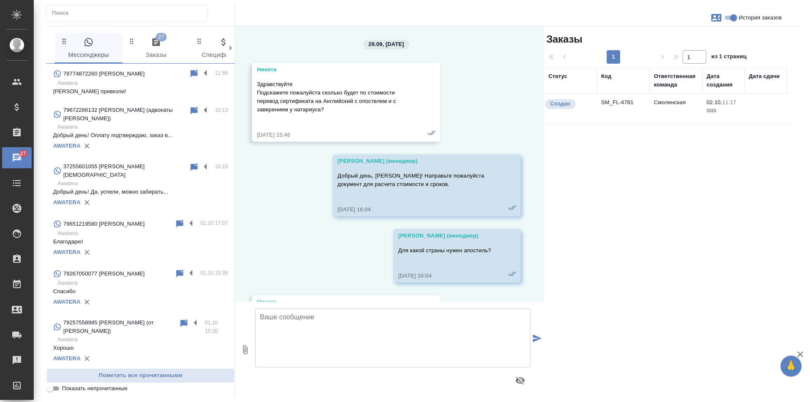
scroll to position [876, 0]
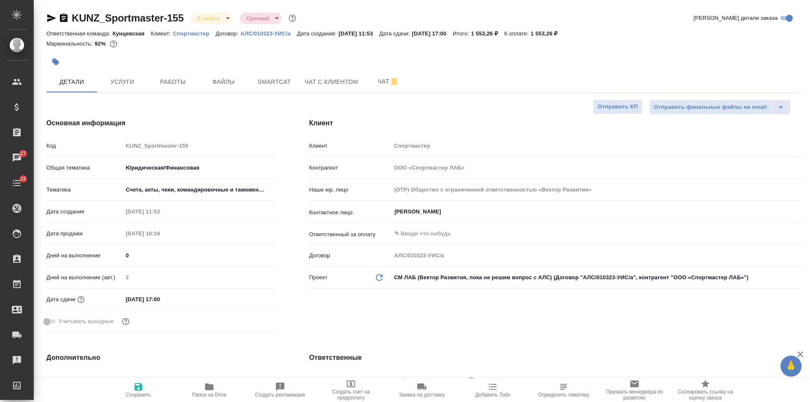
select select "RU"
